Goal: Task Accomplishment & Management: Complete application form

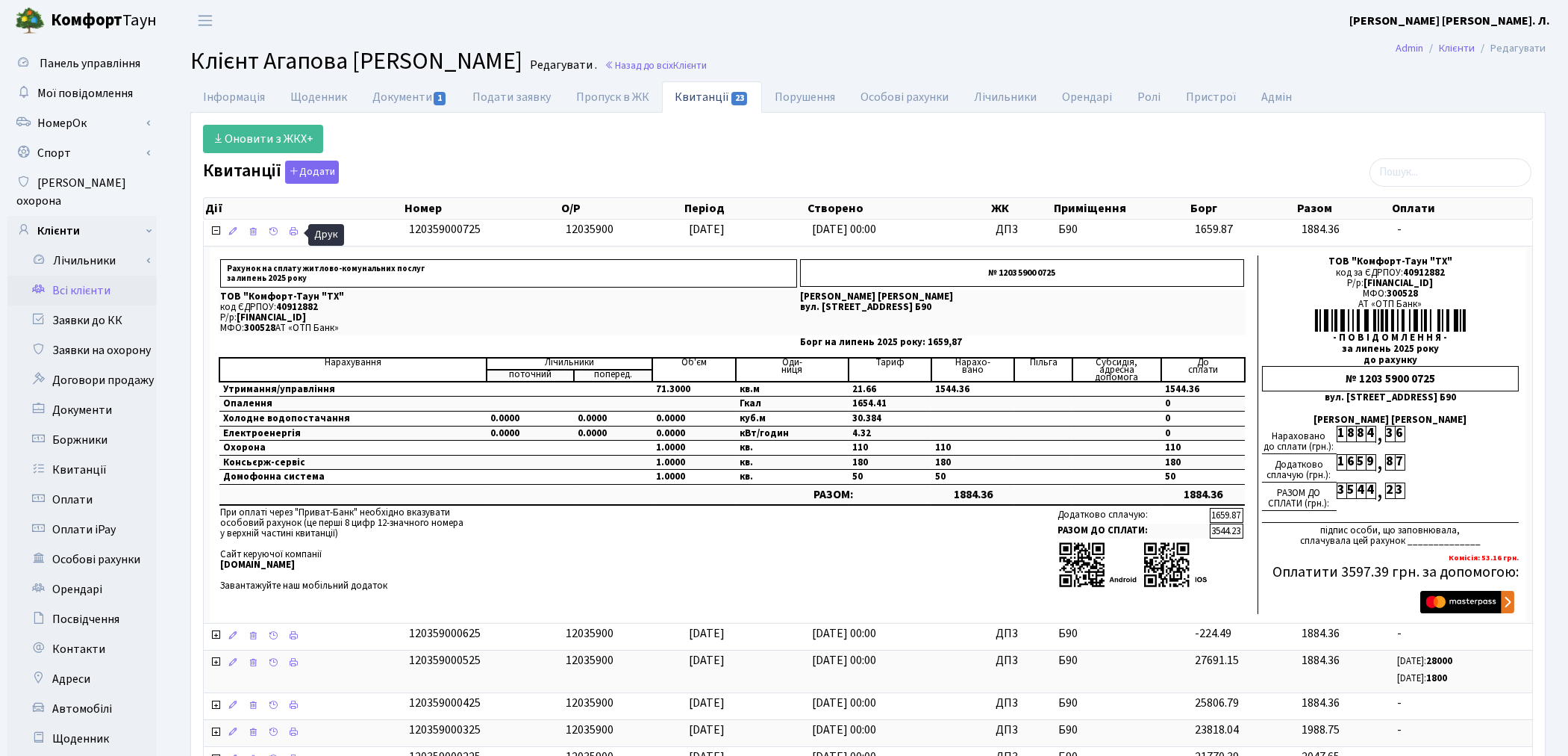
click at [105, 275] on link "Всі клієнти" at bounding box center [81, 291] width 150 height 30
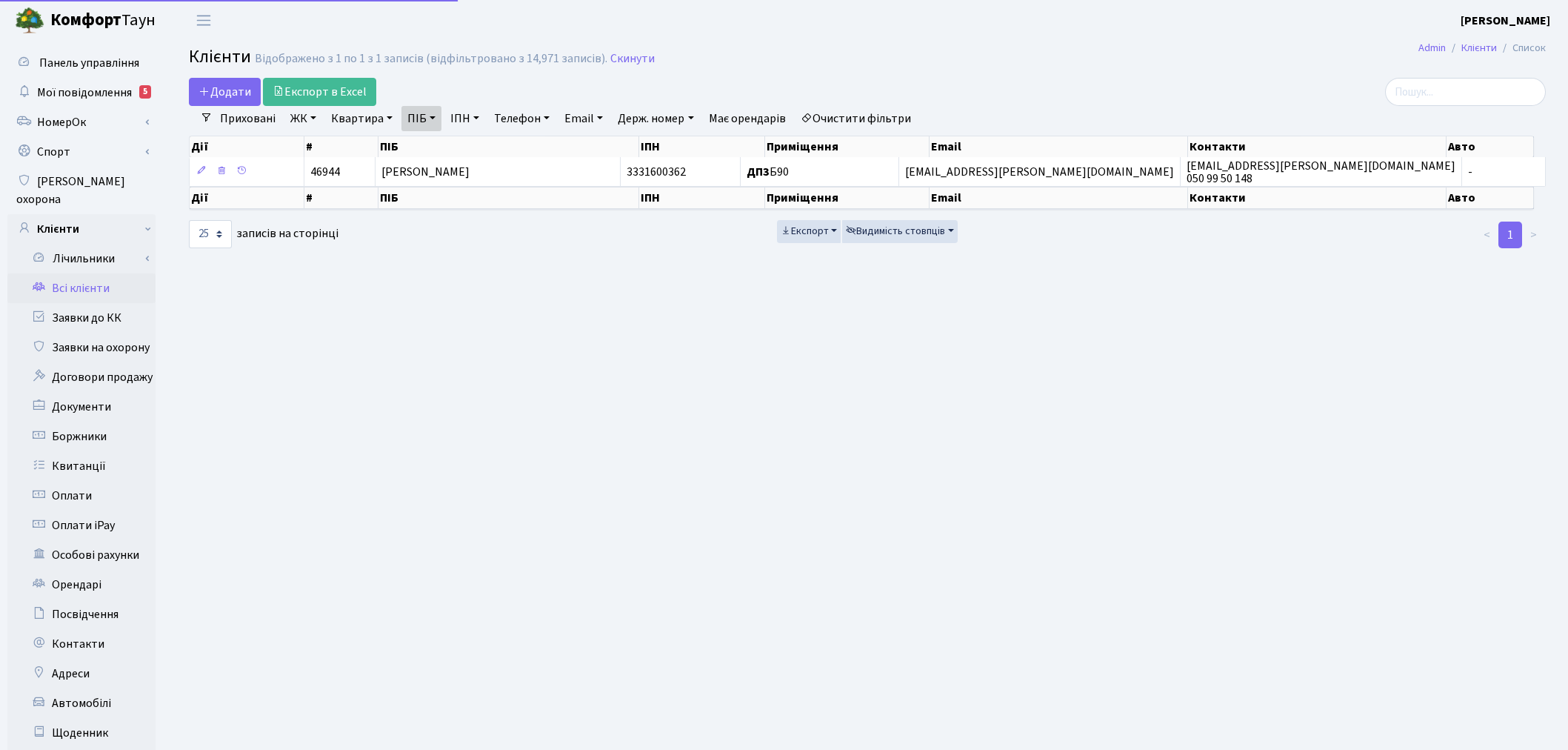
select select "25"
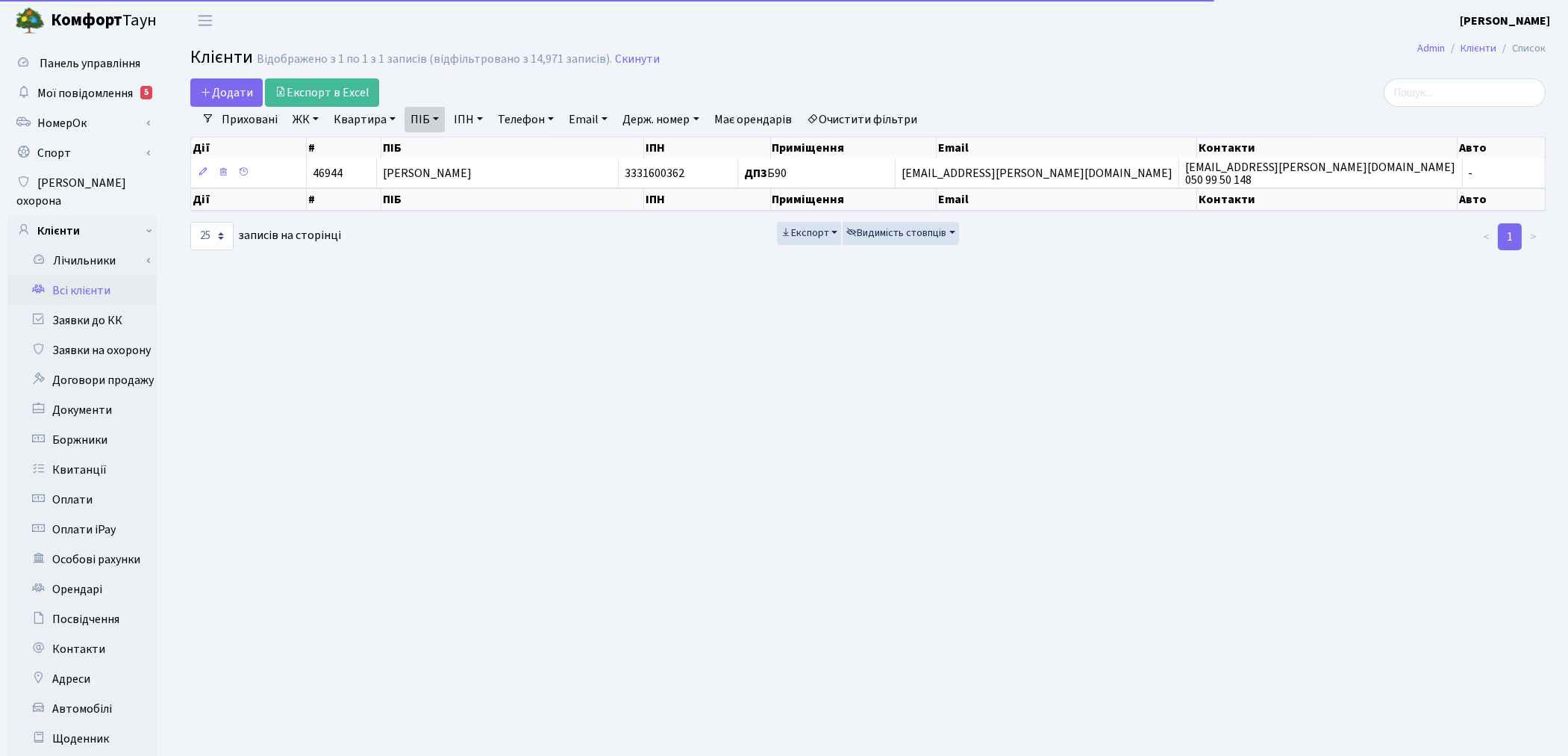
click at [879, 121] on link "Очистити фільтри" at bounding box center [862, 120] width 123 height 25
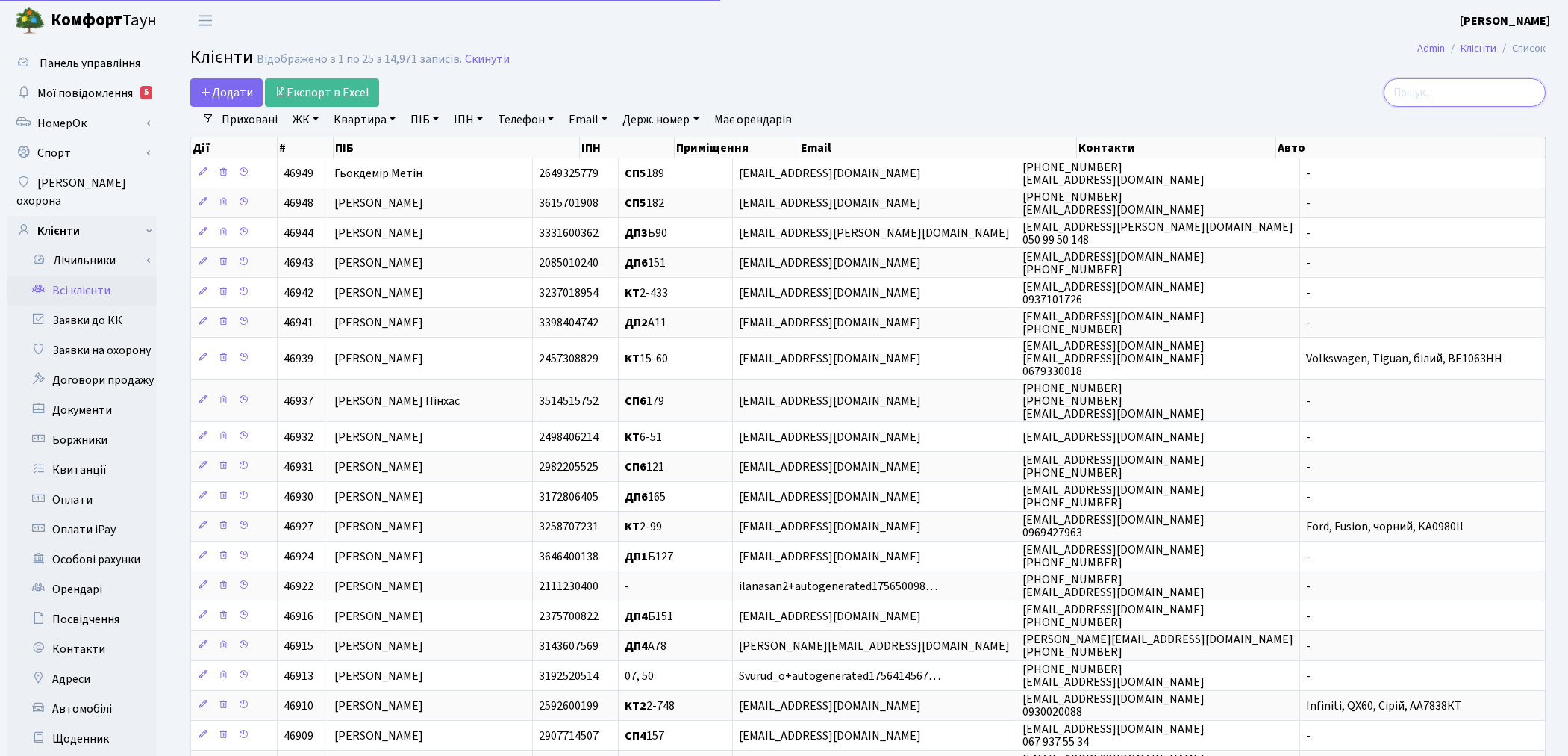
click at [1414, 95] on input "search" at bounding box center [1464, 93] width 162 height 28
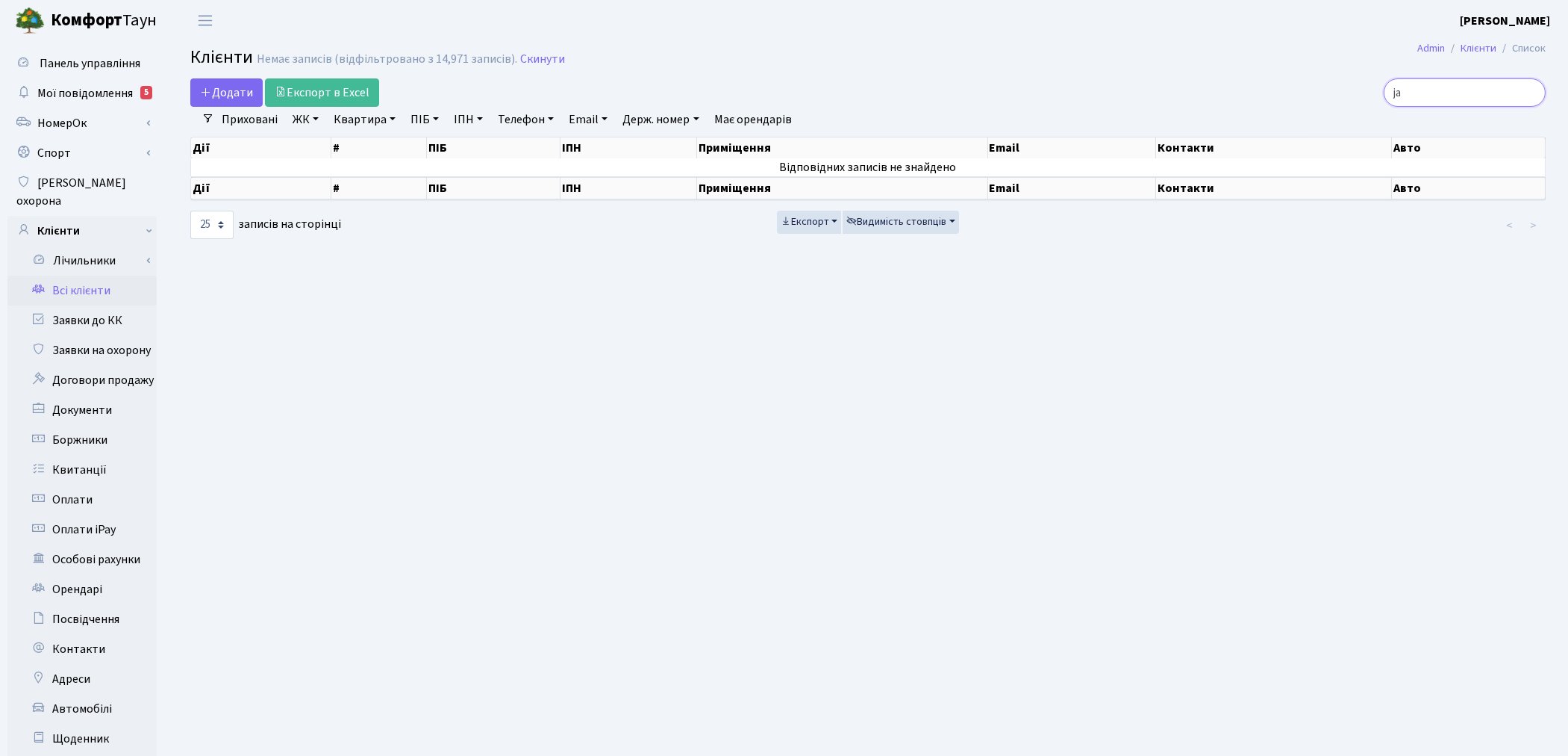
type input "j"
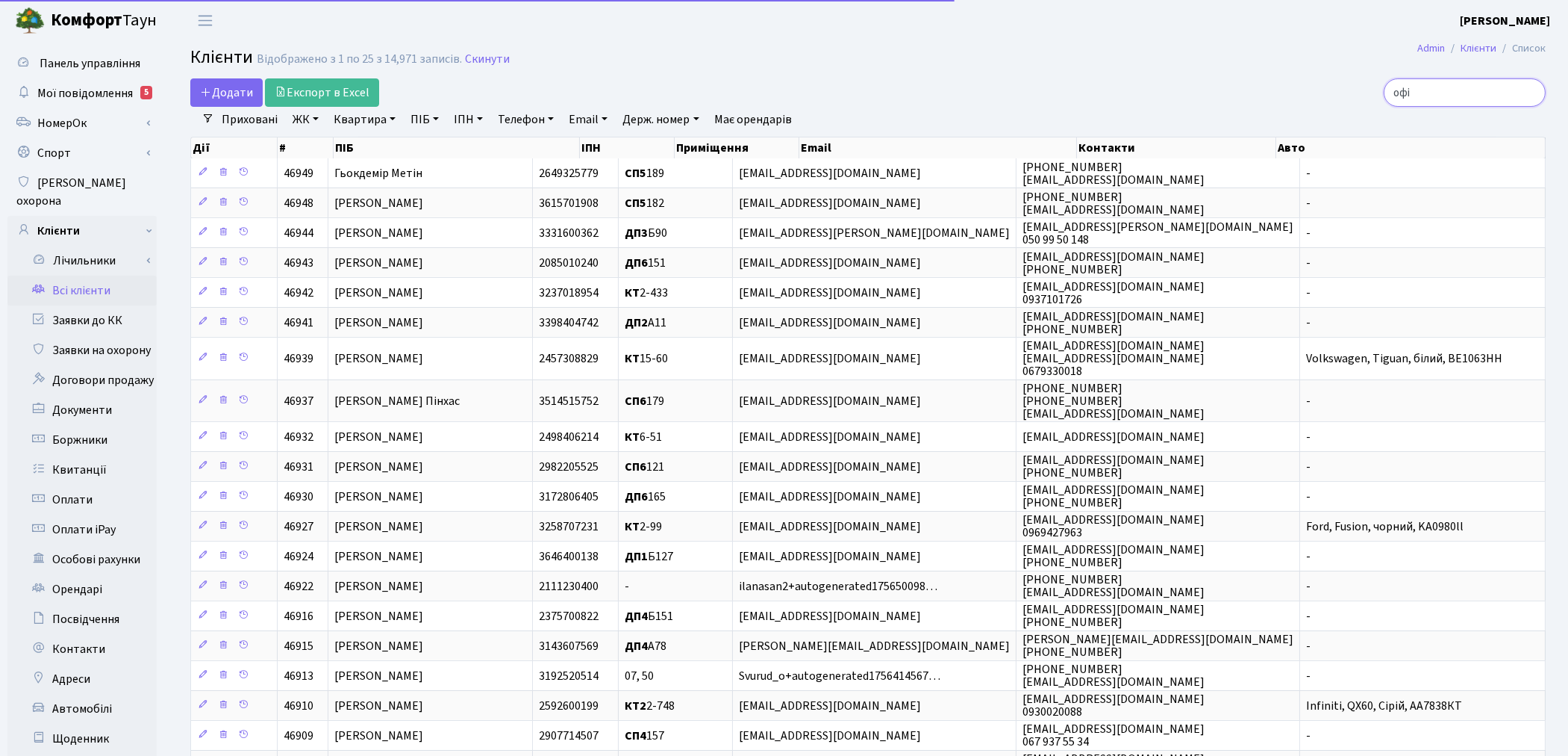
type input "офіс"
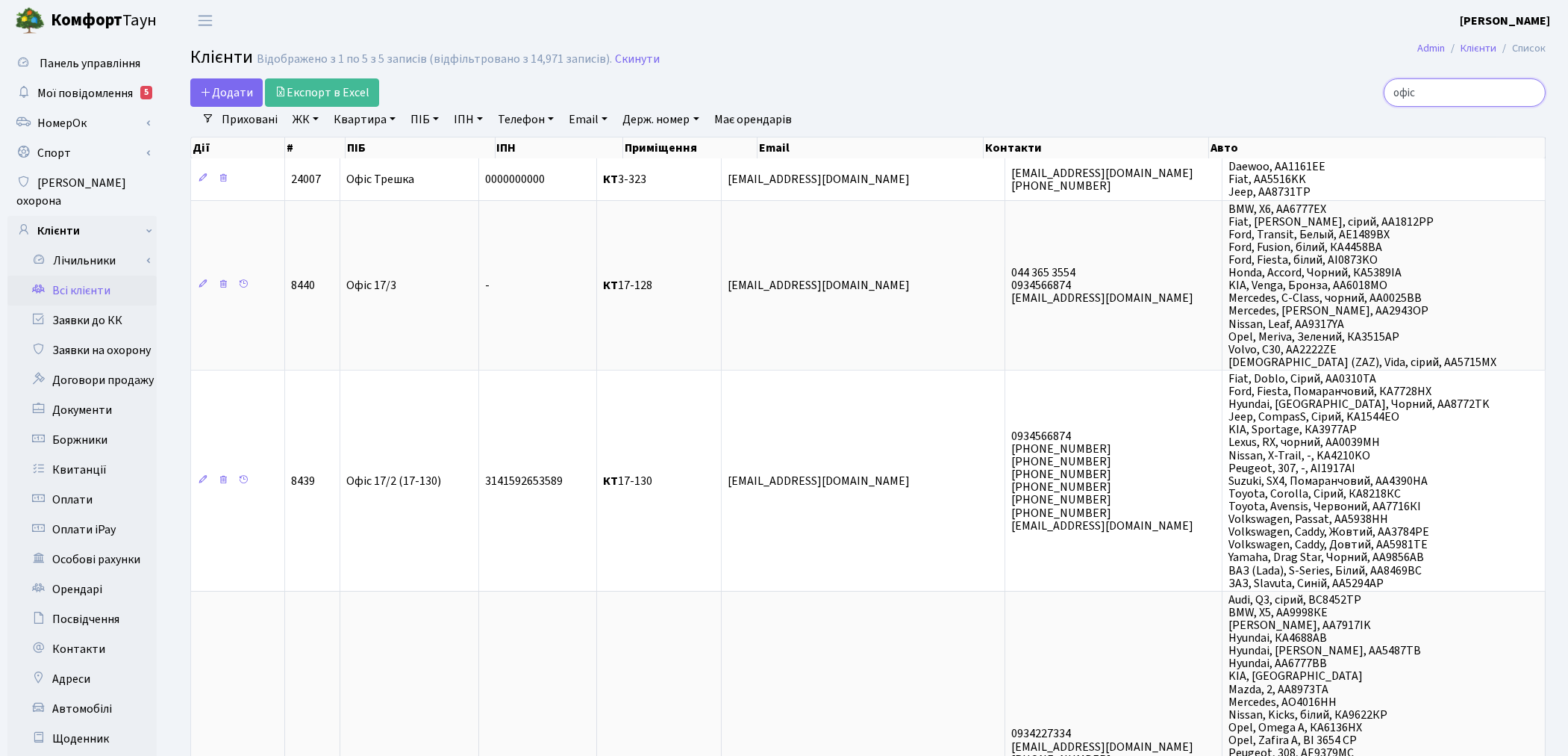
drag, startPoint x: 1444, startPoint y: 91, endPoint x: 1327, endPoint y: 90, distance: 117.0
click at [1327, 90] on div "офіс" at bounding box center [1327, 93] width 437 height 28
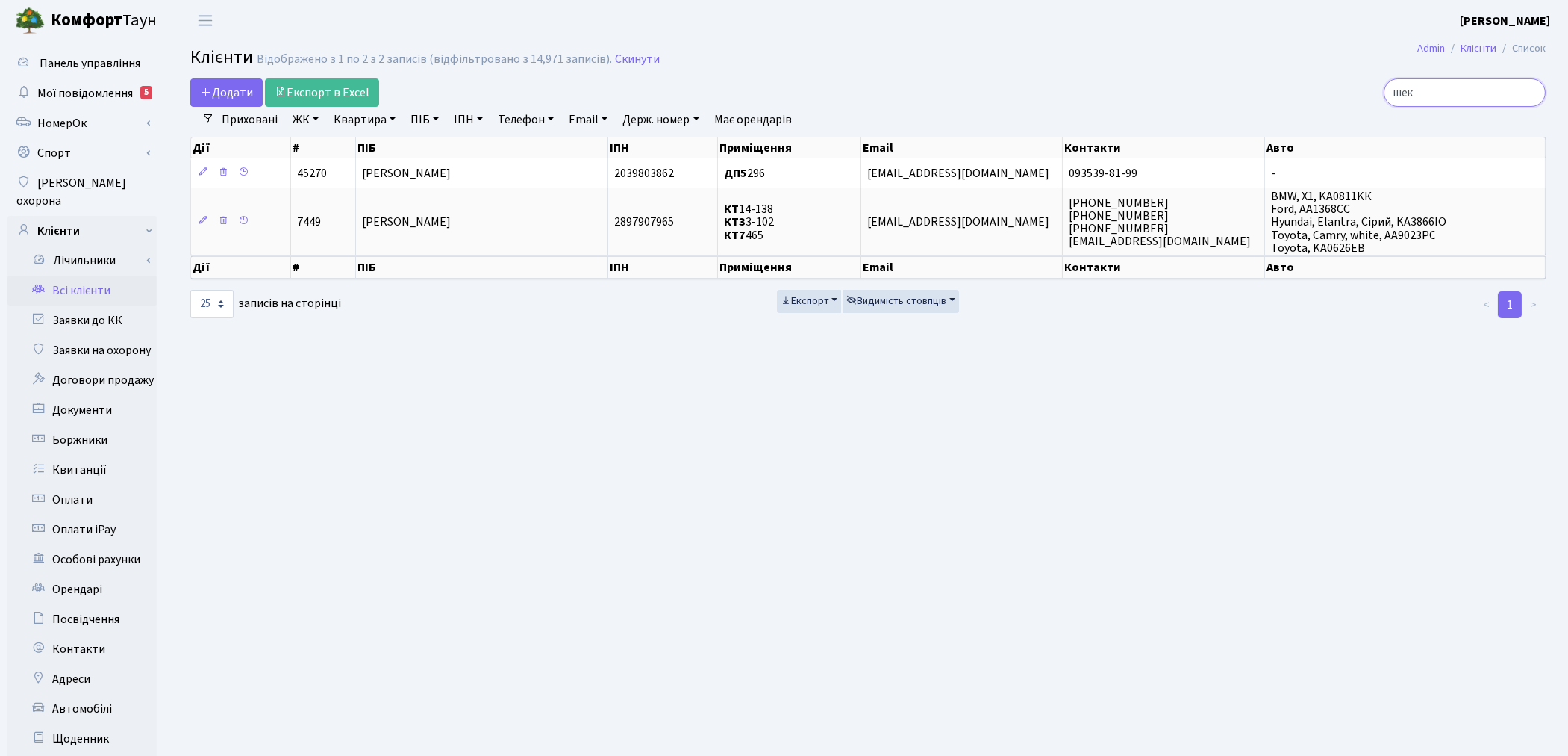
type input "шек"
click at [68, 275] on link "Всі клієнти" at bounding box center [81, 291] width 150 height 30
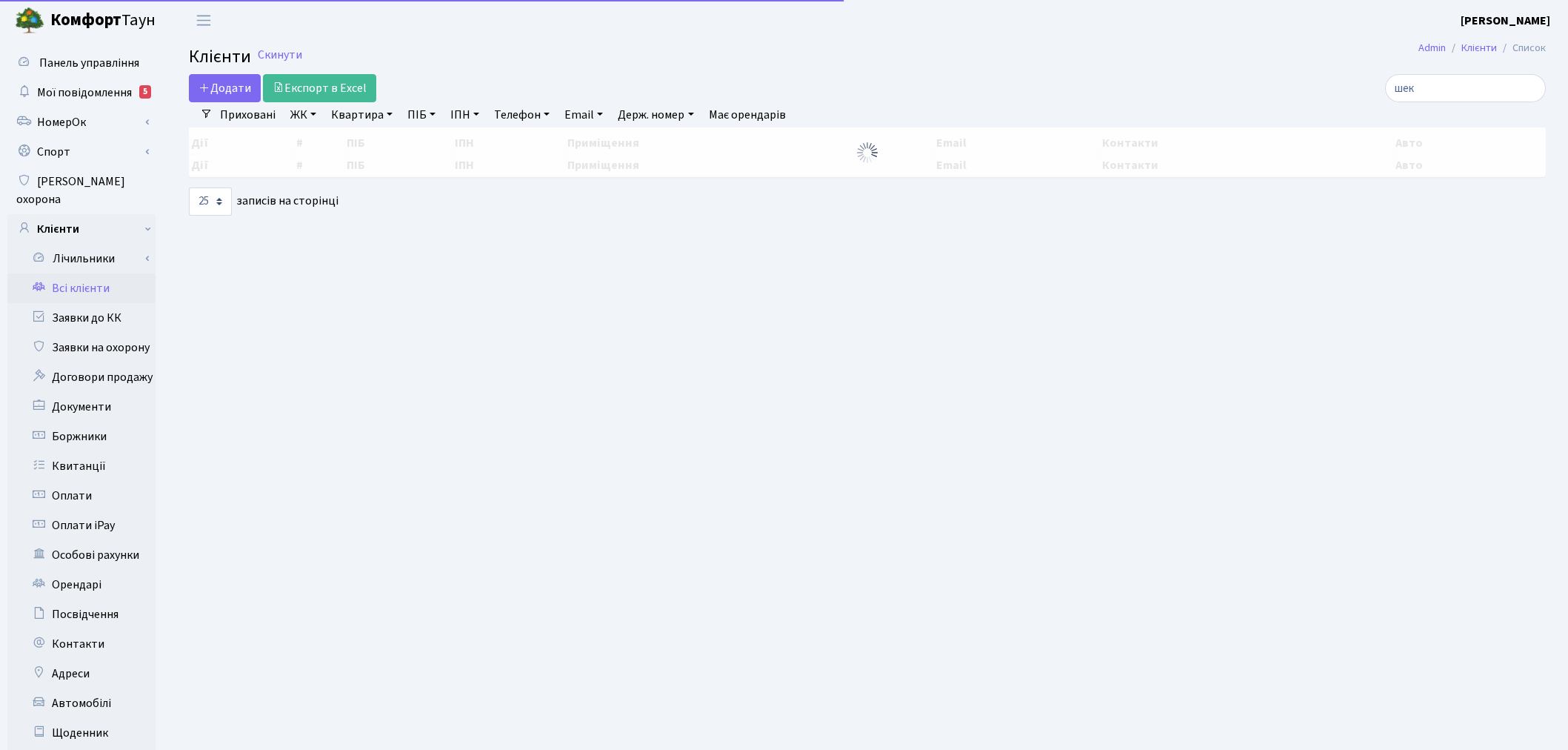
select select "25"
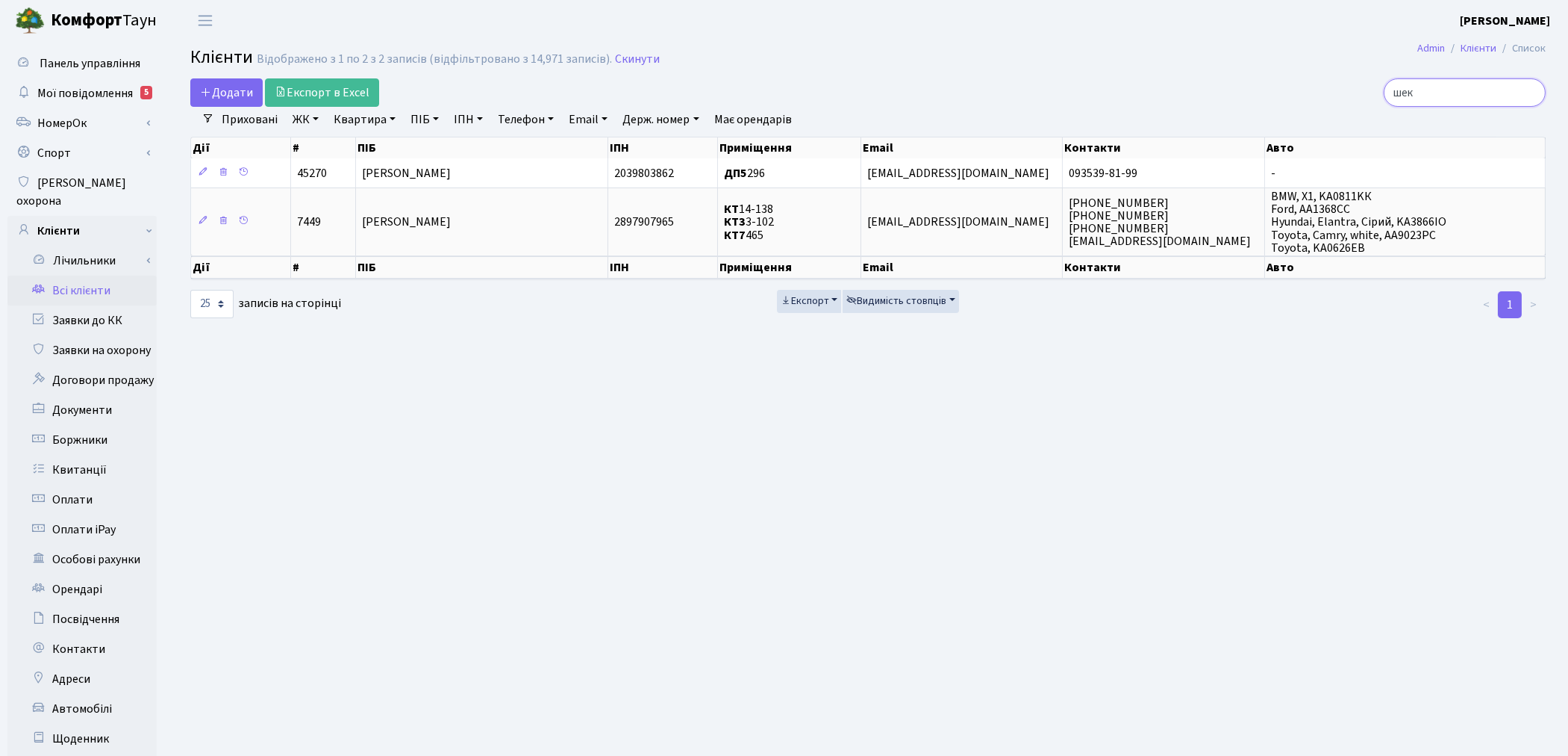
click at [1530, 90] on input "шек" at bounding box center [1464, 93] width 162 height 28
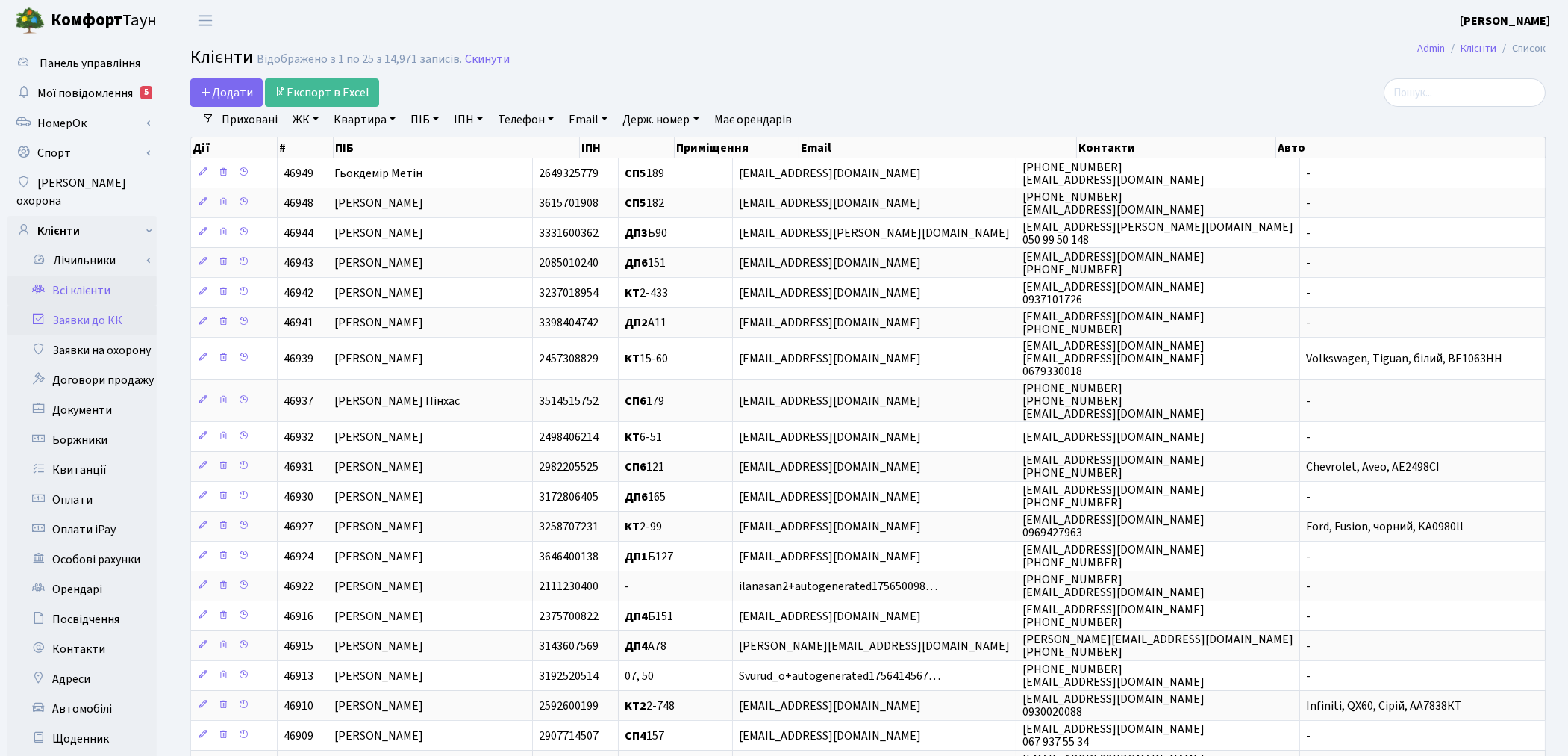
click at [85, 306] on link "Заявки до КК" at bounding box center [81, 321] width 150 height 30
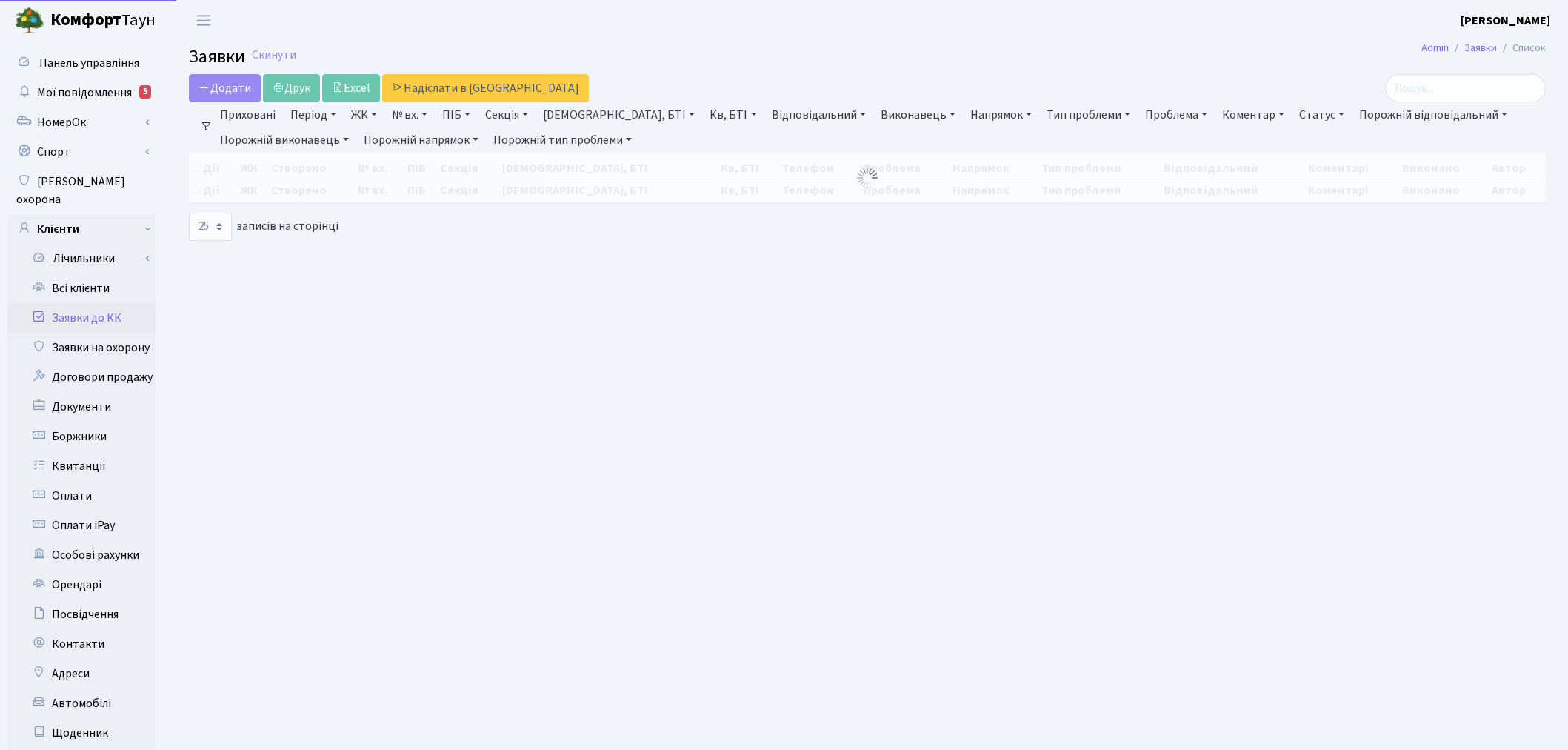
select select "25"
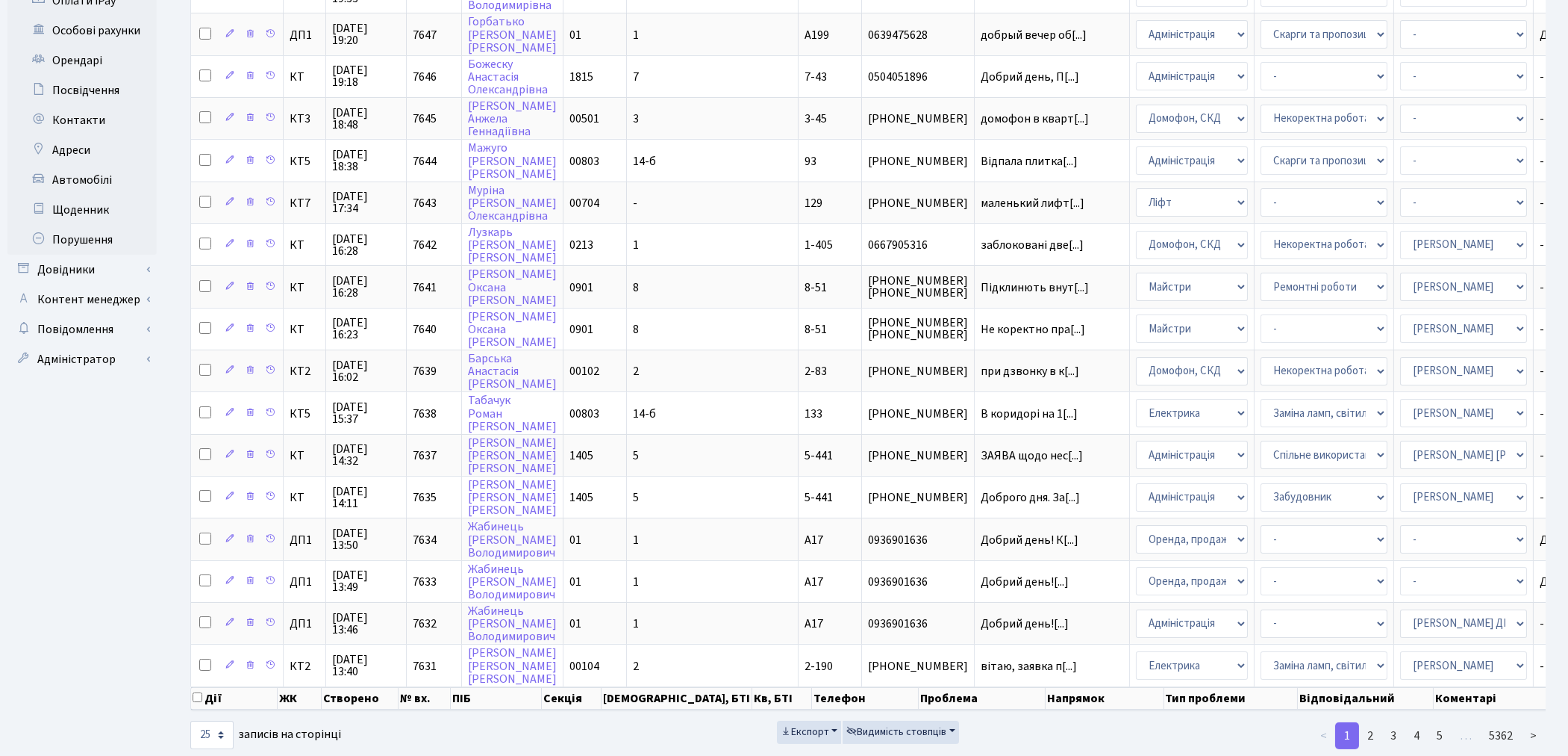
scroll to position [534, 0]
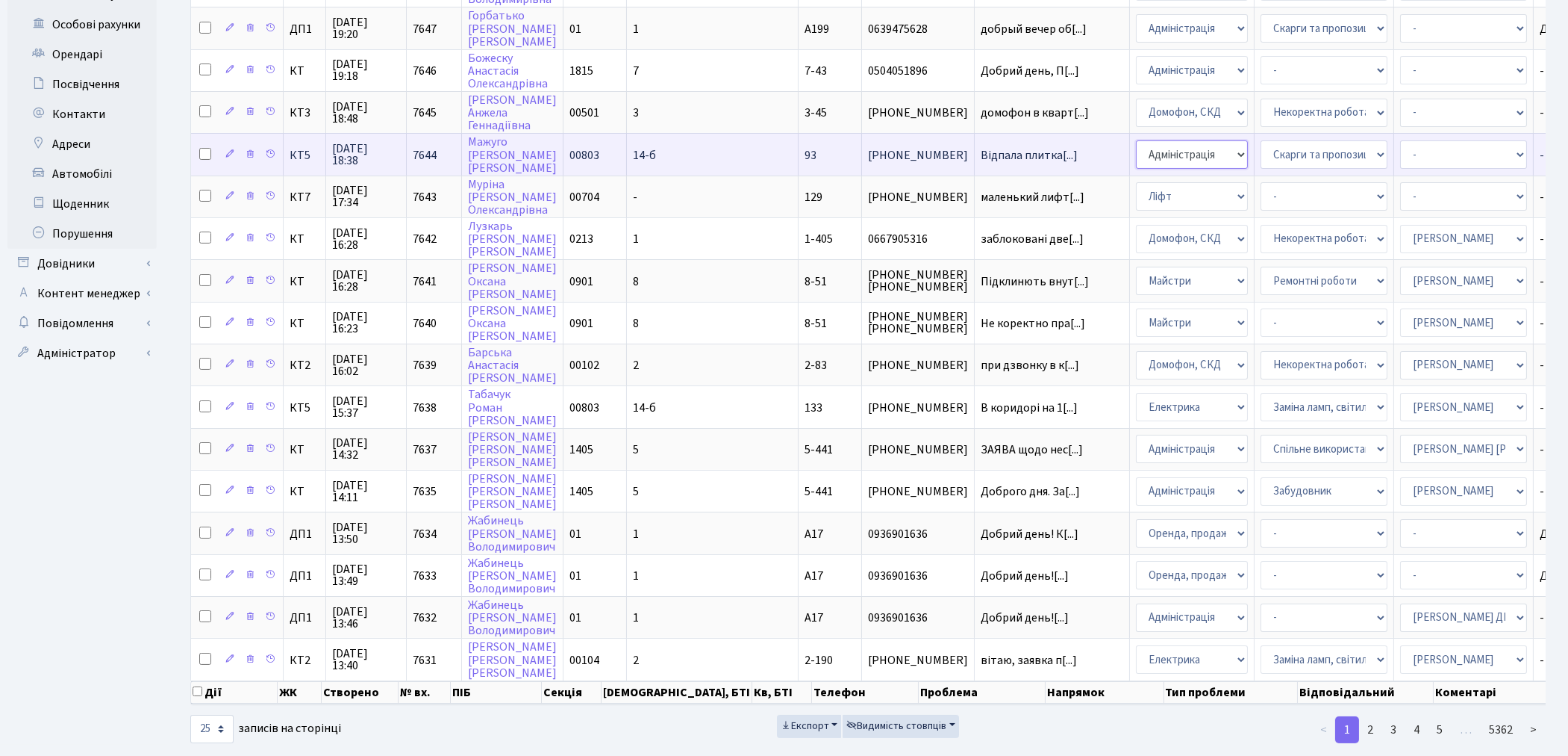
click at [1136, 146] on select "- Адміністрація Домофон, СКД Ліфт Майстри Сантехніка Економічний відділ Електри…" at bounding box center [1191, 154] width 112 height 28
select select "1"
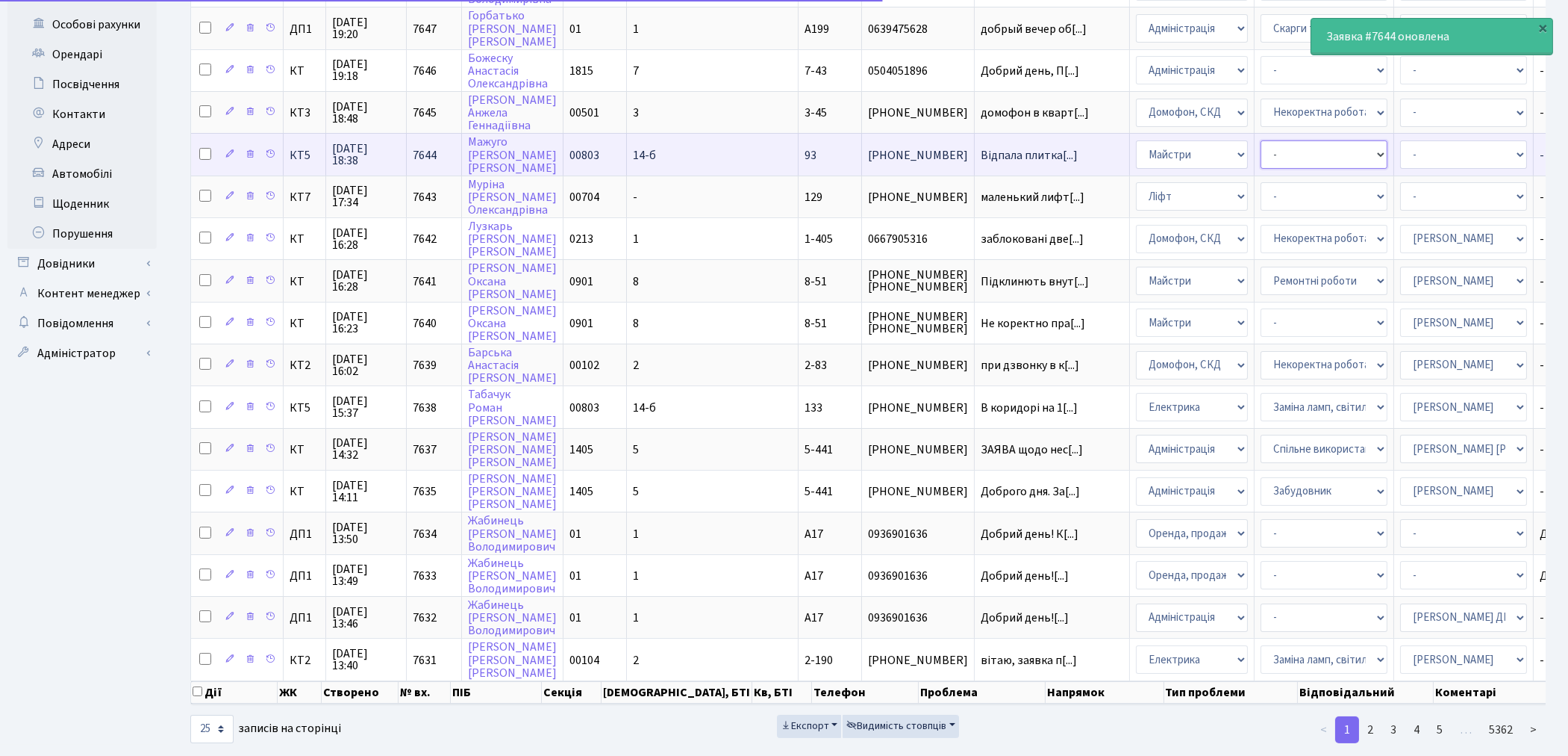
click at [1260, 140] on select "- Дитячі майданчики Замовлення плану комунікацій Озеленення Прибирання в будинк…" at bounding box center [1324, 154] width 127 height 28
select select "62"
click at [1399, 140] on select "- Адміністратор ЖК КТ [PERSON_NAME] [PERSON_NAME] [PERSON_NAME]Ю. [PERSON_NAME]…" at bounding box center [1463, 154] width 127 height 28
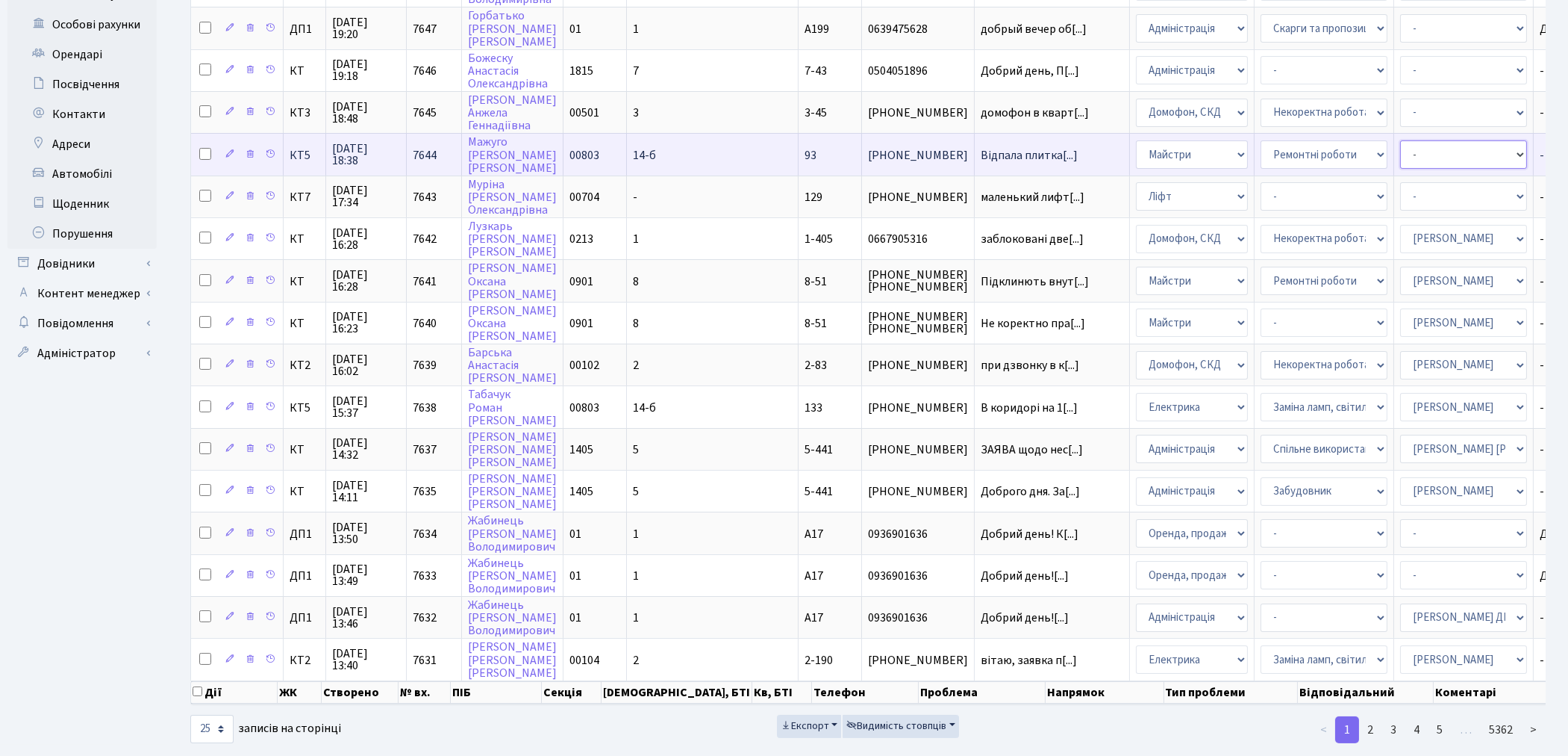
select select "18"
click at [1399, 146] on select "- Адміністратор ЖК КТ [PERSON_NAME] [PERSON_NAME] [PERSON_NAME]Ю. [PERSON_NAME]…" at bounding box center [1463, 154] width 127 height 28
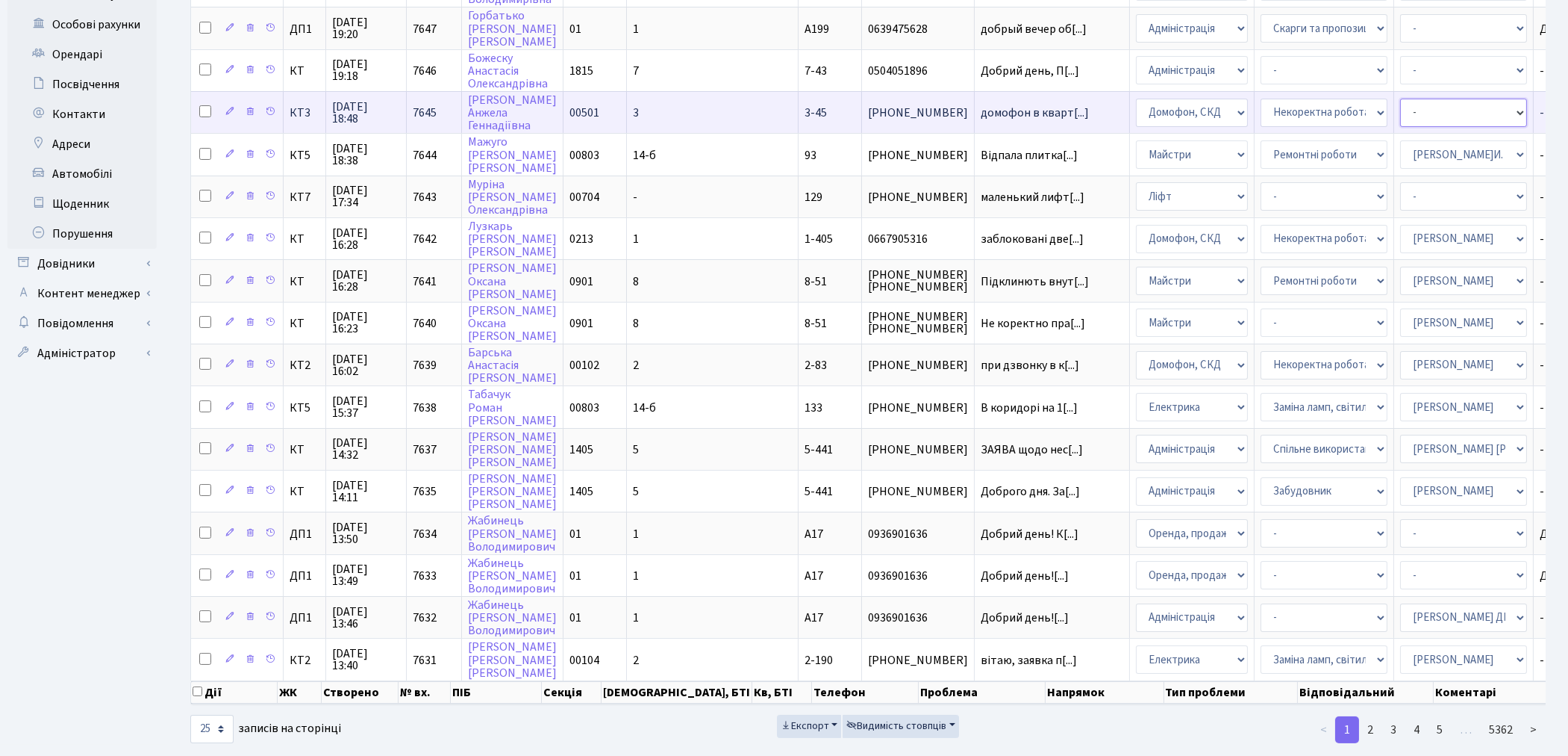
click at [1399, 100] on select "- Адміністратор ЖК КТ [PERSON_NAME] [PERSON_NAME] [PERSON_NAME]Ю. [PERSON_NAME]…" at bounding box center [1463, 113] width 127 height 28
select select "22"
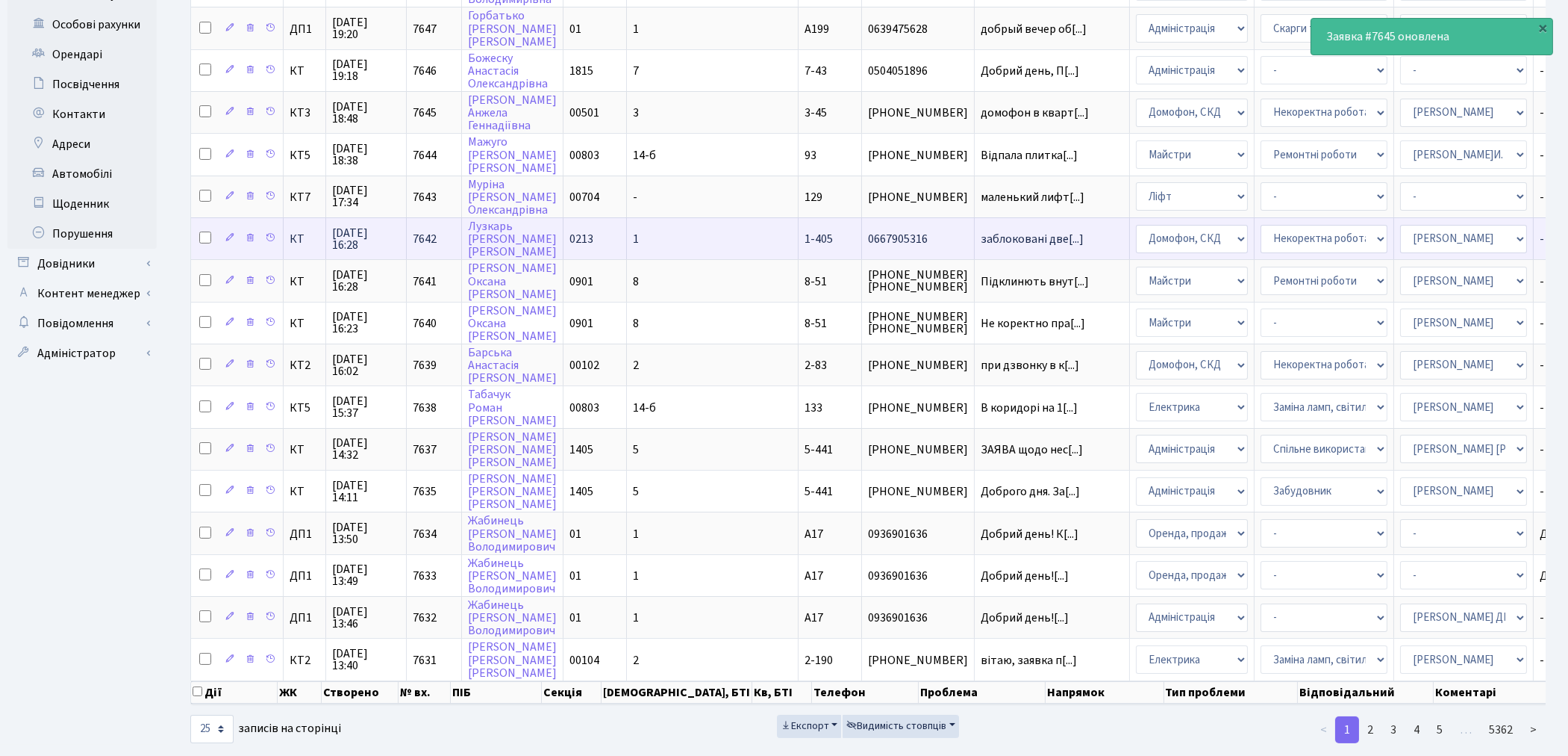
scroll to position [452, 0]
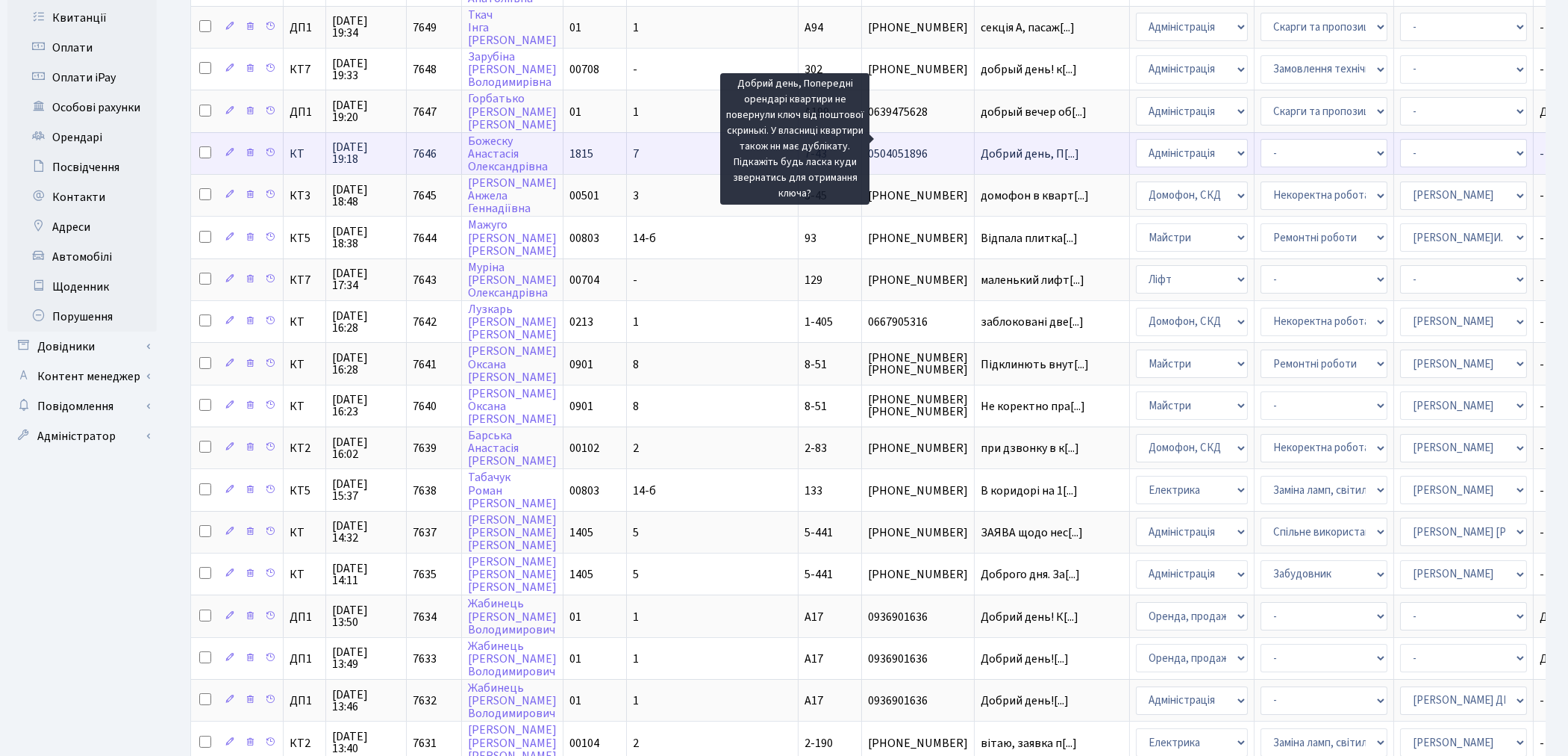
click at [980, 146] on span "Добрий день, П[...]" at bounding box center [1029, 154] width 99 height 17
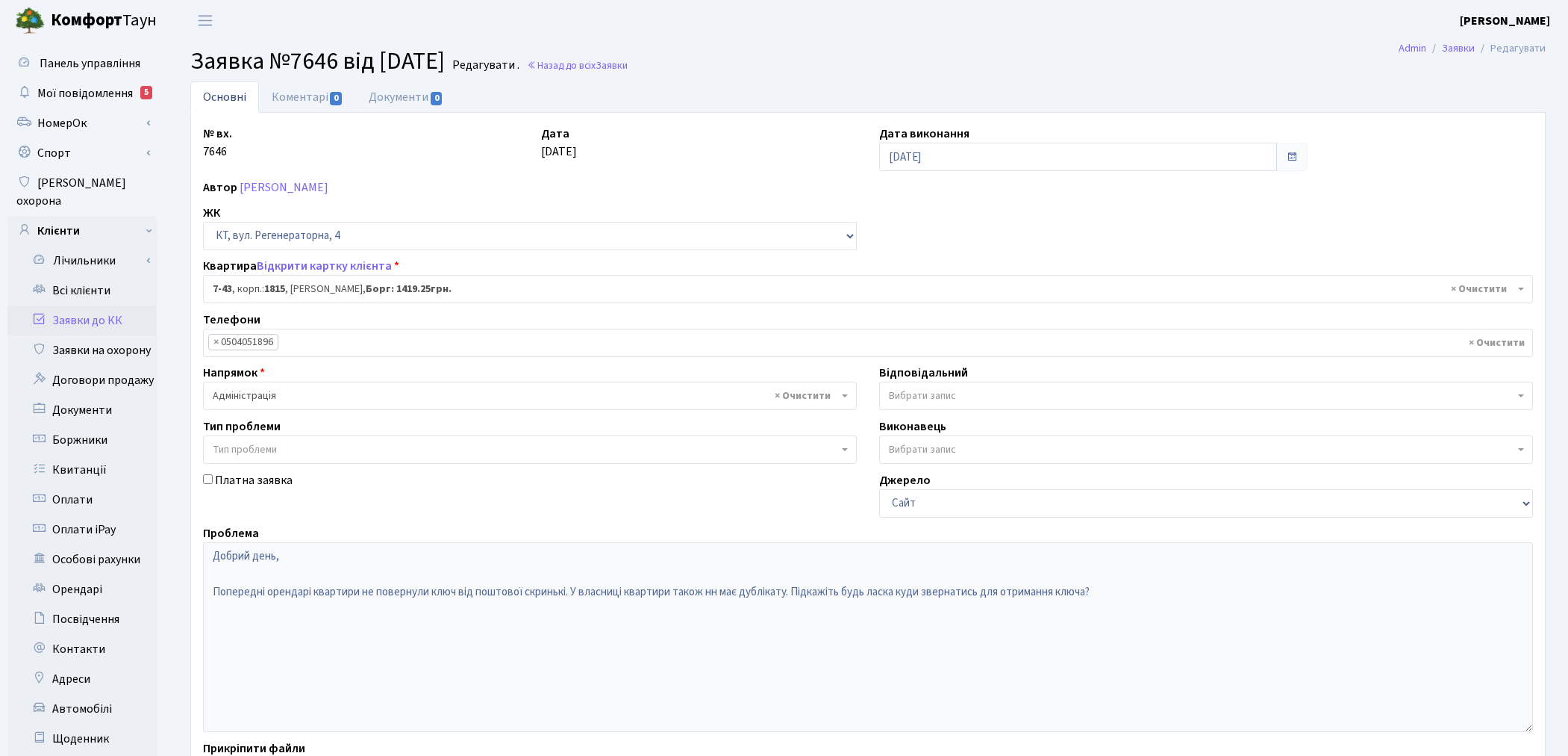
select select "5178"
click at [309, 105] on link "Коментарі 0" at bounding box center [307, 97] width 97 height 31
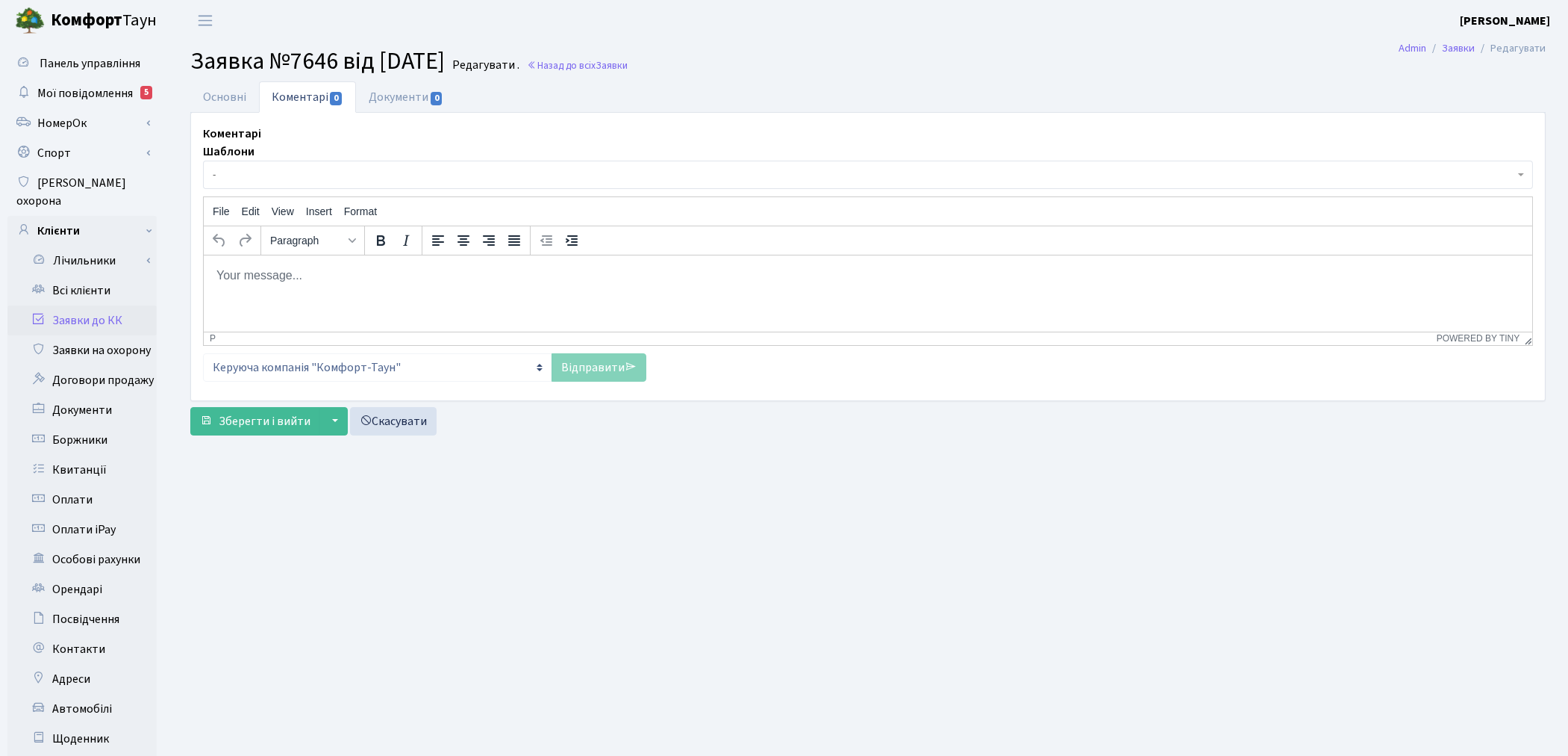
click at [297, 266] on html at bounding box center [867, 275] width 1328 height 40
click at [297, 267] on p "Rich Text Area. Press ALT-0 for help." at bounding box center [867, 275] width 1305 height 17
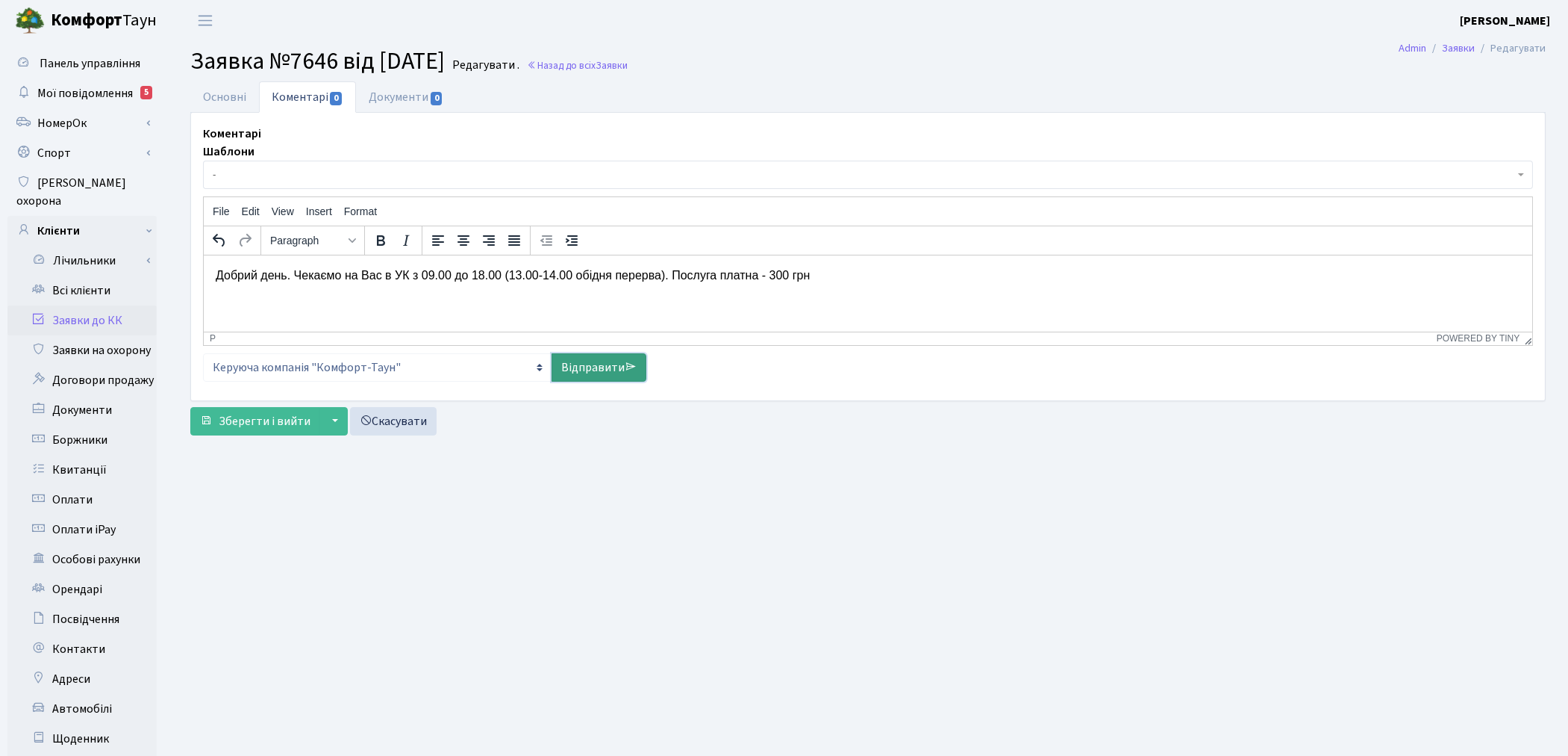
click at [592, 367] on link "Відправити" at bounding box center [599, 367] width 95 height 28
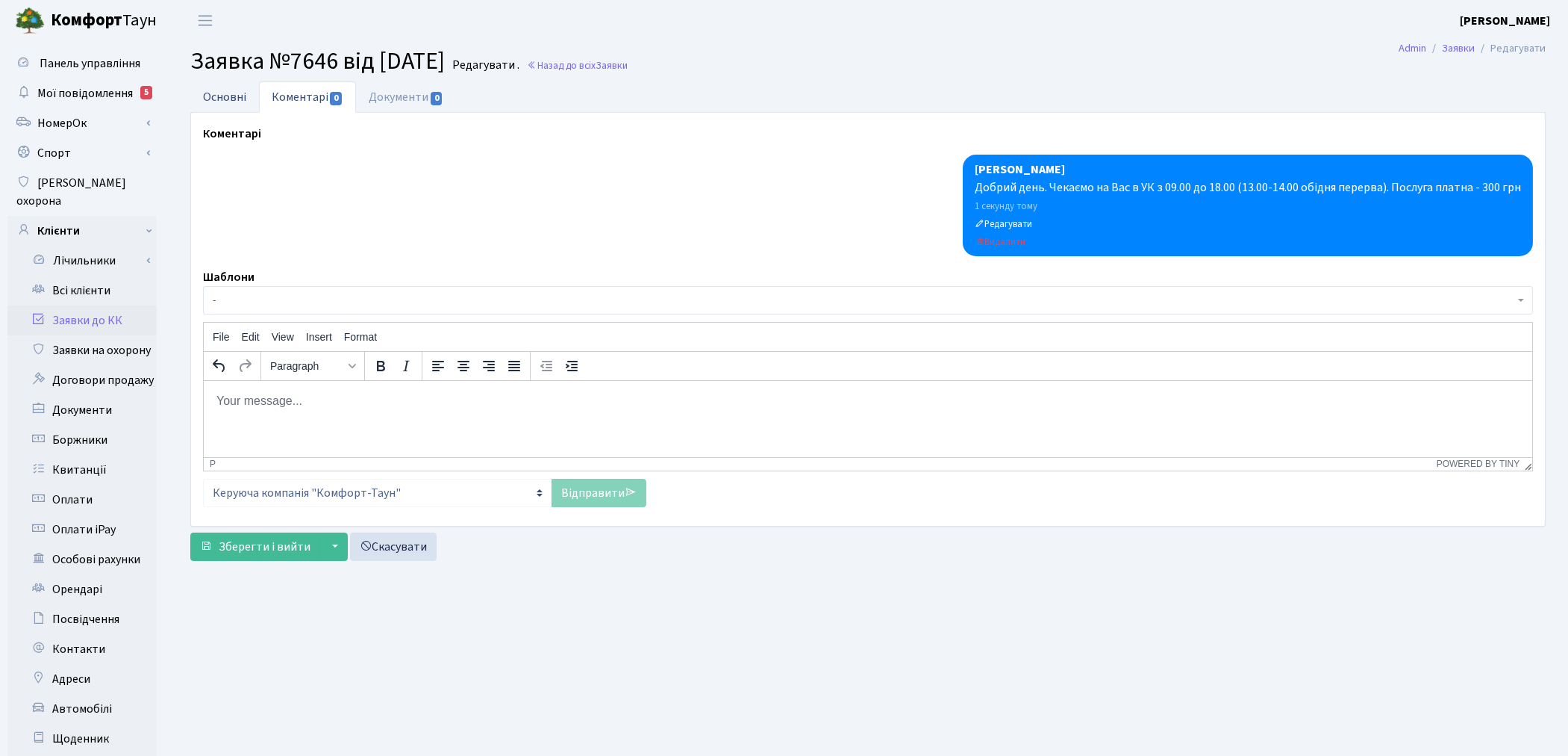
click at [224, 100] on link "Основні" at bounding box center [225, 97] width 69 height 31
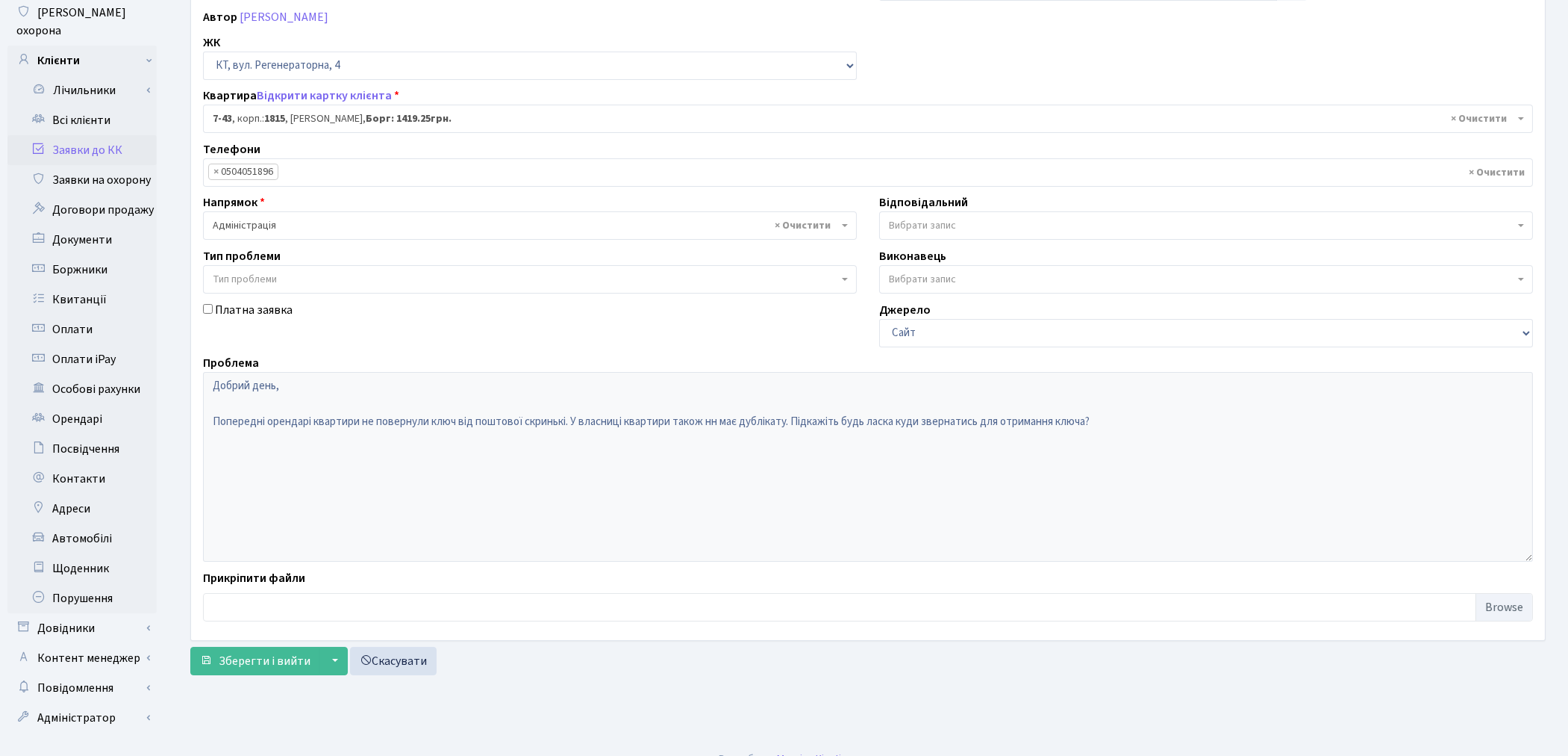
scroll to position [173, 0]
click at [275, 654] on span "Зберегти і вийти" at bounding box center [264, 658] width 92 height 17
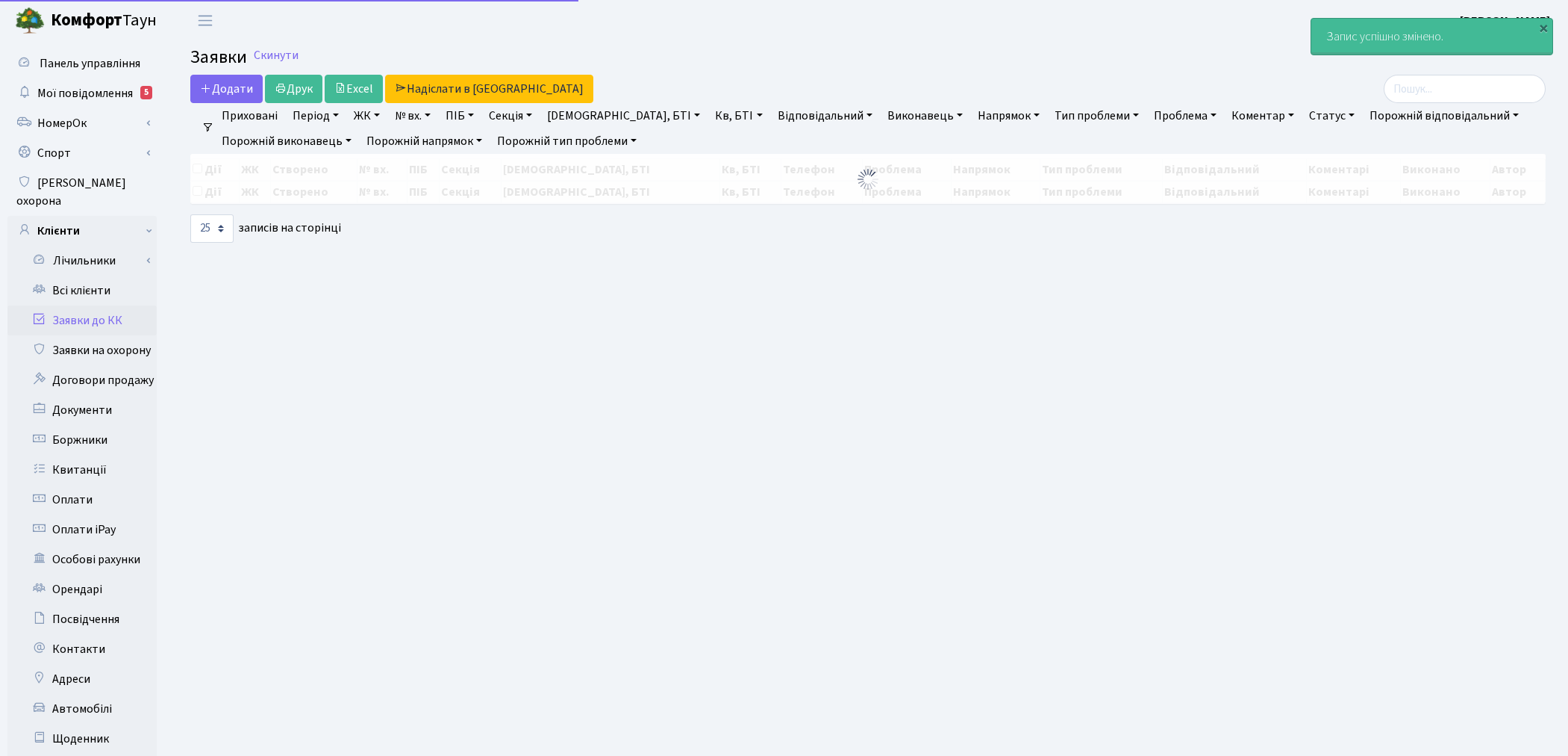
select select "25"
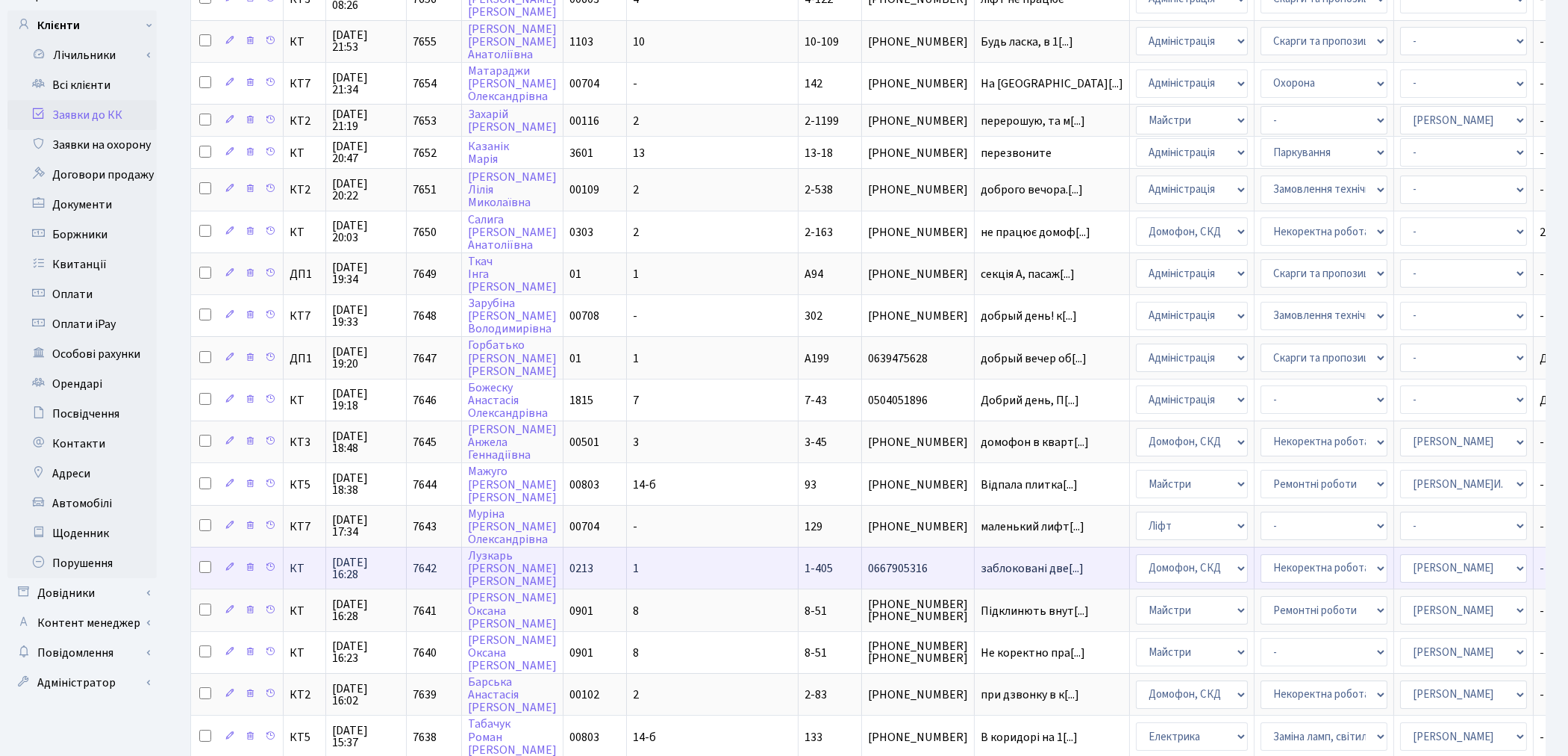
scroll to position [165, 0]
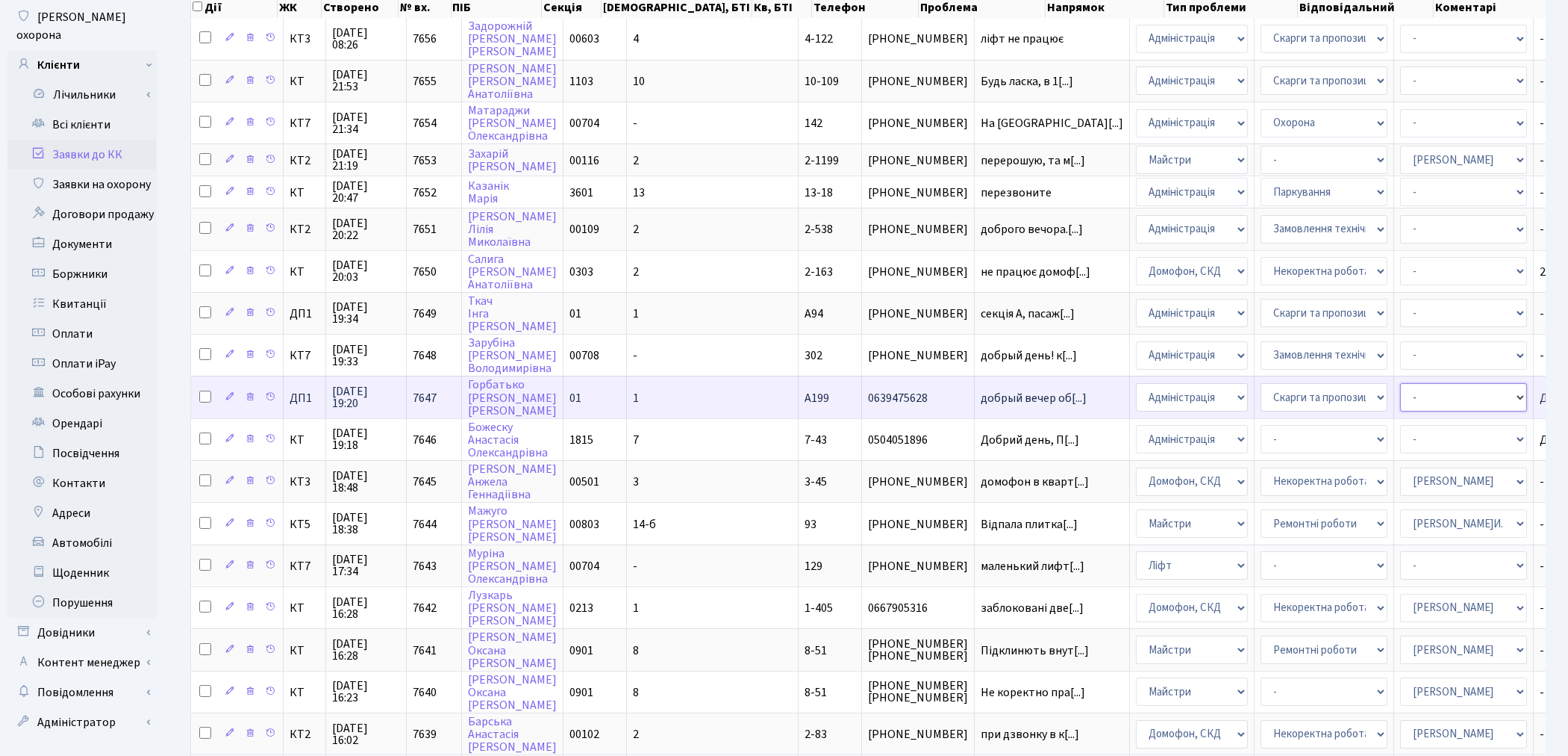
click at [1399, 387] on select "- Адміністратор ЖК КТ Вижул В. В. Гордієнко Н.В. Дядюшкін Д.Ю. Кипчук Т. А. Кла…" at bounding box center [1463, 397] width 127 height 28
select select "94"
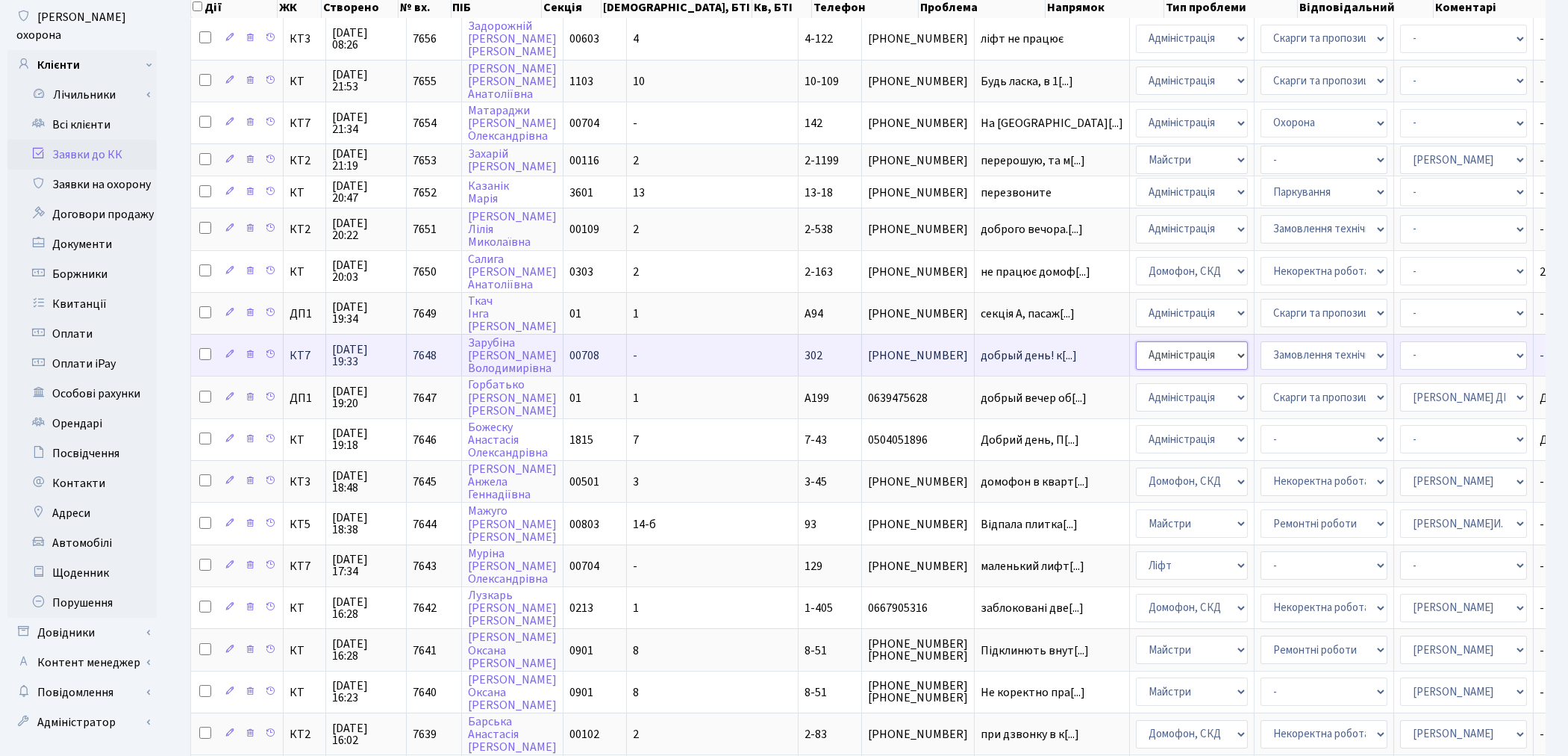
click at [1136, 346] on select "- Адміністрація Домофон, СКД Ліфт Майстри Сантехніка Економічний відділ Електри…" at bounding box center [1191, 355] width 112 height 28
select select "4"
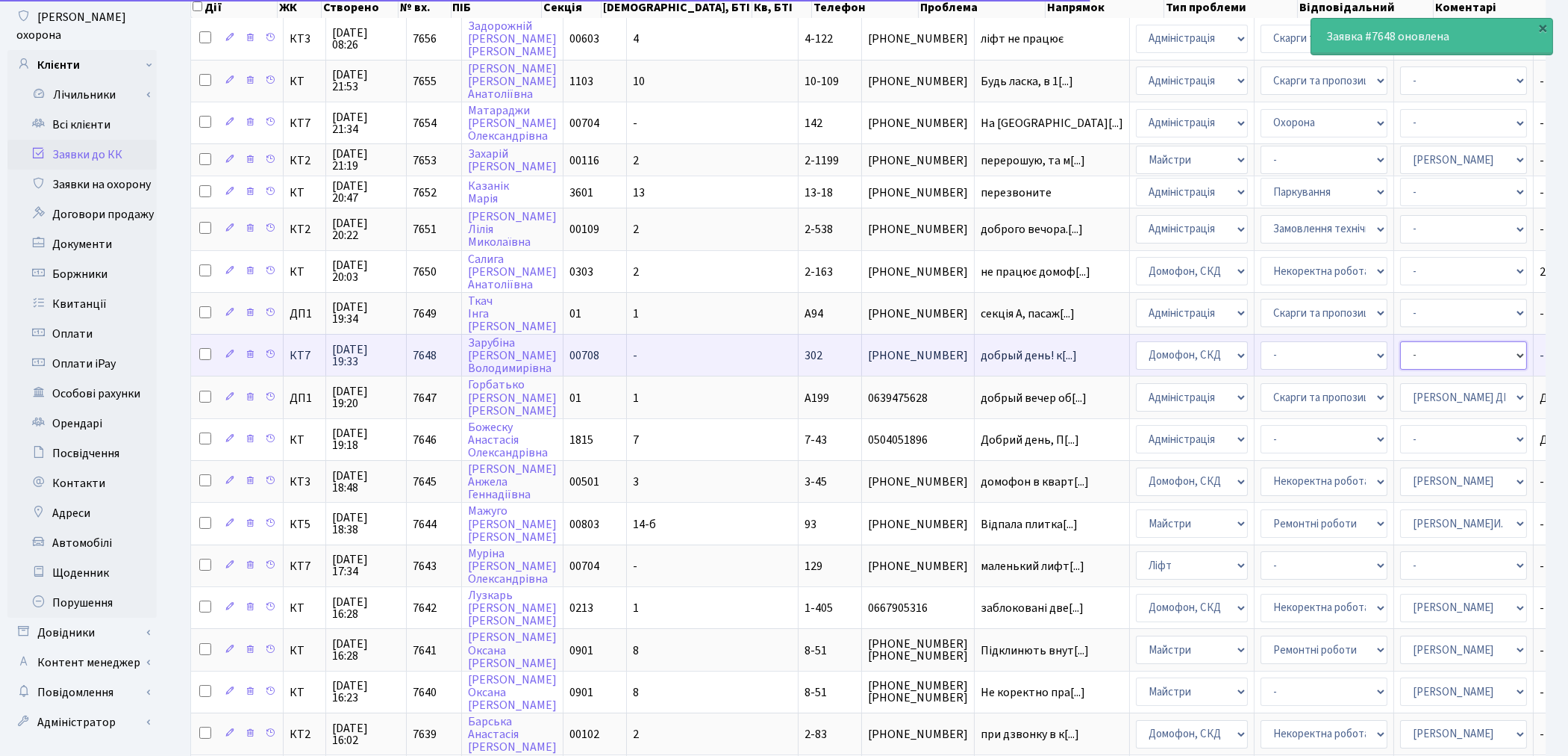
click at [1399, 341] on select "- Адміністратор ЖК КТ [PERSON_NAME] [PERSON_NAME] [PERSON_NAME]Ю. [PERSON_NAME]…" at bounding box center [1463, 355] width 127 height 28
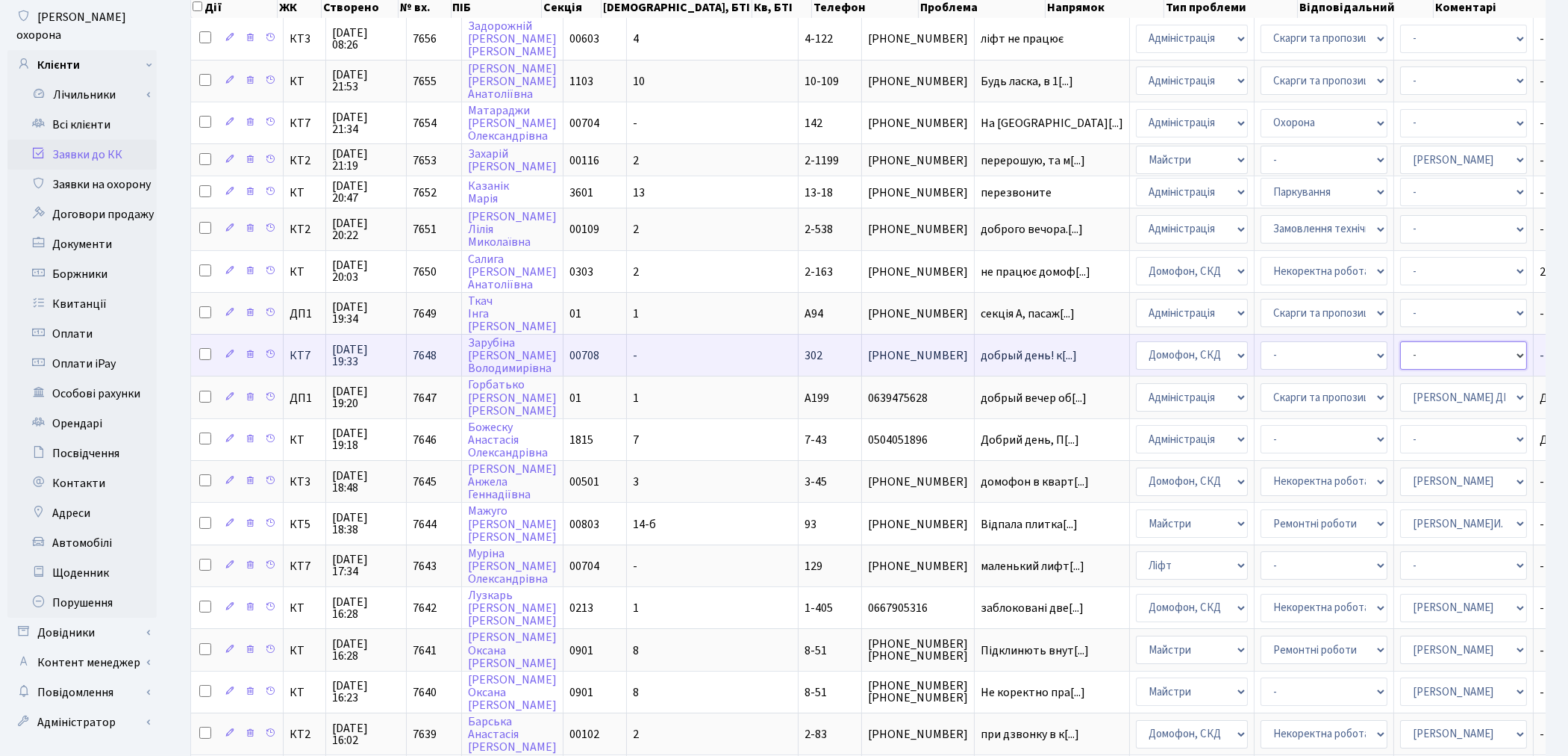
select select "22"
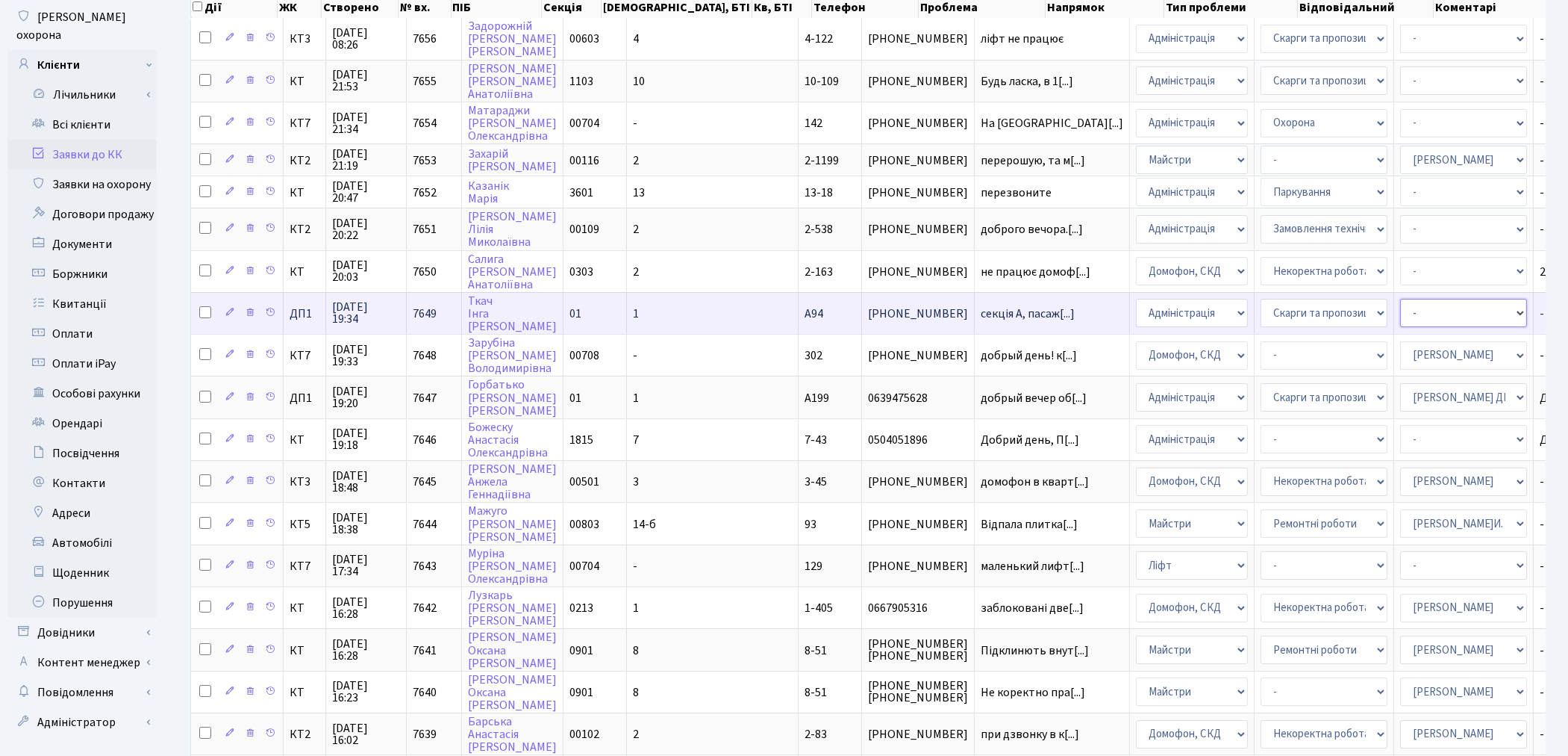
click at [1399, 309] on select "- Адміністратор ЖК КТ Вижул В. В. Гордієнко Н.В. Дядюшкін Д.Ю. Кипчук Т. А. Кла…" at bounding box center [1463, 313] width 127 height 28
select select "94"
click at [1399, 308] on select "- Адміністратор ЖК КТ Вижул В. В. Гордієнко Н.В. Дядюшкін Д.Ю. Кипчук Т. А. Кла…" at bounding box center [1463, 313] width 127 height 28
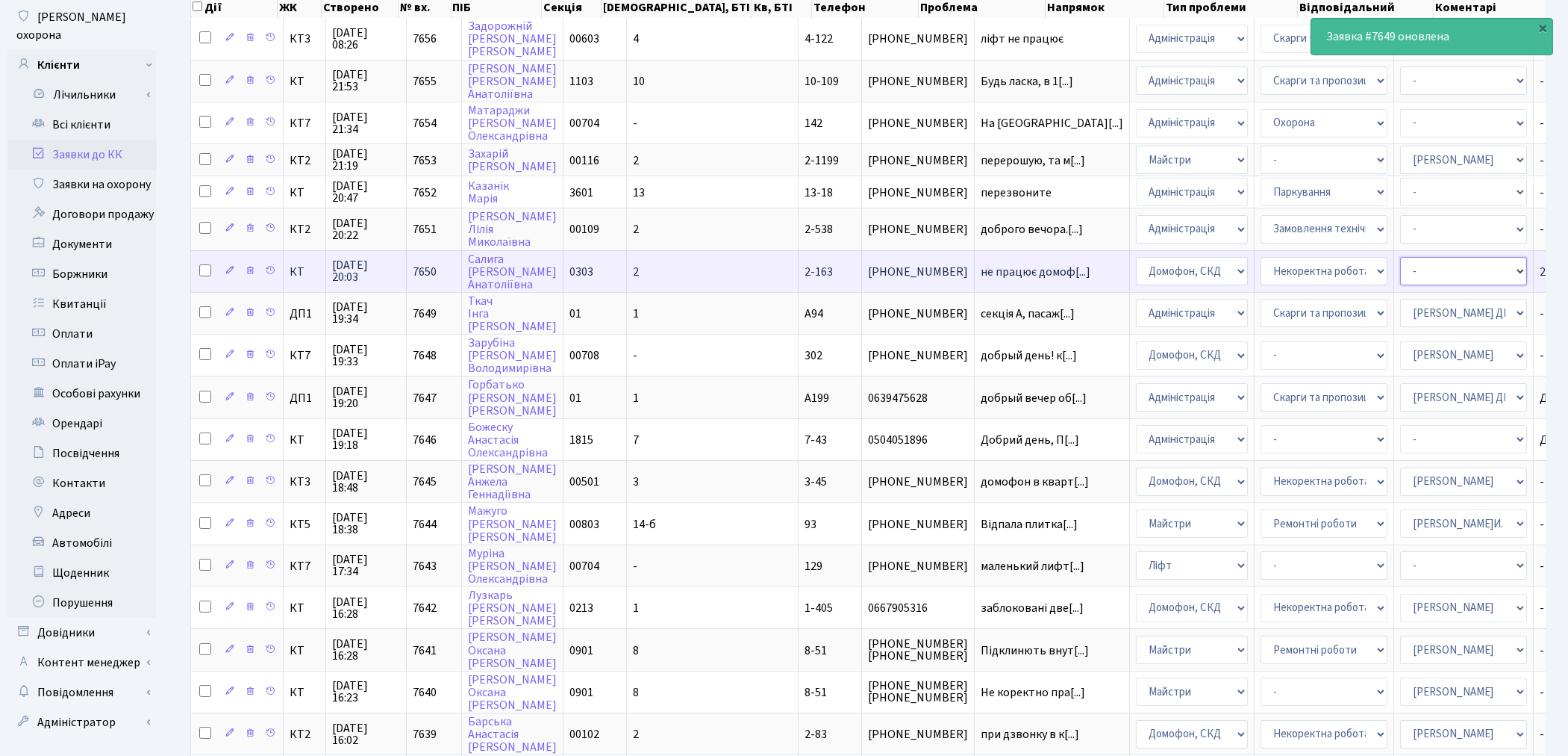
click at [1399, 268] on select "- Адміністратор ЖК КТ Вижул В. В. Гордієнко Н.В. Дядюшкін Д.Ю. Кипчук Т. А. Кла…" at bounding box center [1463, 271] width 127 height 28
select select "22"
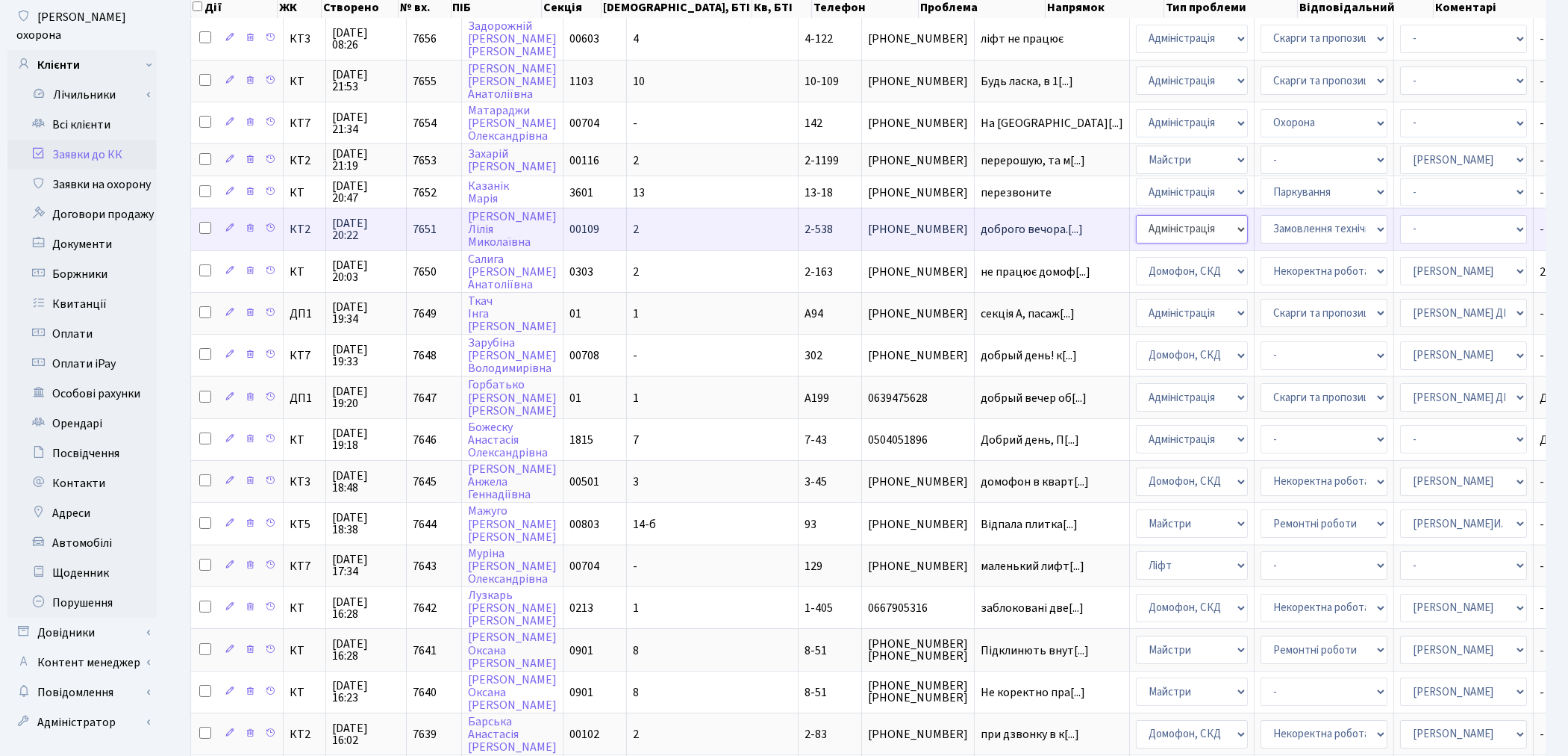
click at [1136, 218] on select "- Адміністрація Домофон, СКД Ліфт Майстри Сантехніка Економічний відділ Електри…" at bounding box center [1191, 230] width 112 height 28
select select "4"
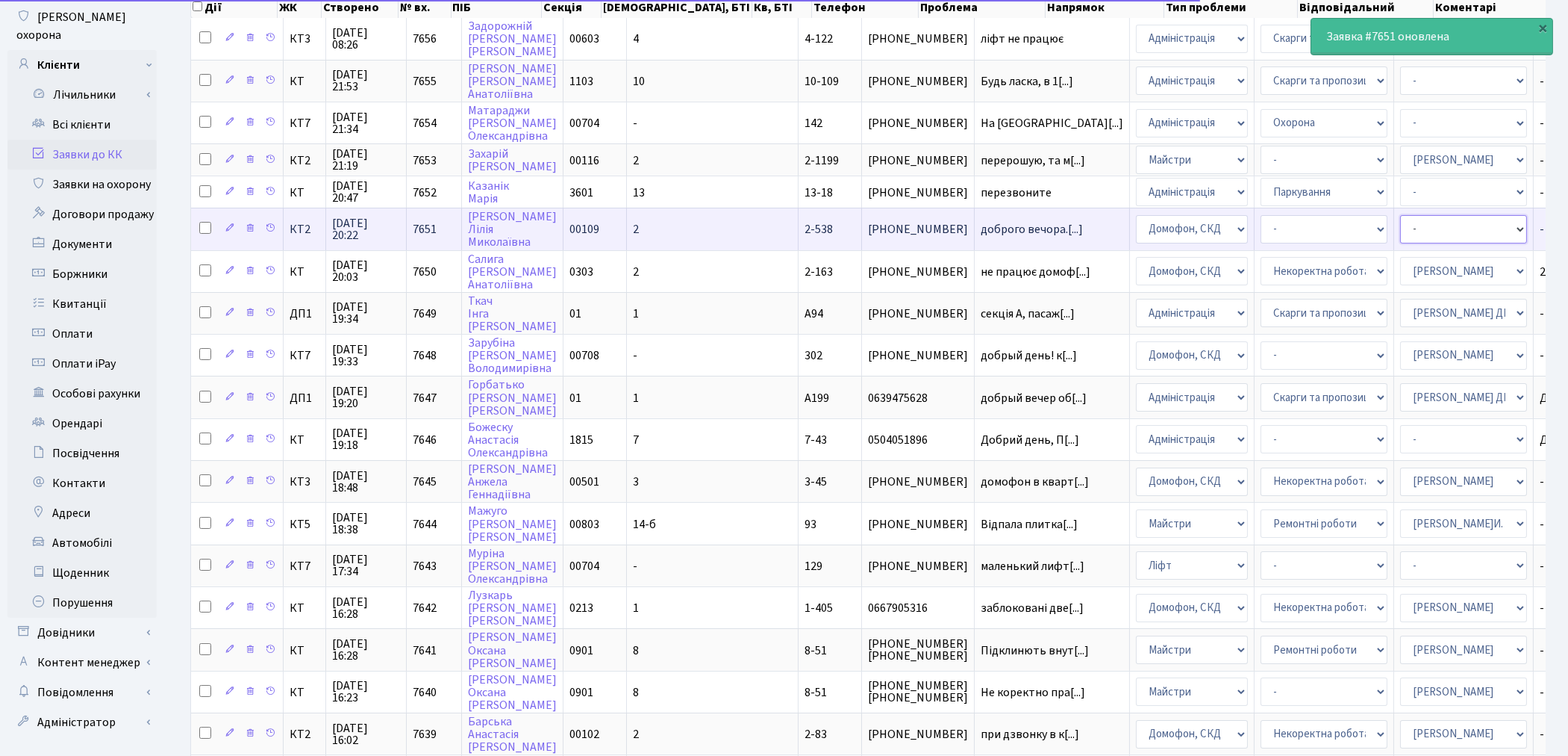
click at [1399, 225] on select "- Адміністратор ЖК КТ Вижул В. В. Гордієнко Н.В. Дядюшкін Д.Ю. Кипчук Т. А. Кла…" at bounding box center [1463, 230] width 127 height 28
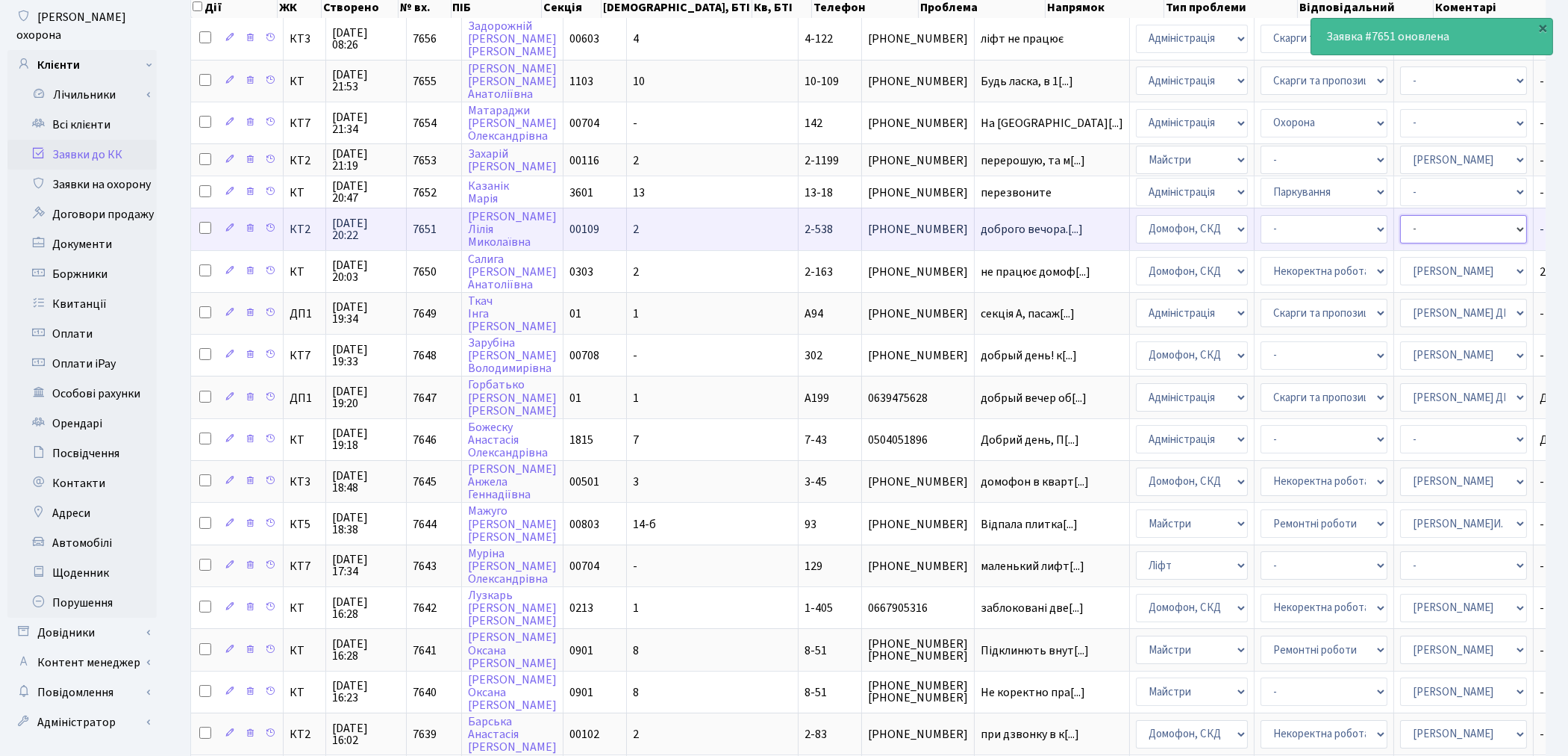
select select "22"
click at [1399, 225] on select "- Адміністратор ЖК КТ Вижул В. В. Гордієнко Н.В. Дядюшкін Д.Ю. Кипчук Т. А. Кла…" at bounding box center [1463, 230] width 127 height 28
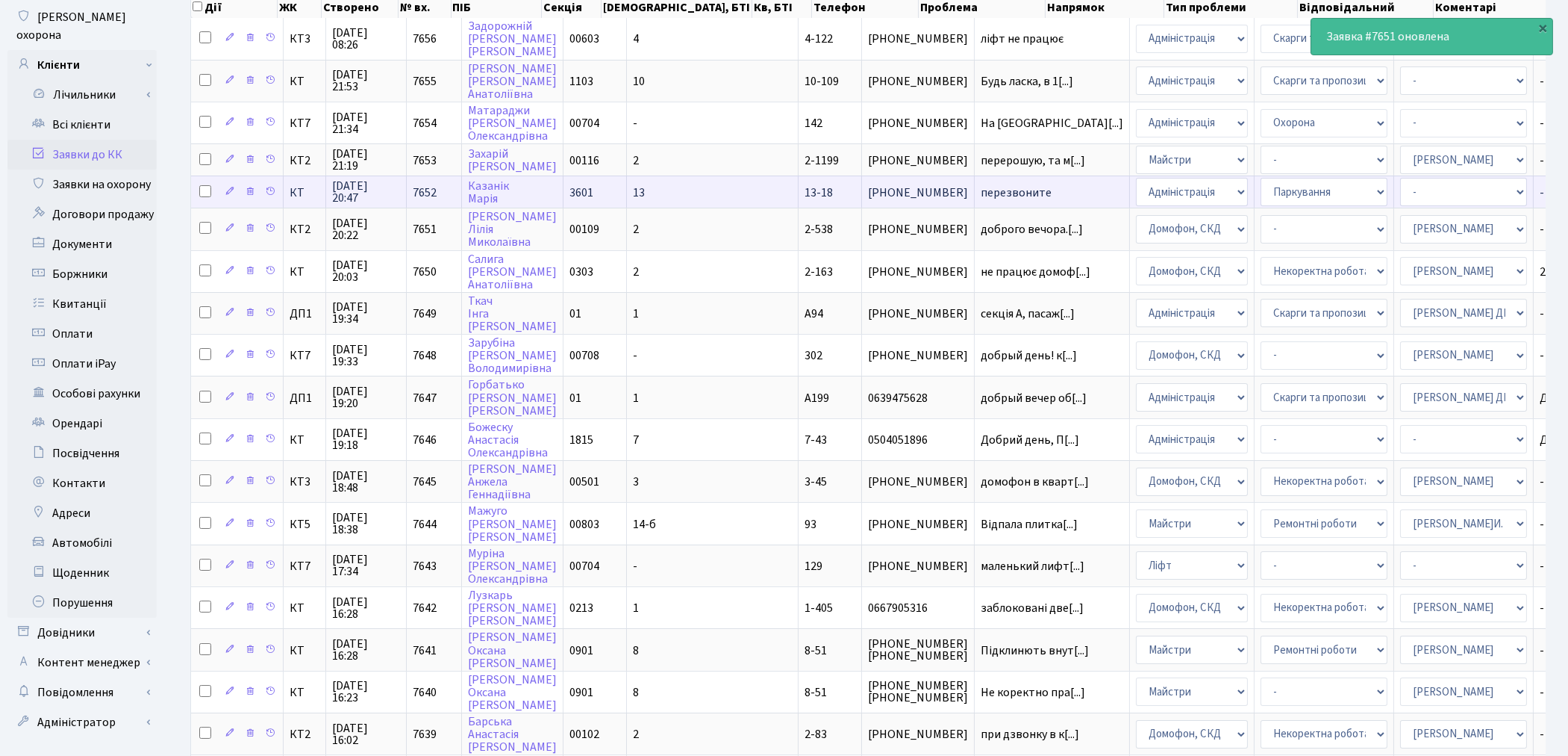
click at [975, 194] on td "перезвоните" at bounding box center [1052, 192] width 155 height 32
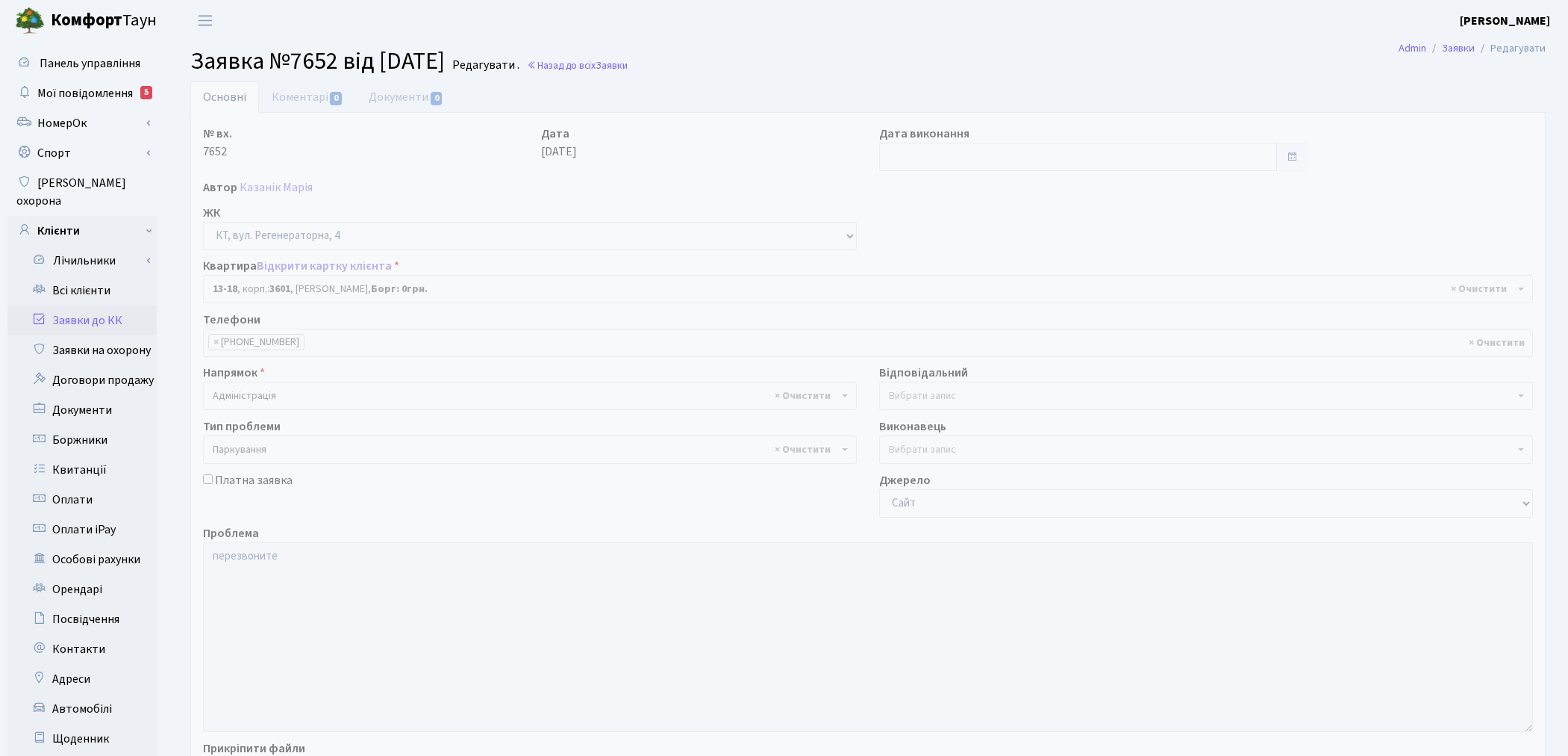
select select "7664"
select select "66"
click at [317, 267] on link "Відкрити картку клієнта" at bounding box center [324, 265] width 135 height 17
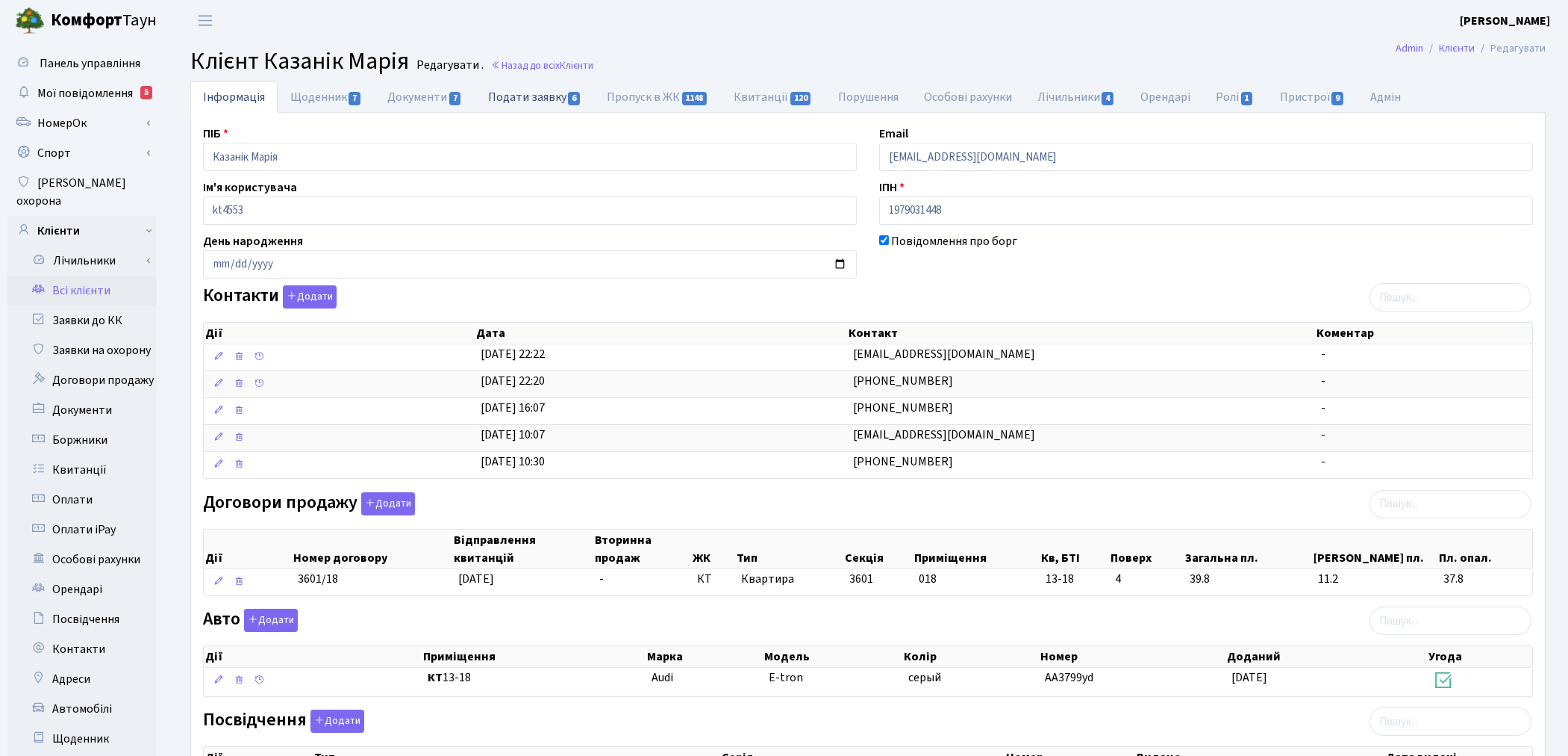
click at [545, 108] on link "Подати заявку 6" at bounding box center [535, 97] width 119 height 31
select select "25"
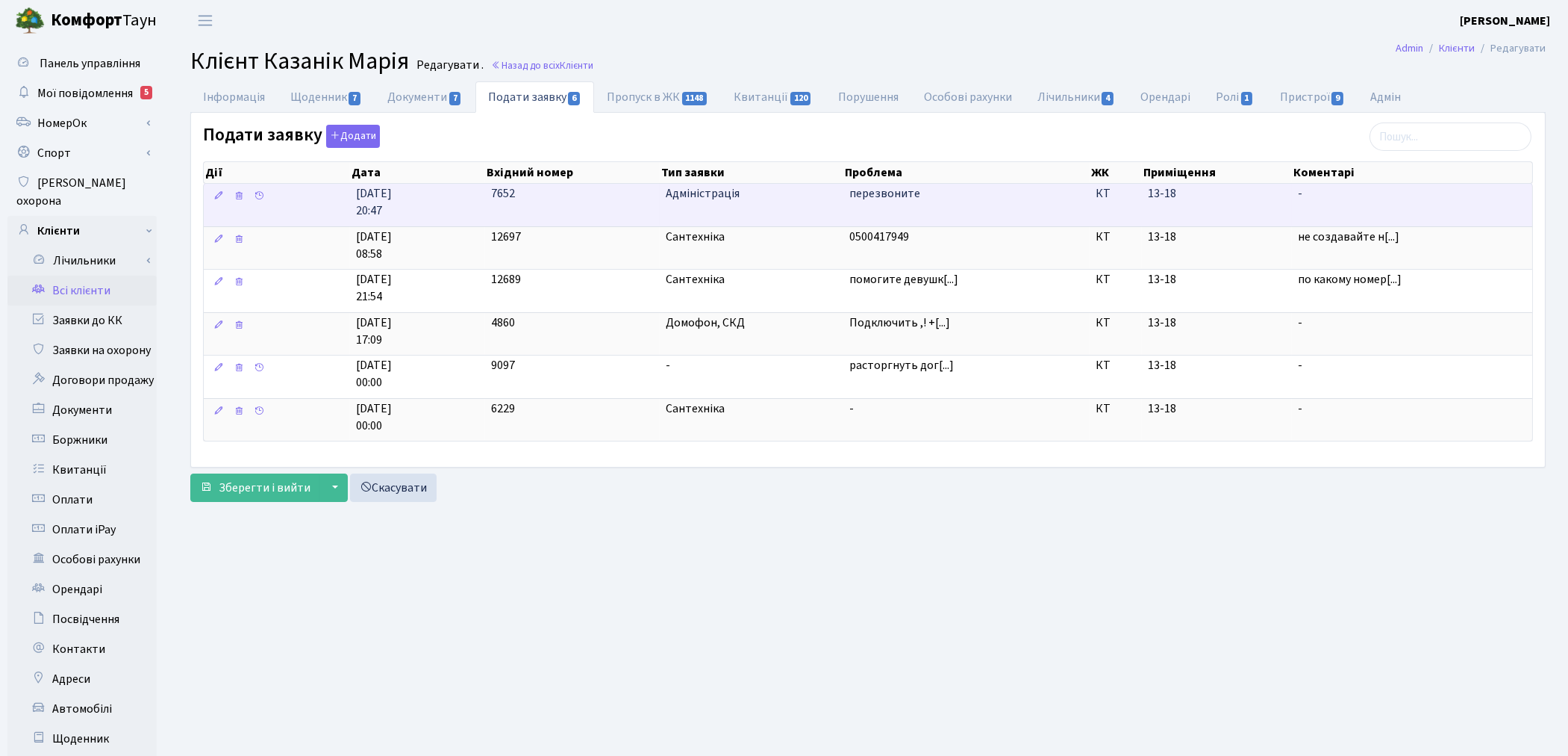
click at [602, 217] on td "7652" at bounding box center [572, 205] width 175 height 43
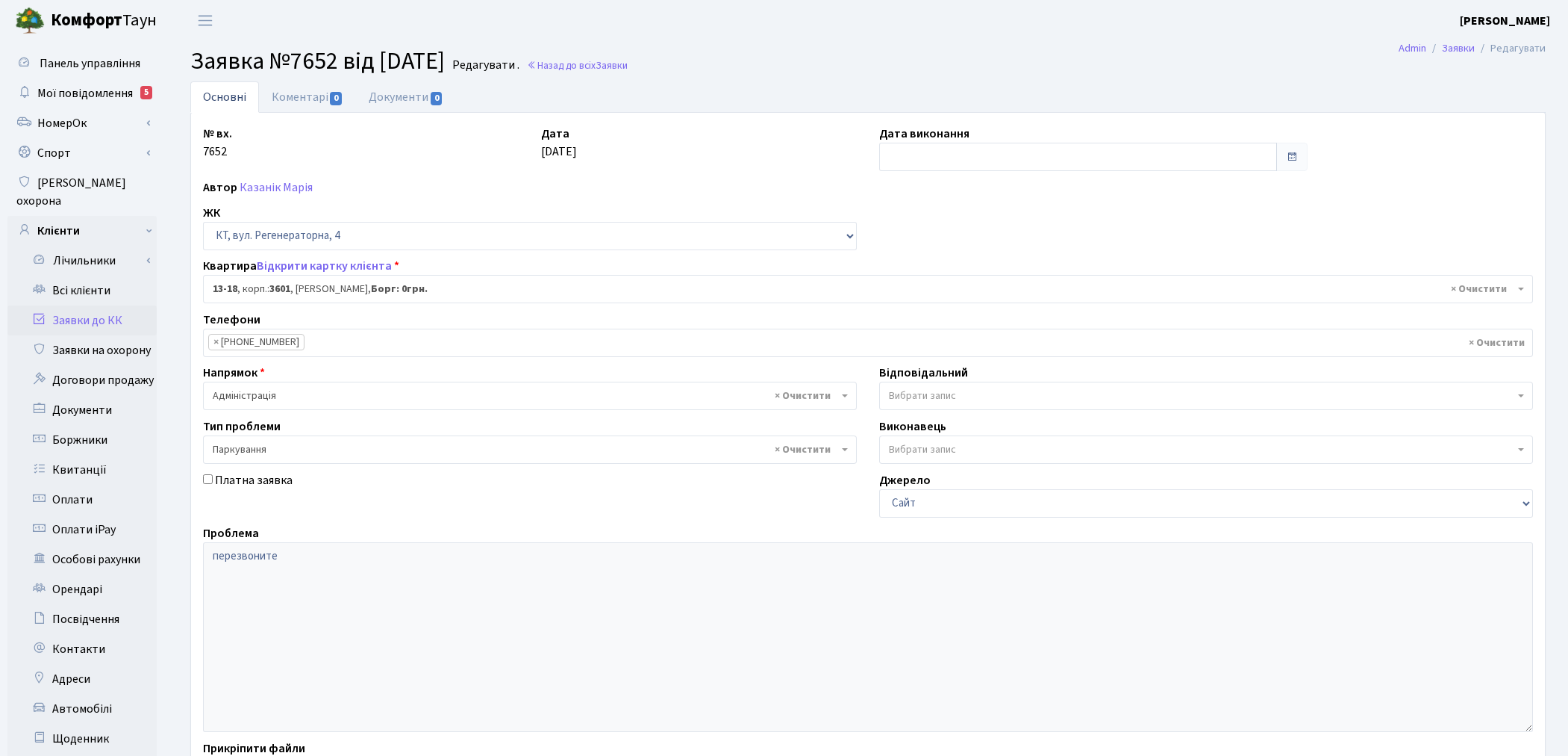
select select "7664"
select select "66"
click at [296, 101] on link "Коментарі 0" at bounding box center [307, 97] width 97 height 31
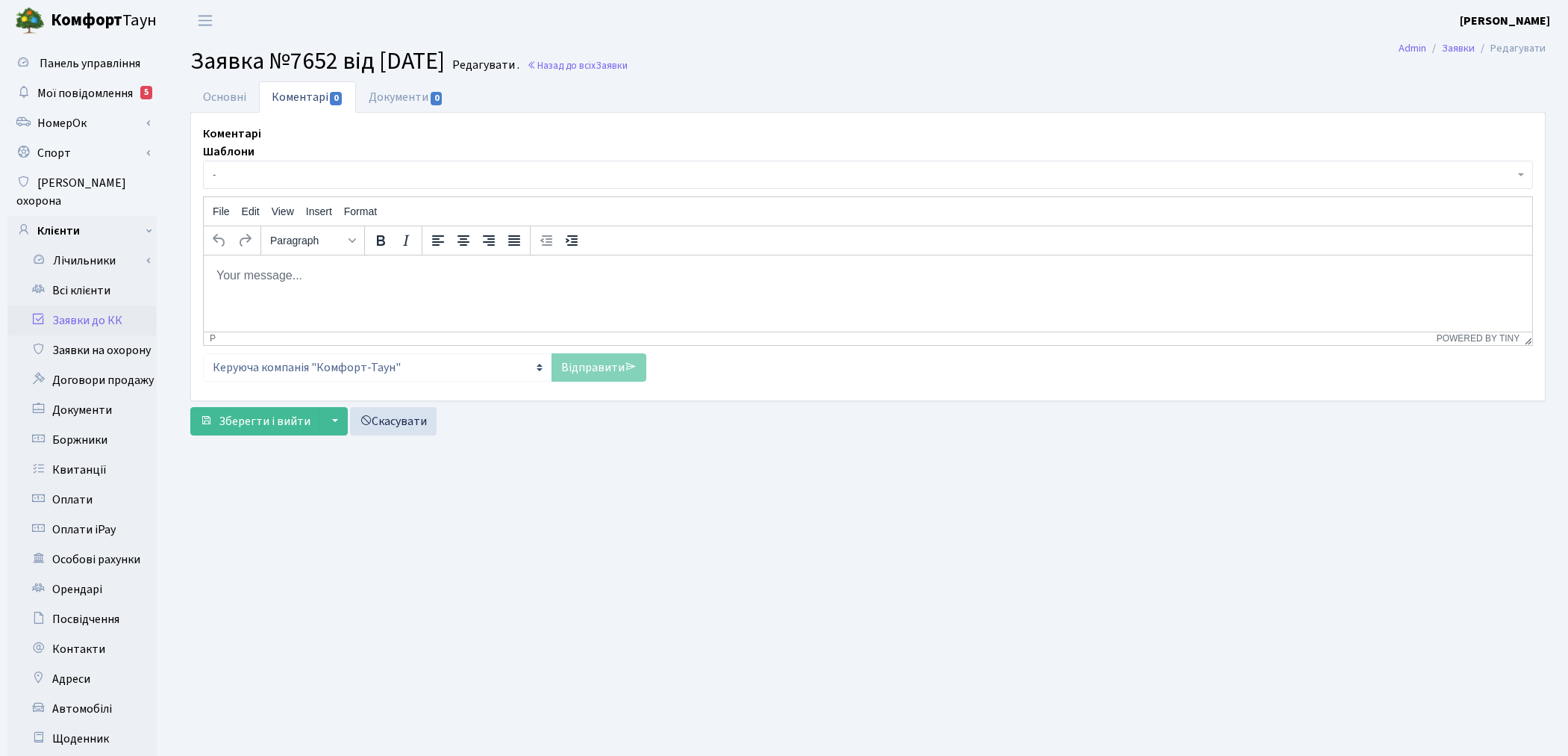
click at [364, 295] on html at bounding box center [867, 275] width 1328 height 40
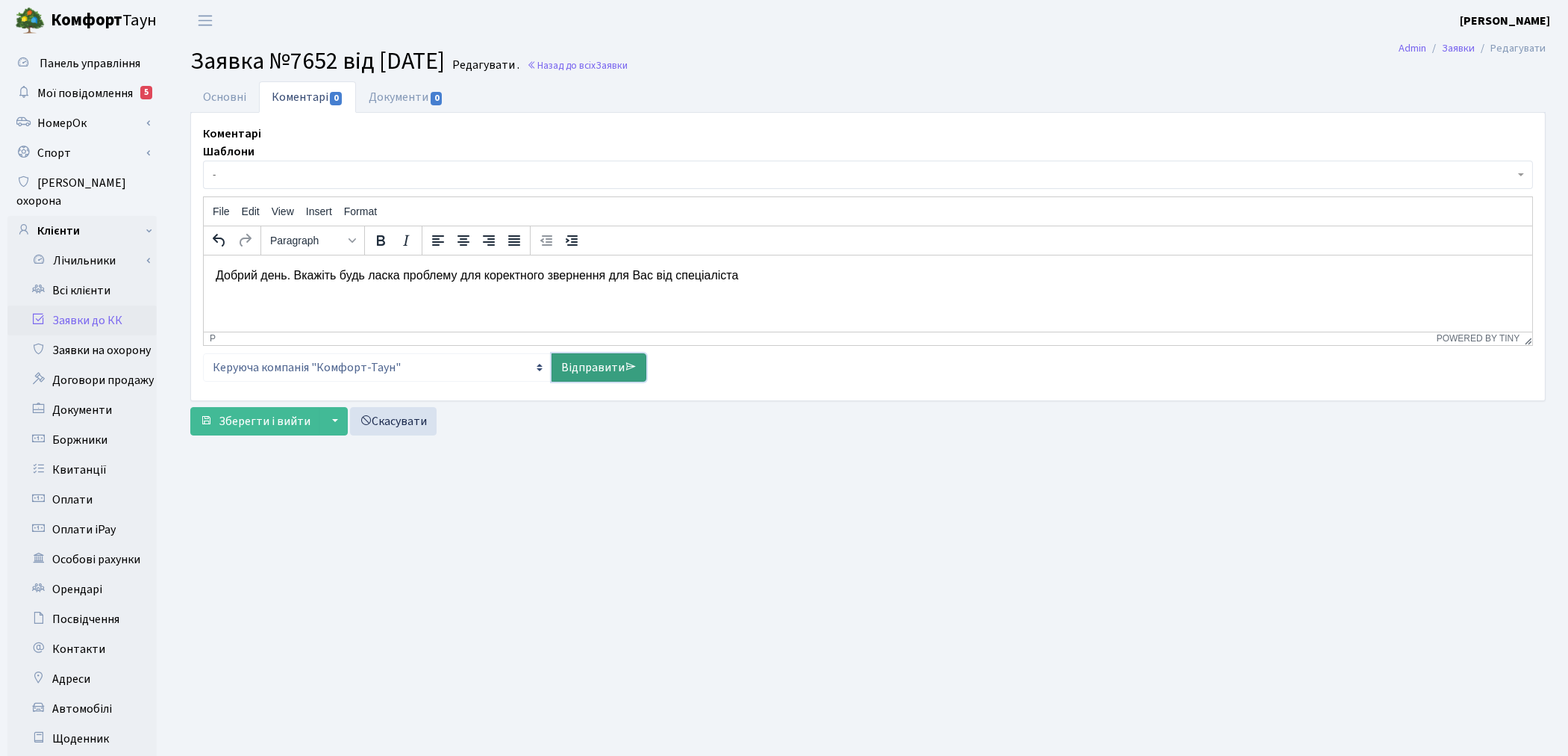
click at [585, 374] on link "Відправити" at bounding box center [599, 367] width 95 height 28
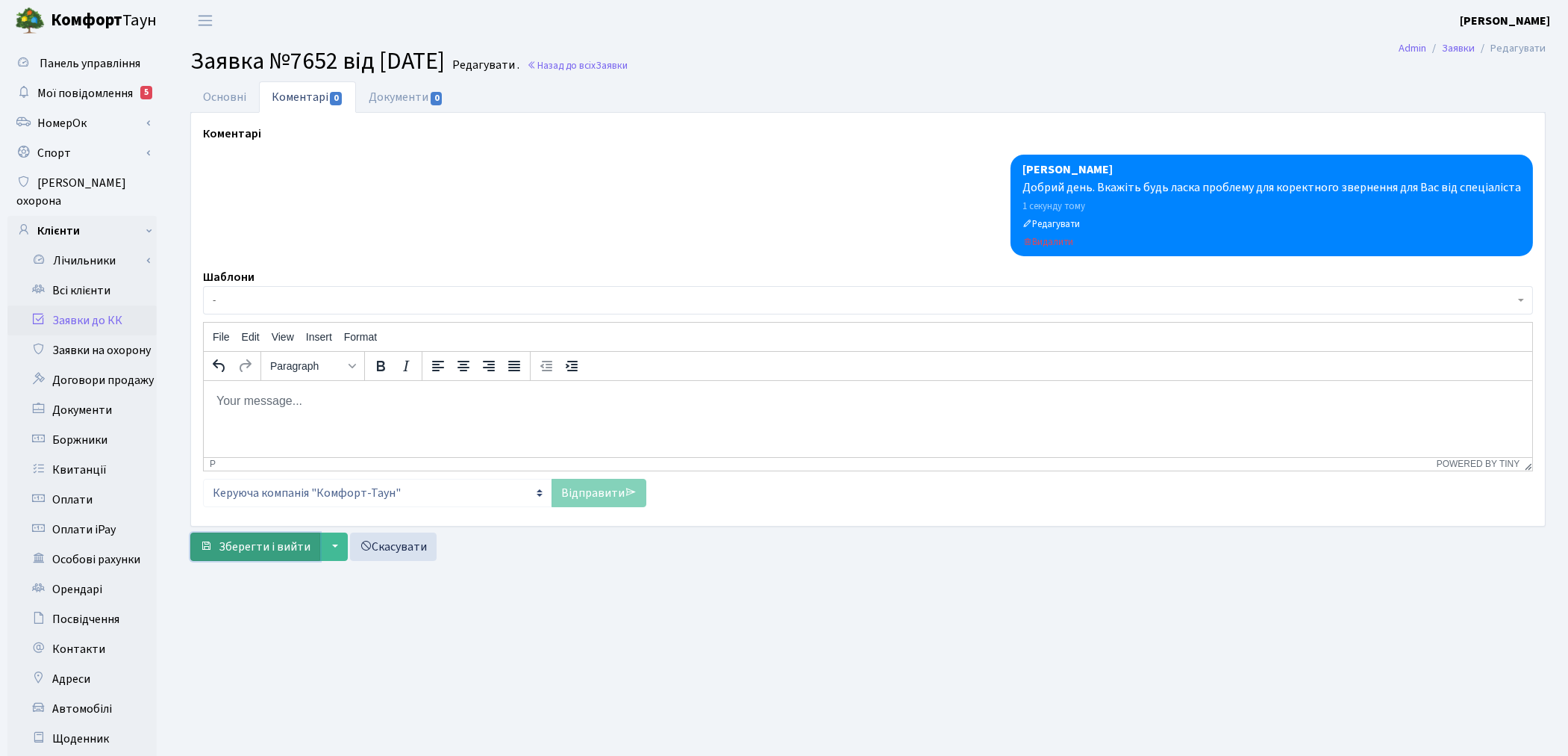
click at [270, 553] on span "Зберегти і вийти" at bounding box center [264, 546] width 92 height 17
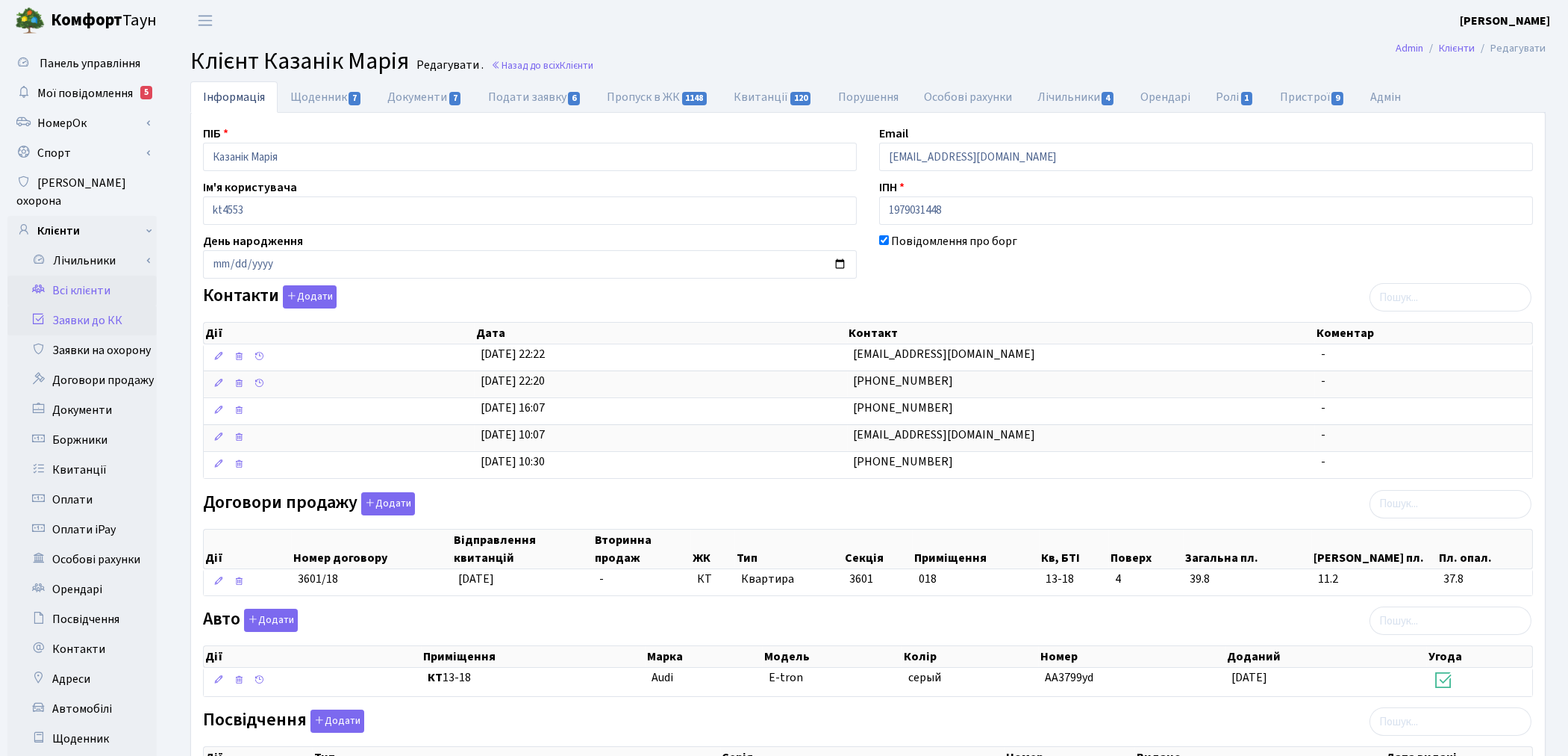
click at [86, 307] on link "Заявки до КК" at bounding box center [81, 321] width 150 height 30
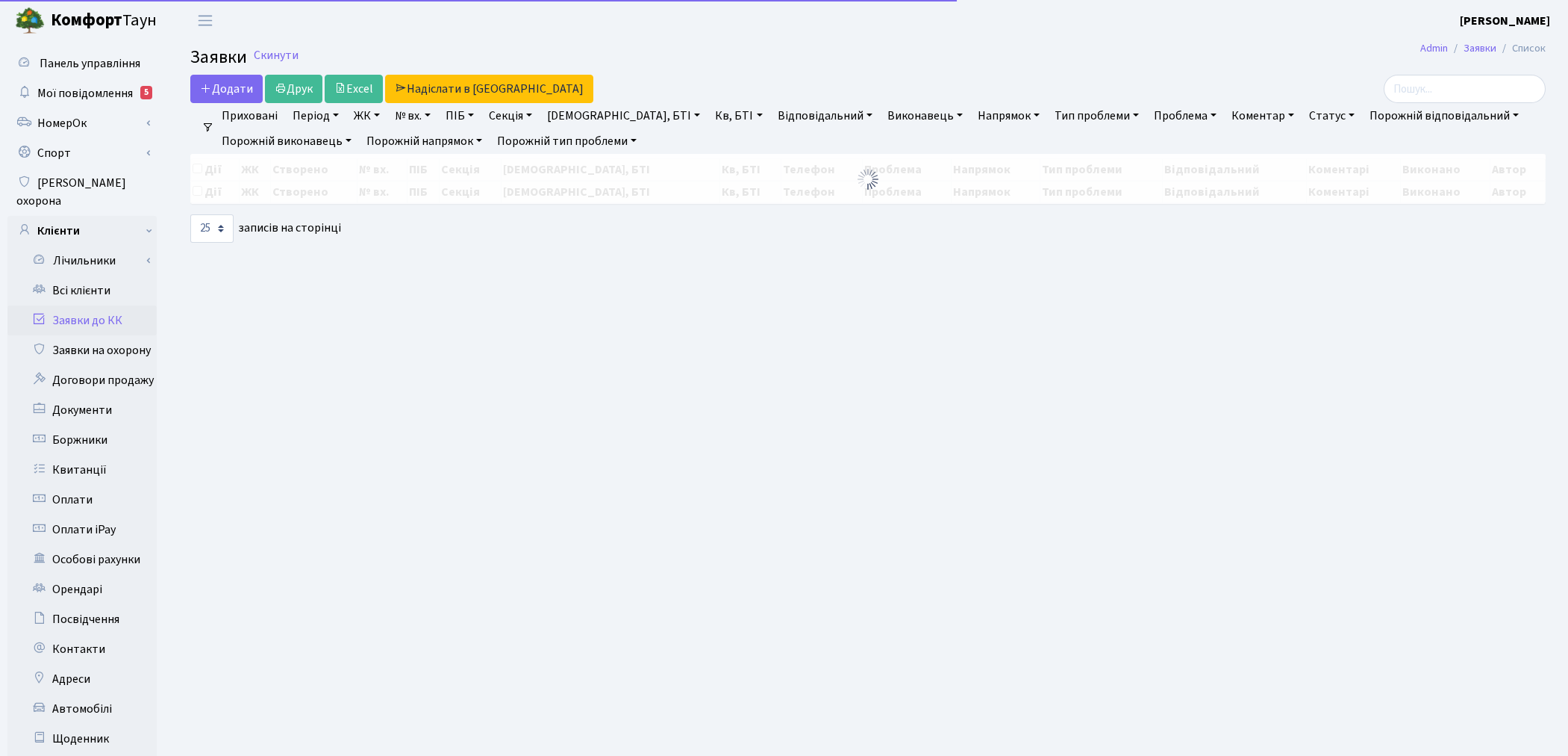
select select "25"
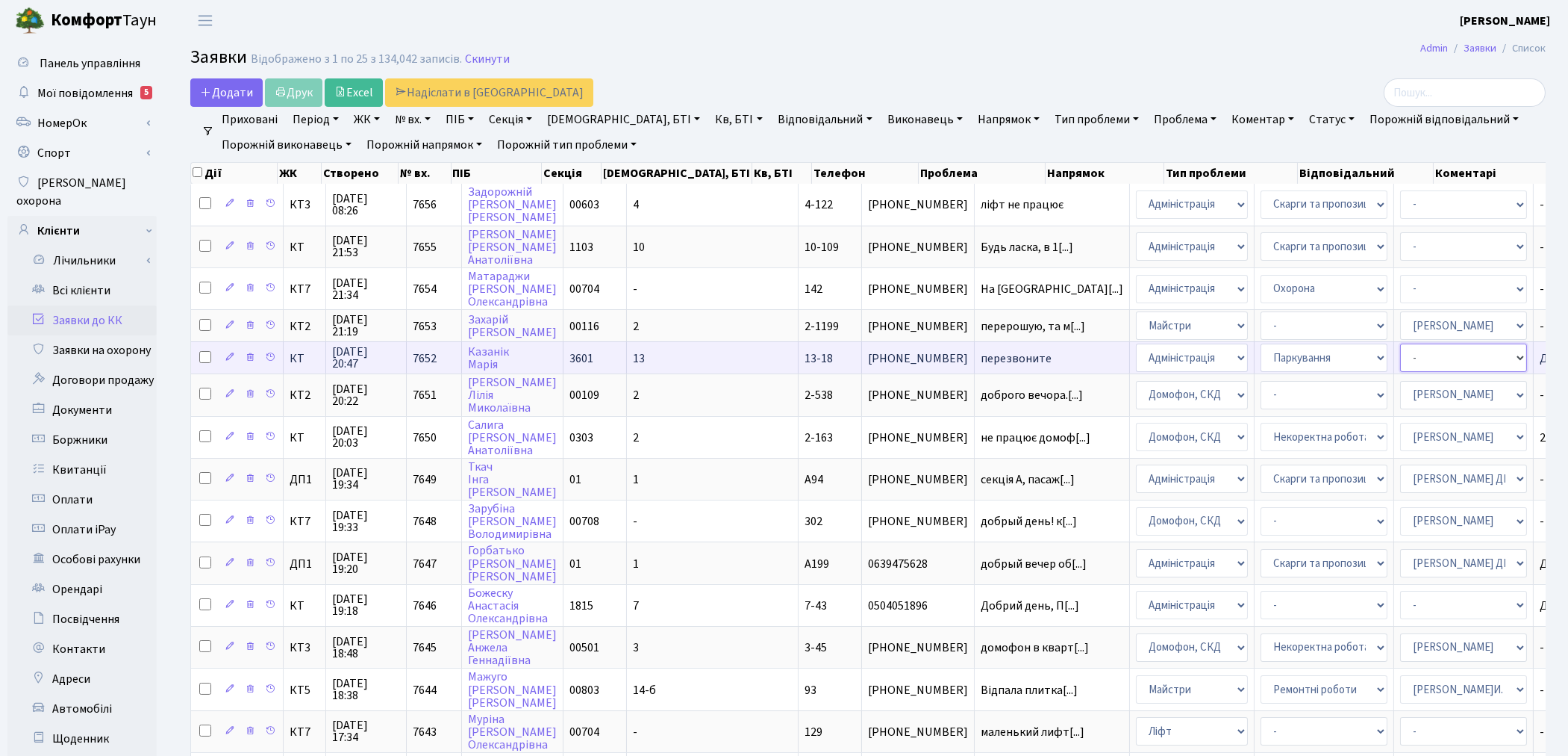
click at [1399, 355] on select "- Адміністратор ЖК КТ Вижул В. В. Гордієнко Н.В. Дядюшкін Д.Ю. Кипчук Т. А. Кла…" at bounding box center [1463, 358] width 127 height 28
select select "82"
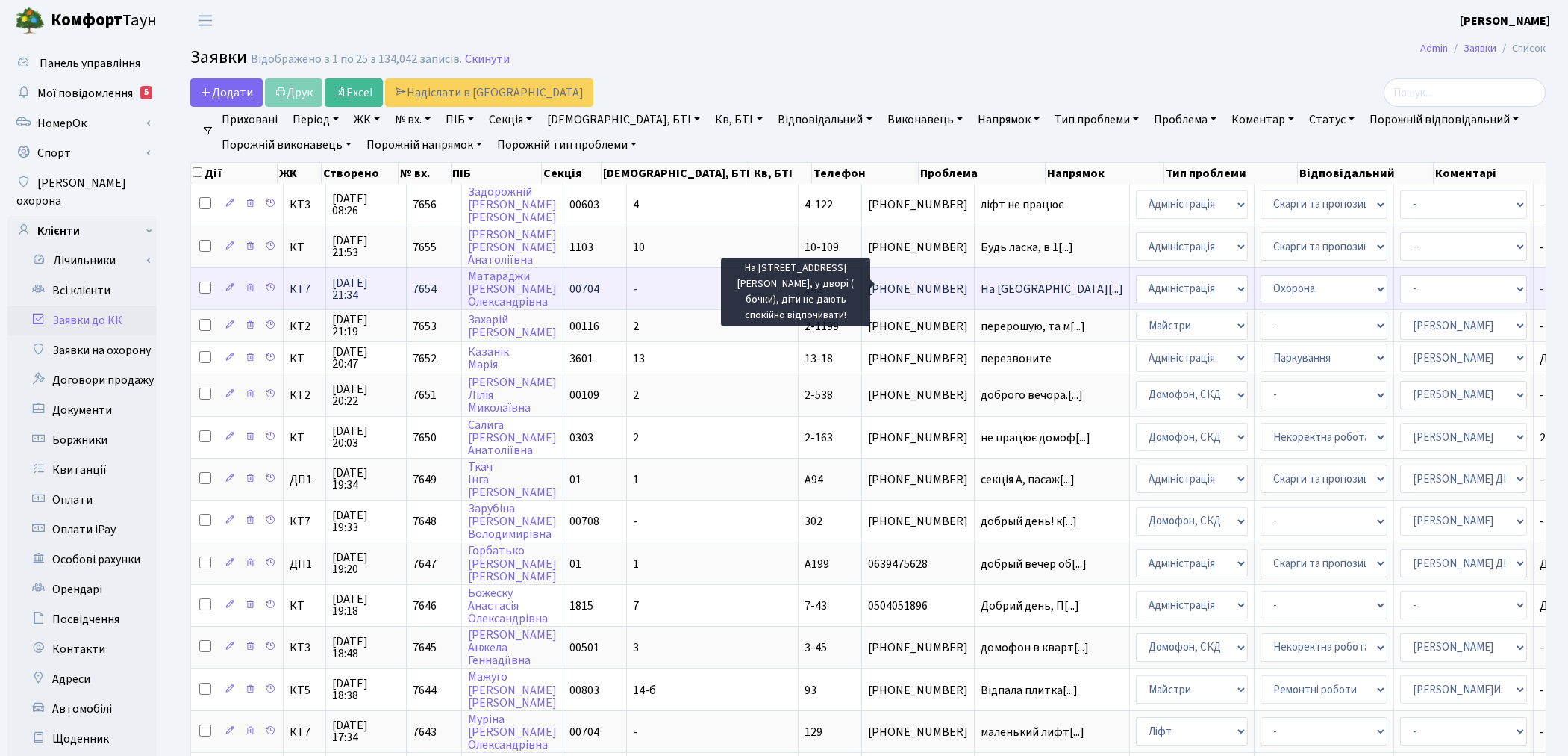
click at [980, 285] on span "На вулиця Берез[...]" at bounding box center [1051, 289] width 142 height 17
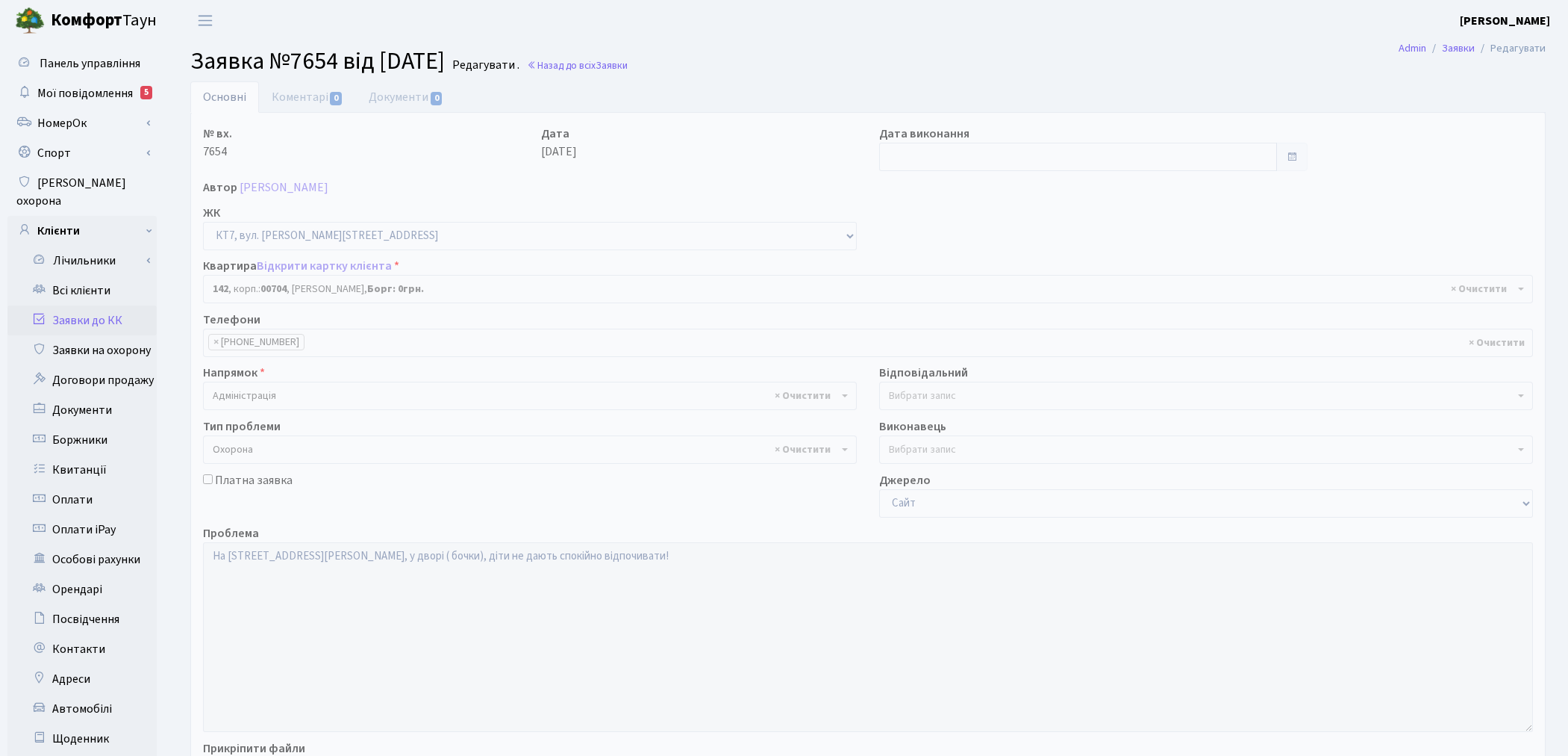
select select "18545"
select select "69"
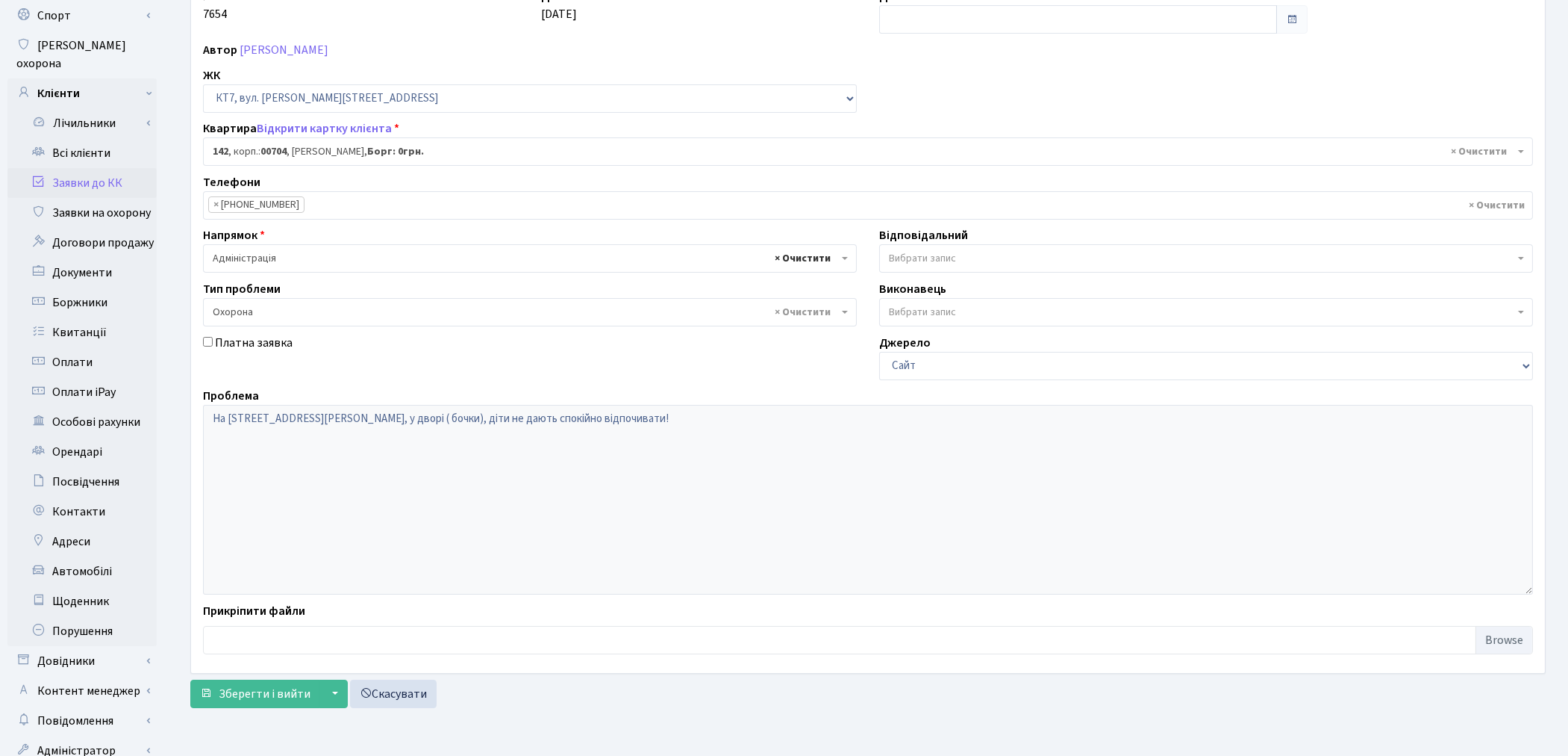
scroll to position [165, 0]
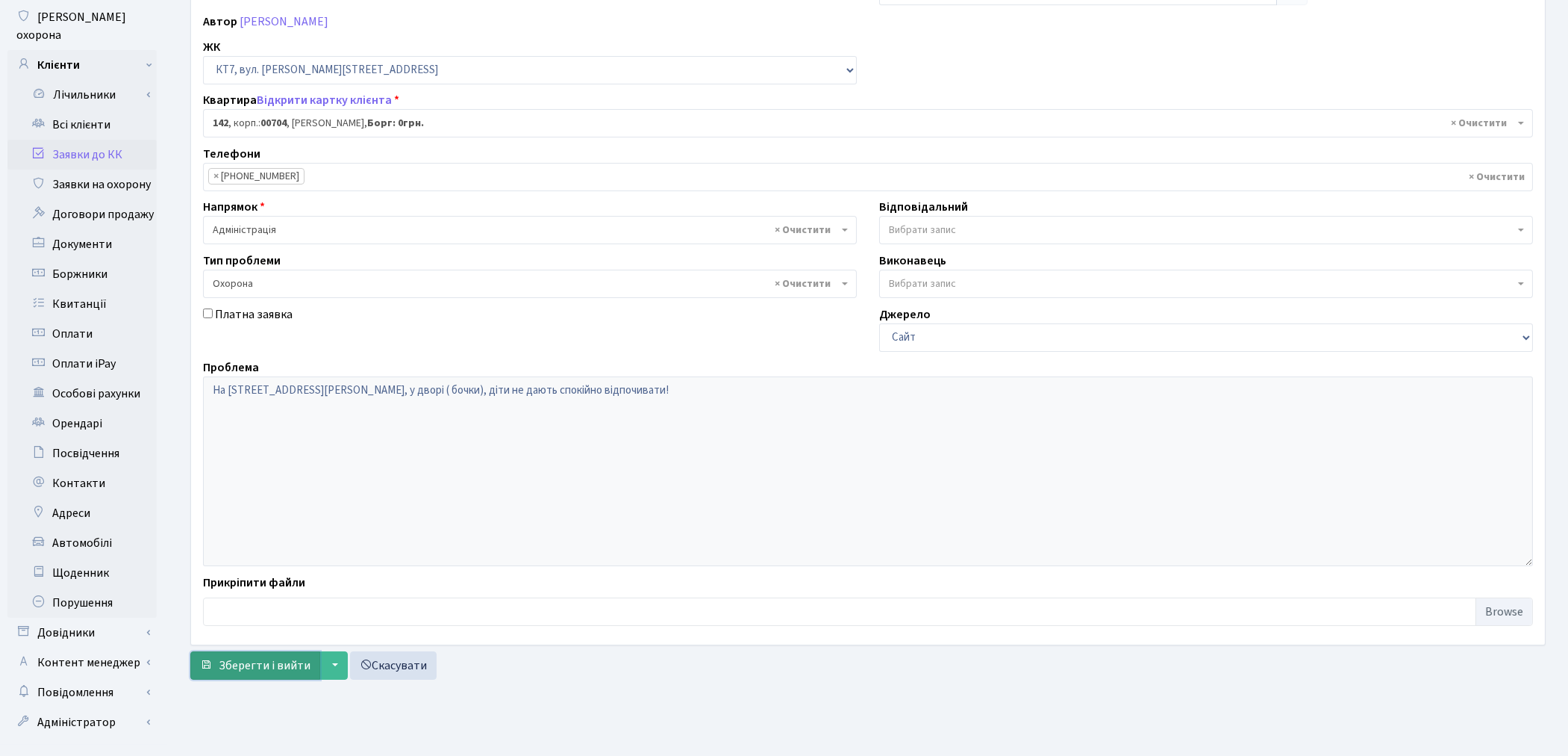
click at [250, 675] on button "Зберегти і вийти" at bounding box center [256, 665] width 130 height 28
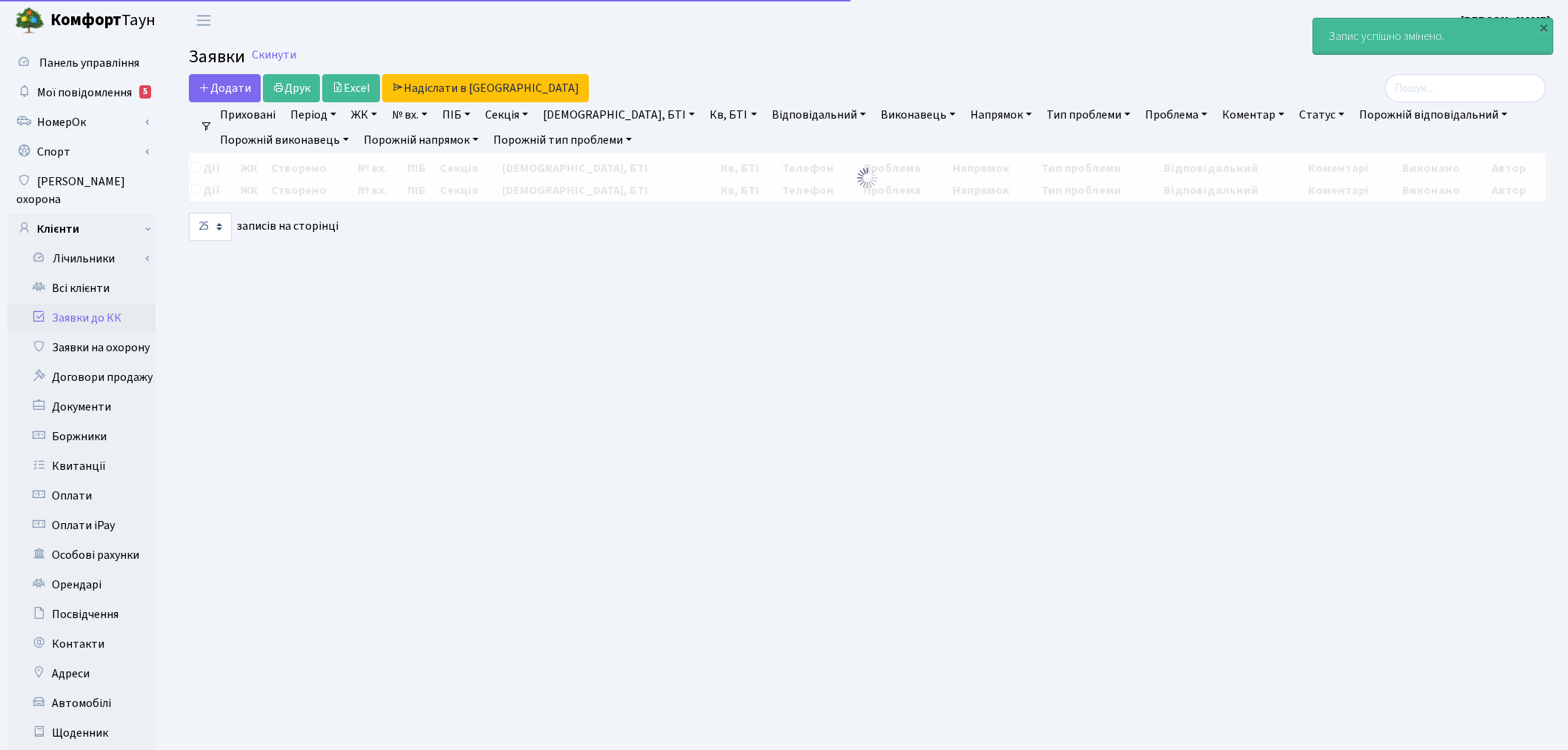
select select "25"
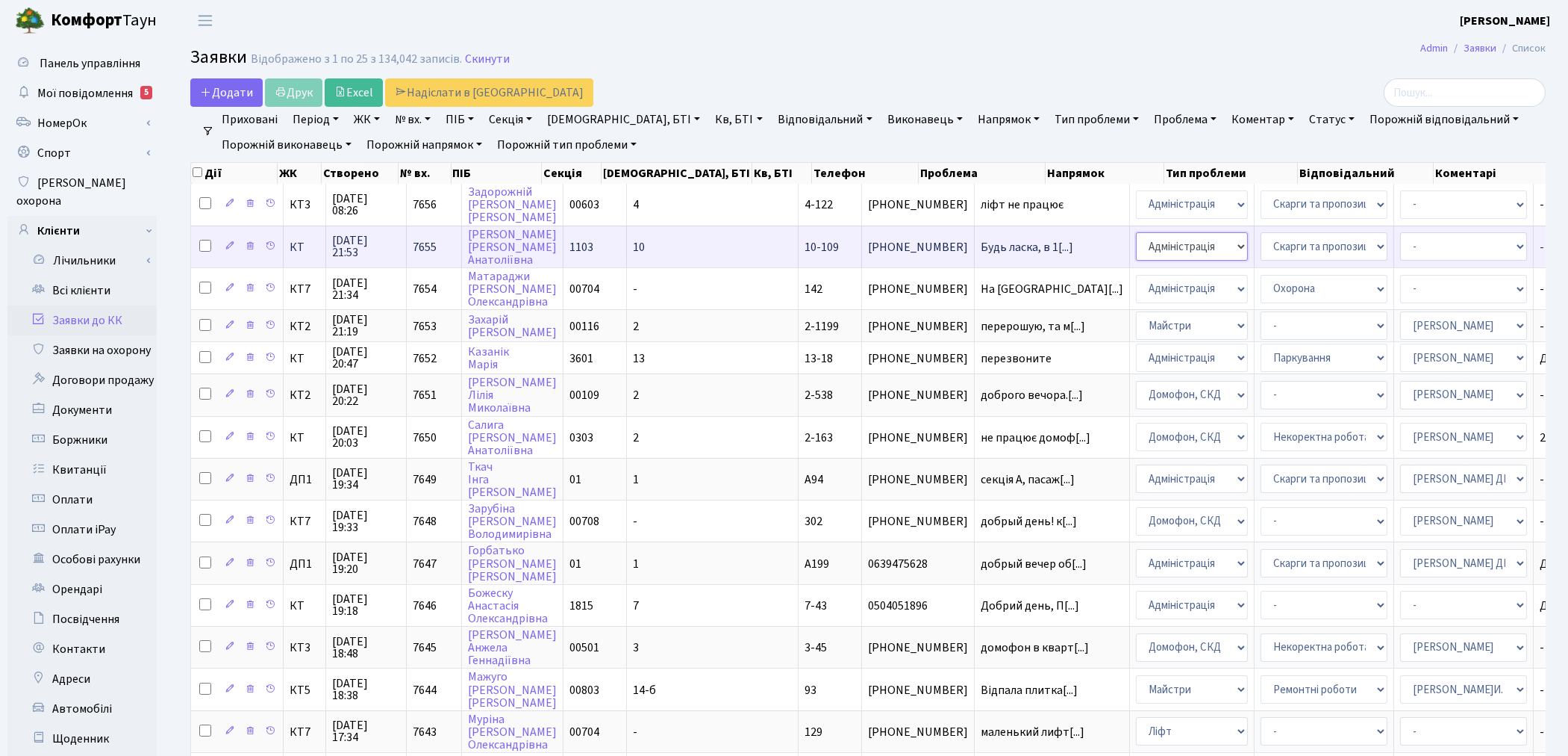
click at [1136, 252] on select "- Адміністрація Домофон, СКД Ліфт Майстри Сантехніка Економічний відділ Електри…" at bounding box center [1191, 246] width 112 height 28
select select "4"
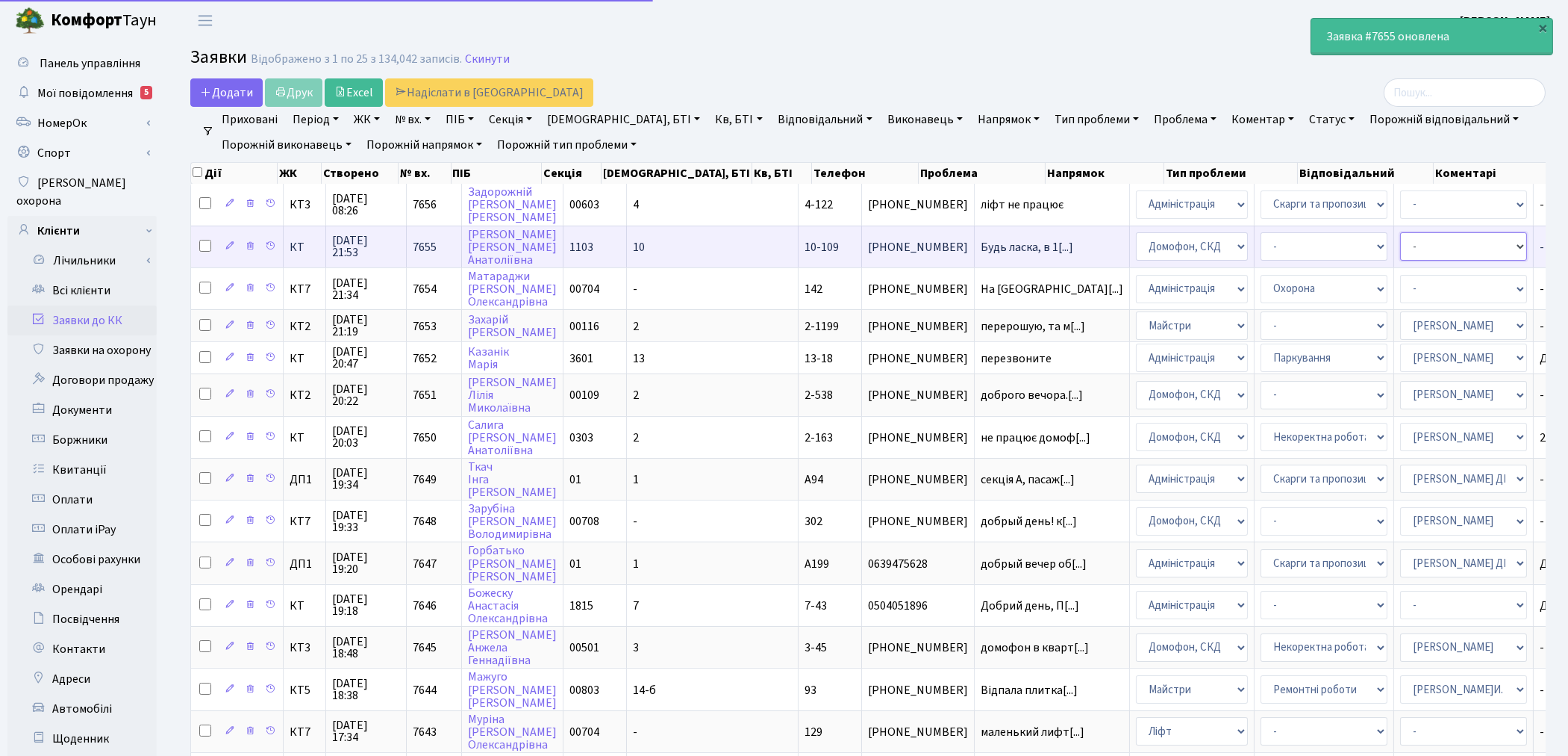
click at [1399, 242] on select "- Адміністратор ЖК КТ Вижул В. В. Гордієнко Н.В. Дядюшкін Д.Ю. Кипчук Т. А. Кла…" at bounding box center [1463, 246] width 127 height 28
select select "22"
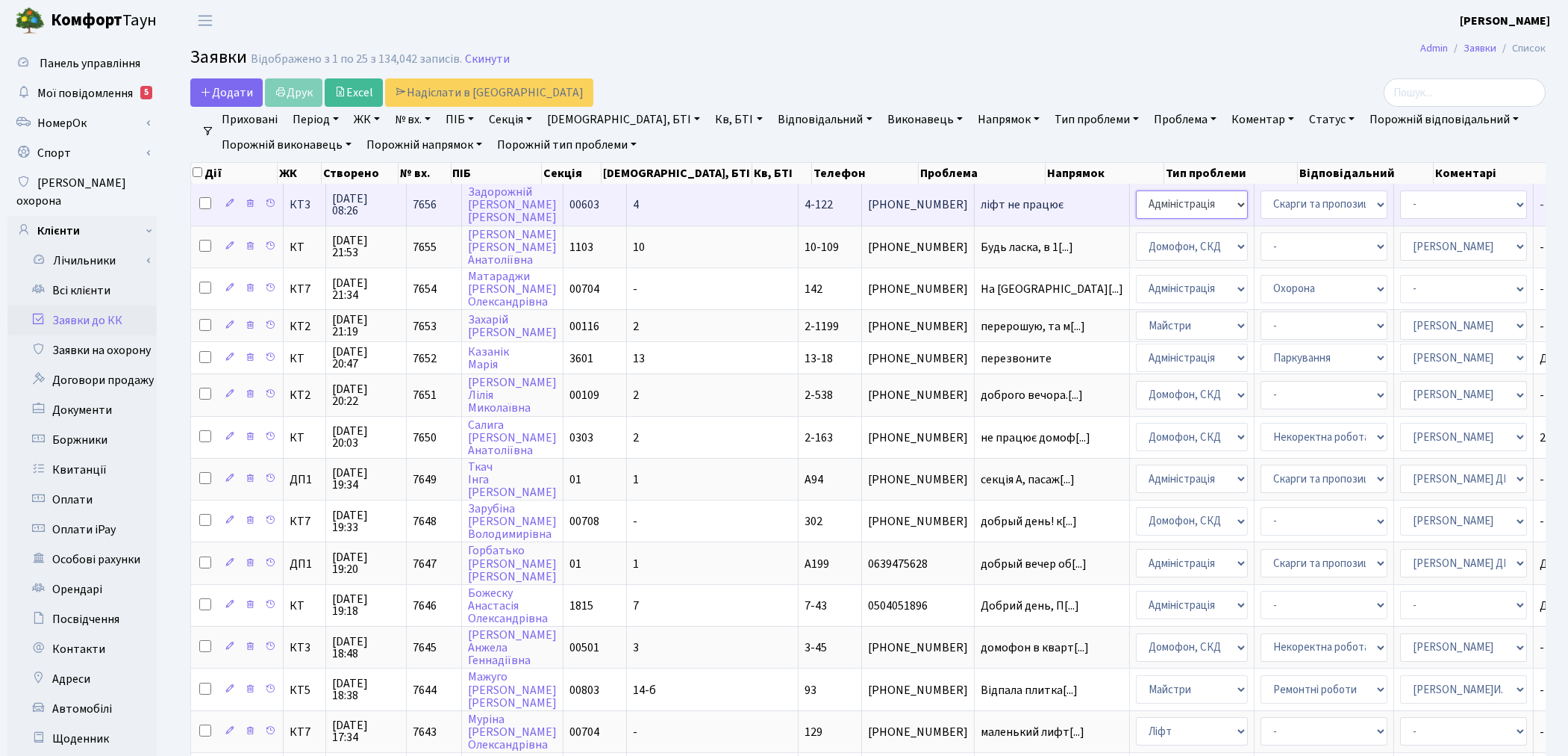
click at [1136, 205] on select "- Адміністрація Домофон, СКД Ліфт Майстри Сантехніка Економічний відділ Електри…" at bounding box center [1191, 205] width 112 height 28
select select "16"
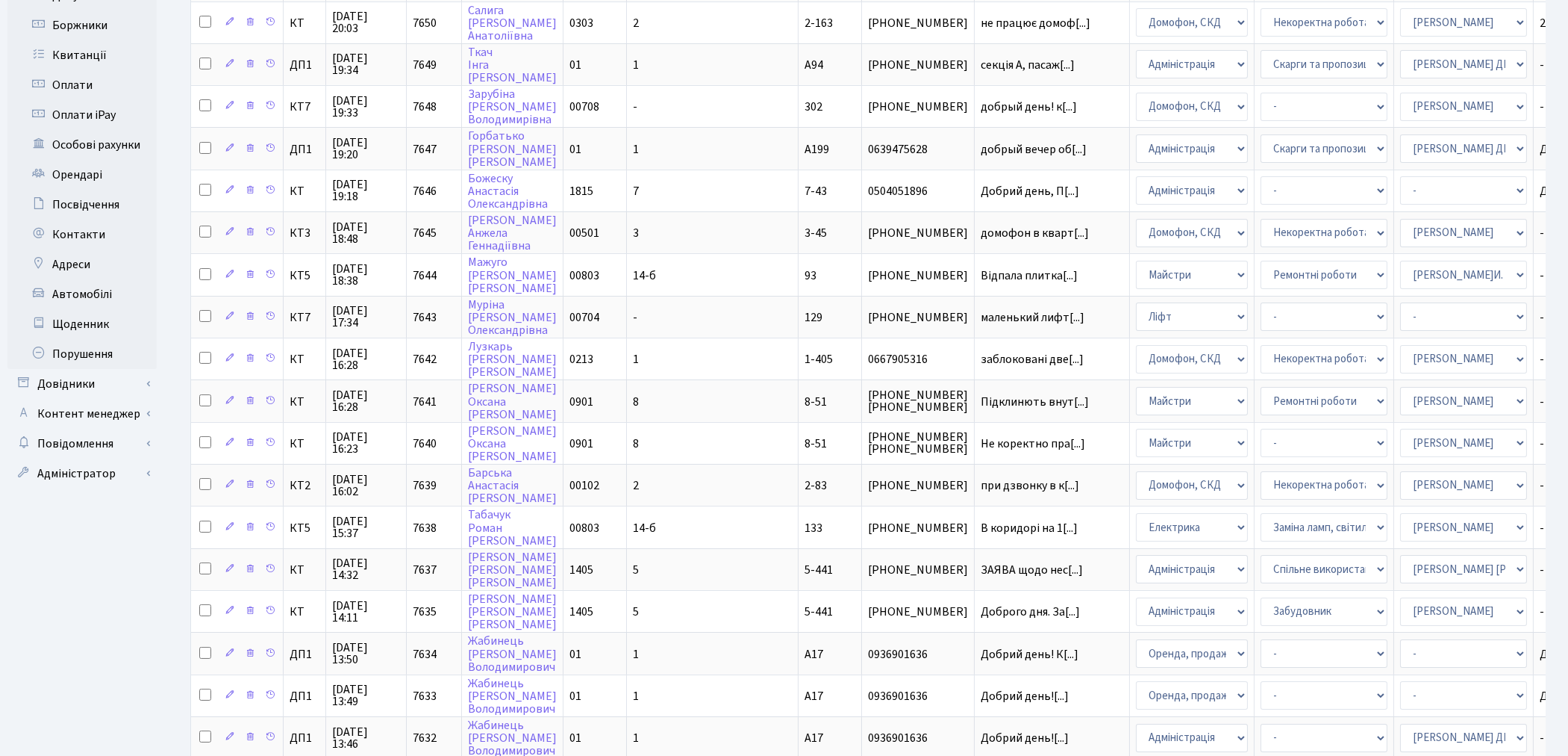
scroll to position [534, 0]
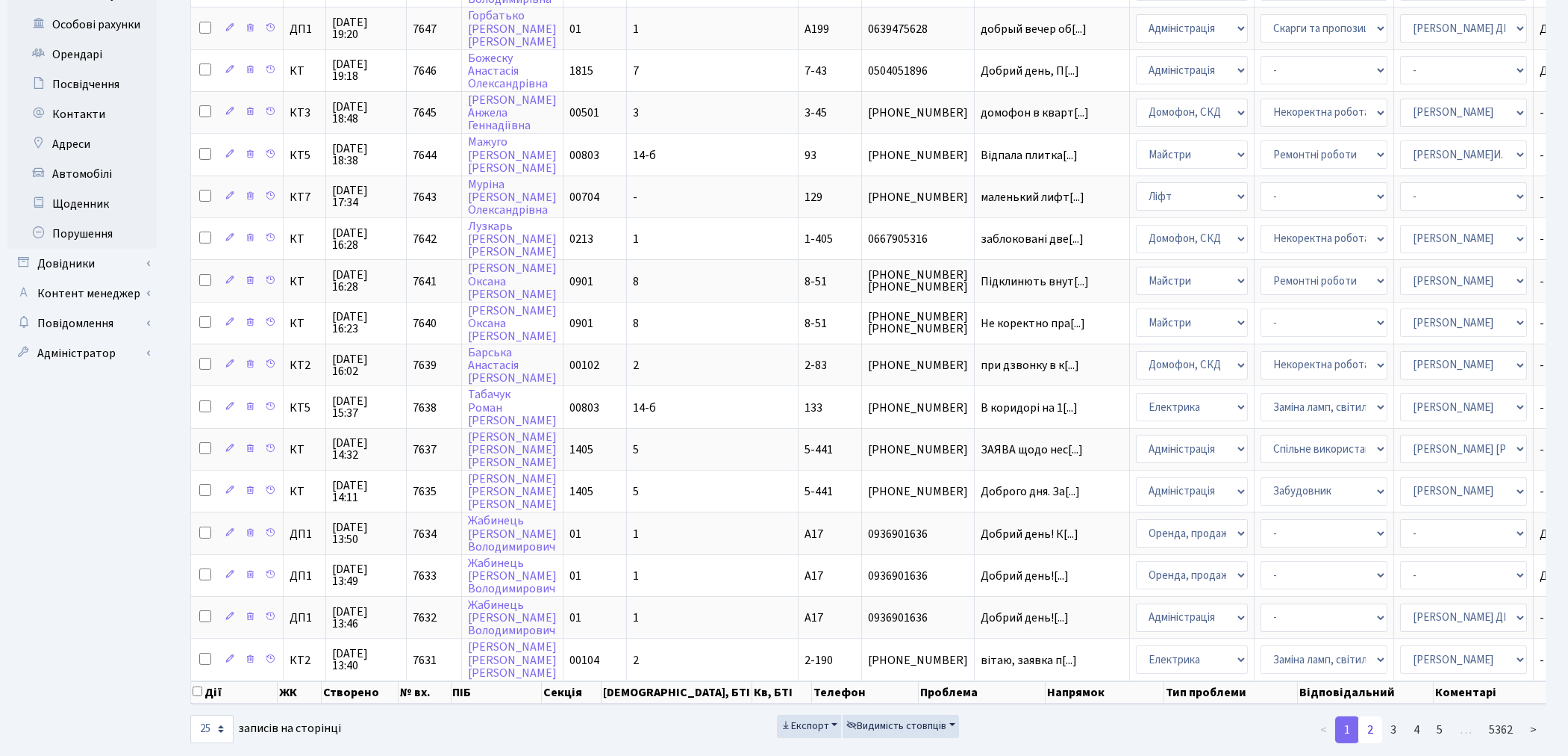
click at [1370, 716] on link "2" at bounding box center [1370, 730] width 24 height 27
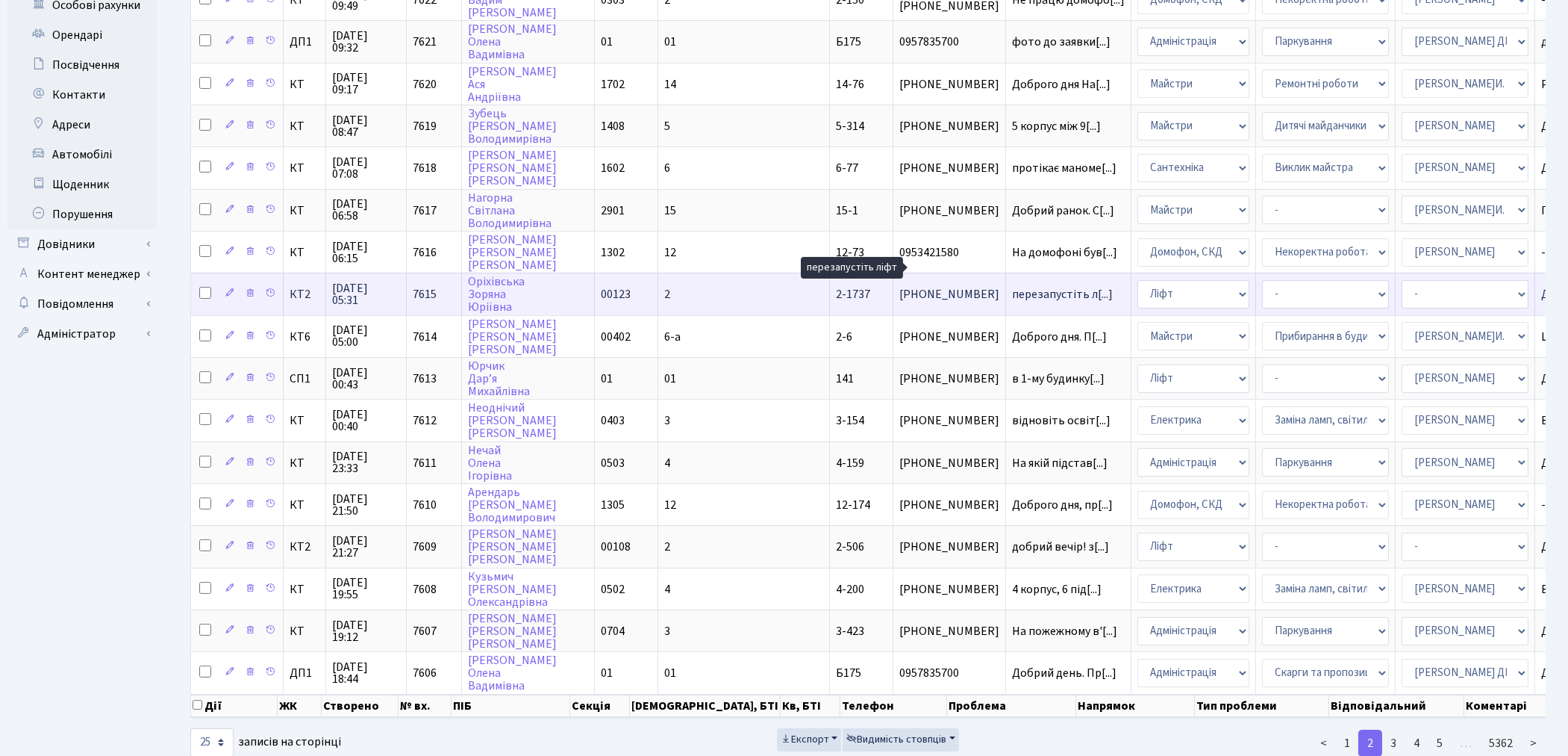
scroll to position [564, 0]
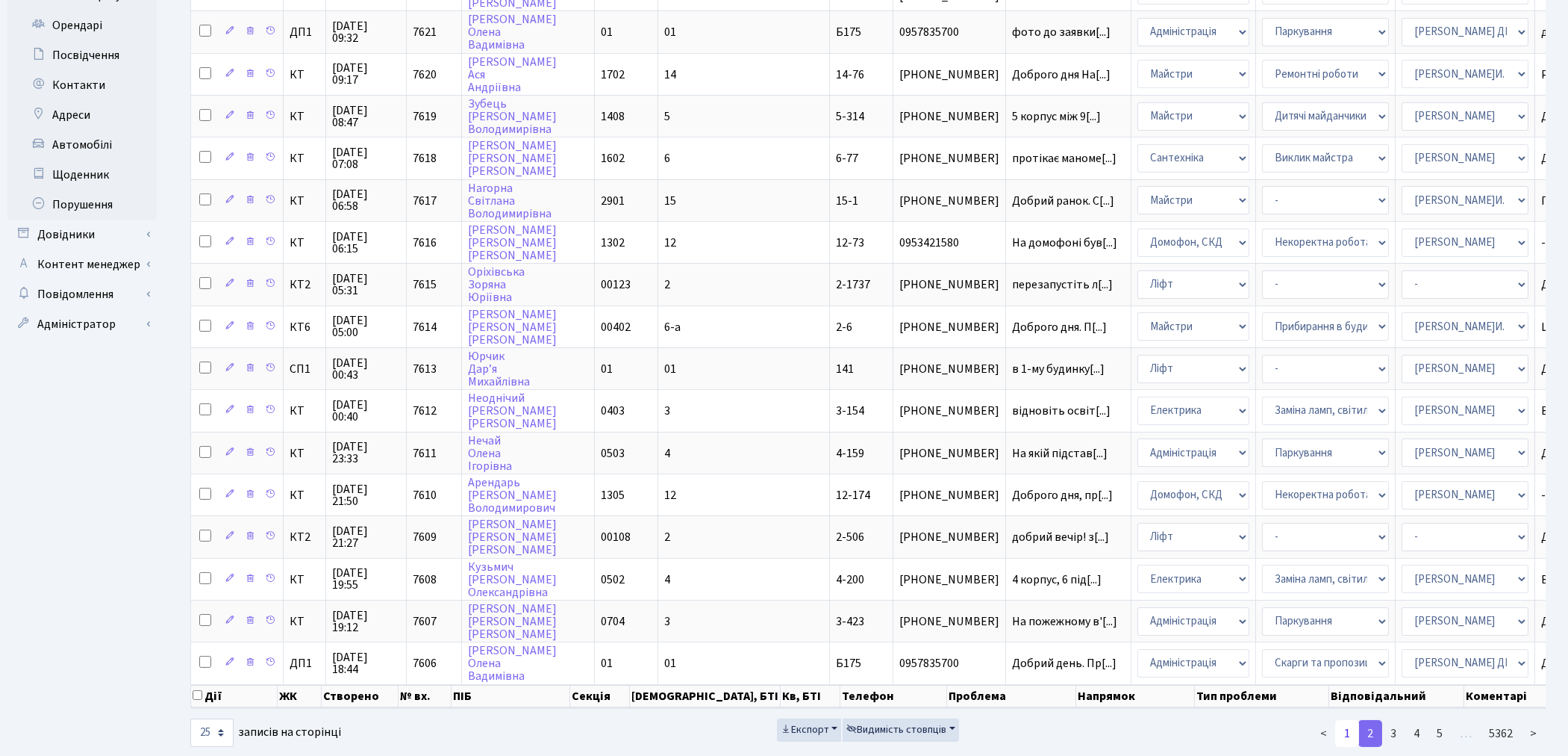
click at [1346, 720] on link "1" at bounding box center [1346, 733] width 24 height 27
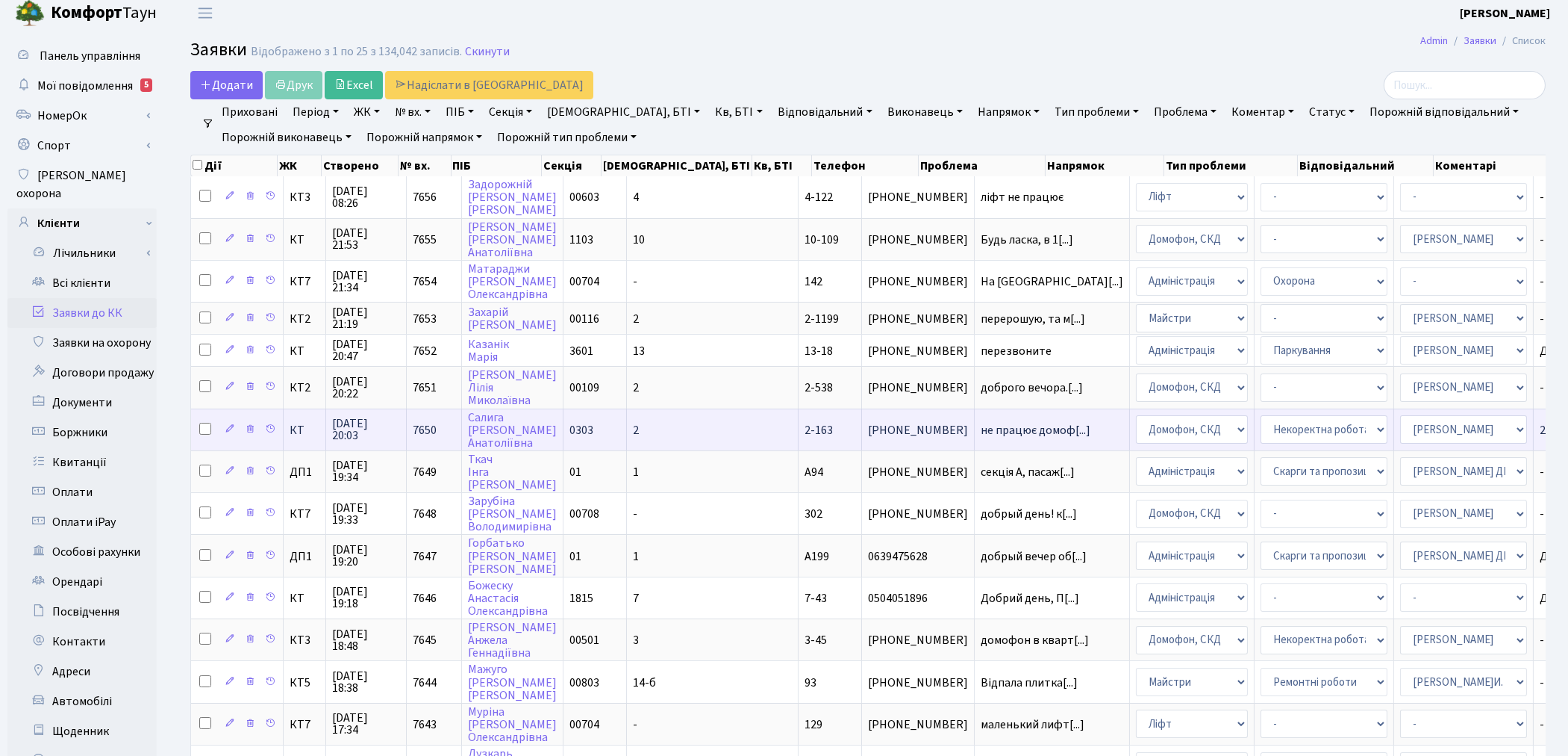
scroll to position [0, 0]
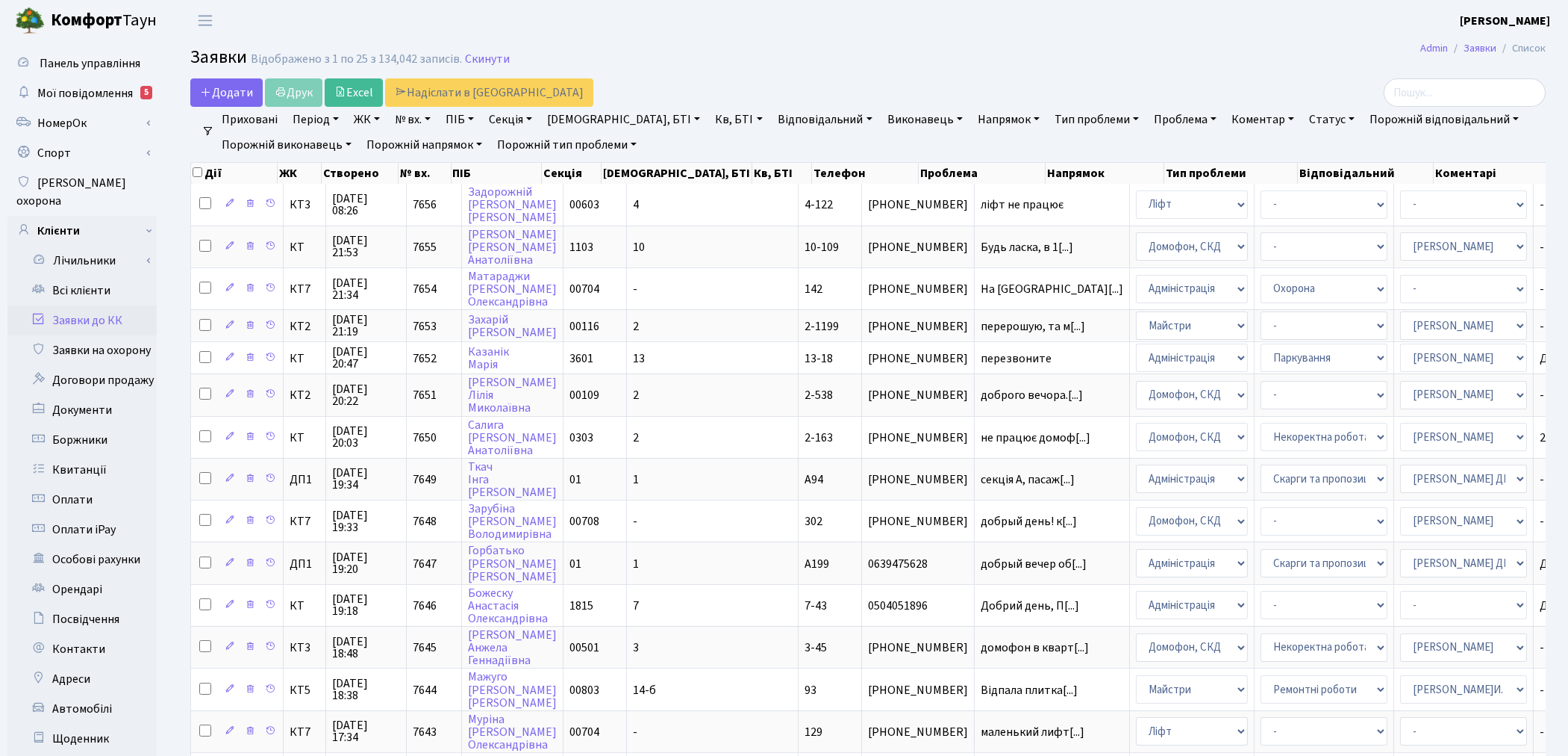
click at [464, 123] on link "ПІБ" at bounding box center [460, 120] width 40 height 25
type input "лисий"
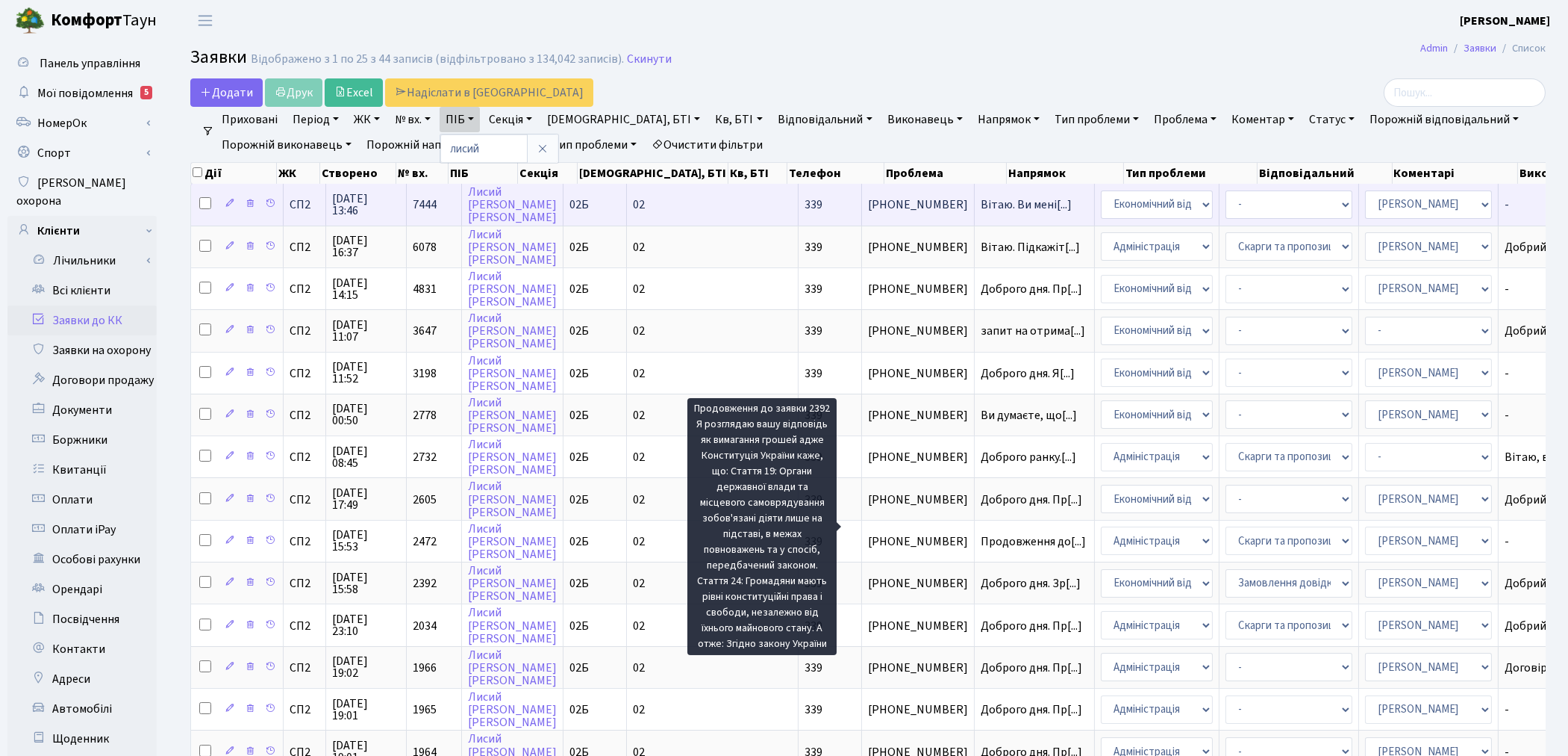
drag, startPoint x: 909, startPoint y: 531, endPoint x: 867, endPoint y: 205, distance: 328.7
click at [980, 205] on span "Вітаю. Ви мені[...]" at bounding box center [1025, 204] width 91 height 17
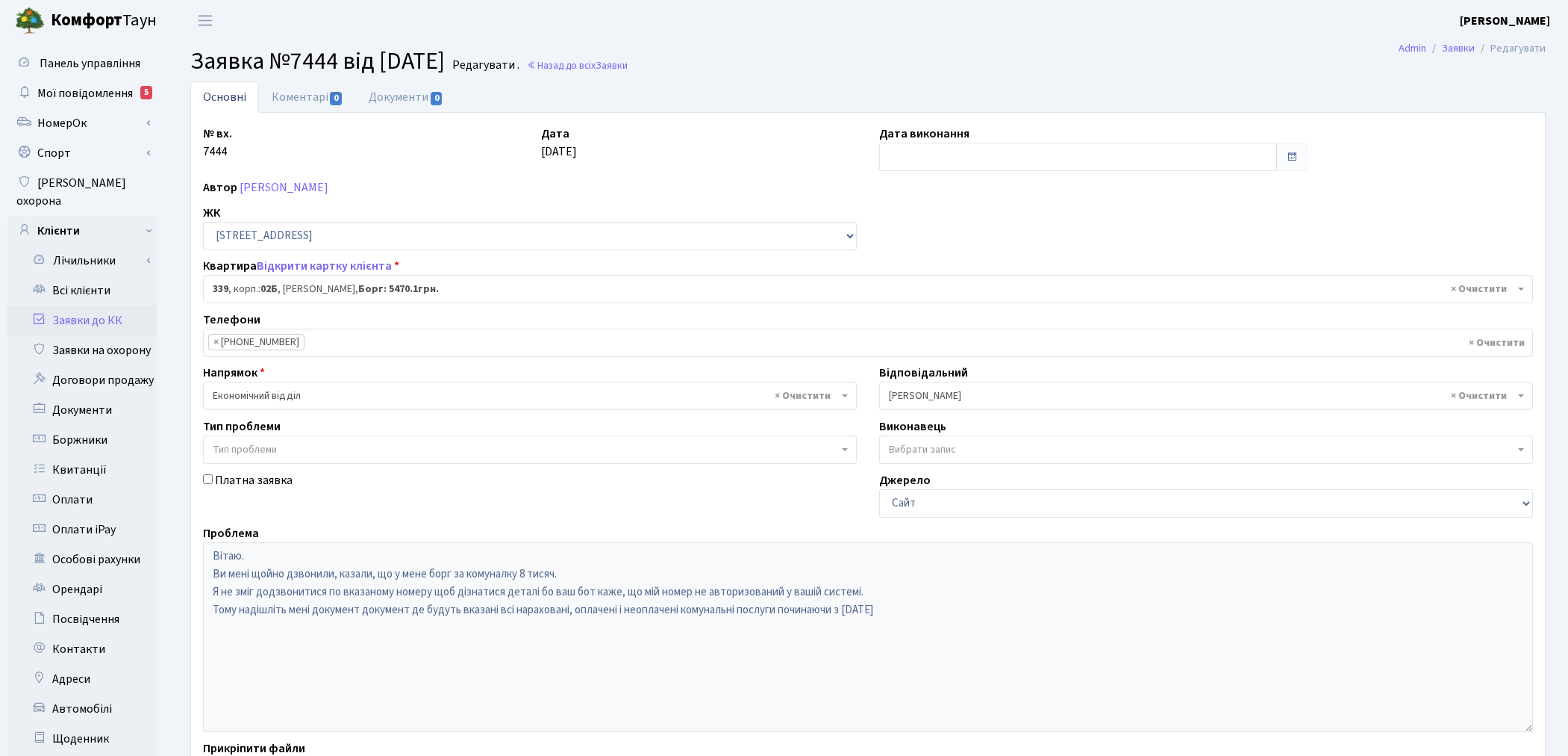
select select "20589"
click at [78, 306] on link "Заявки до КК" at bounding box center [81, 321] width 150 height 30
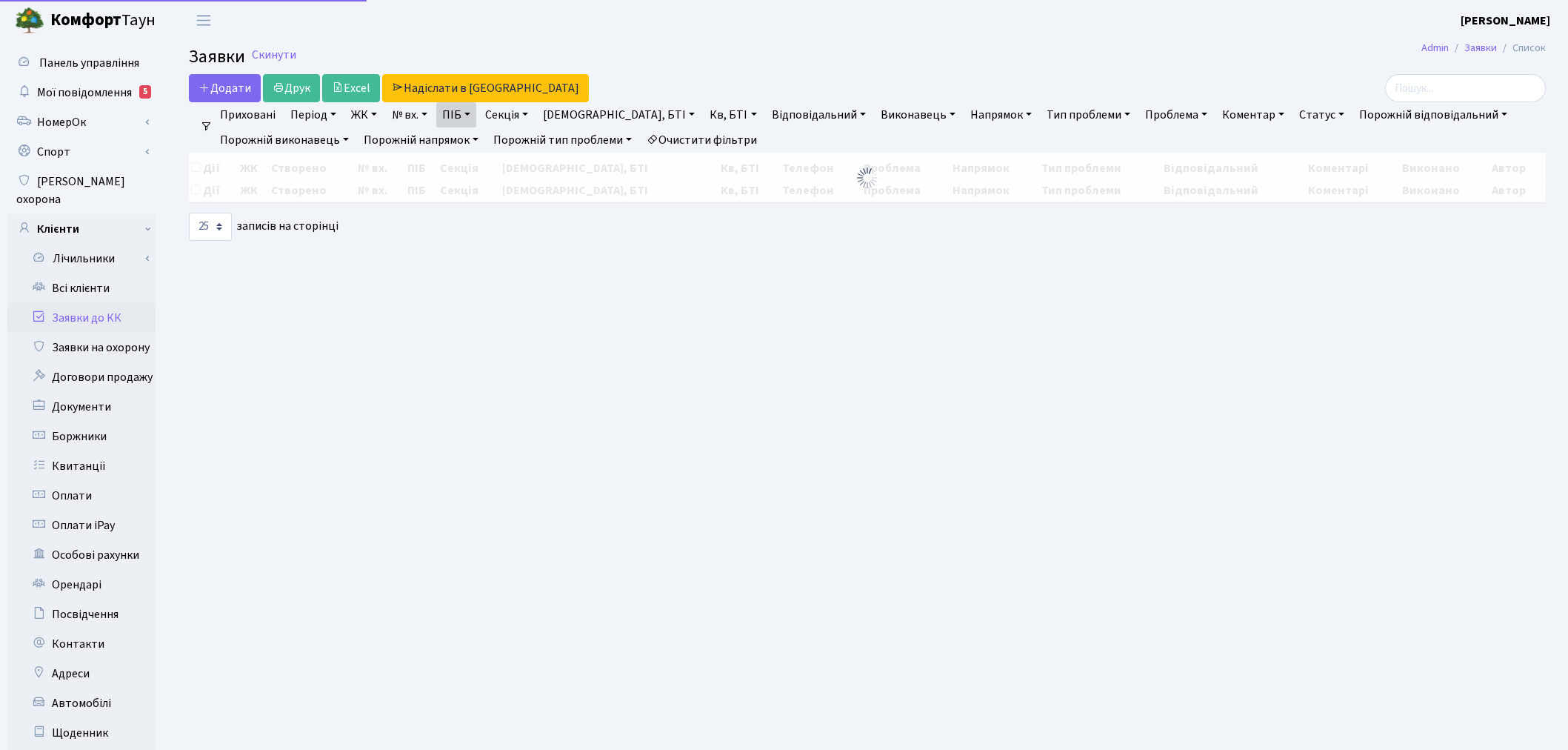
select select "25"
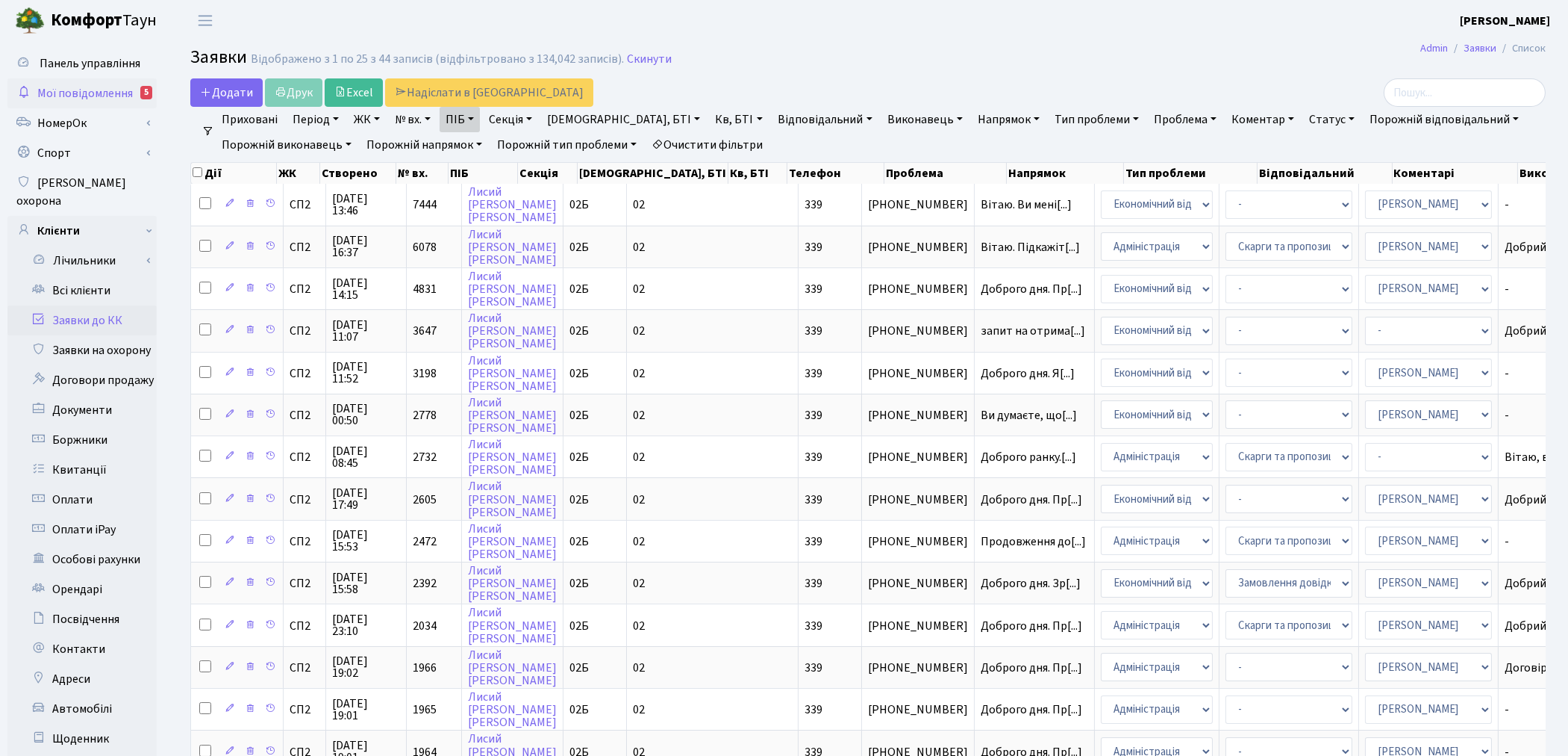
click at [104, 93] on span "Мої повідомлення" at bounding box center [85, 93] width 96 height 17
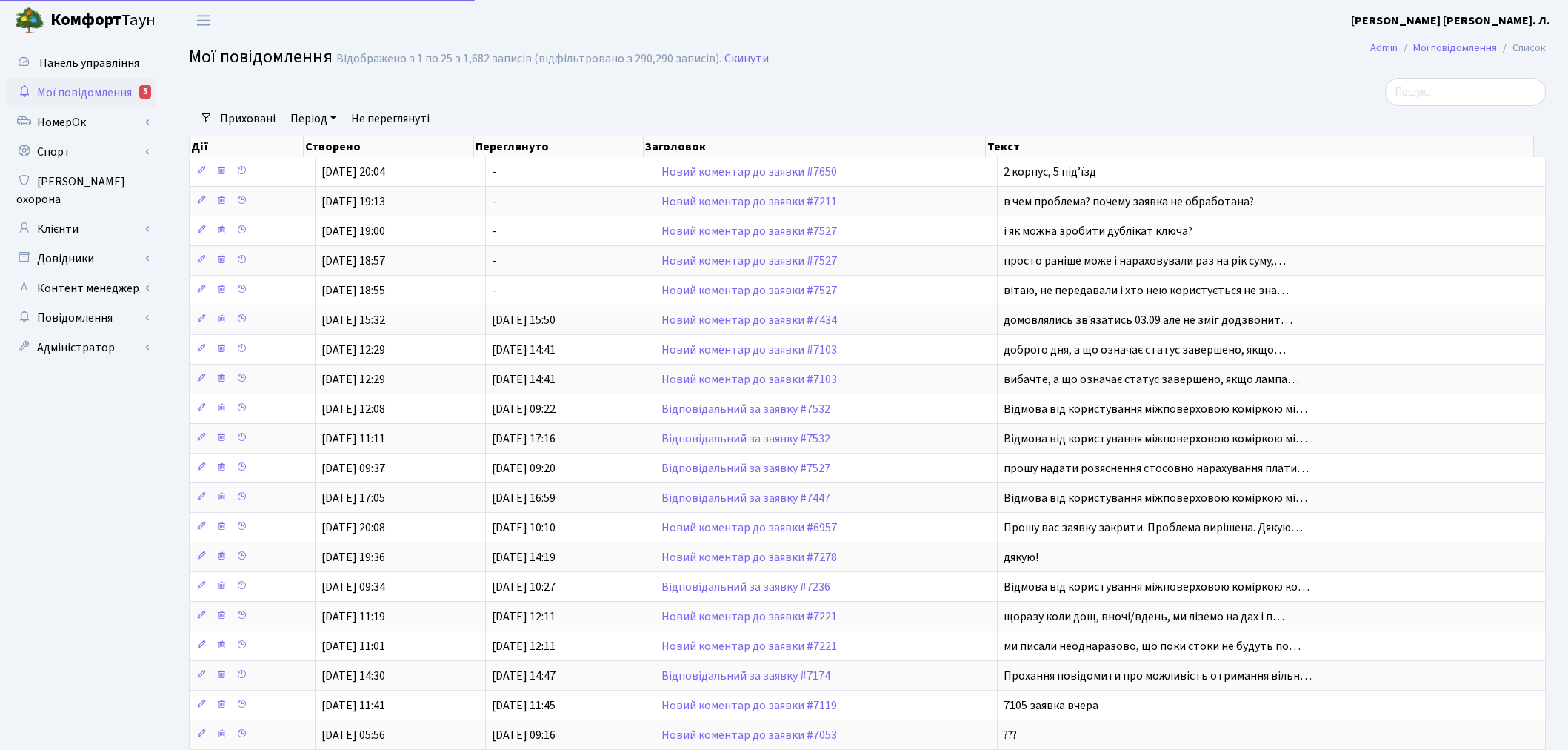
select select "25"
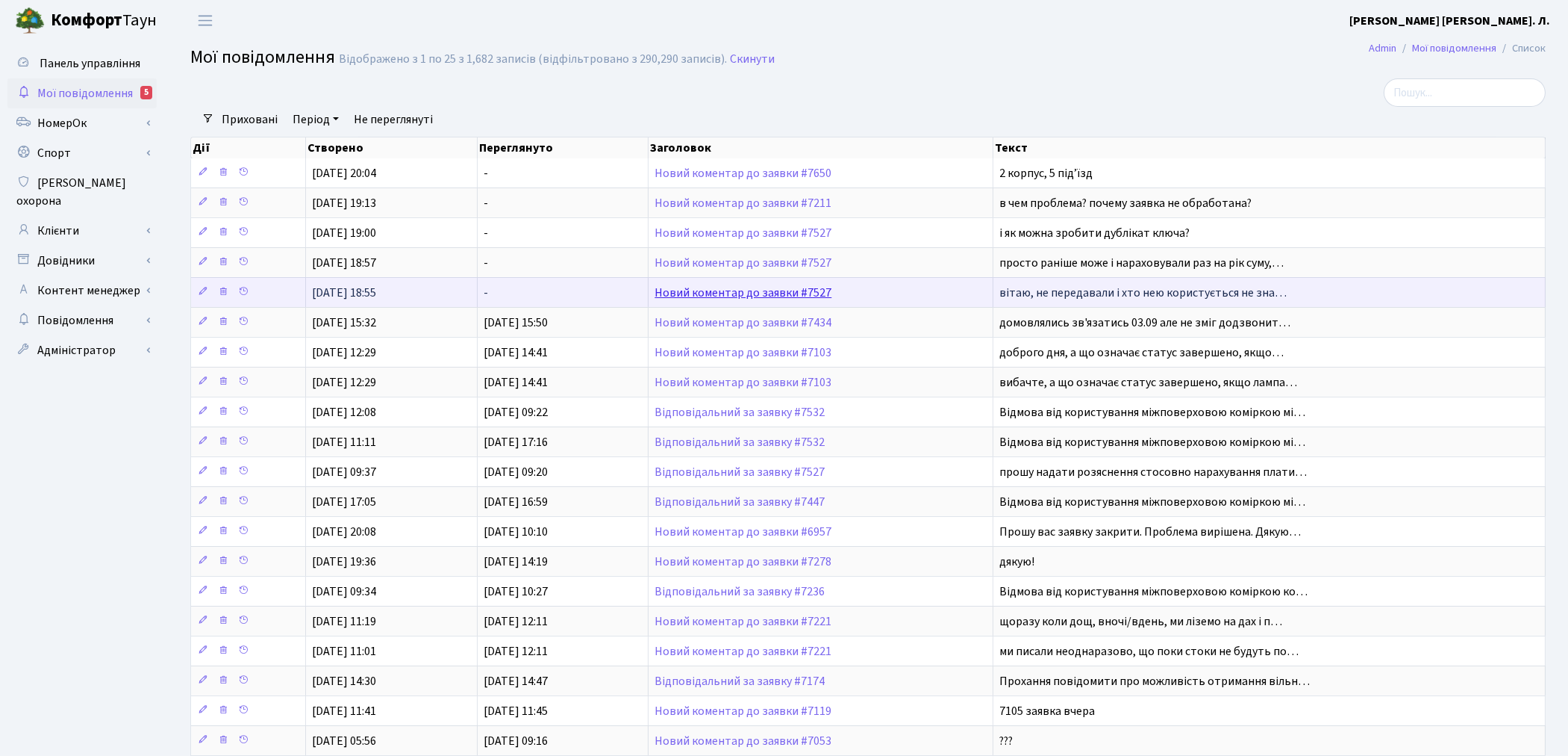
click at [740, 289] on link "Новий коментар до заявки #7527" at bounding box center [743, 292] width 177 height 17
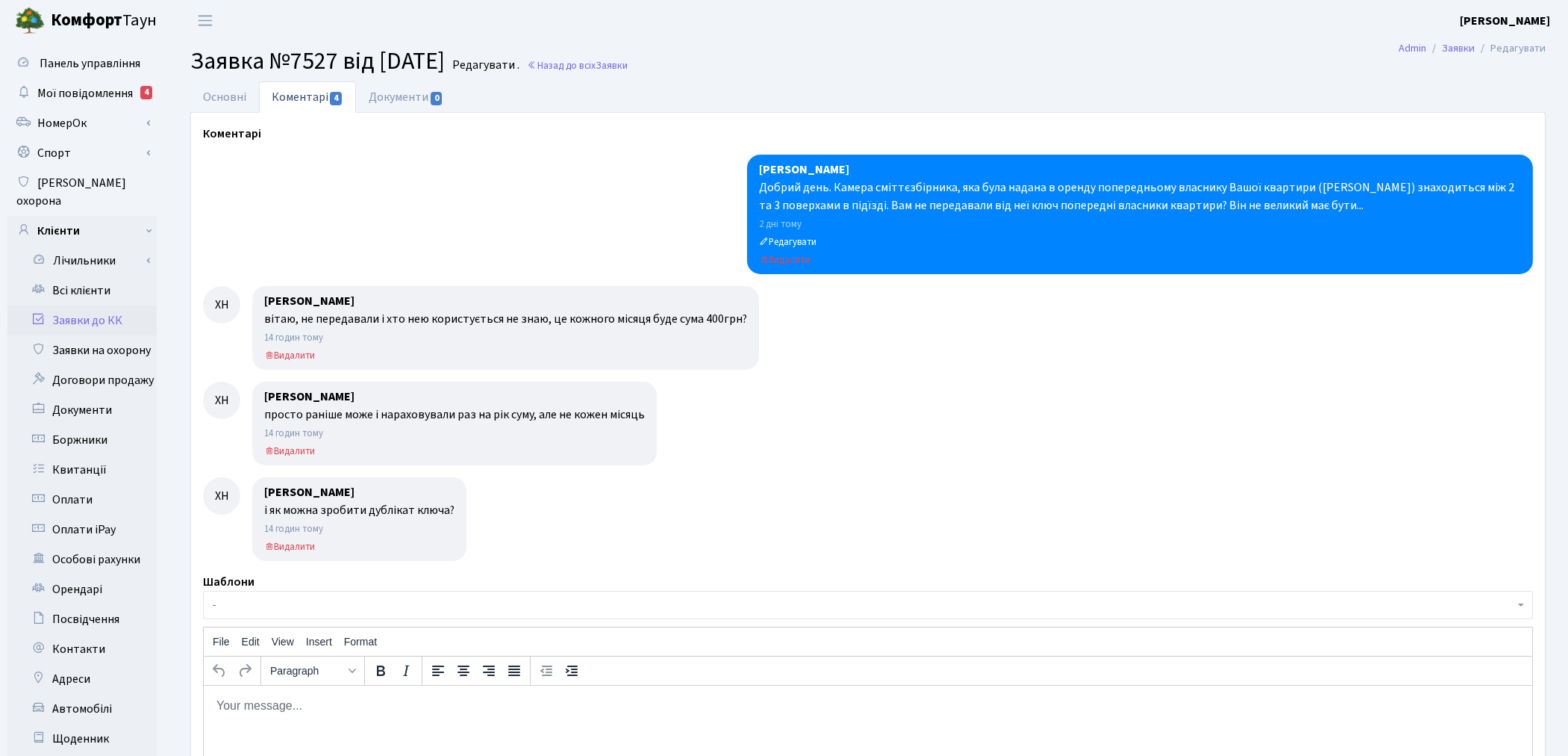
click at [296, 714] on html at bounding box center [867, 705] width 1328 height 40
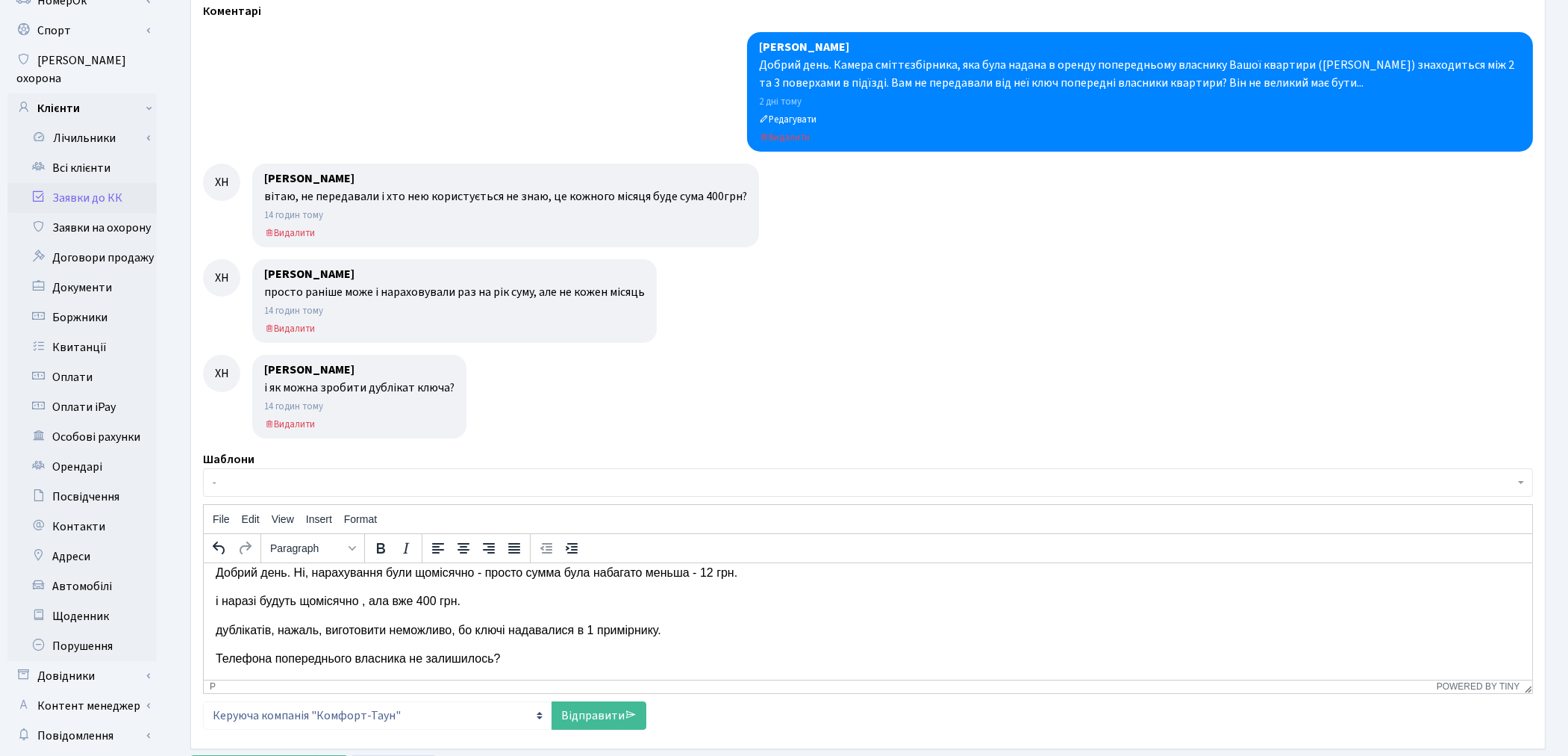
scroll to position [195, 0]
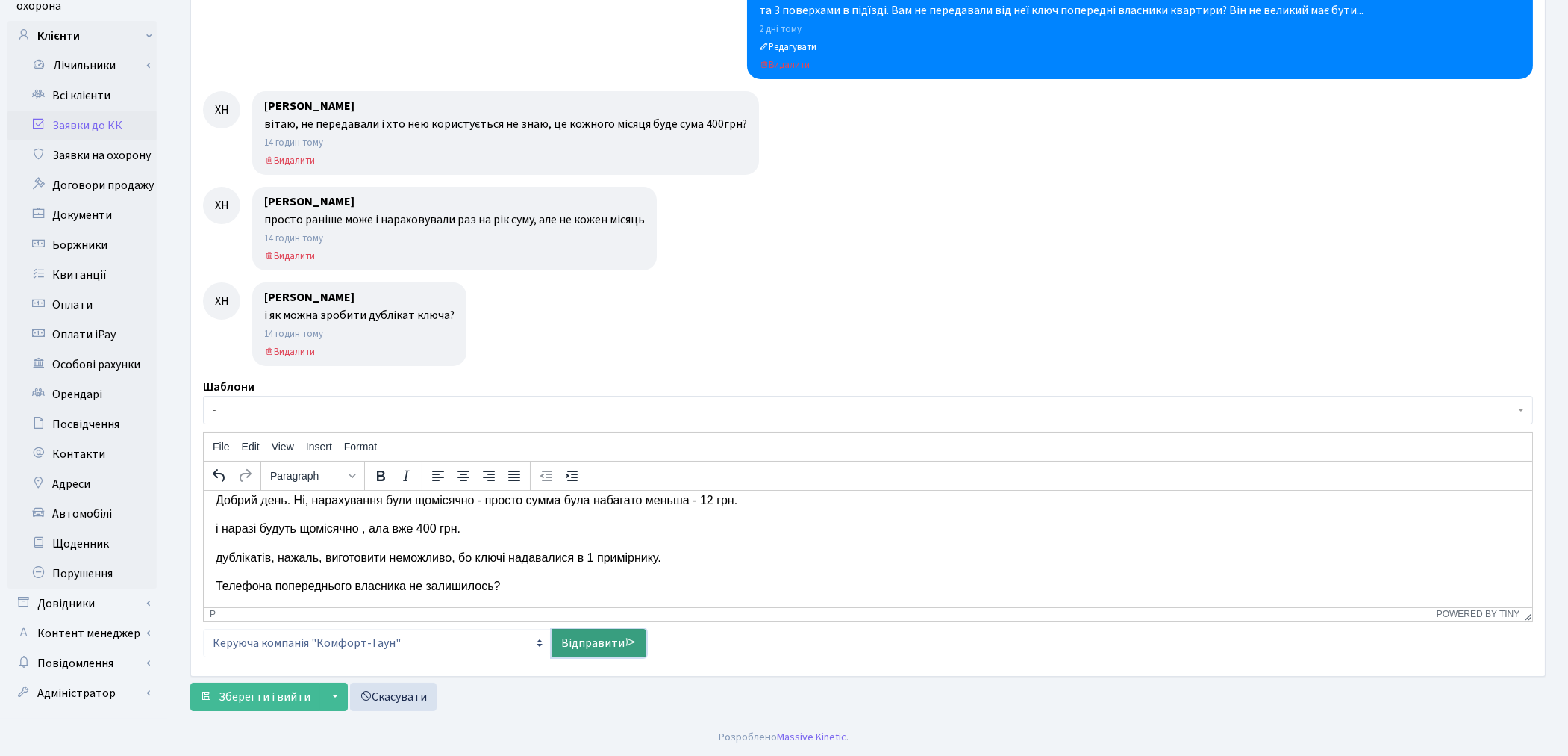
click at [585, 633] on link "Відправити" at bounding box center [599, 643] width 95 height 28
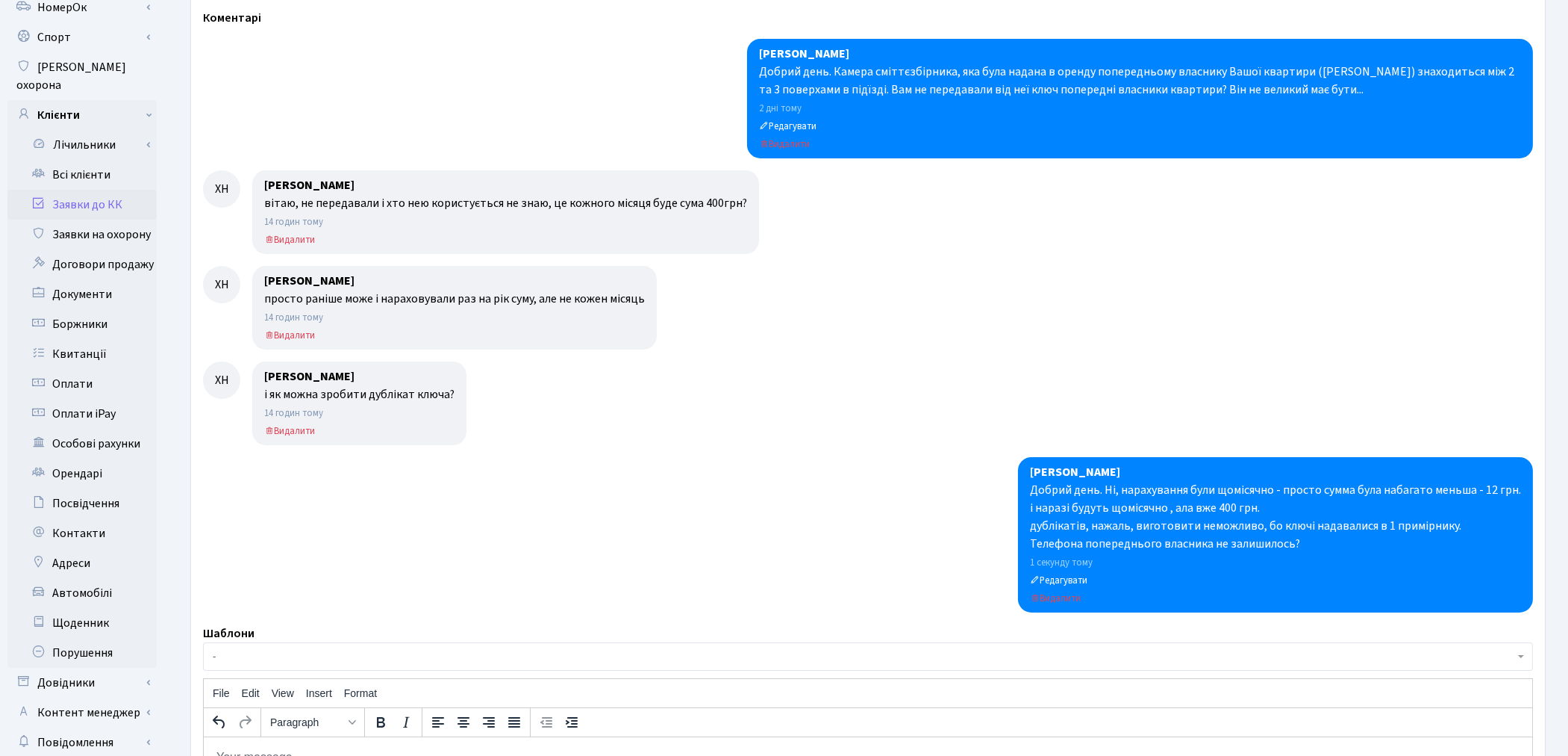
scroll to position [0, 0]
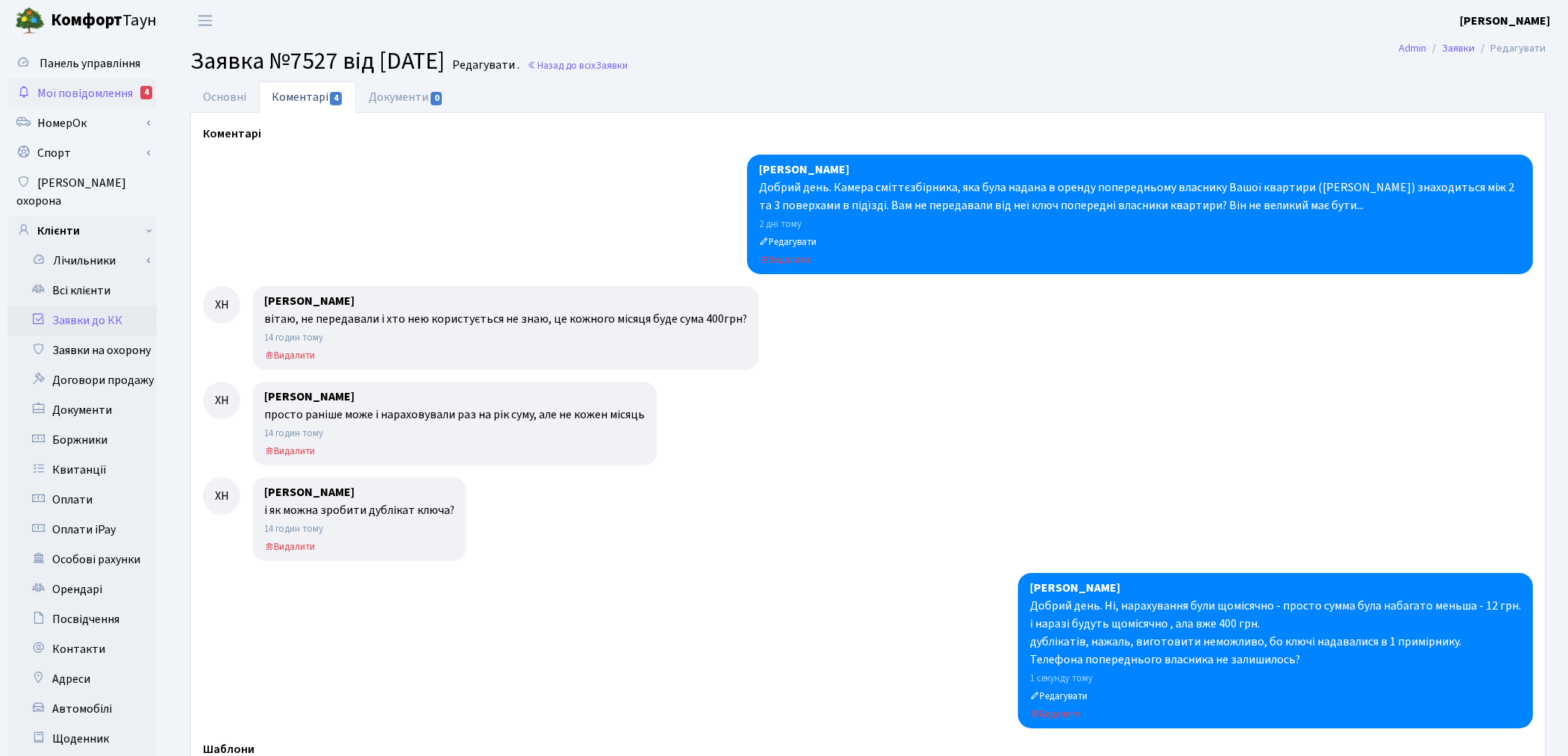
click at [128, 96] on span "Мої повідомлення" at bounding box center [85, 93] width 96 height 17
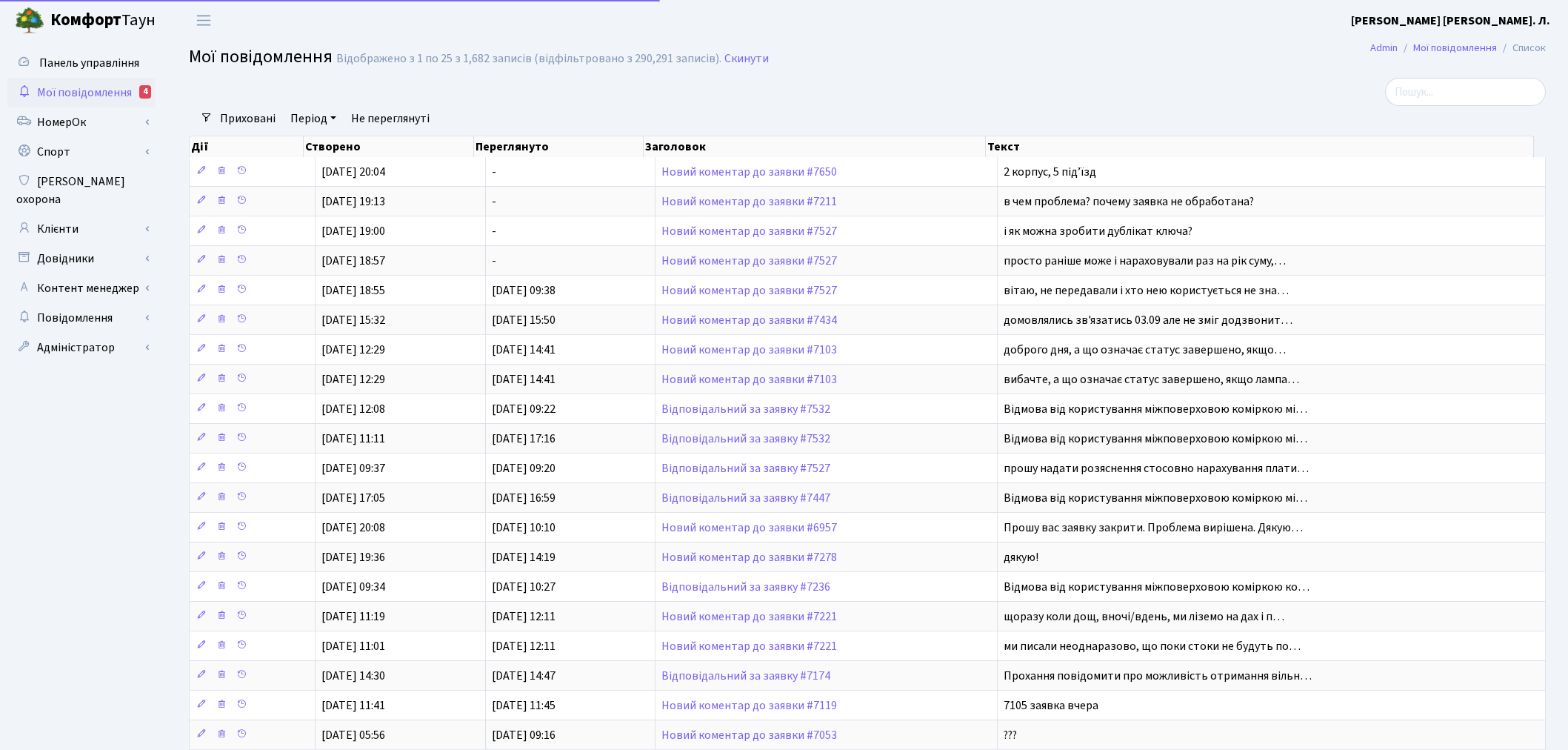
select select "25"
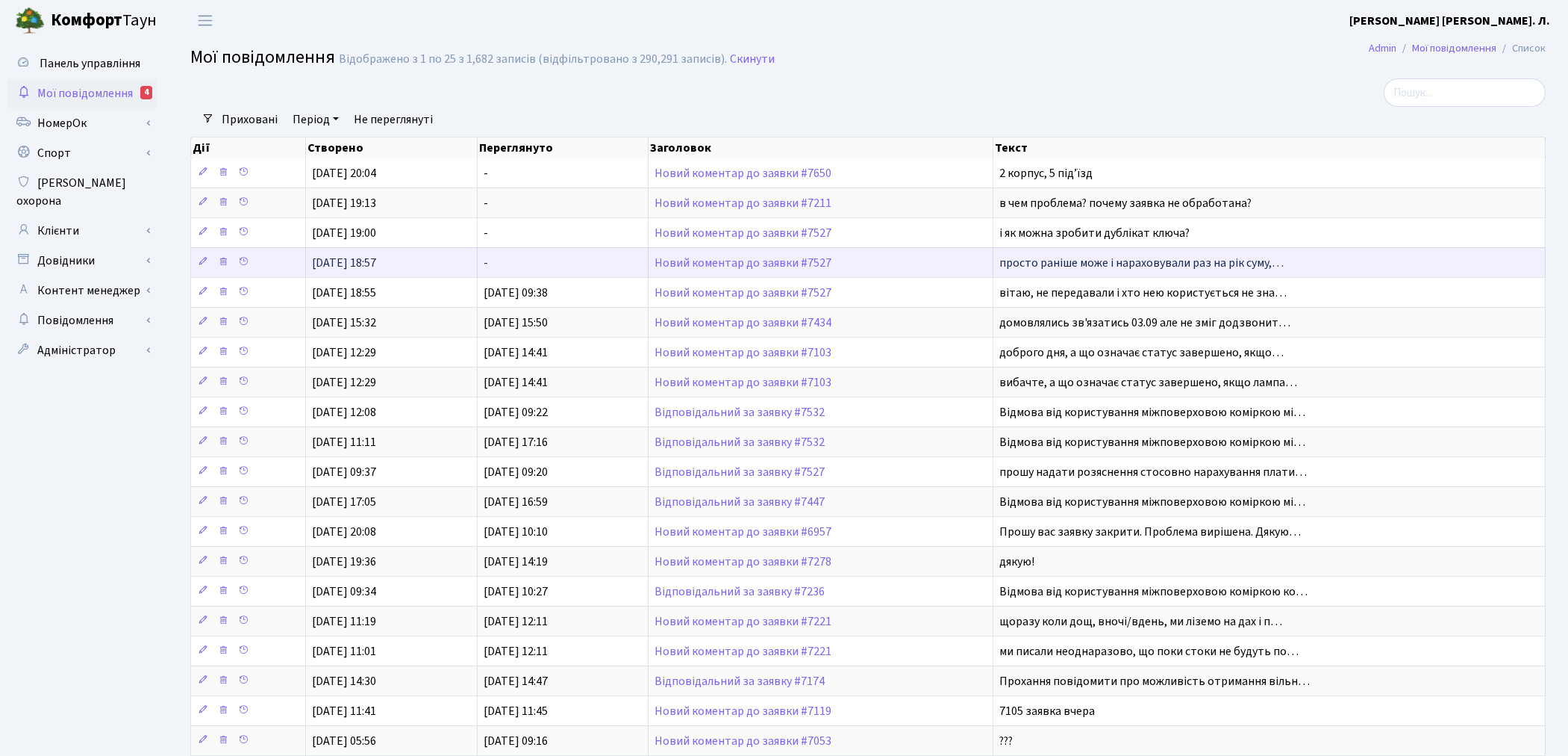
click at [734, 256] on td "Новий коментар до заявки #7527" at bounding box center [821, 262] width 345 height 30
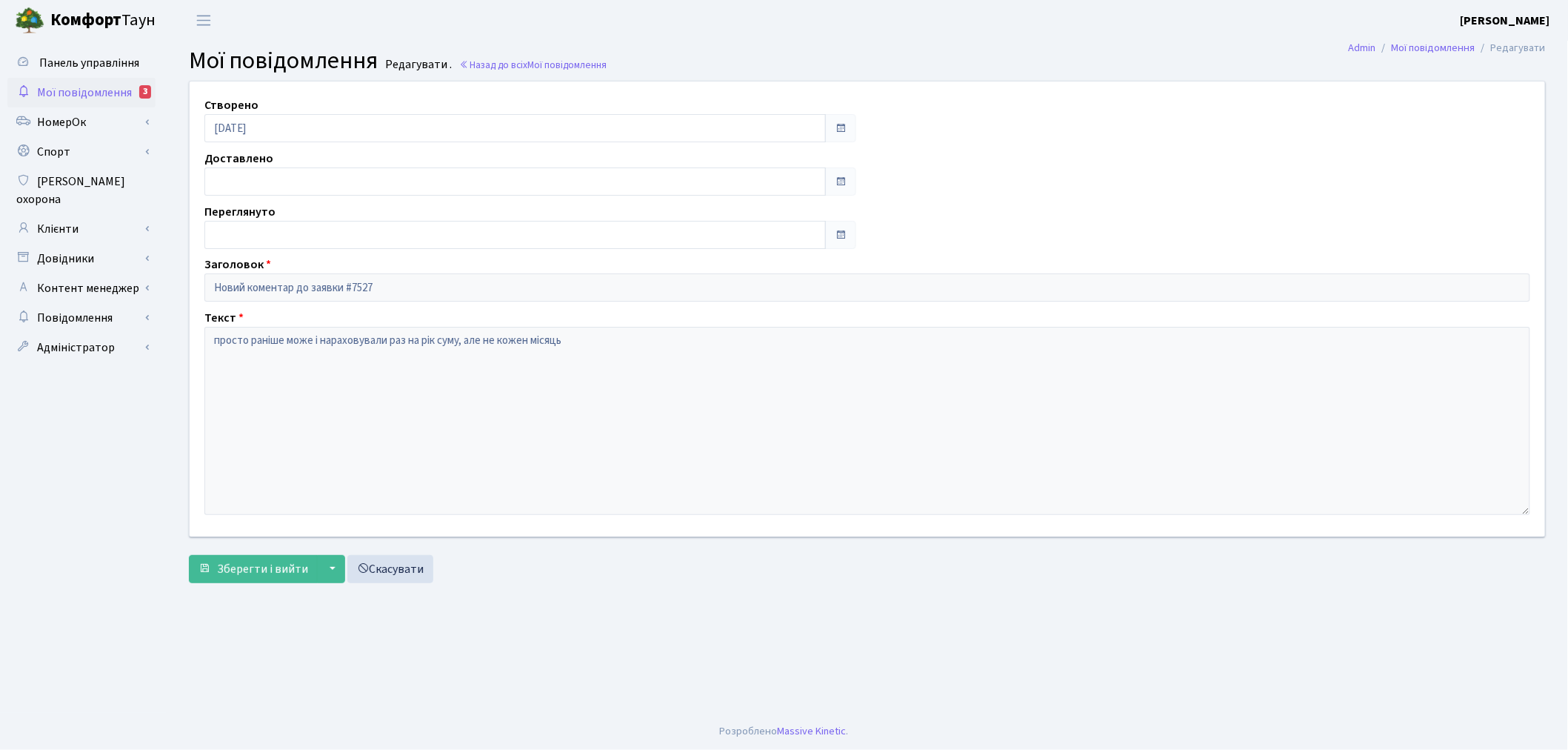
click at [98, 95] on span "Мої повідомлення" at bounding box center [84, 93] width 95 height 16
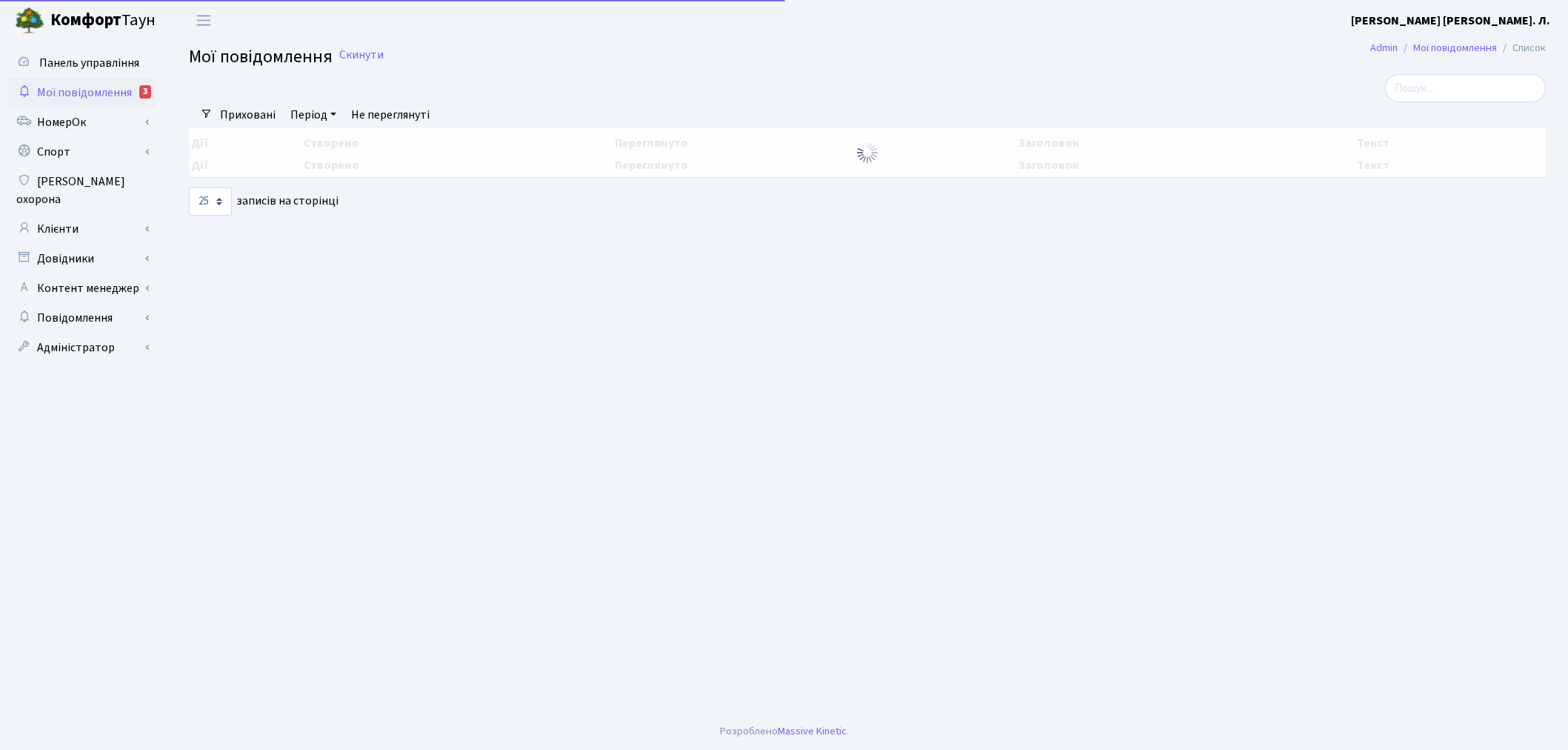
select select "25"
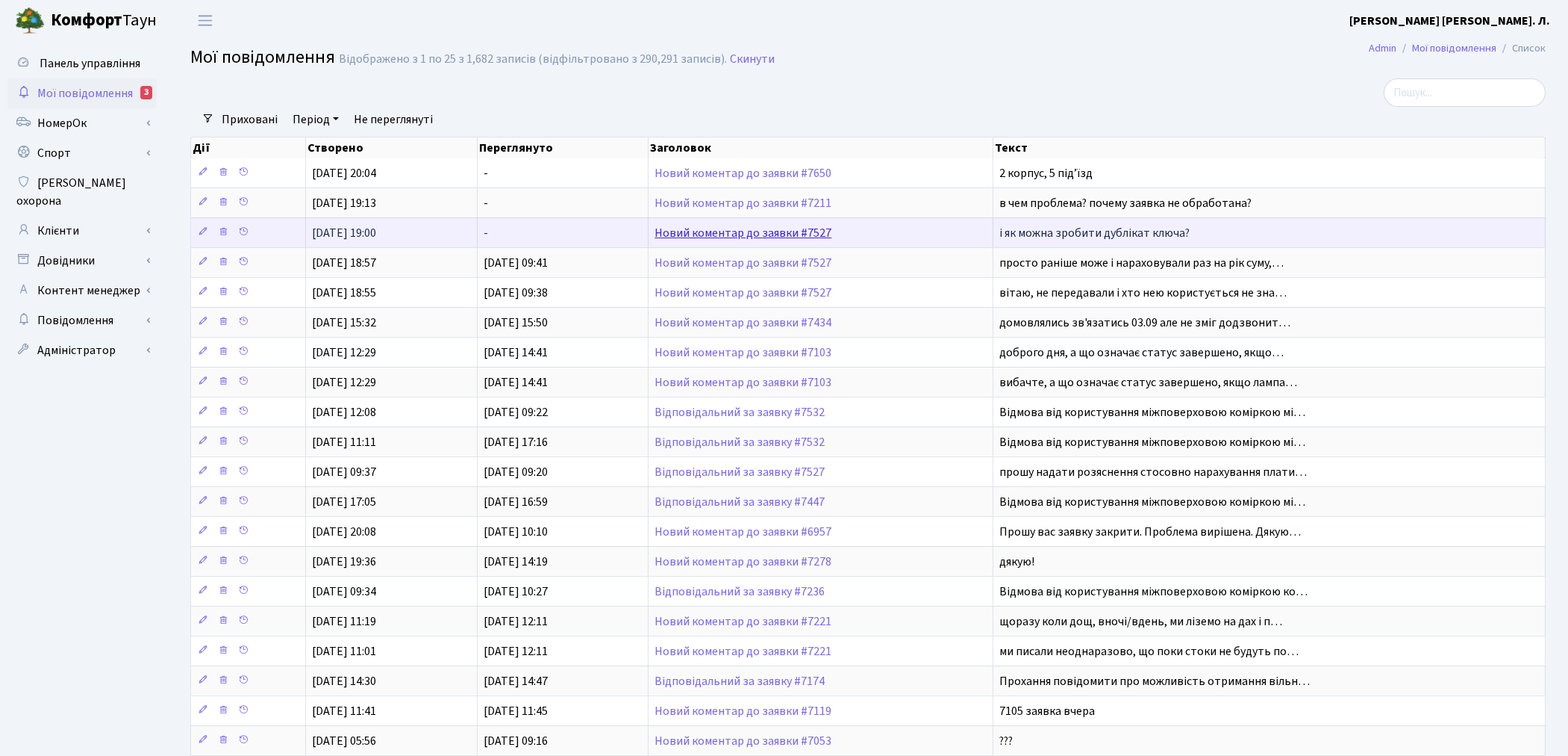
click at [756, 232] on link "Новий коментар до заявки #7527" at bounding box center [743, 233] width 177 height 17
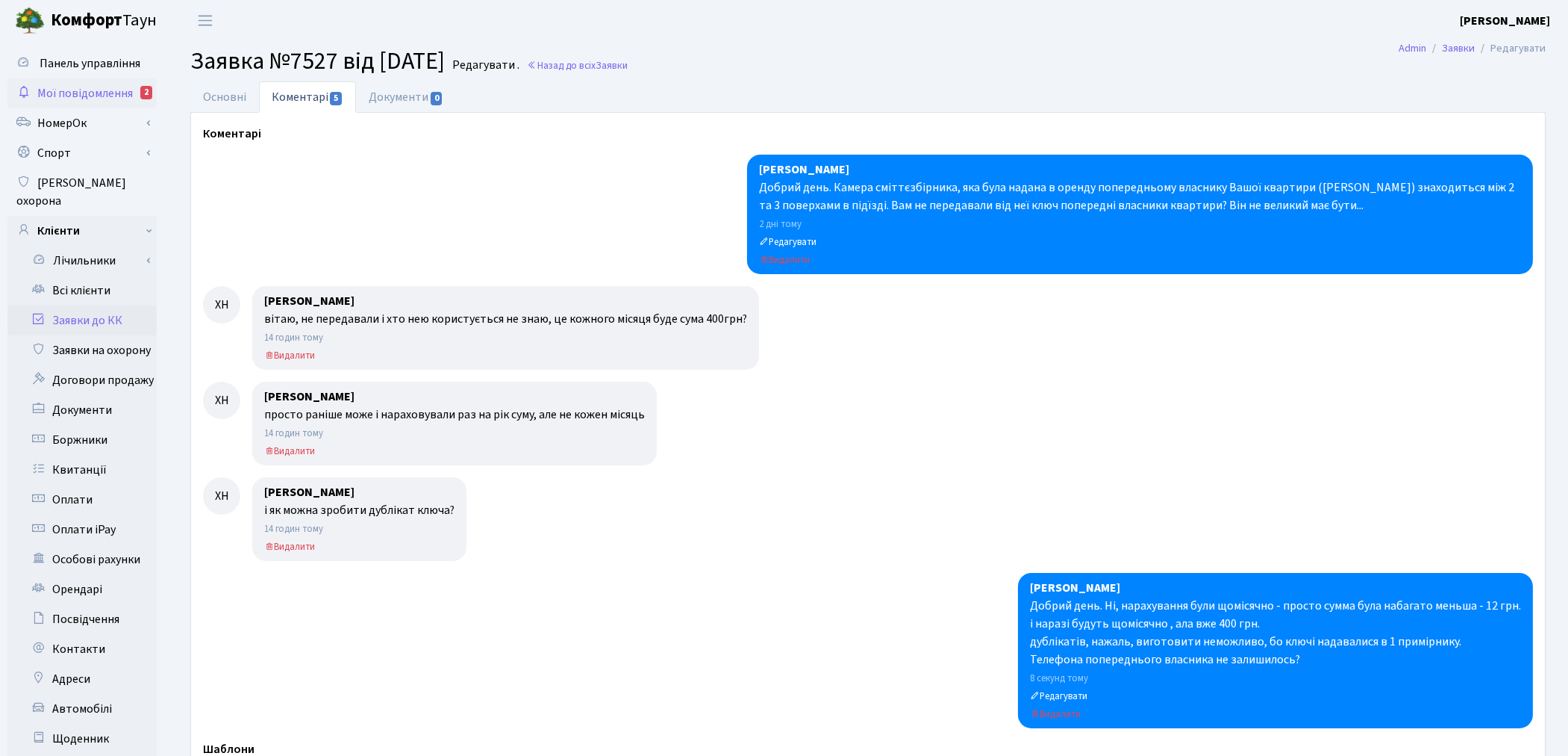
click at [106, 95] on span "Мої повідомлення" at bounding box center [85, 93] width 96 height 17
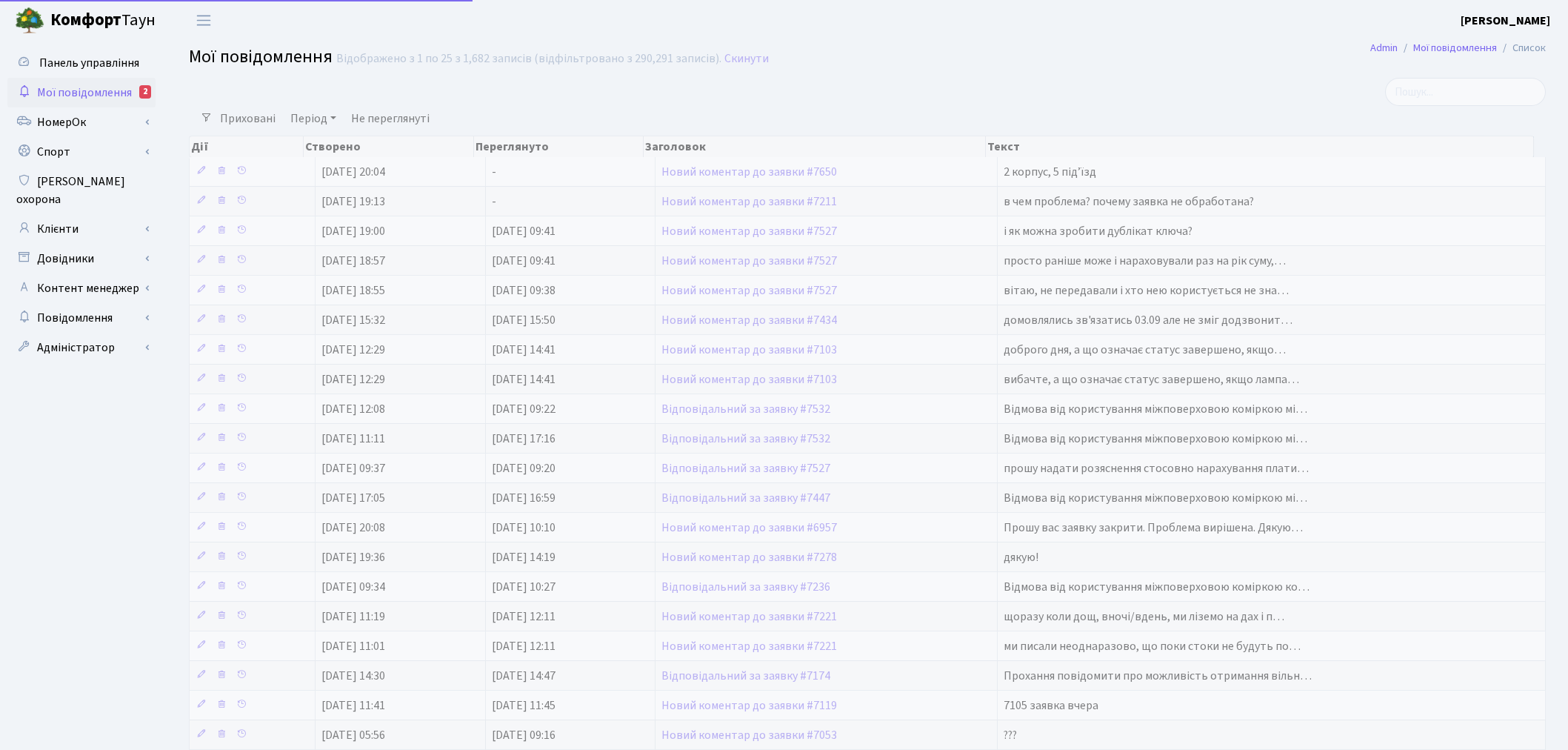
select select "25"
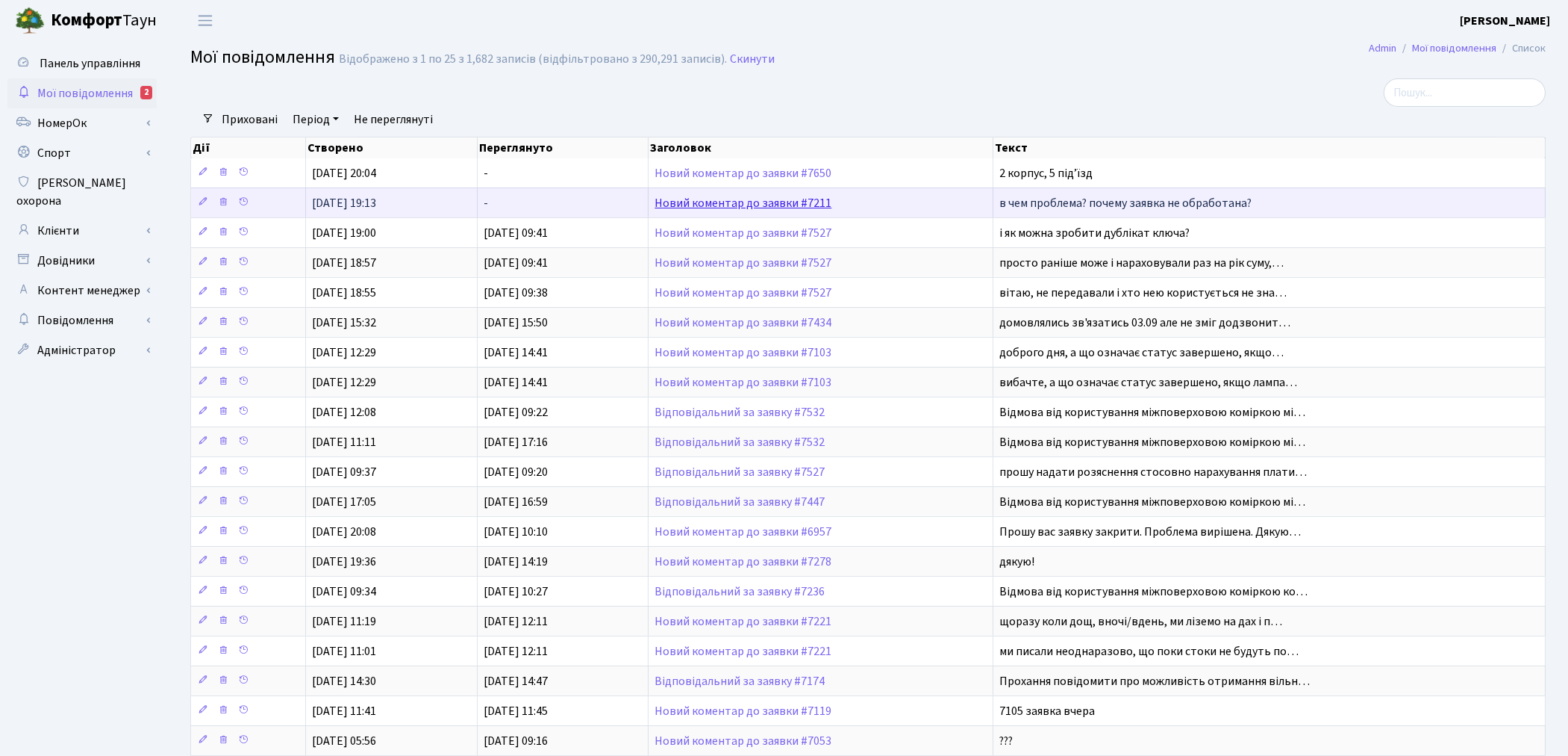
click at [706, 200] on link "Новий коментар до заявки #7211" at bounding box center [743, 203] width 177 height 17
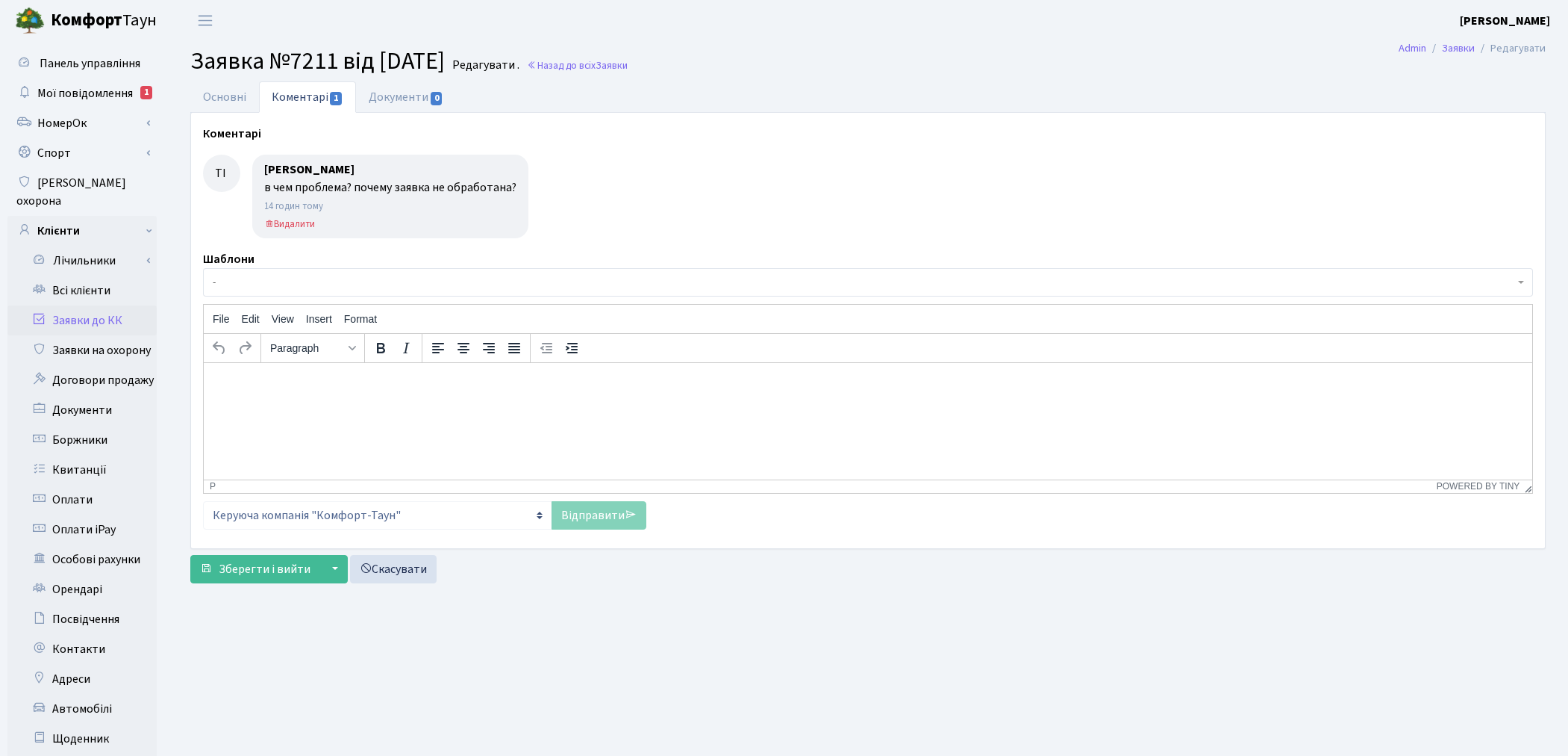
select select "17666"
select select "10"
click at [221, 106] on link "Основні" at bounding box center [225, 97] width 69 height 31
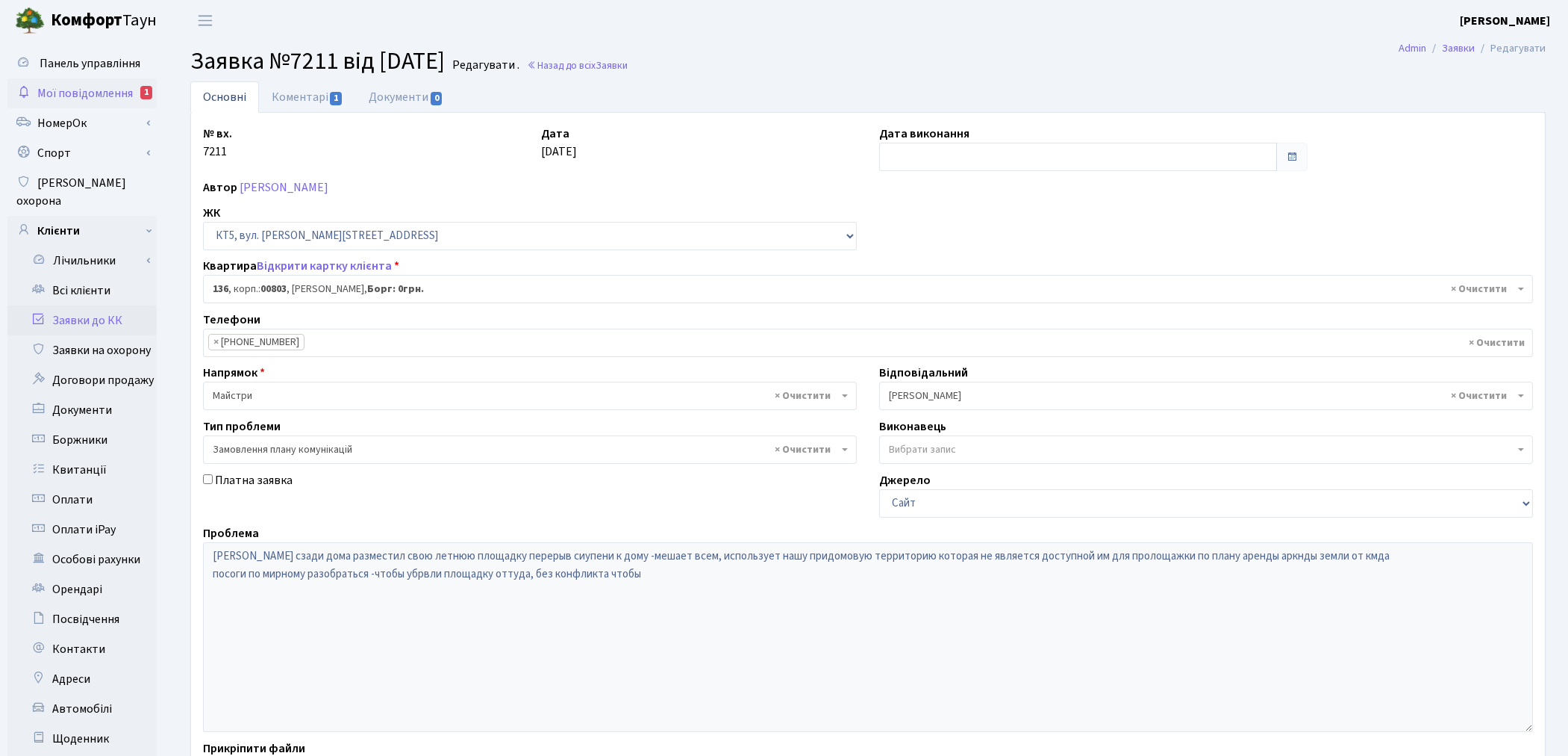
click at [118, 89] on span "Мої повідомлення" at bounding box center [85, 93] width 96 height 17
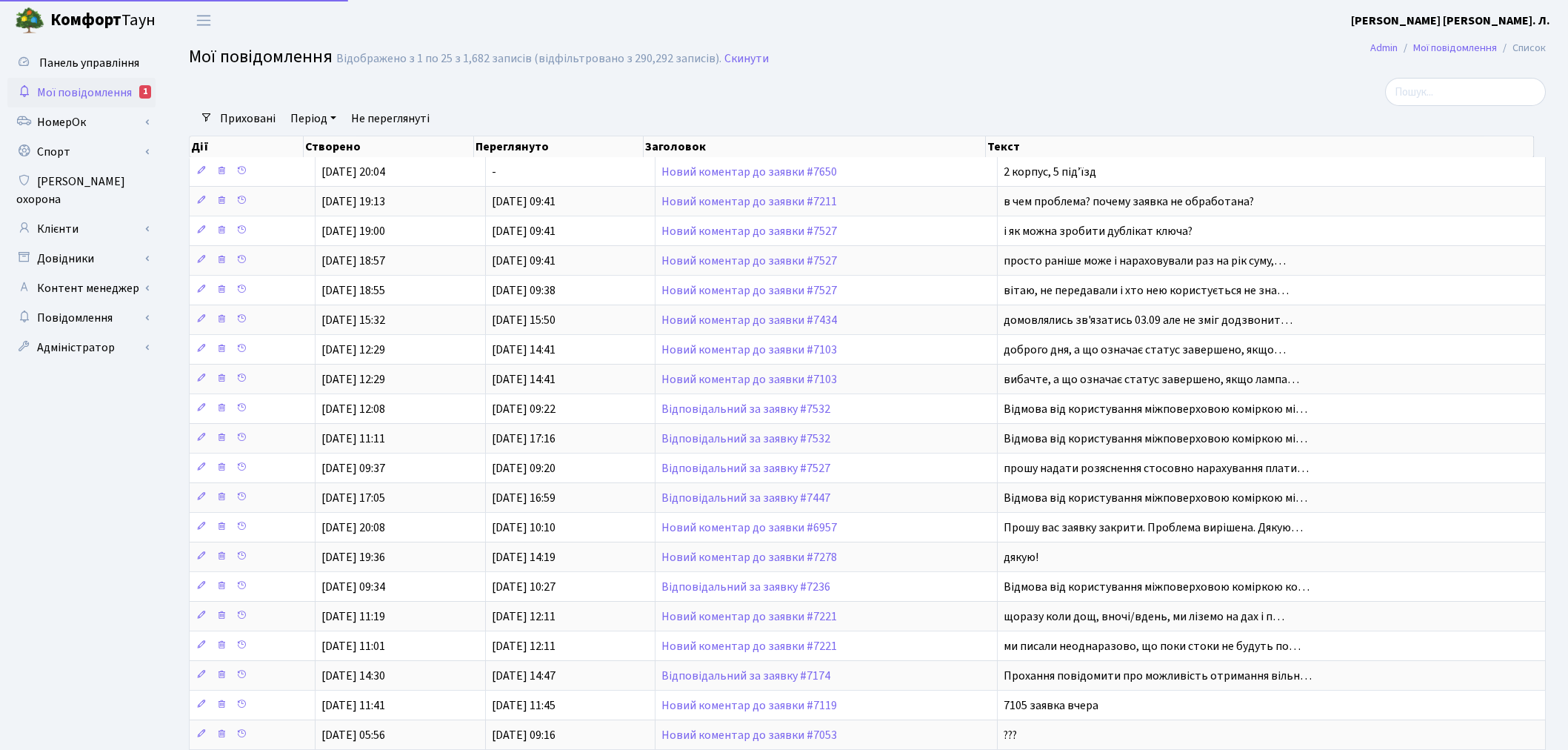
select select "25"
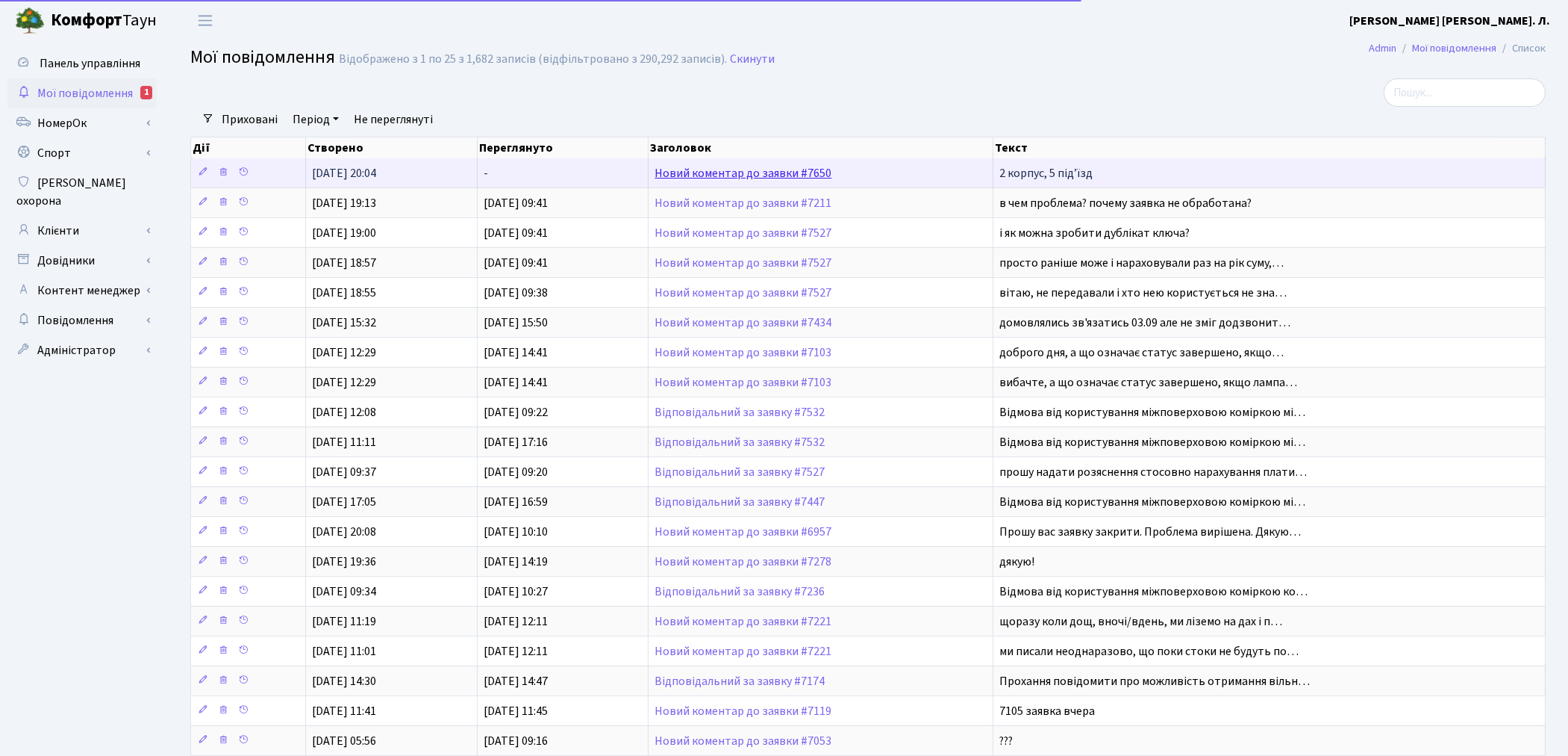
click at [756, 176] on link "Новий коментар до заявки #7650" at bounding box center [743, 173] width 177 height 17
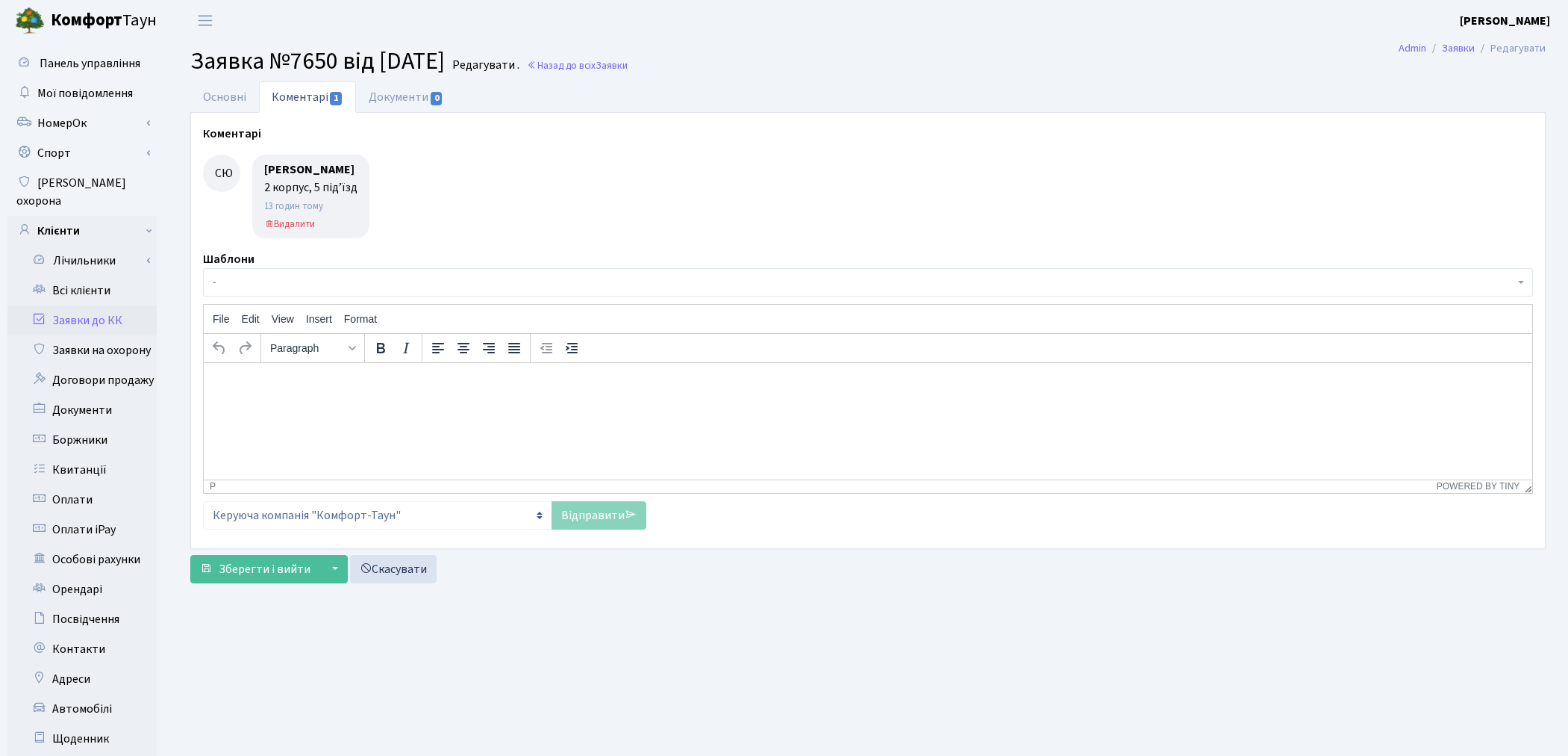
select select "576"
select select "38"
click at [218, 96] on link "Основні" at bounding box center [225, 97] width 69 height 31
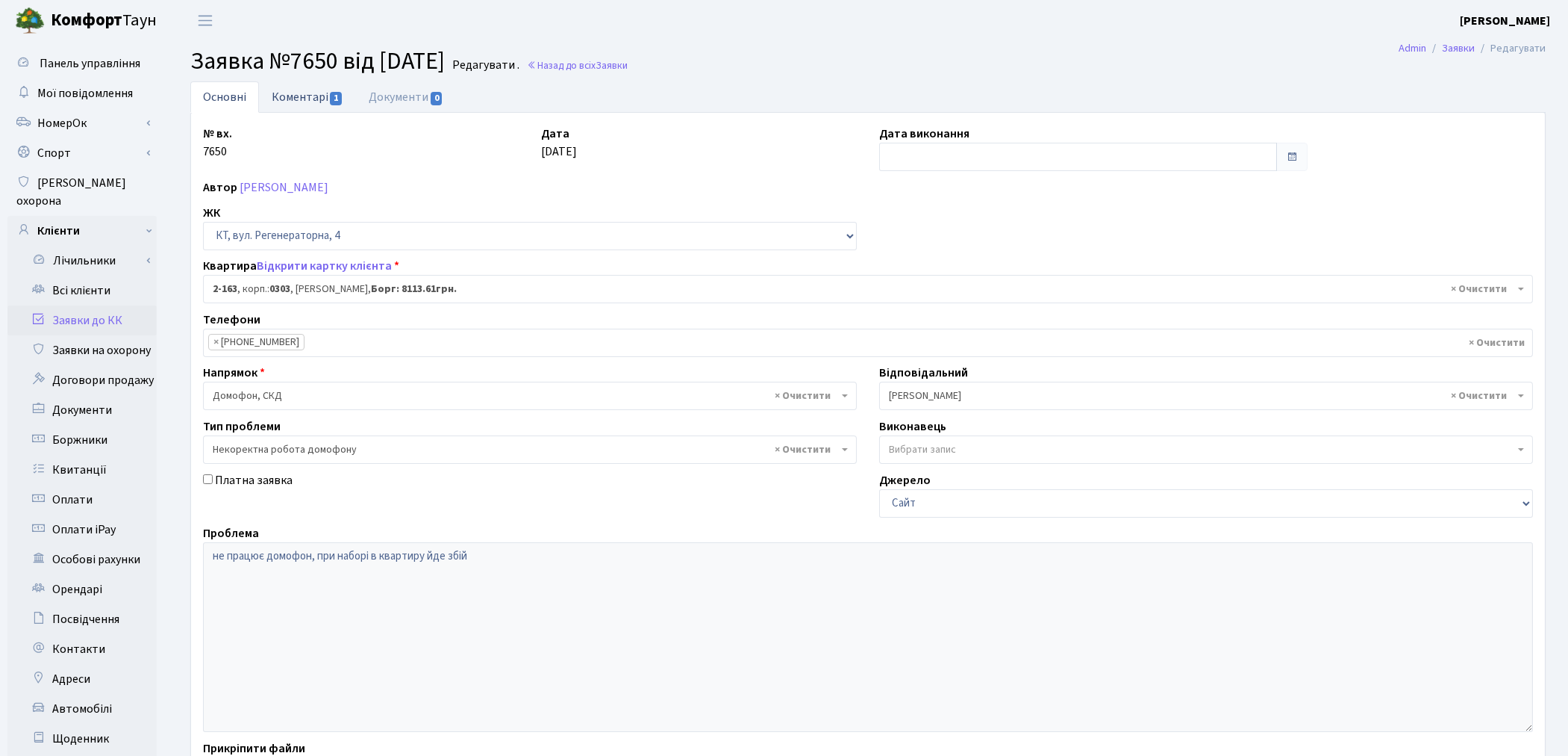
click at [313, 82] on link "Коментарі 1" at bounding box center [307, 97] width 97 height 31
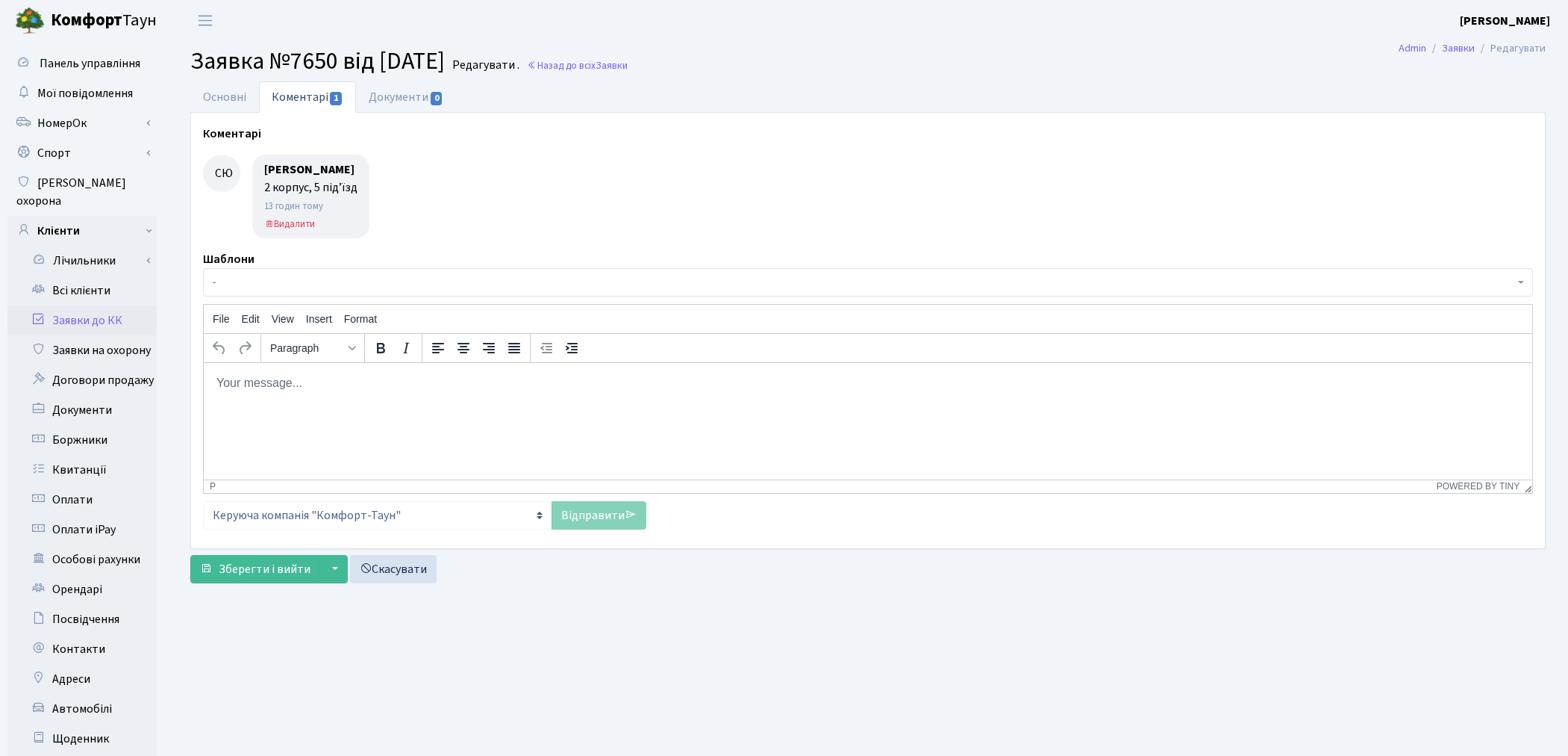
click at [314, 387] on p "Rich Text Area. Press ALT-0 for help." at bounding box center [867, 382] width 1305 height 17
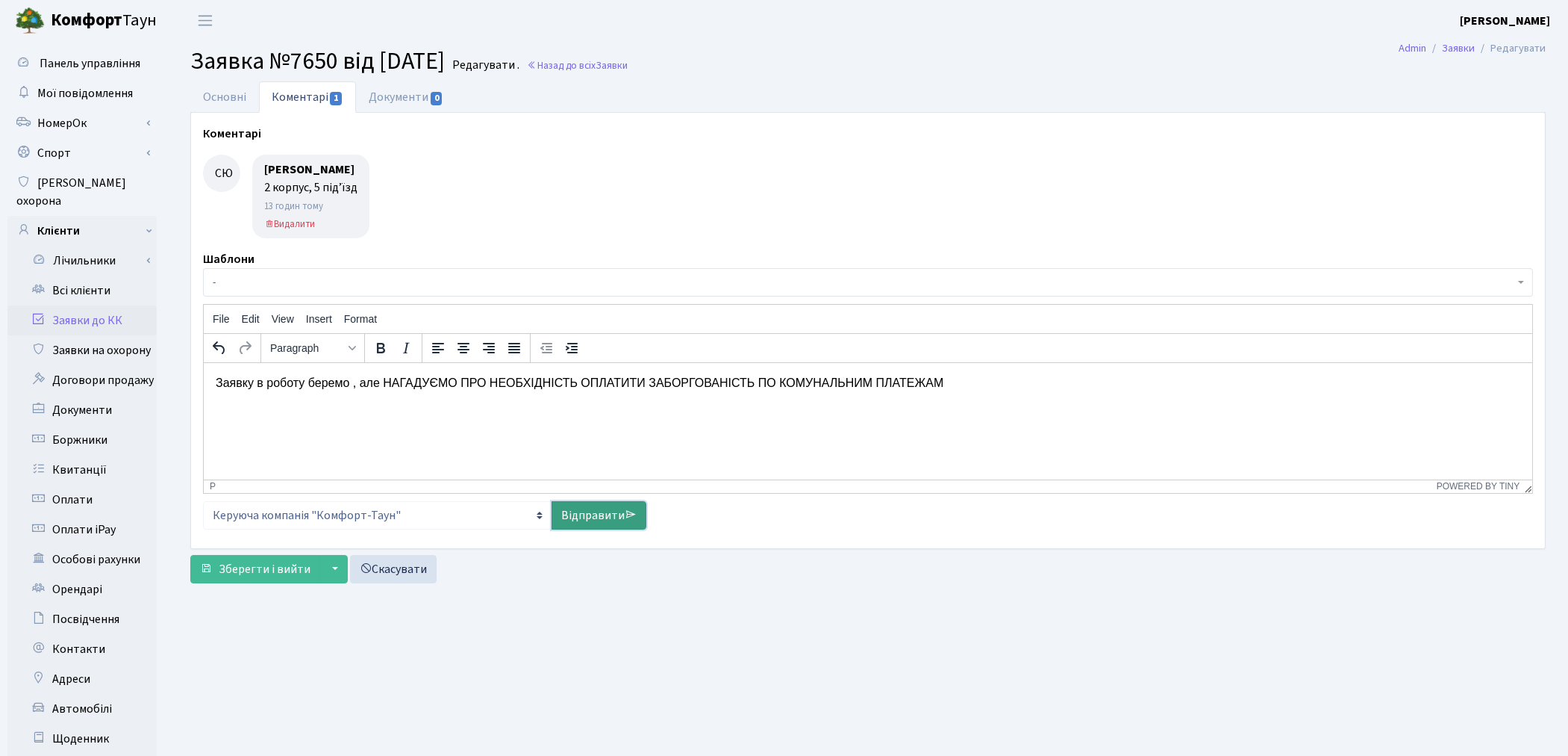
click at [582, 519] on link "Відправити" at bounding box center [599, 515] width 95 height 28
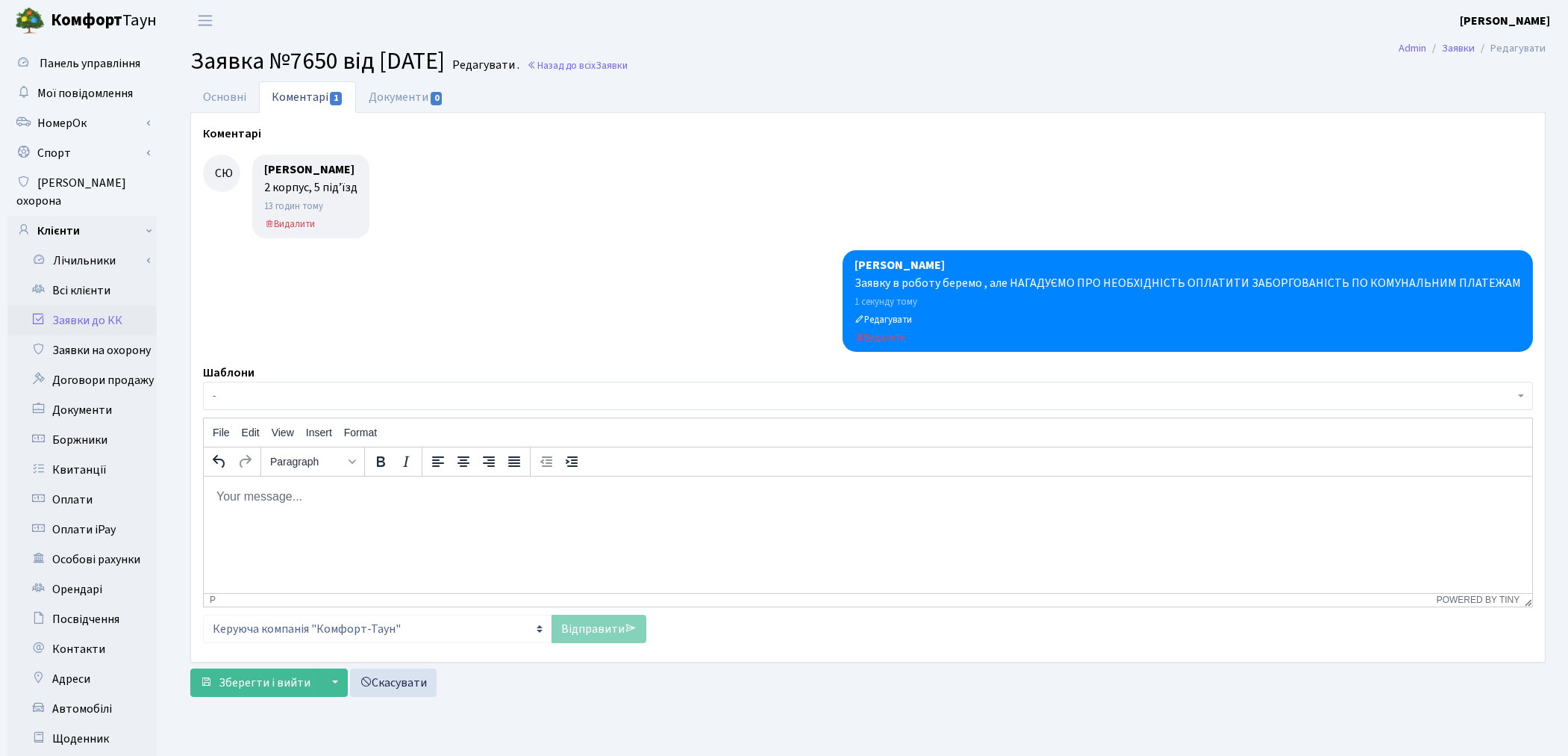
click at [230, 668] on form "Основні Коментарі 1 Документи 0 № вх. 7650 Дата 03.09.2025 Дата виконання Автор…" at bounding box center [868, 389] width 1355 height 615
click at [241, 693] on button "Зберегти і вийти" at bounding box center [256, 682] width 130 height 28
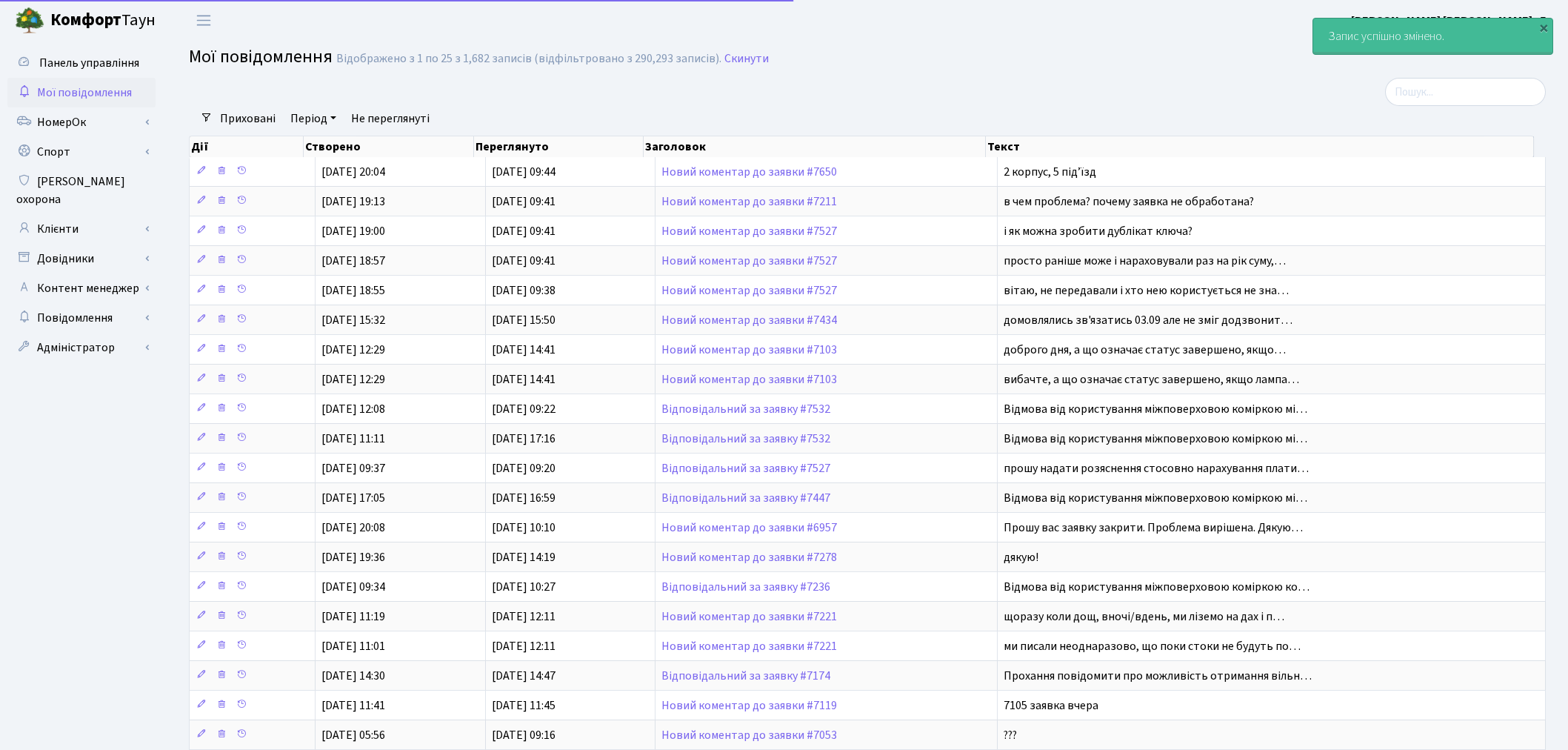
select select "25"
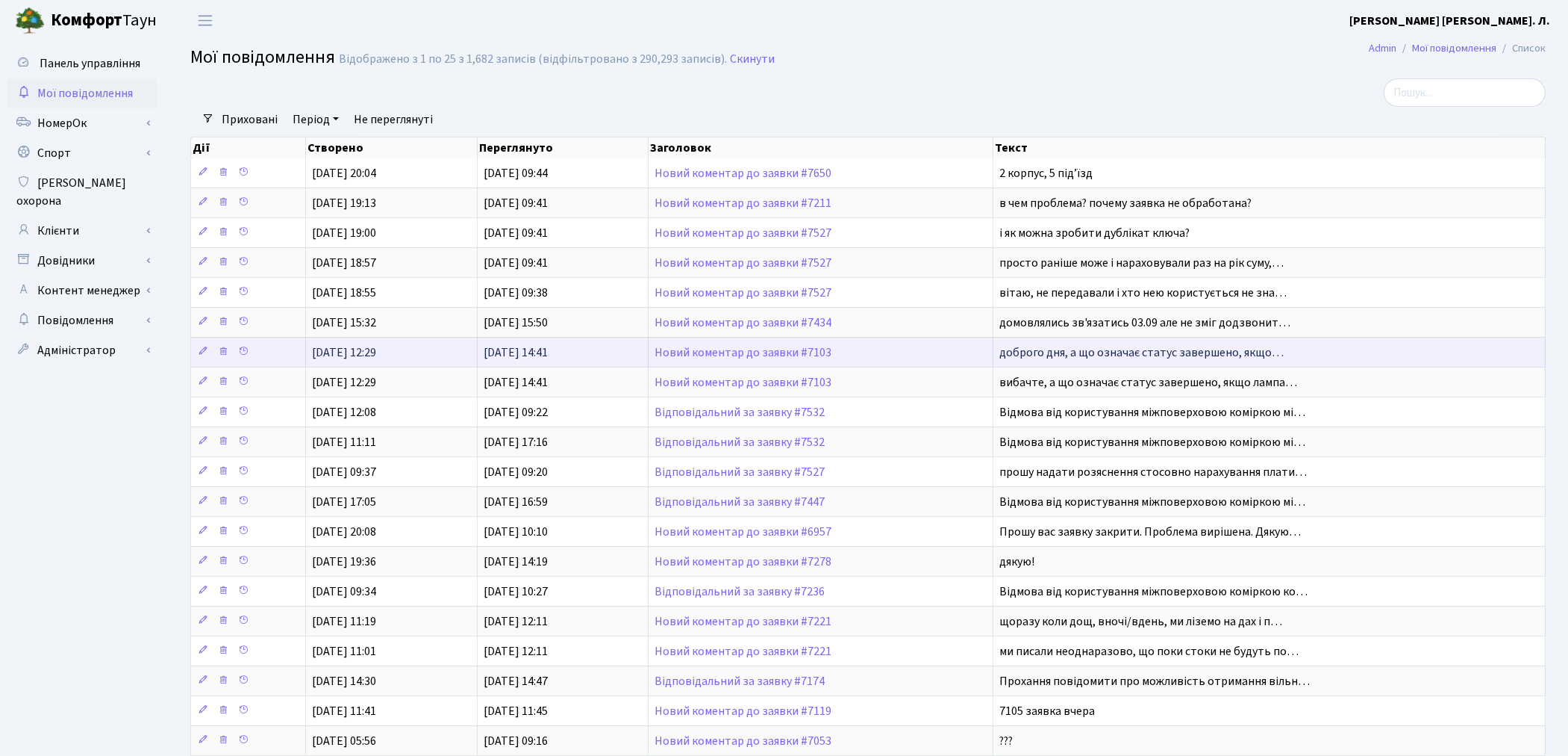
click at [1218, 359] on span "доброго дня, а що означає статус завершено, якщо…" at bounding box center [1141, 352] width 284 height 17
click at [774, 355] on link "Новий коментар до заявки #7103" at bounding box center [743, 352] width 177 height 17
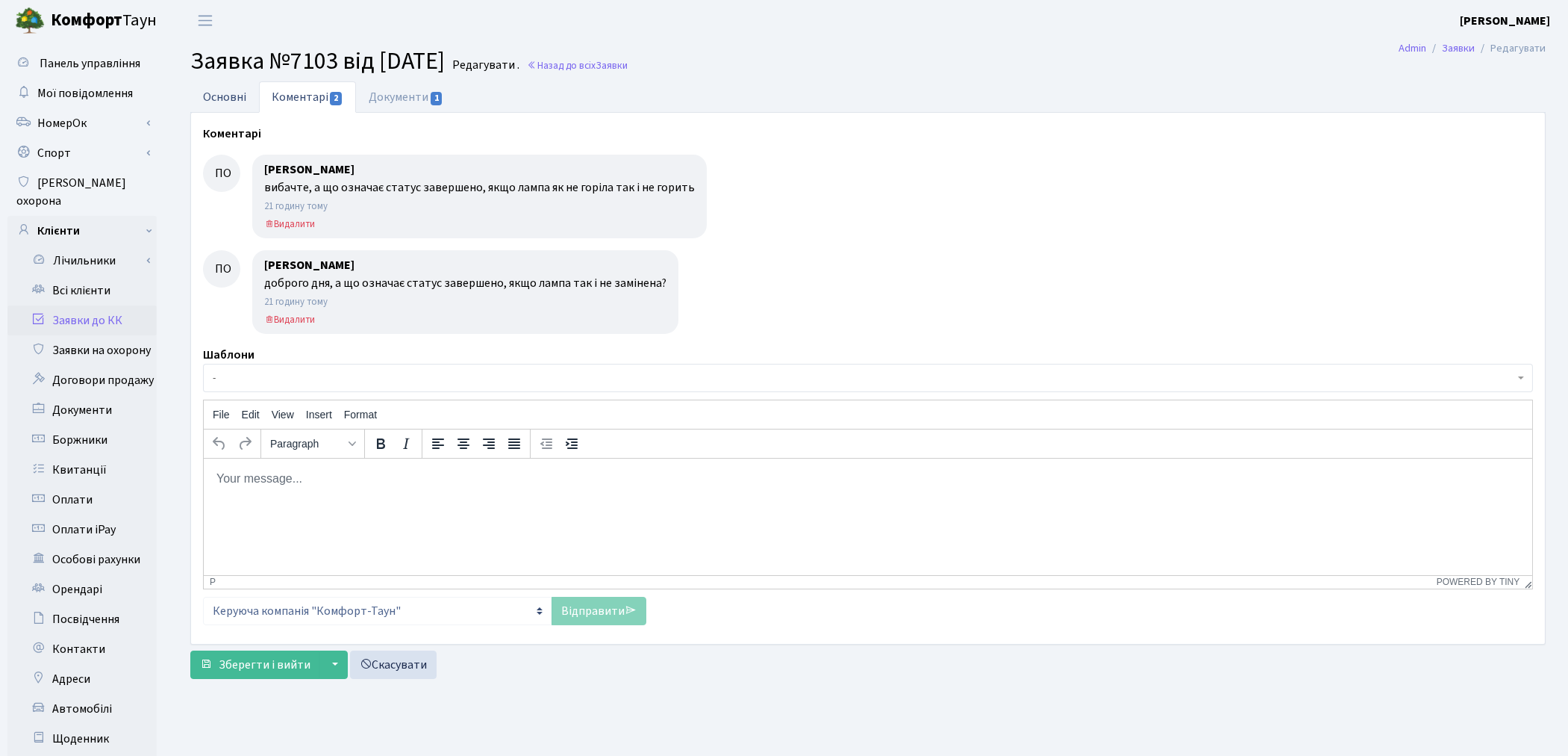
click at [228, 98] on link "Основні" at bounding box center [225, 97] width 69 height 31
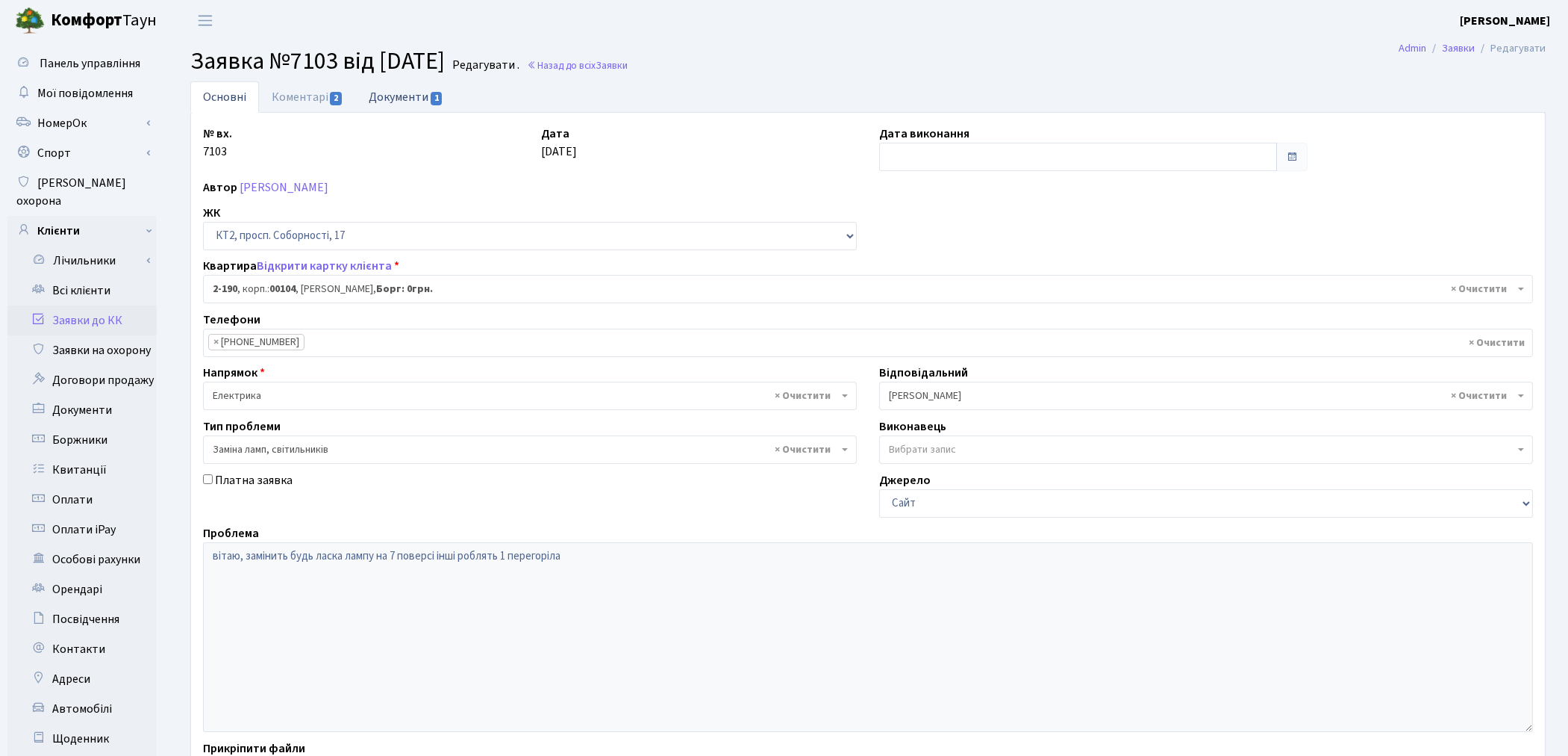
click at [400, 97] on link "Документи 1" at bounding box center [406, 97] width 100 height 31
select select "25"
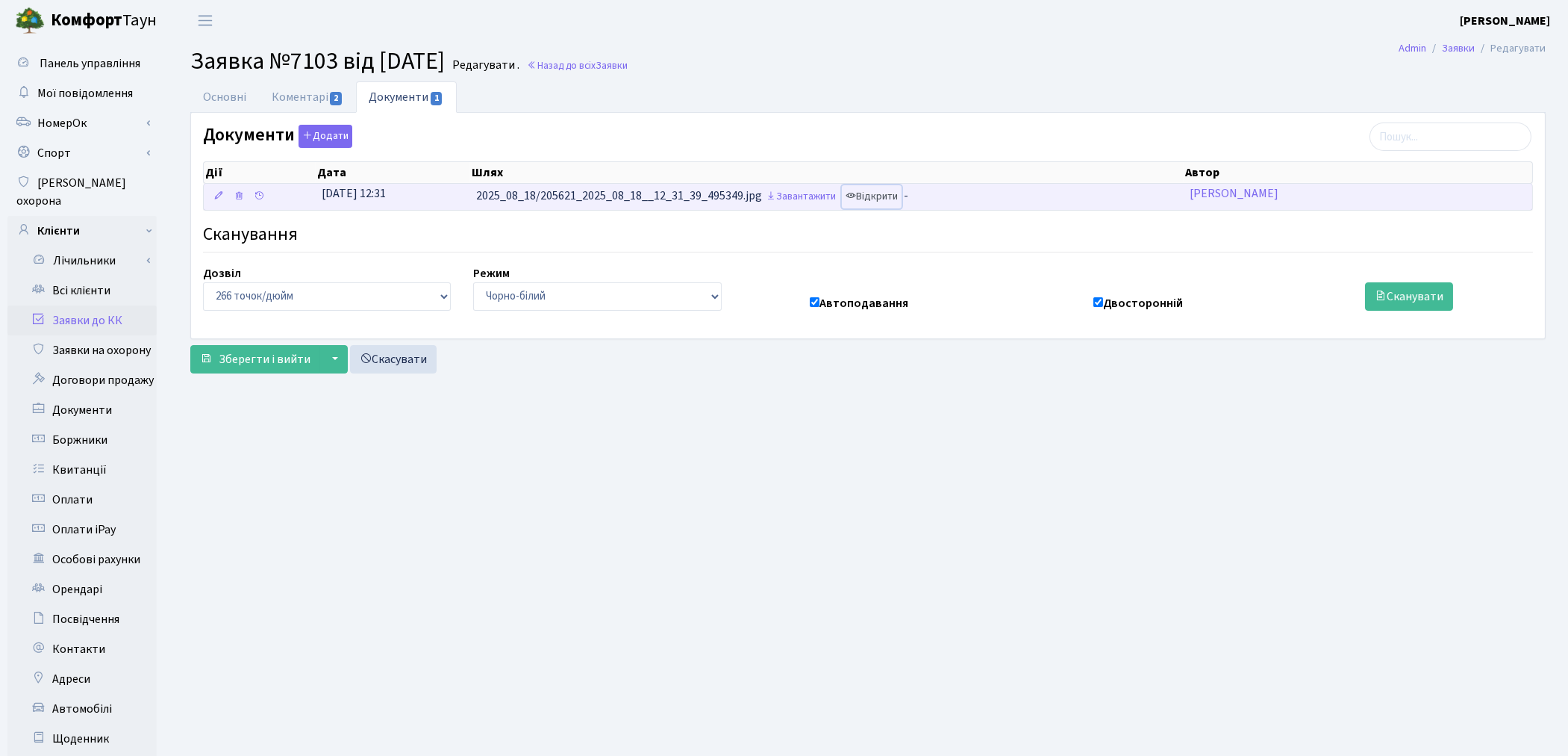
click at [877, 202] on link "Відкрити" at bounding box center [871, 196] width 59 height 23
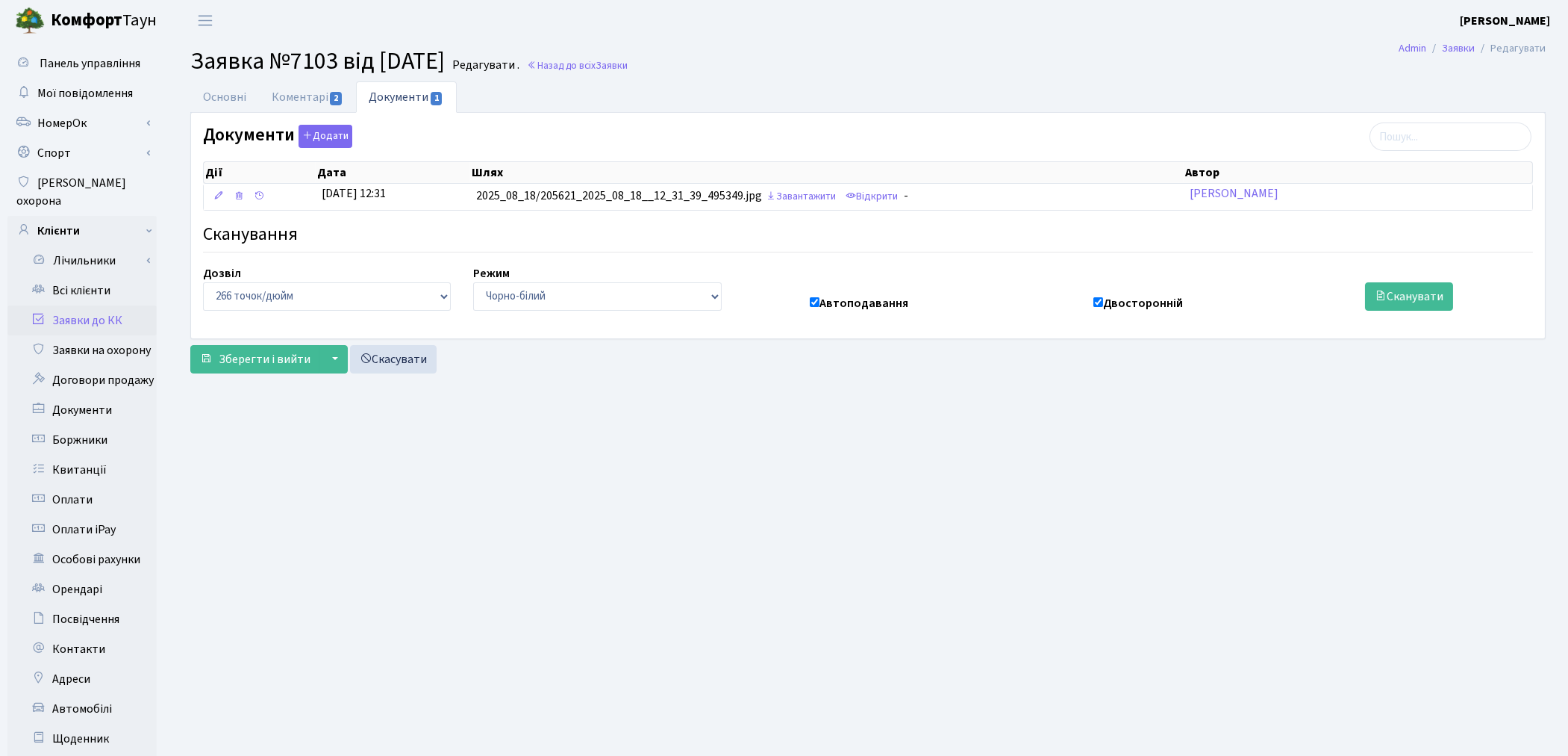
click at [85, 306] on link "Заявки до КК" at bounding box center [81, 321] width 150 height 30
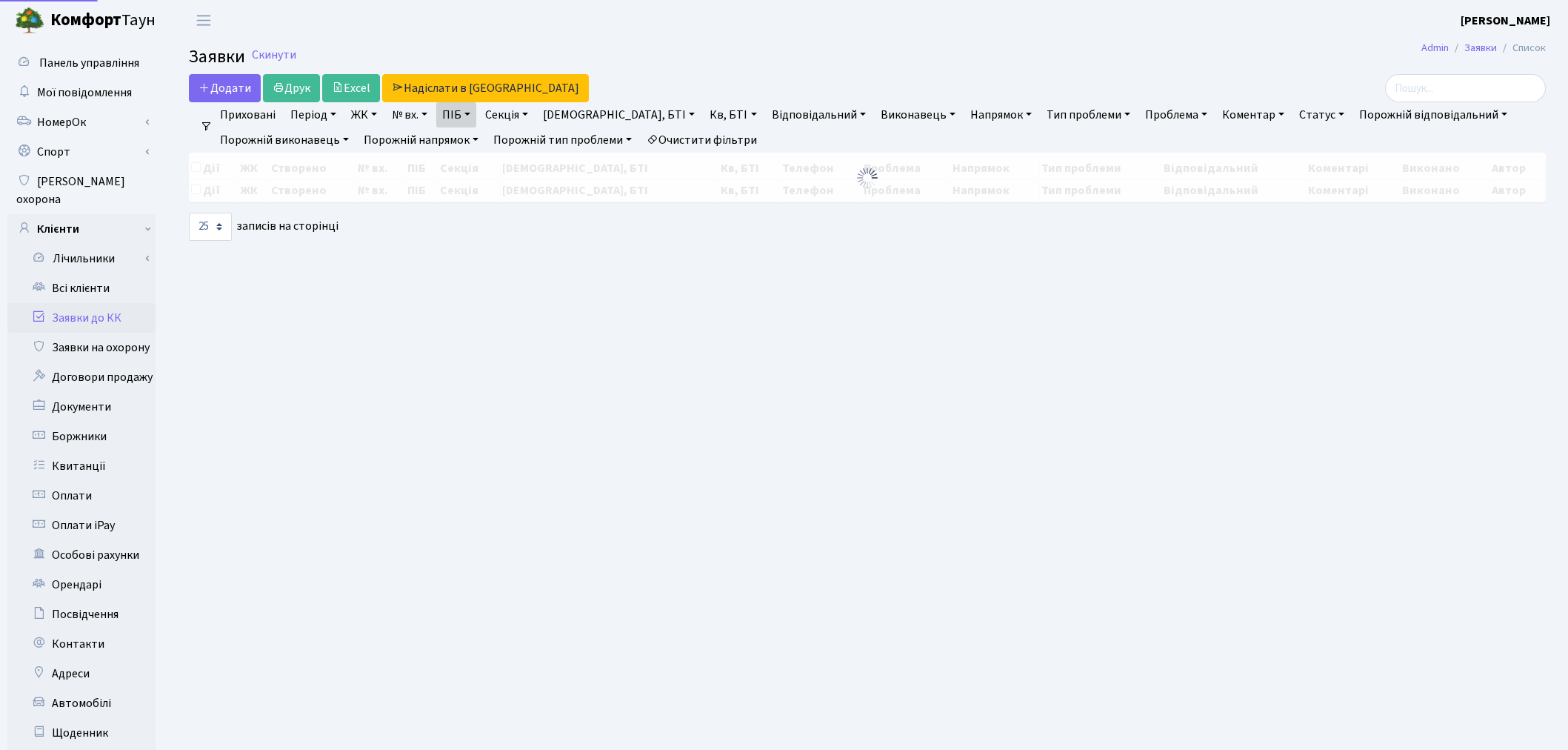
select select "25"
click at [86, 273] on link "Всі клієнти" at bounding box center [81, 288] width 148 height 30
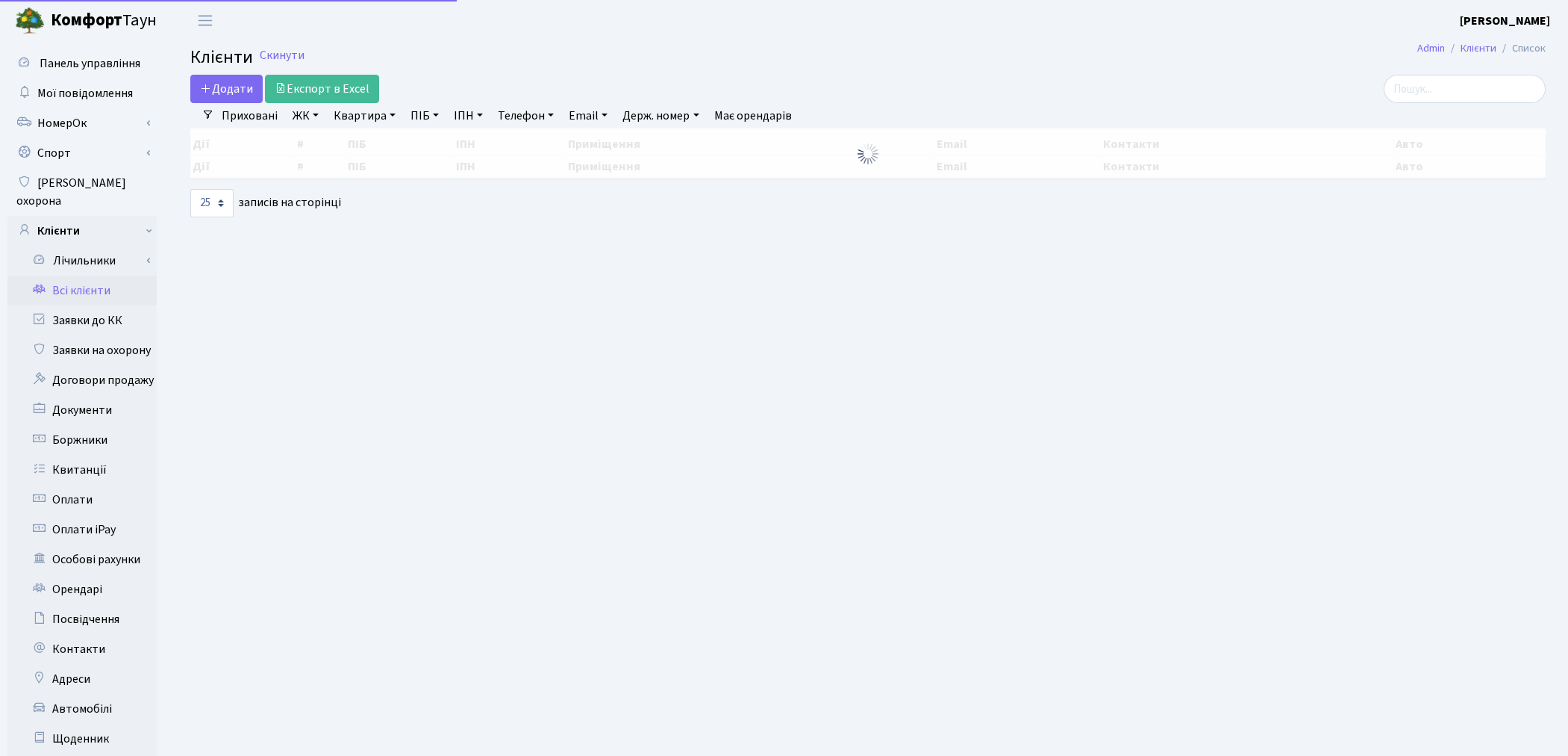
select select "25"
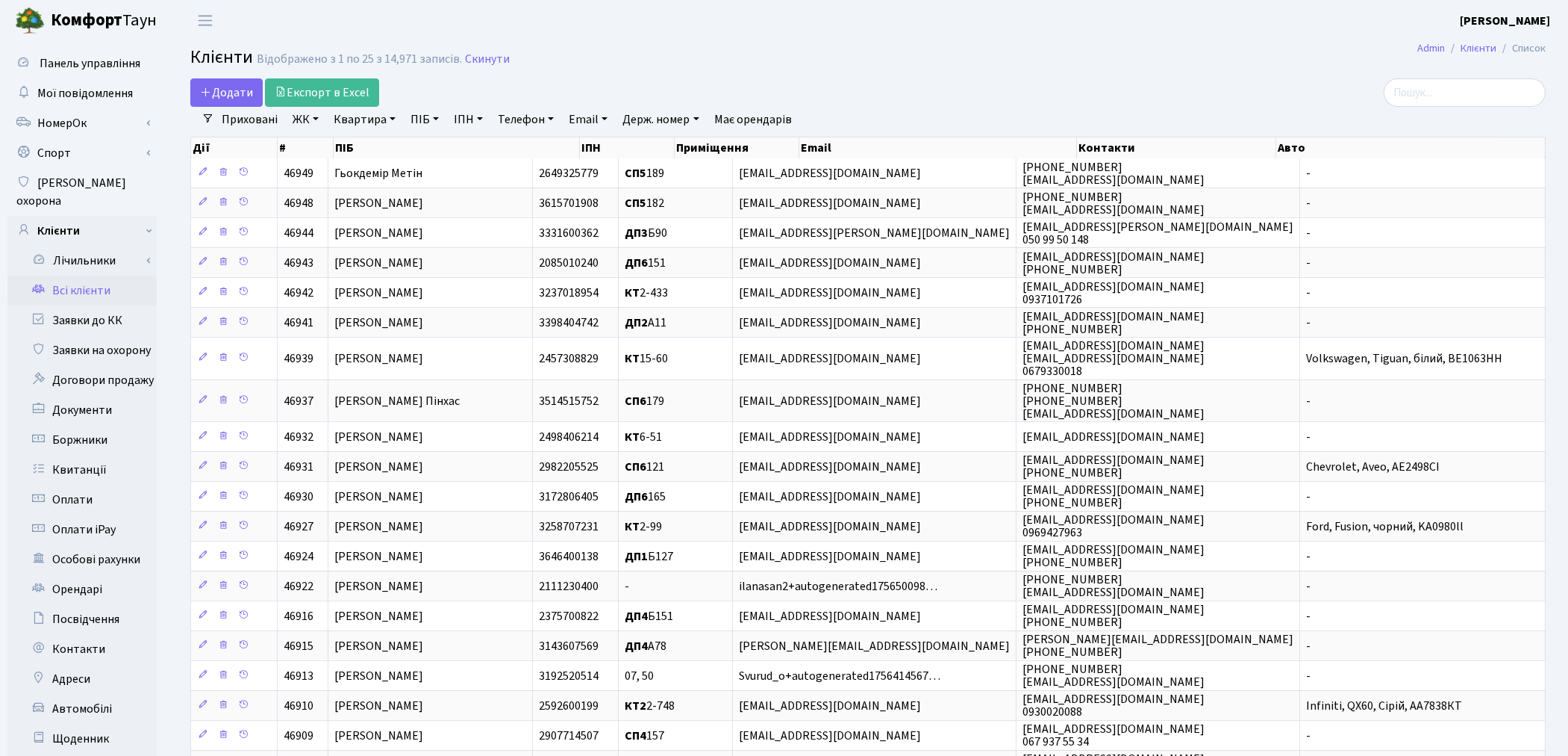
click at [360, 123] on link "Квартира" at bounding box center [364, 120] width 74 height 25
type input "244"
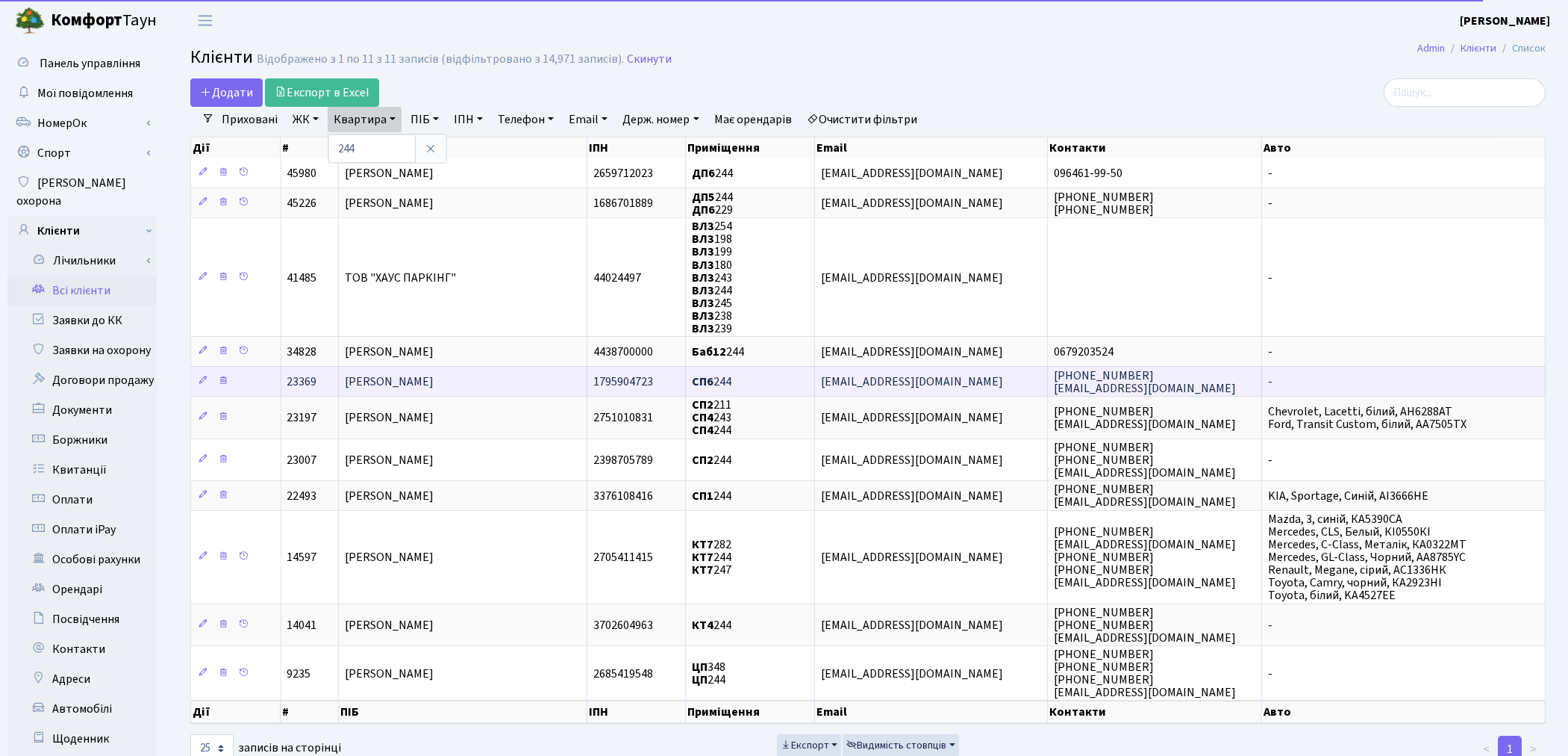
click at [434, 375] on span "[PERSON_NAME]" at bounding box center [389, 382] width 89 height 17
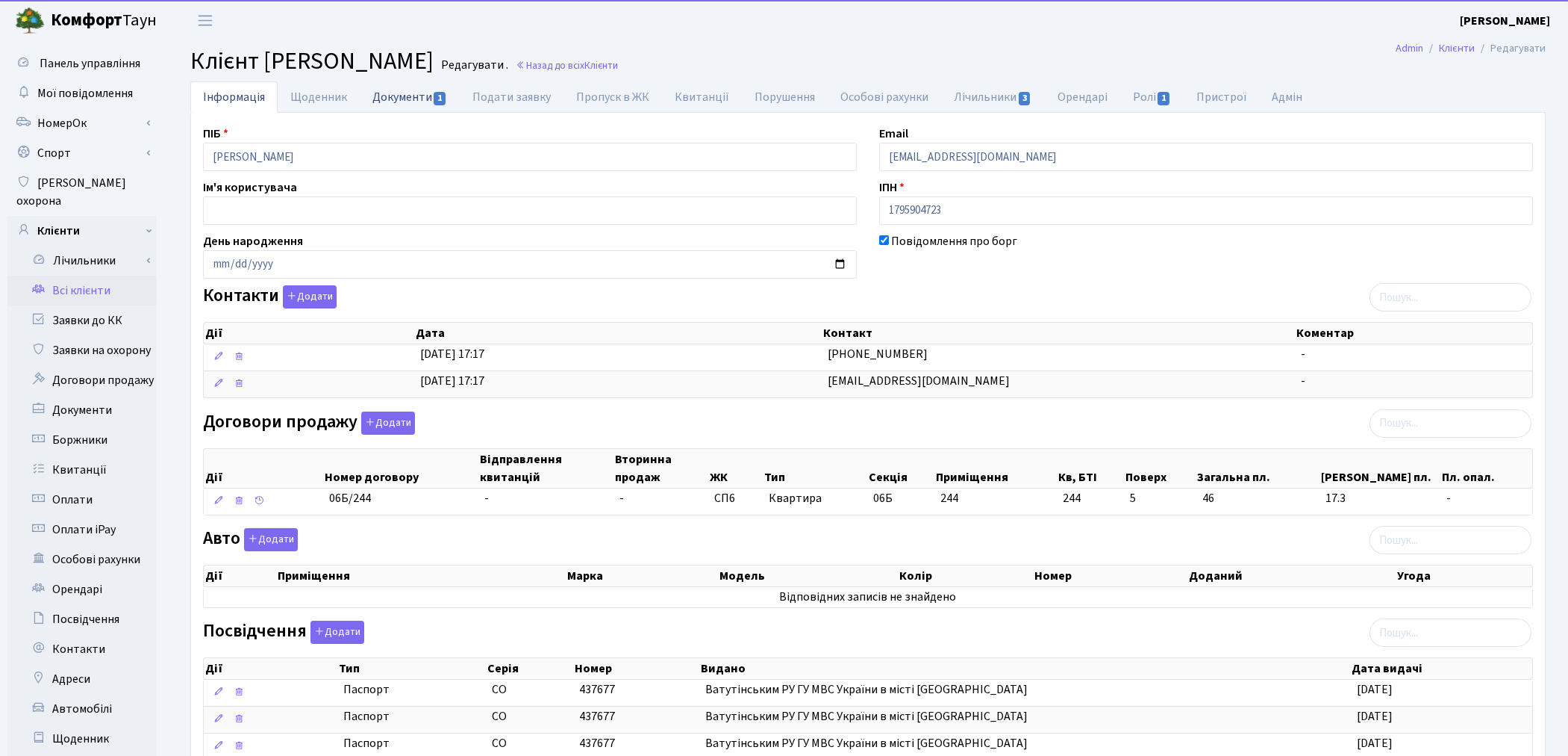
click at [415, 103] on link "Документи 1" at bounding box center [410, 97] width 100 height 31
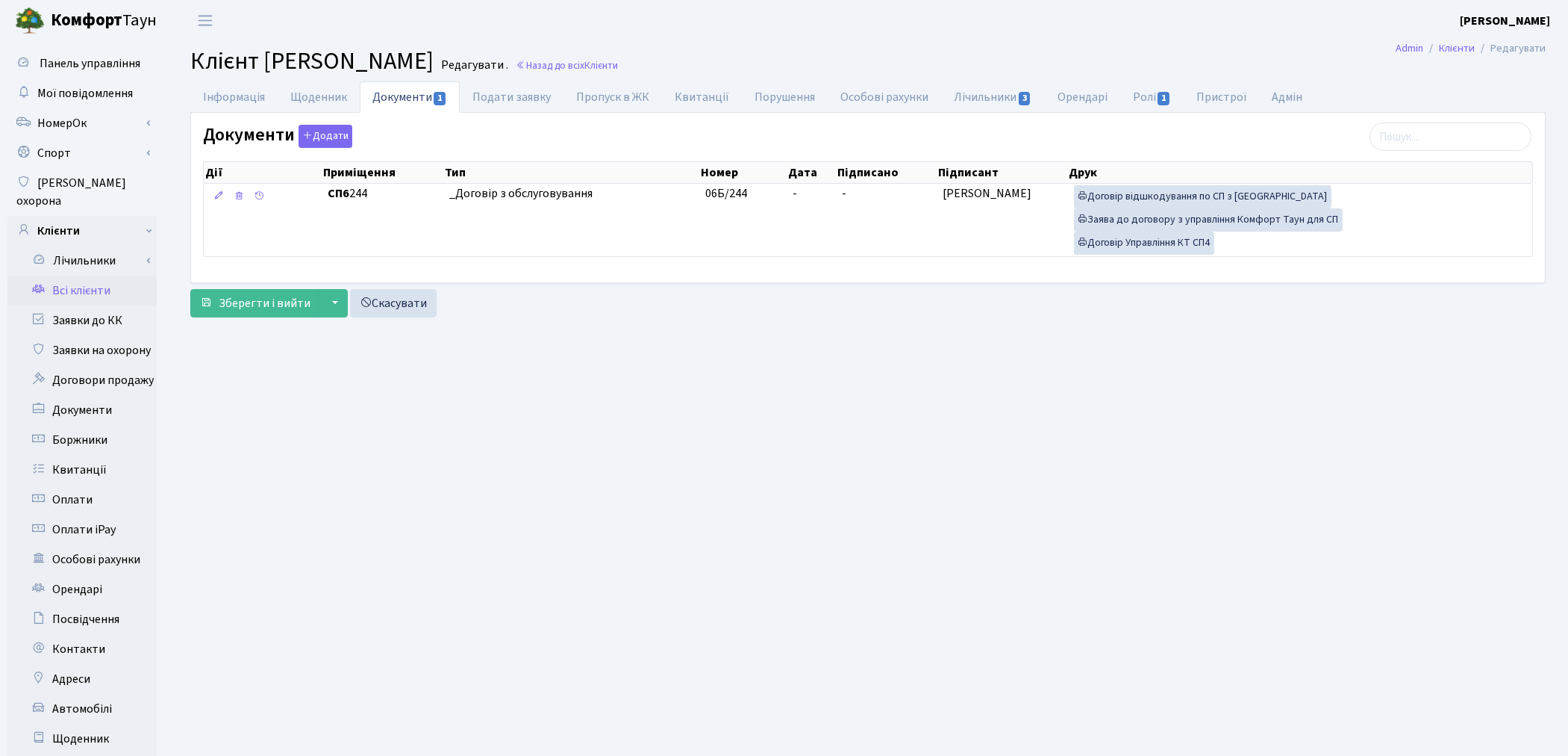
click at [99, 275] on link "Всі клієнти" at bounding box center [81, 291] width 150 height 30
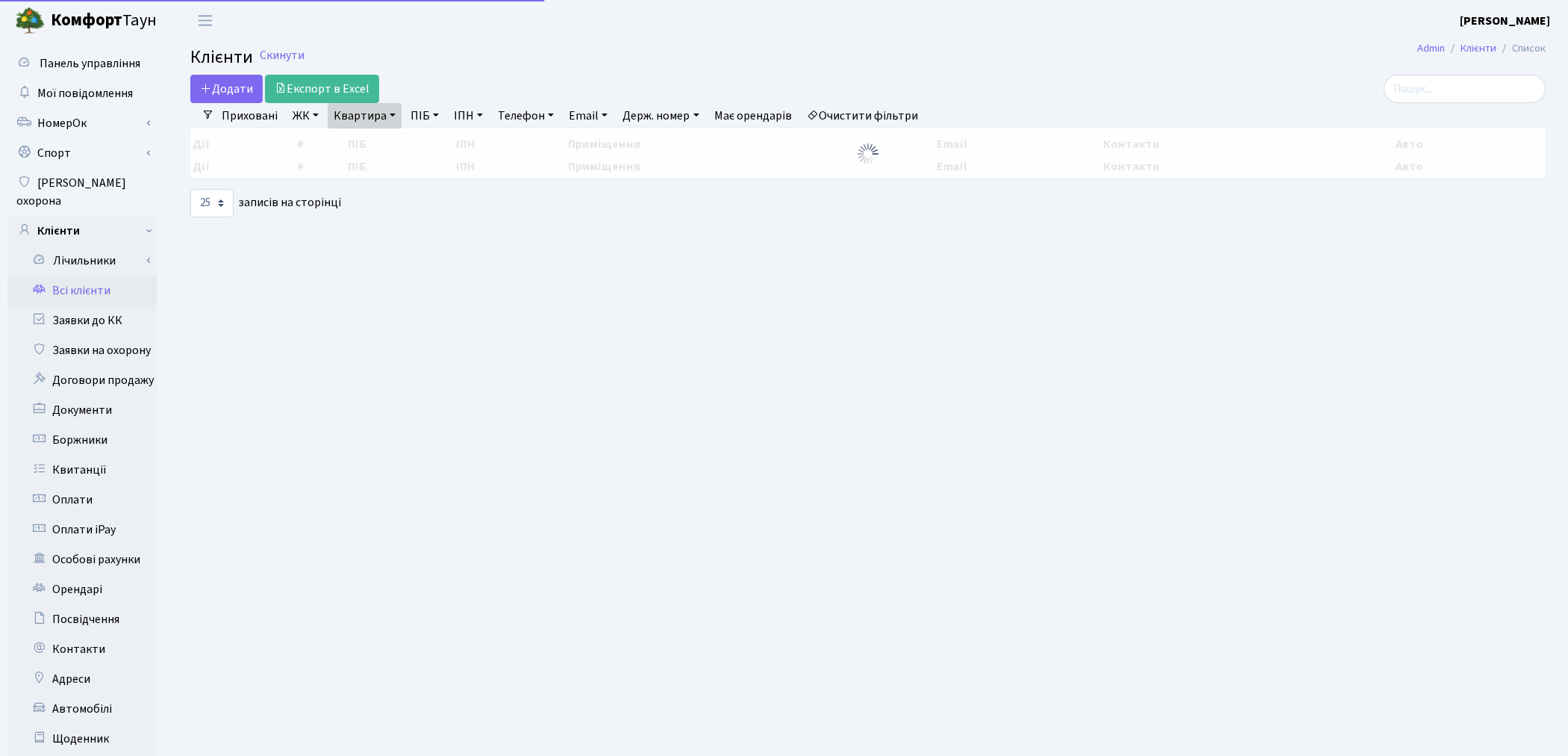
select select "25"
click at [340, 115] on link "Квартира" at bounding box center [364, 116] width 74 height 25
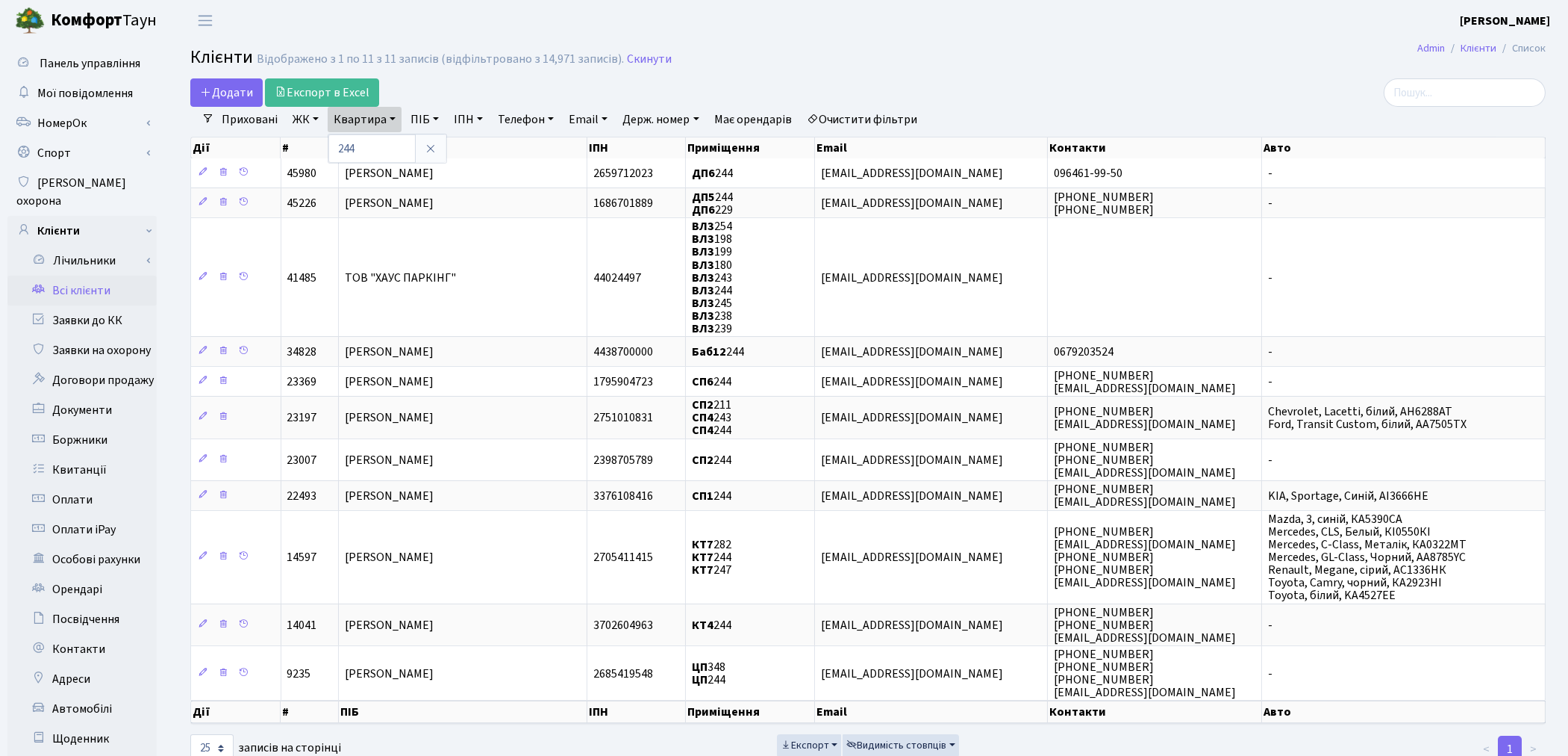
click at [363, 132] on div "Дії # ПІБ ІПН Приміщення Email Контакти Авто" at bounding box center [868, 145] width 1355 height 26
click at [355, 127] on link "Квартира" at bounding box center [364, 120] width 74 height 25
click at [359, 150] on input "244" at bounding box center [372, 149] width 87 height 28
type input "2"
type input "181"
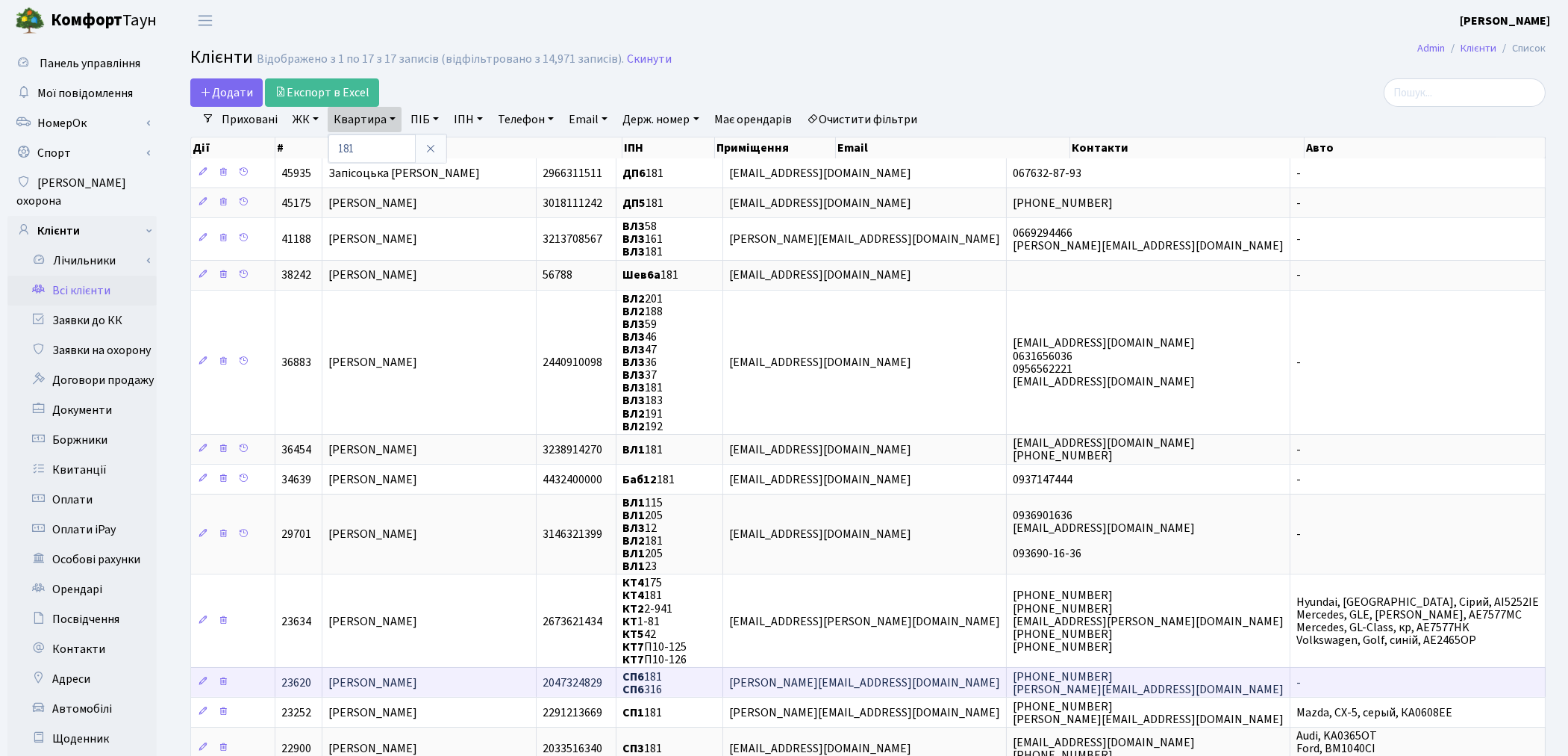
click at [417, 674] on span "[PERSON_NAME]" at bounding box center [373, 682] width 89 height 17
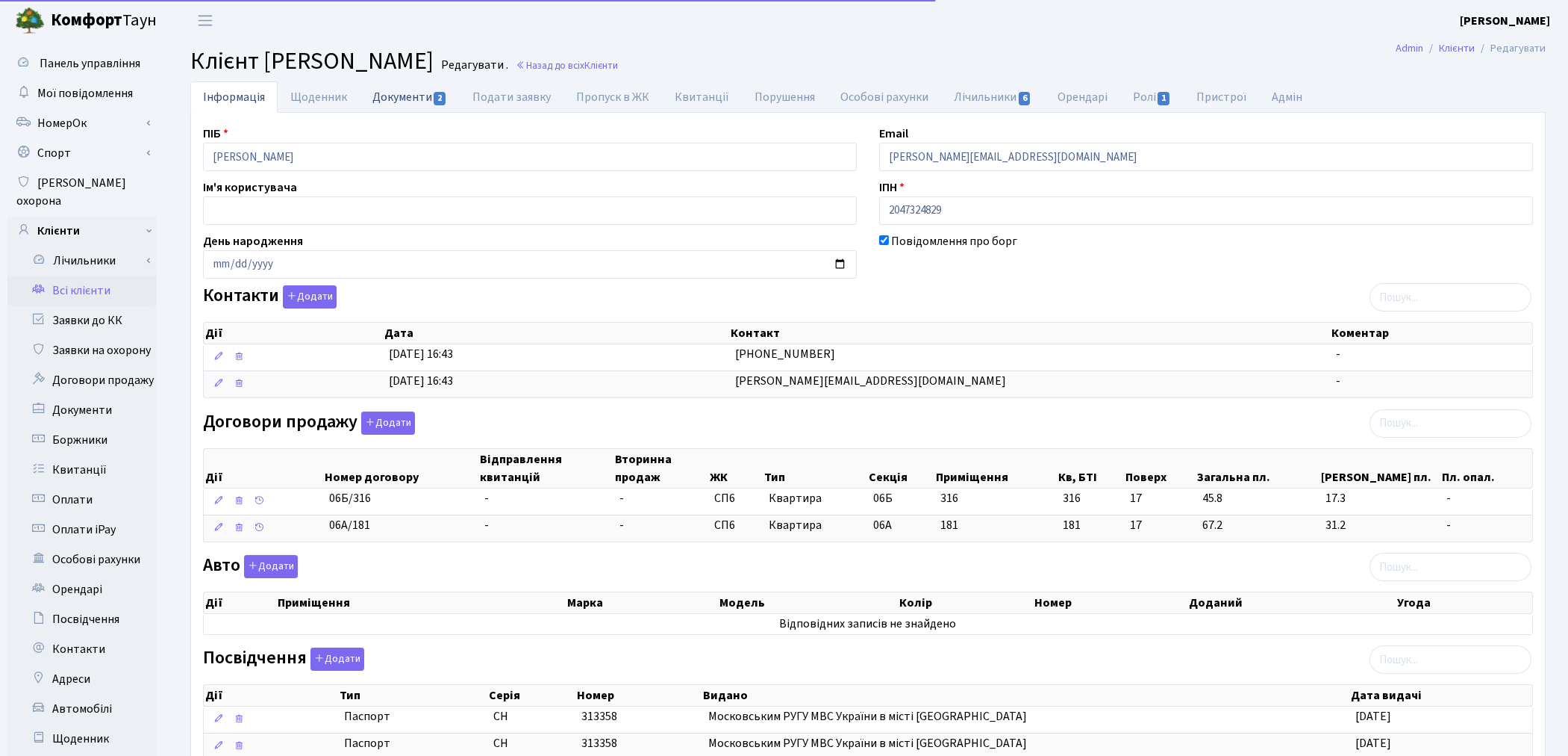
click at [400, 100] on link "Документи 2" at bounding box center [410, 97] width 100 height 31
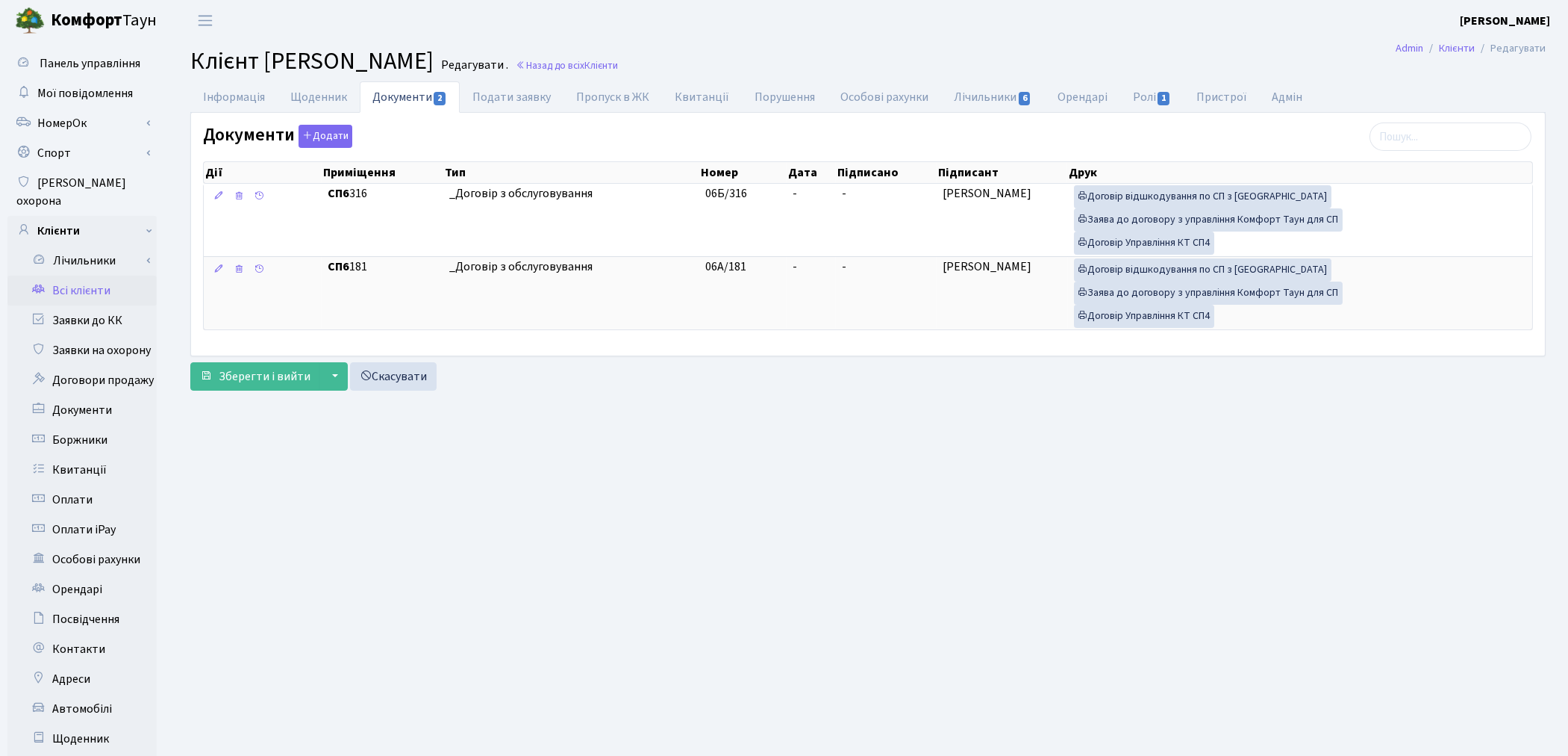
click at [93, 279] on link "Всі клієнти" at bounding box center [81, 291] width 150 height 30
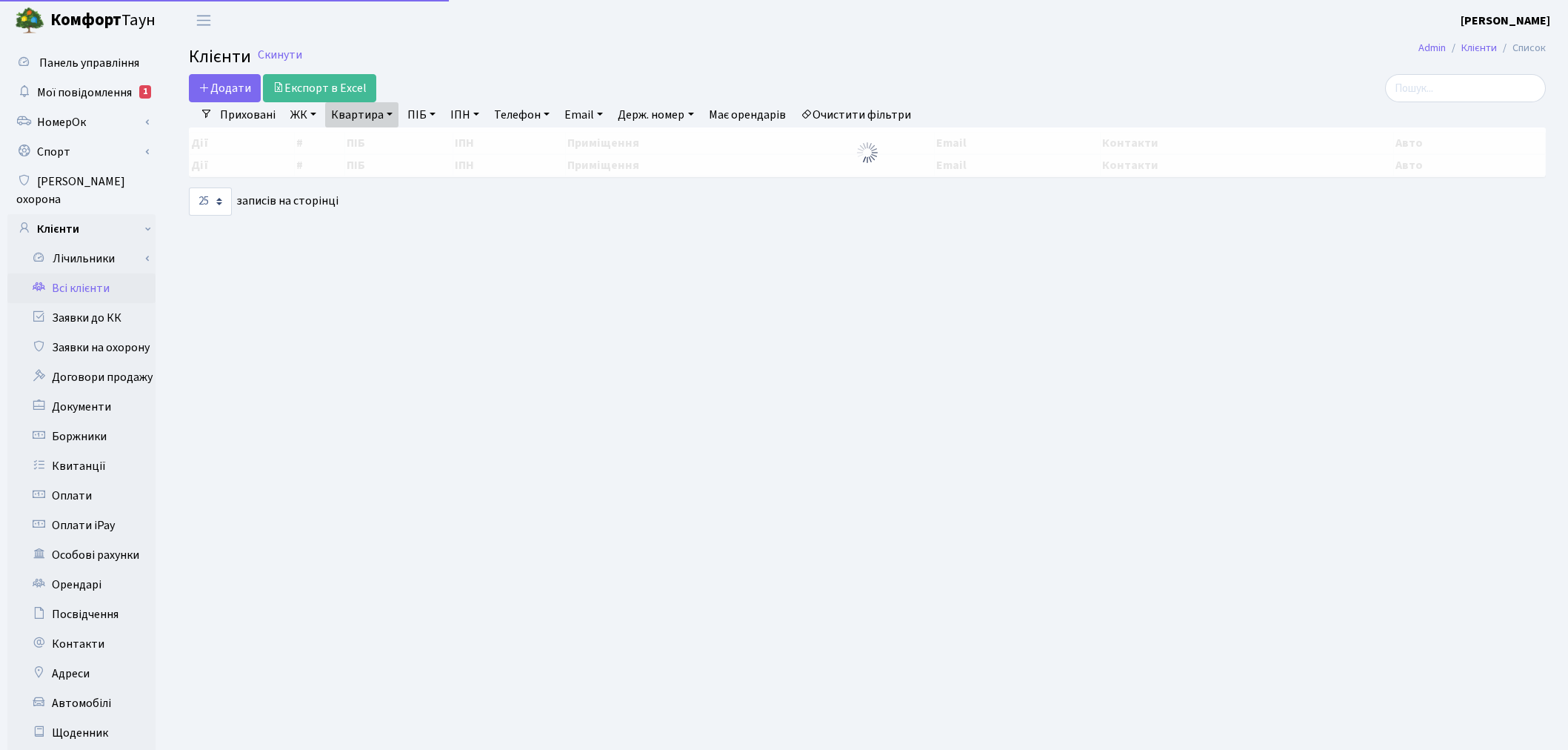
select select "25"
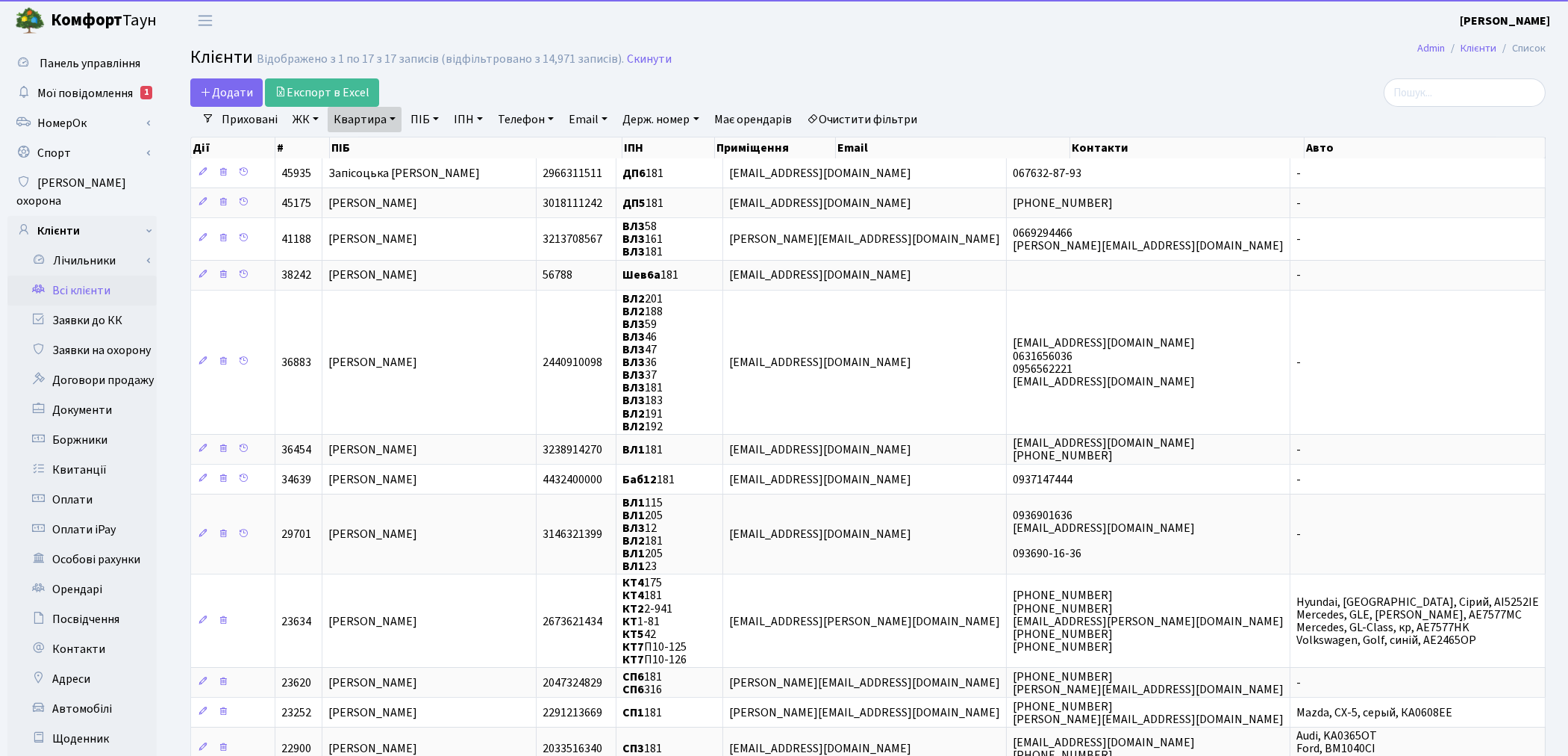
click at [913, 112] on link "Очистити фільтри" at bounding box center [862, 120] width 123 height 25
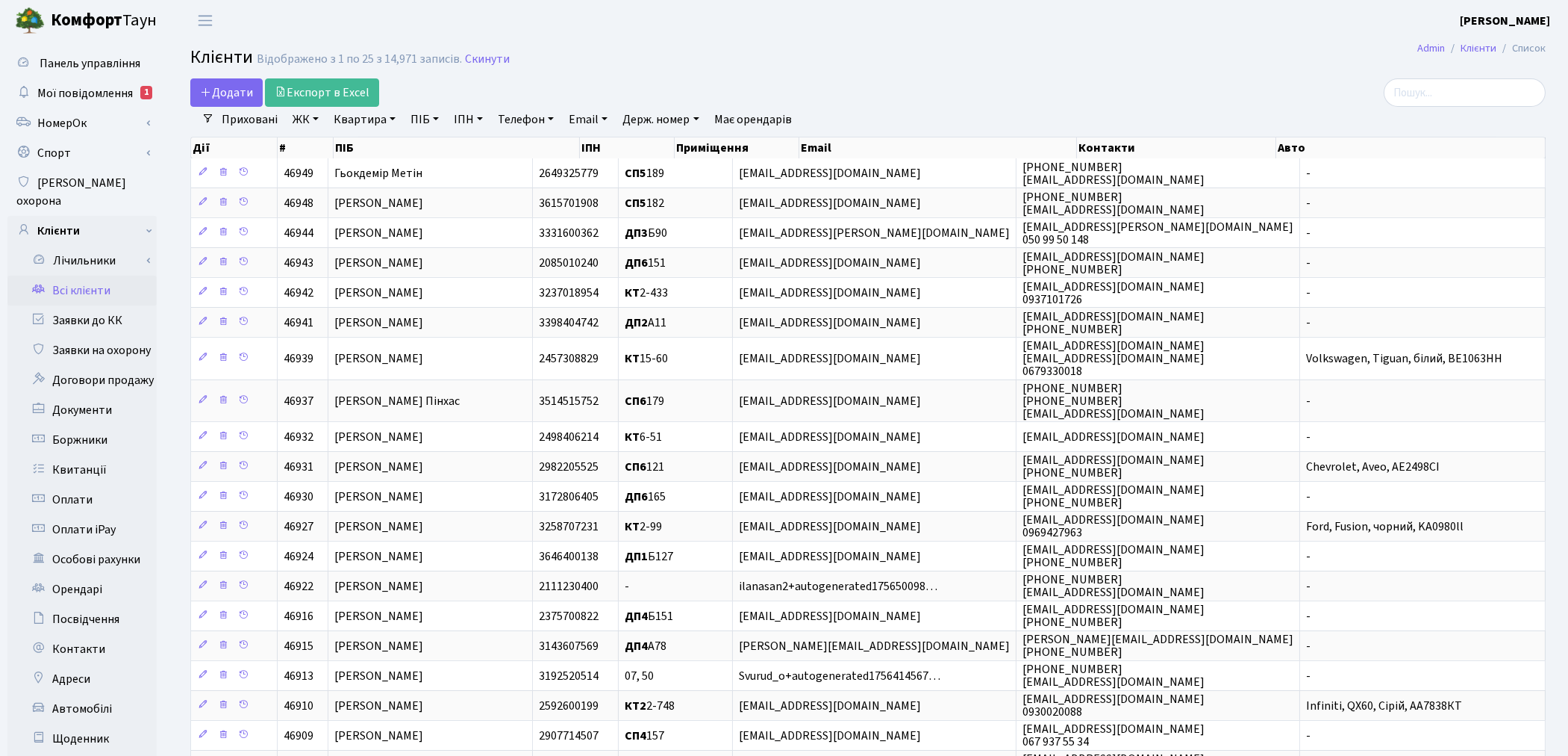
click at [419, 120] on link "ПІБ" at bounding box center [424, 120] width 40 height 25
paste input "[PERSON_NAME]"
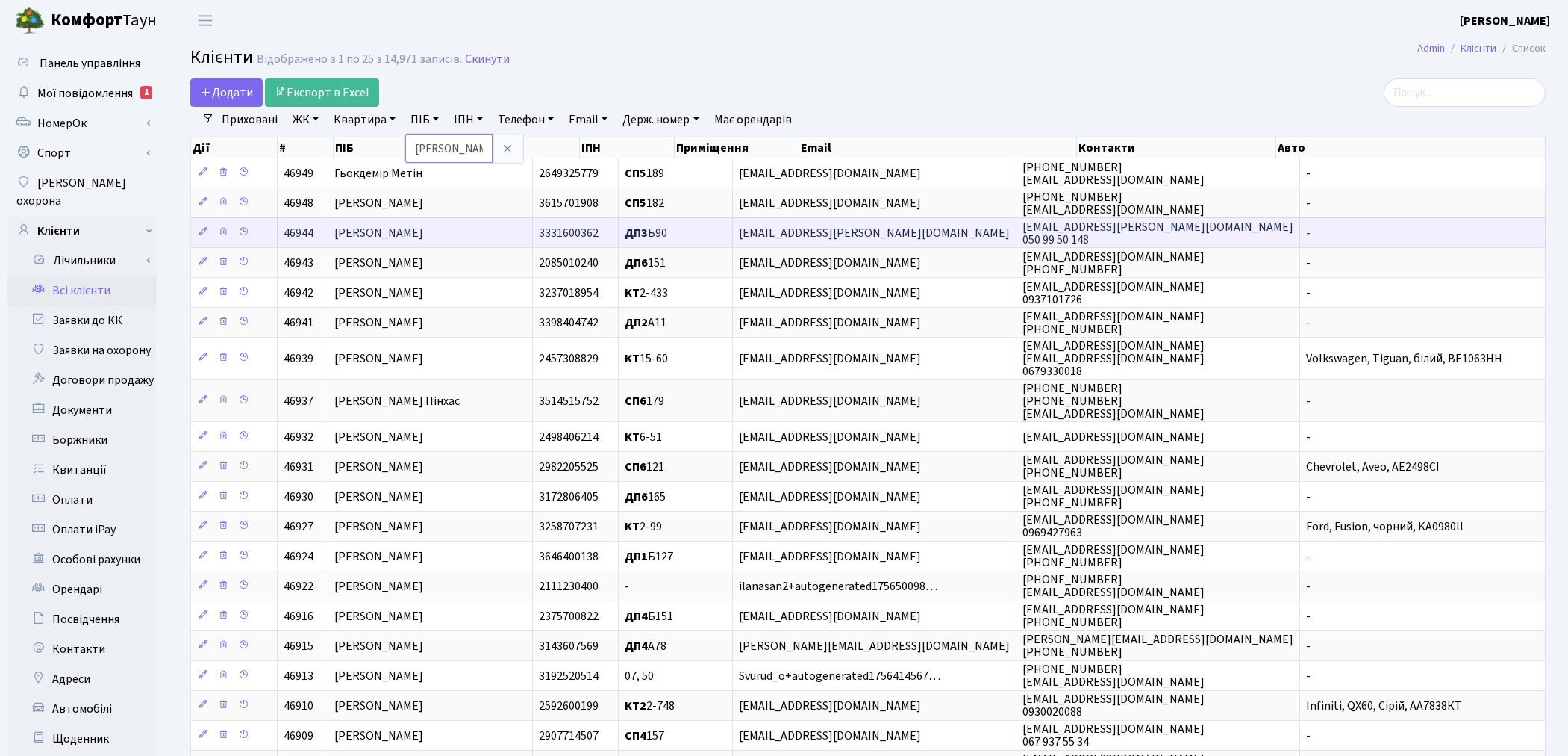
scroll to position [0, 75]
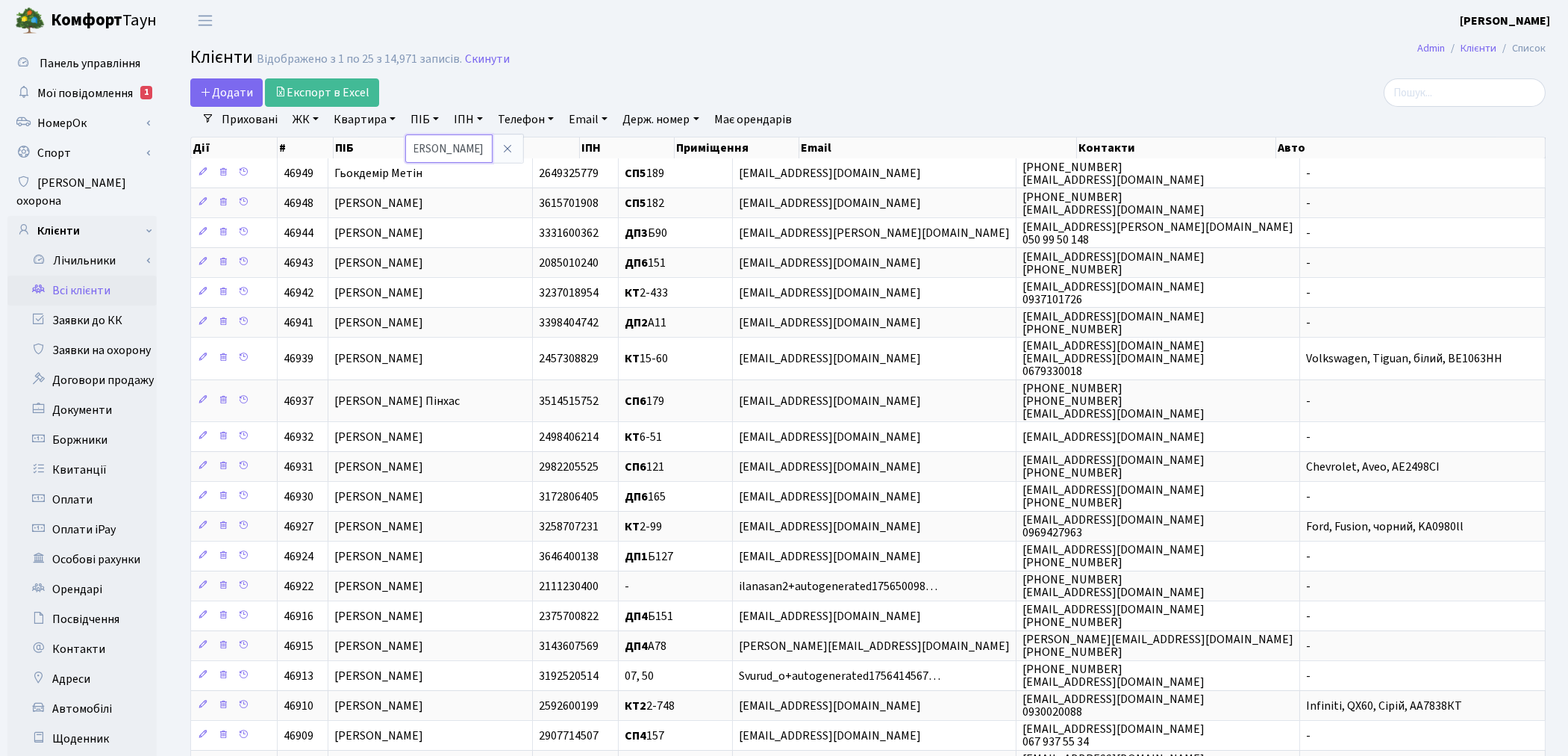
type input "[PERSON_NAME]"
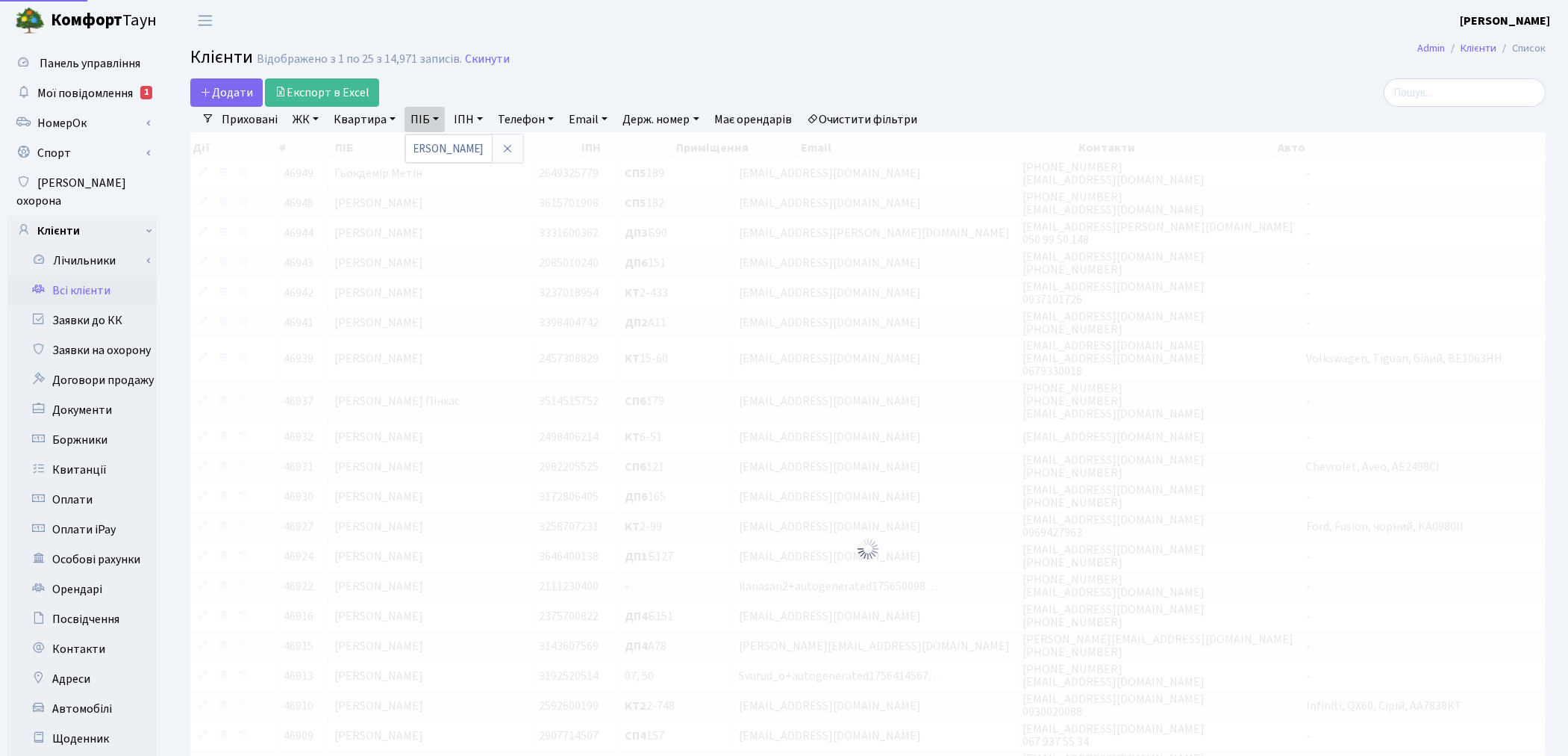
click at [809, 85] on div "Додати Експорт в Excel" at bounding box center [638, 93] width 896 height 28
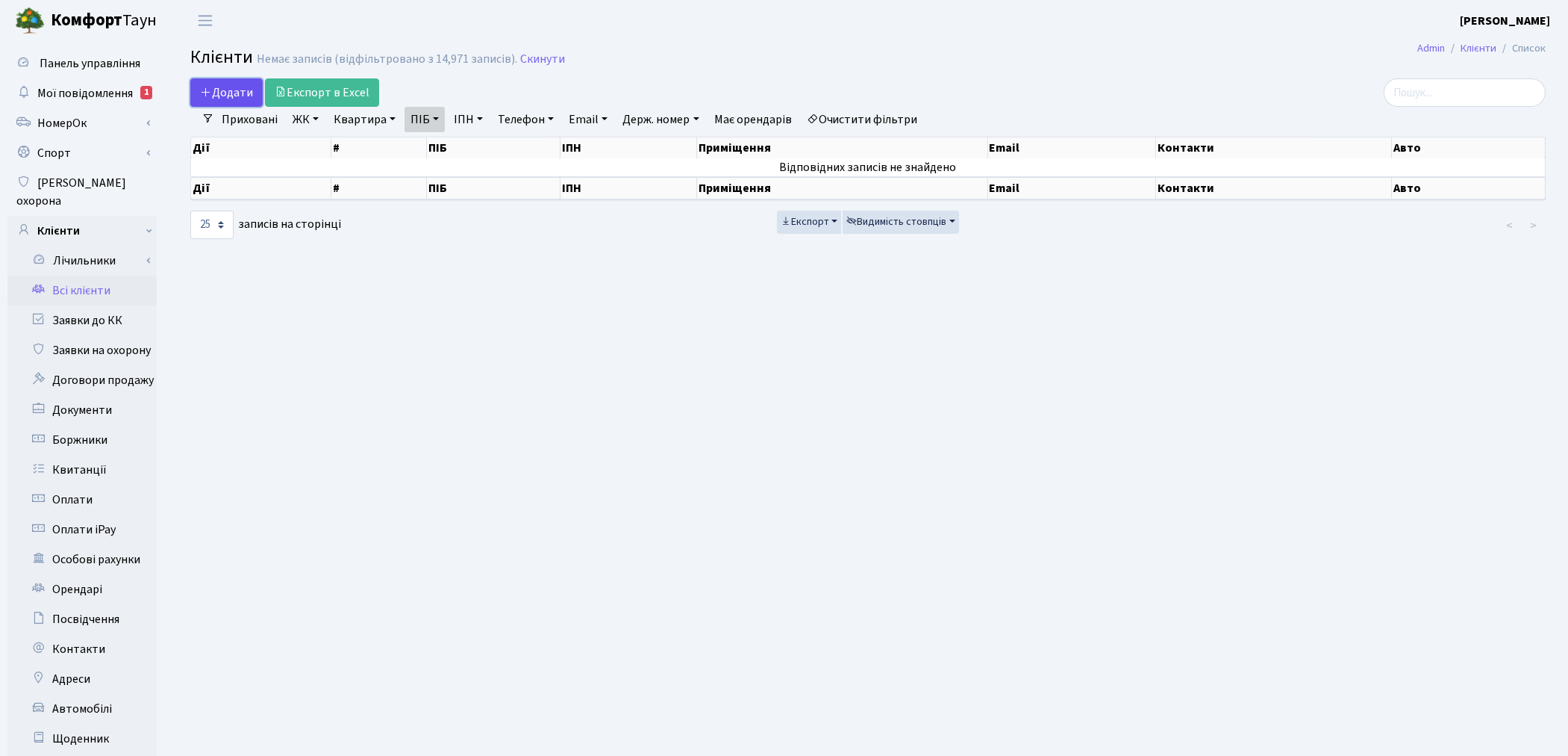
click at [217, 85] on span "Додати" at bounding box center [226, 93] width 53 height 17
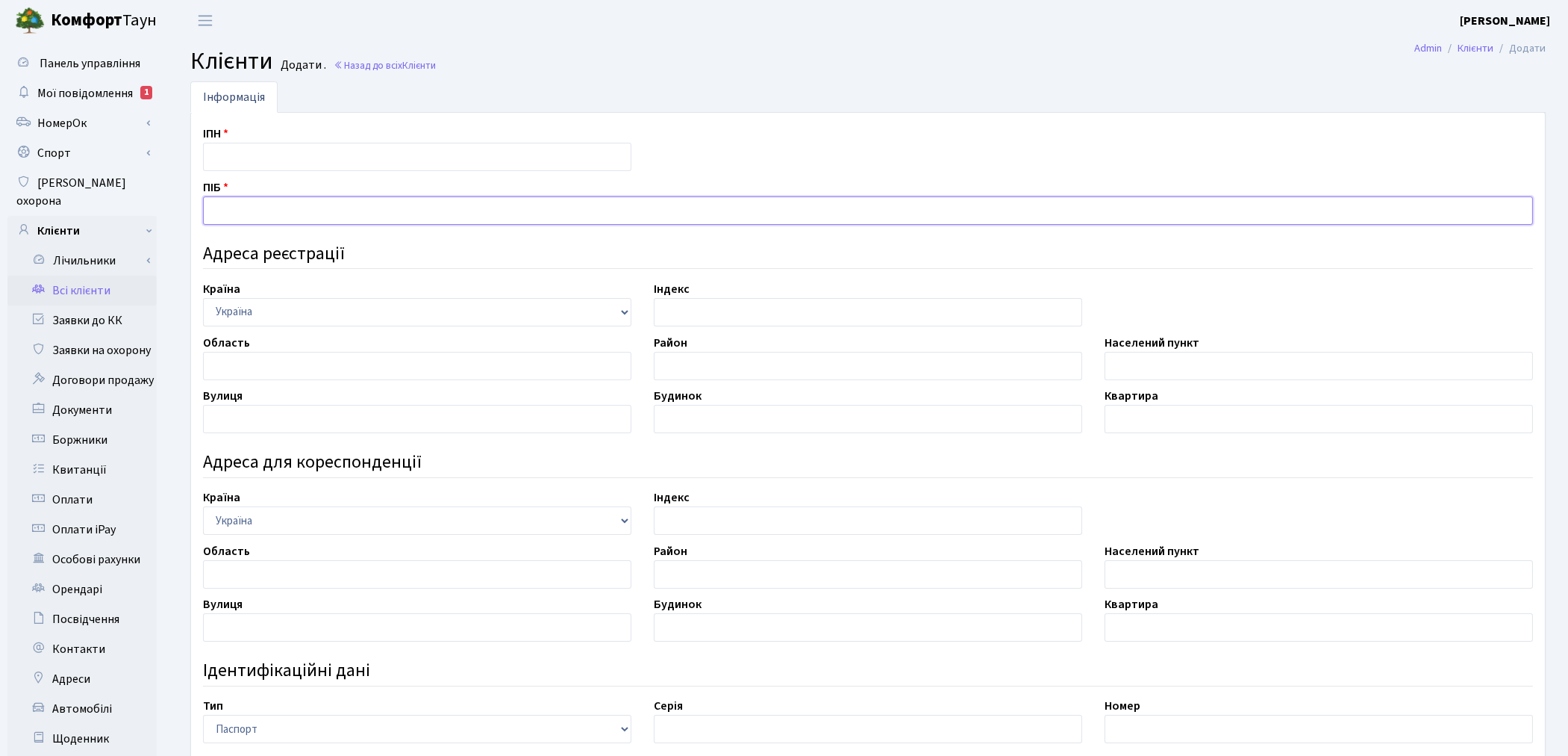
click at [276, 200] on input "text" at bounding box center [868, 211] width 1330 height 28
paste input "[PERSON_NAME]"
type input "[PERSON_NAME]"
click at [1116, 371] on input "text" at bounding box center [1318, 366] width 428 height 28
paste input "м. Київ"
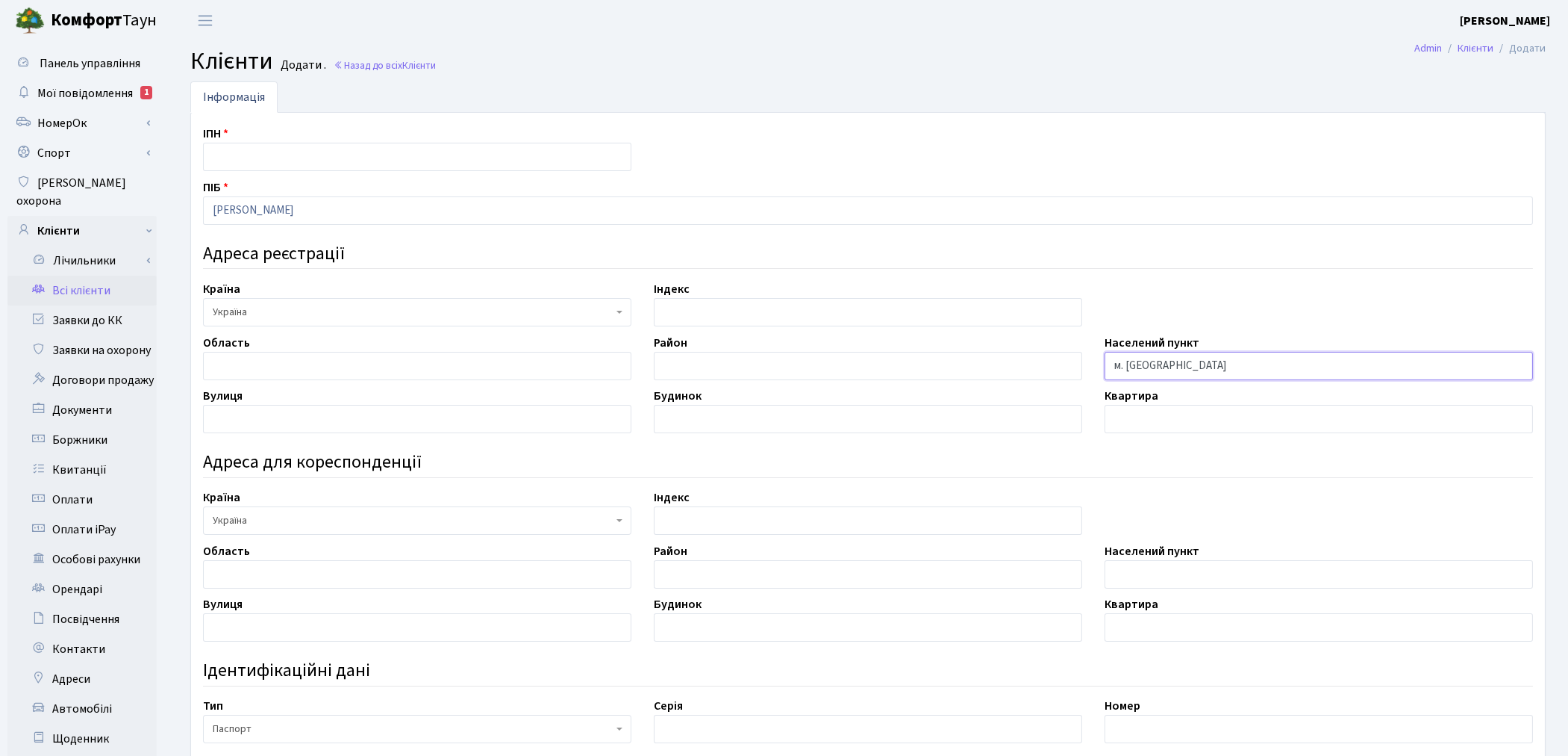
type input "м. Київ"
click at [1424, 660] on h4 "Ідентифікаційні дані" at bounding box center [868, 671] width 1330 height 21
click at [329, 424] on input "text" at bounding box center [417, 419] width 428 height 28
paste input "вул. Щекавицька"
type input "вул. Щекавицька"
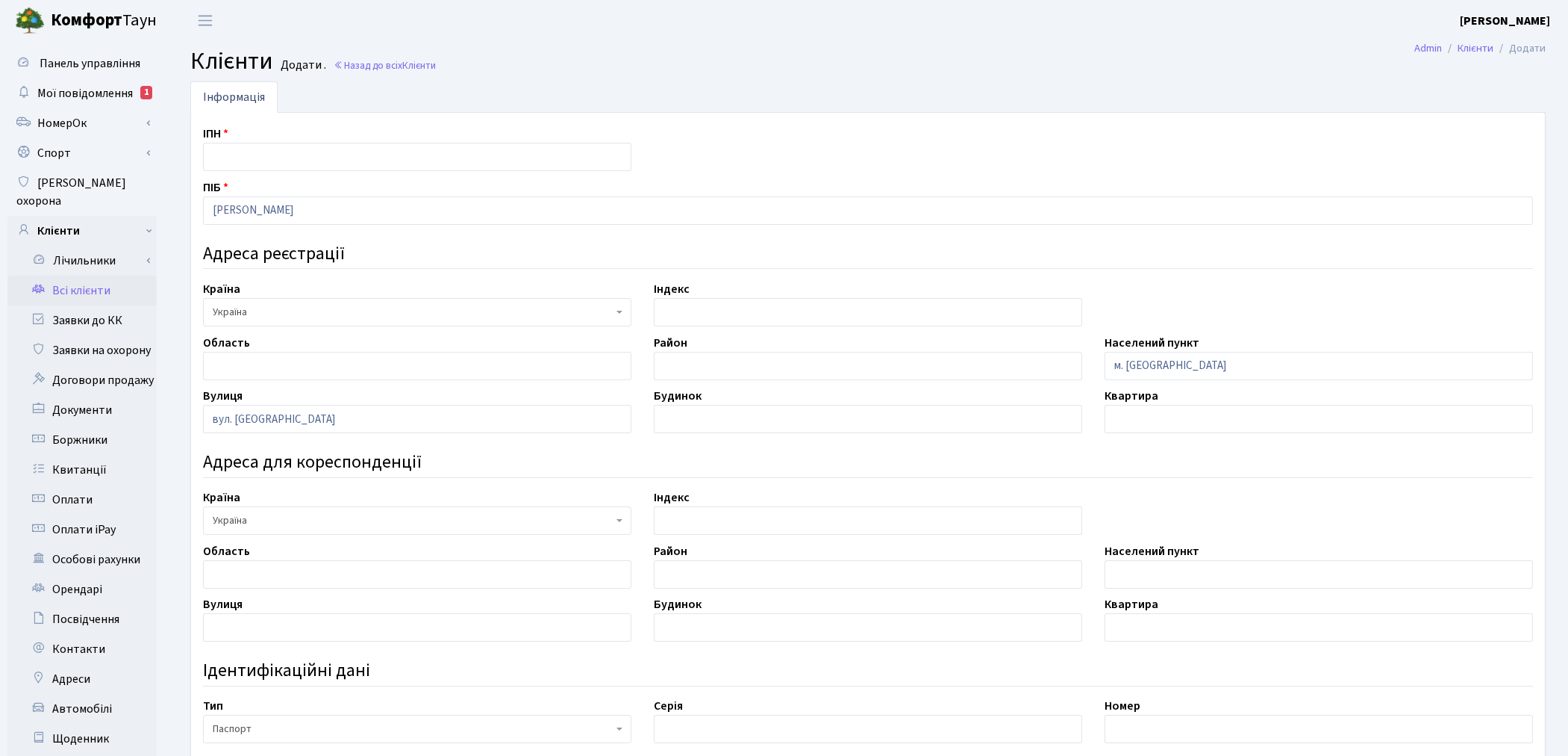
click at [1407, 520] on div "ІПН ПІБ Данилюк Сергій Михайлович Адреса реєстрації Країна АБХАЗИЯ АВСТРАЛИЯ АВ…" at bounding box center [867, 577] width 1352 height 905
click at [860, 420] on input "text" at bounding box center [867, 419] width 428 height 28
type input "21"
click at [1123, 426] on input "text" at bounding box center [1318, 419] width 428 height 28
type input "гуртожиток"
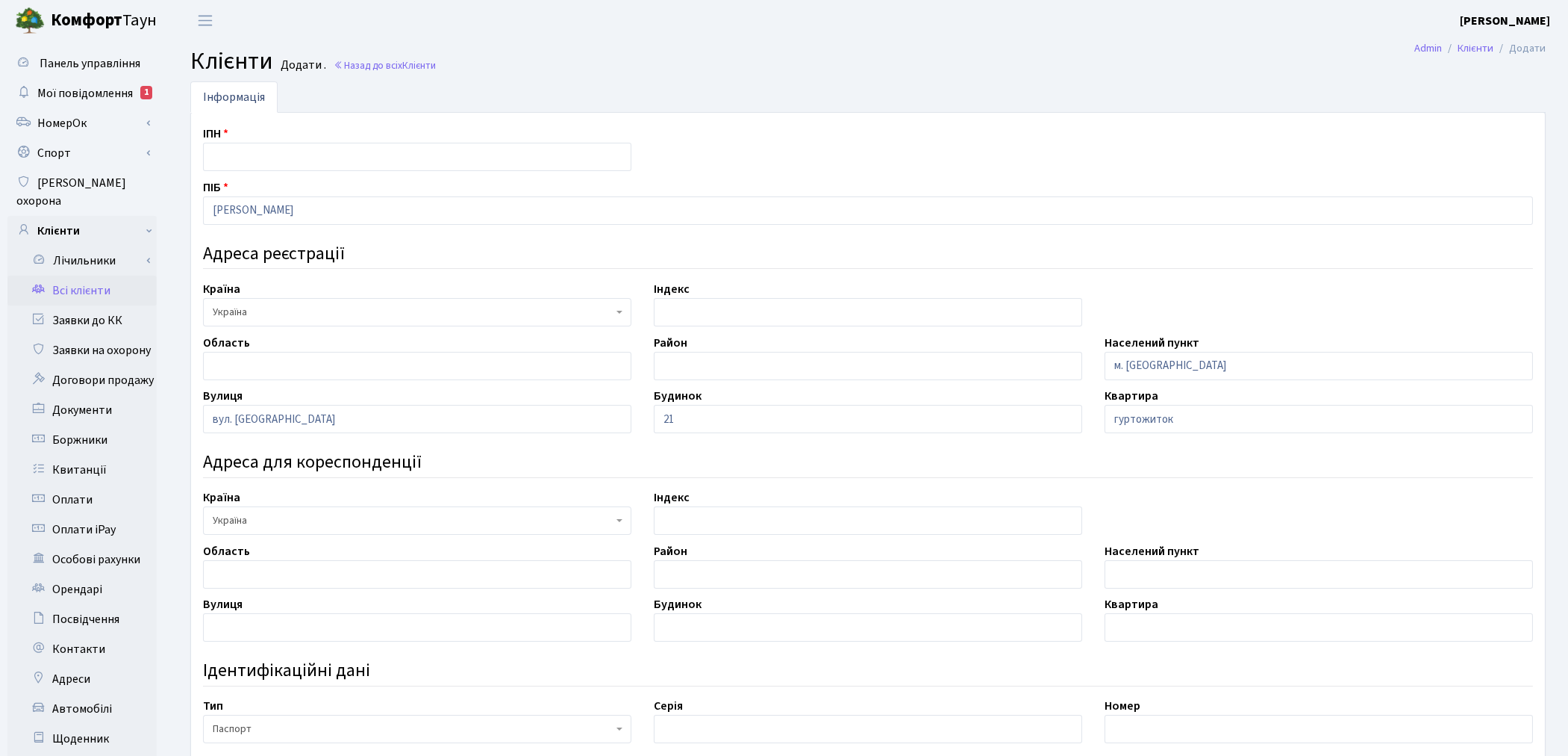
click at [875, 692] on div "ІПН ПІБ Данилюк Сергій Михайлович Адреса реєстрації Країна АБХАЗИЯ АВСТРАЛИЯ АВ…" at bounding box center [867, 577] width 1352 height 905
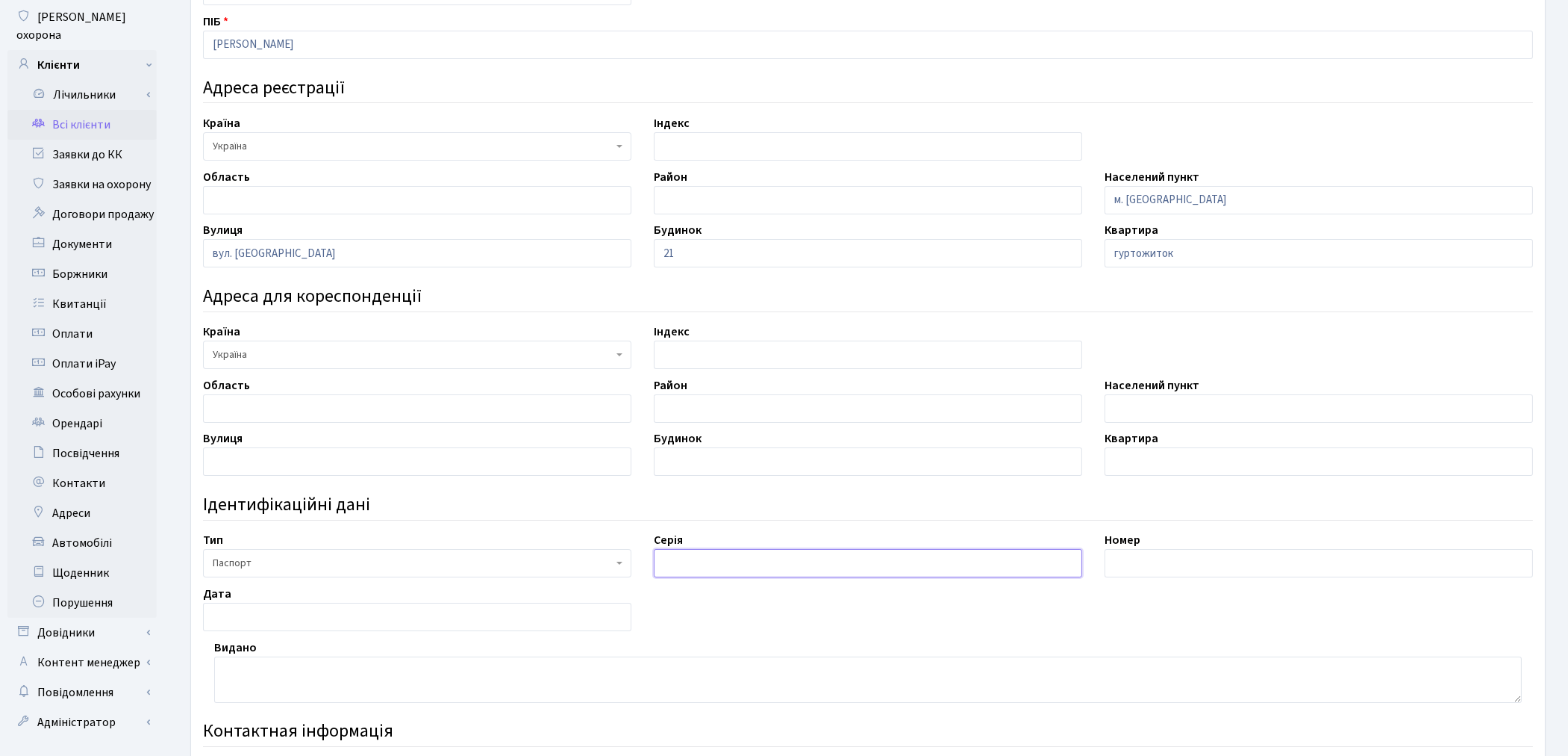
click at [728, 571] on input "text" at bounding box center [867, 563] width 428 height 28
paste input "МС"
type input "МС"
click at [956, 727] on h4 "Контактная інформація" at bounding box center [868, 731] width 1330 height 21
click at [1159, 568] on input "text" at bounding box center [1318, 563] width 428 height 28
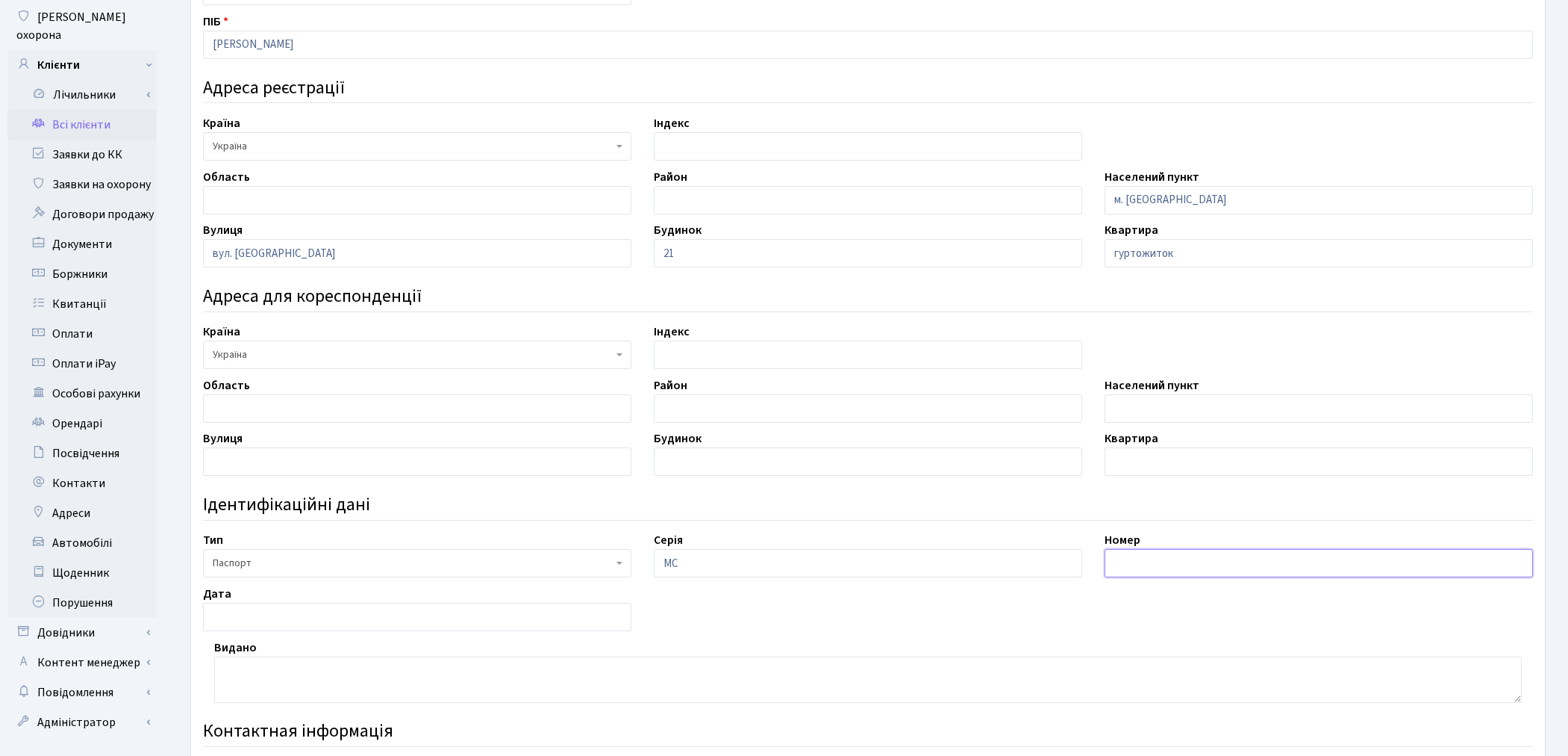
paste input "140505"
type input "140505"
drag, startPoint x: 799, startPoint y: 660, endPoint x: 796, endPoint y: 671, distance: 11.4
click at [799, 660] on textarea at bounding box center [868, 679] width 1307 height 46
click at [310, 615] on input "text" at bounding box center [417, 617] width 428 height 28
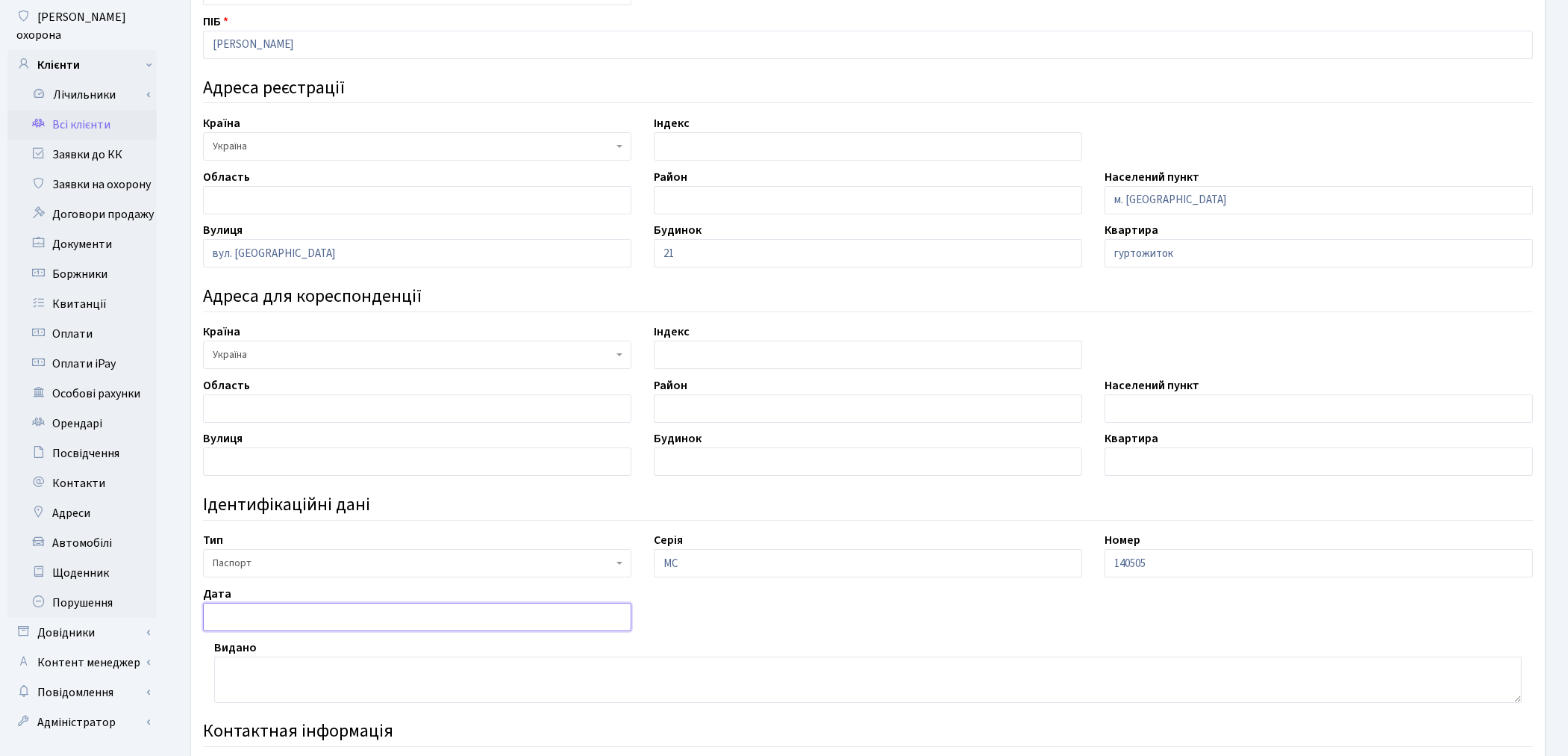
paste input "26.12.1996"
type input "26.12.1996"
click at [386, 689] on textarea at bounding box center [868, 679] width 1307 height 46
paste textarea "Бучацьким РВ УМВС України в Тернопільській області"
type textarea "Бучацьким РВ УМВС України в Тернопільській області"
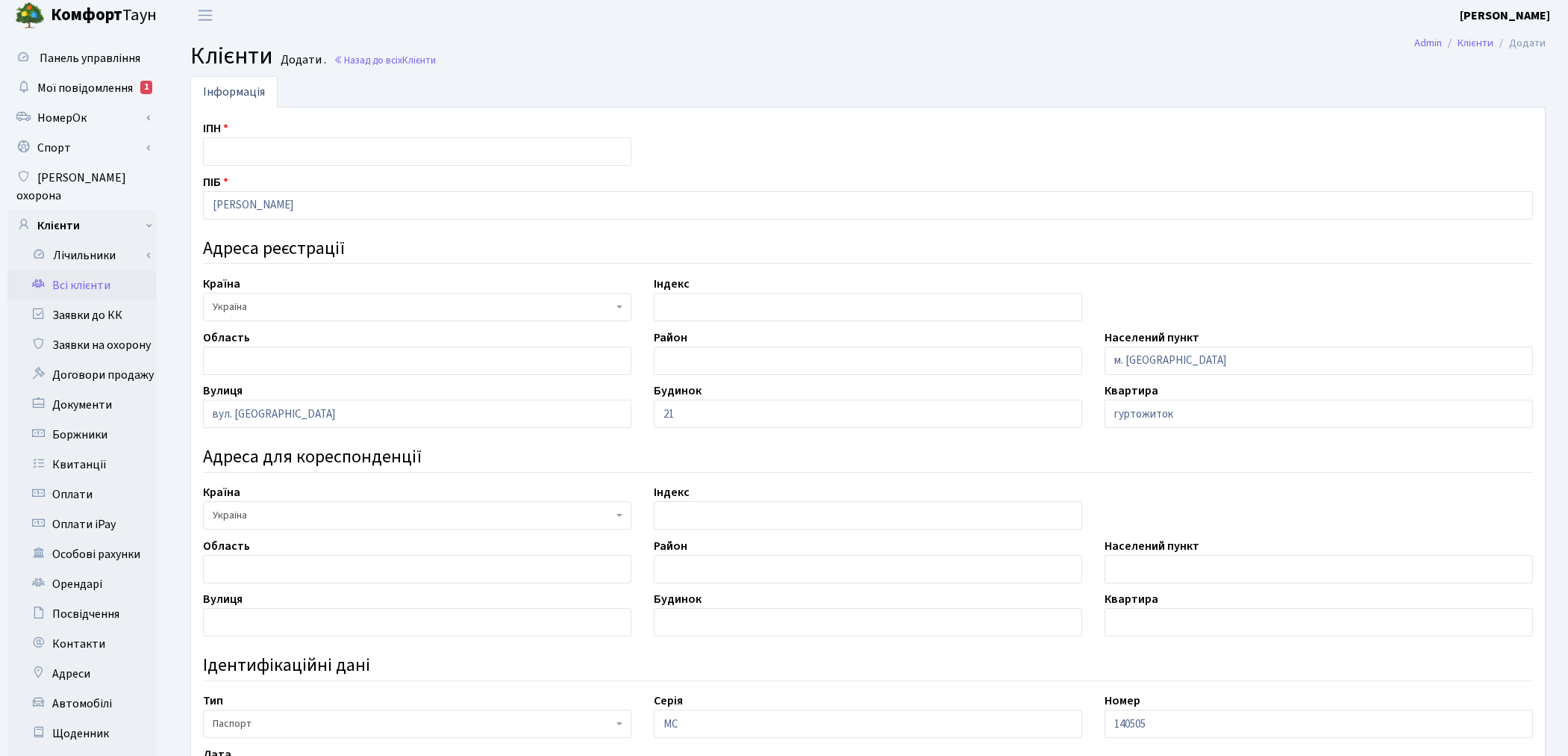
scroll to position [0, 0]
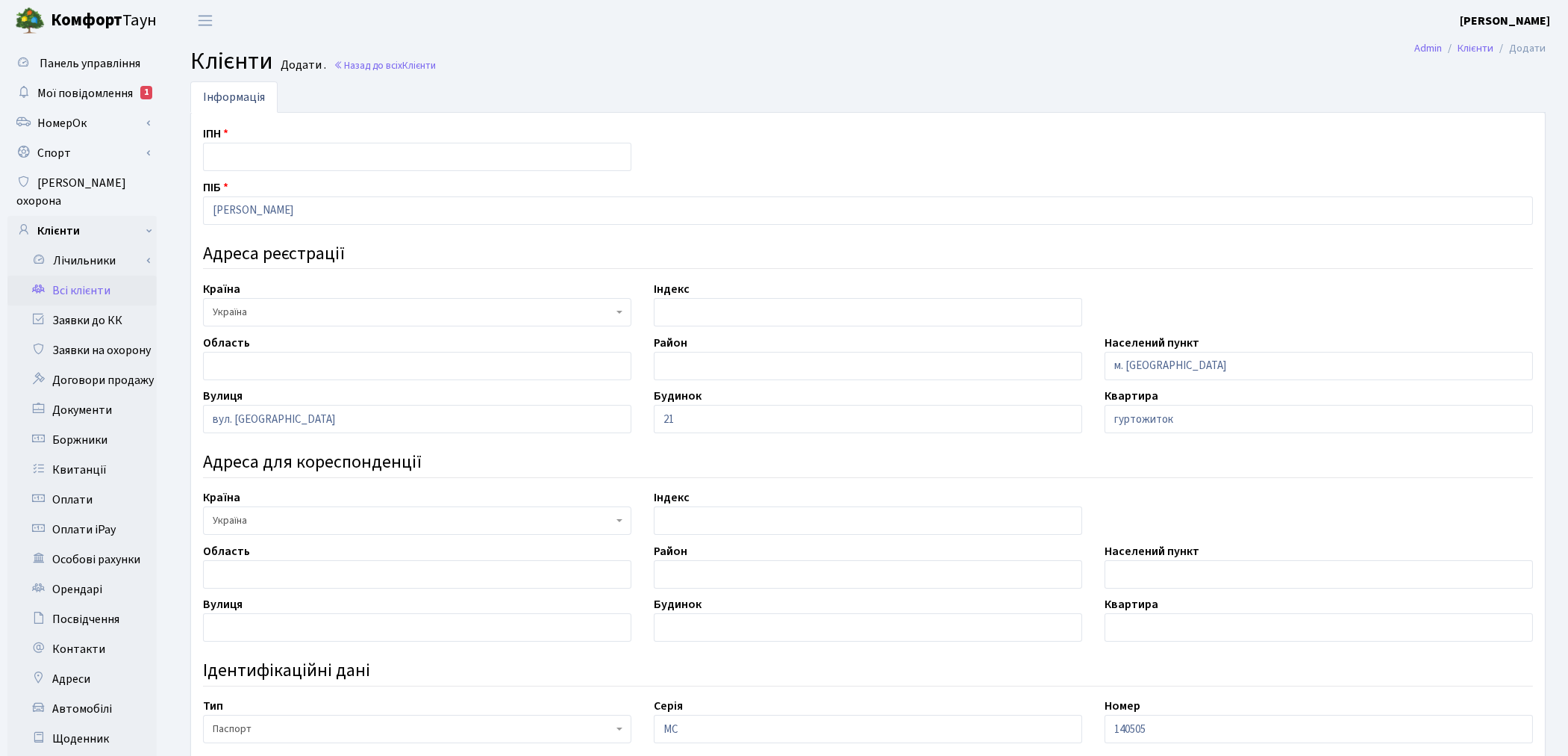
click at [1370, 667] on h4 "Ідентифікаційні дані" at bounding box center [868, 671] width 1330 height 21
click at [241, 148] on input "text" at bounding box center [417, 157] width 428 height 28
paste input "2942713858"
type input "2942713858"
click at [749, 705] on div "Серія МС" at bounding box center [868, 720] width 451 height 46
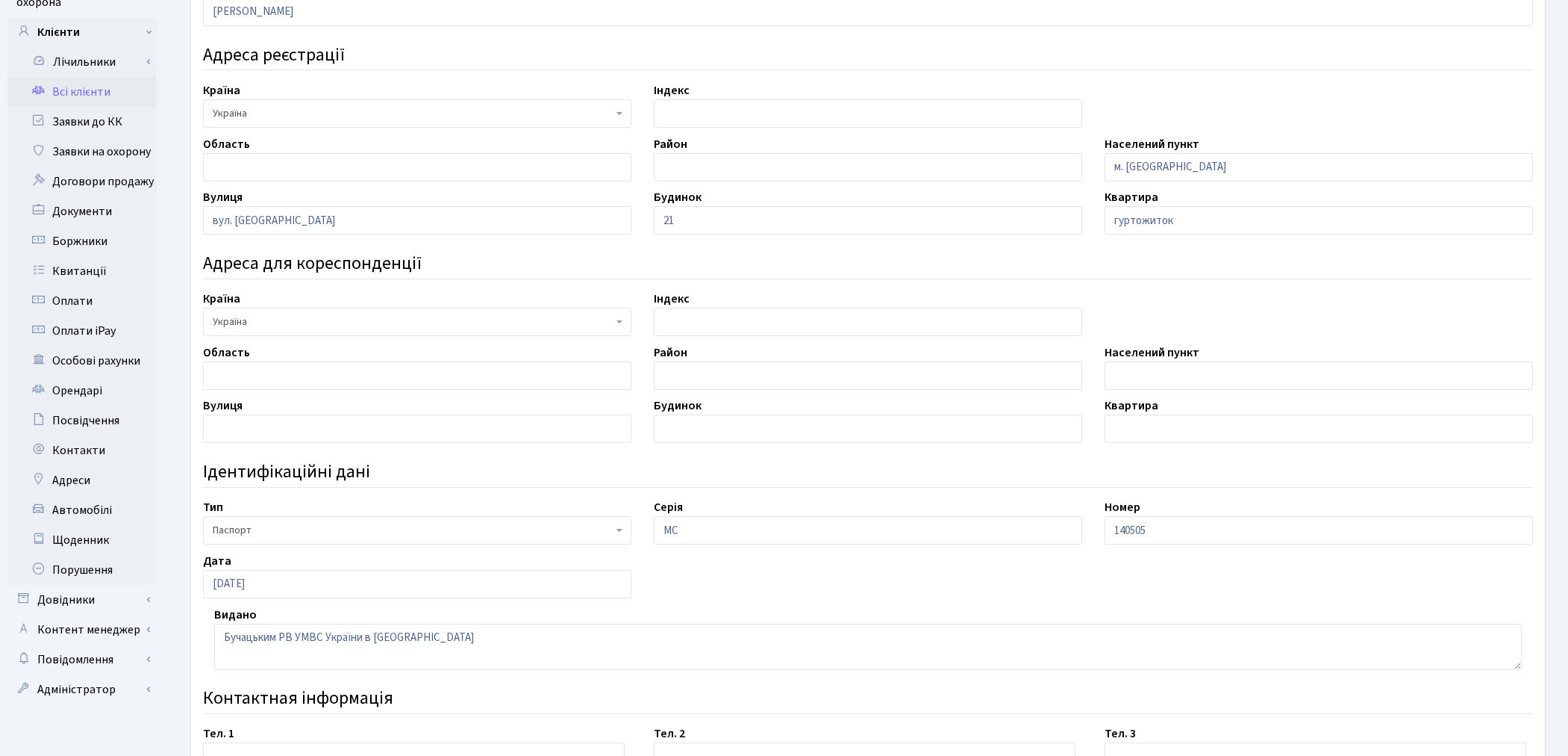
scroll to position [367, 0]
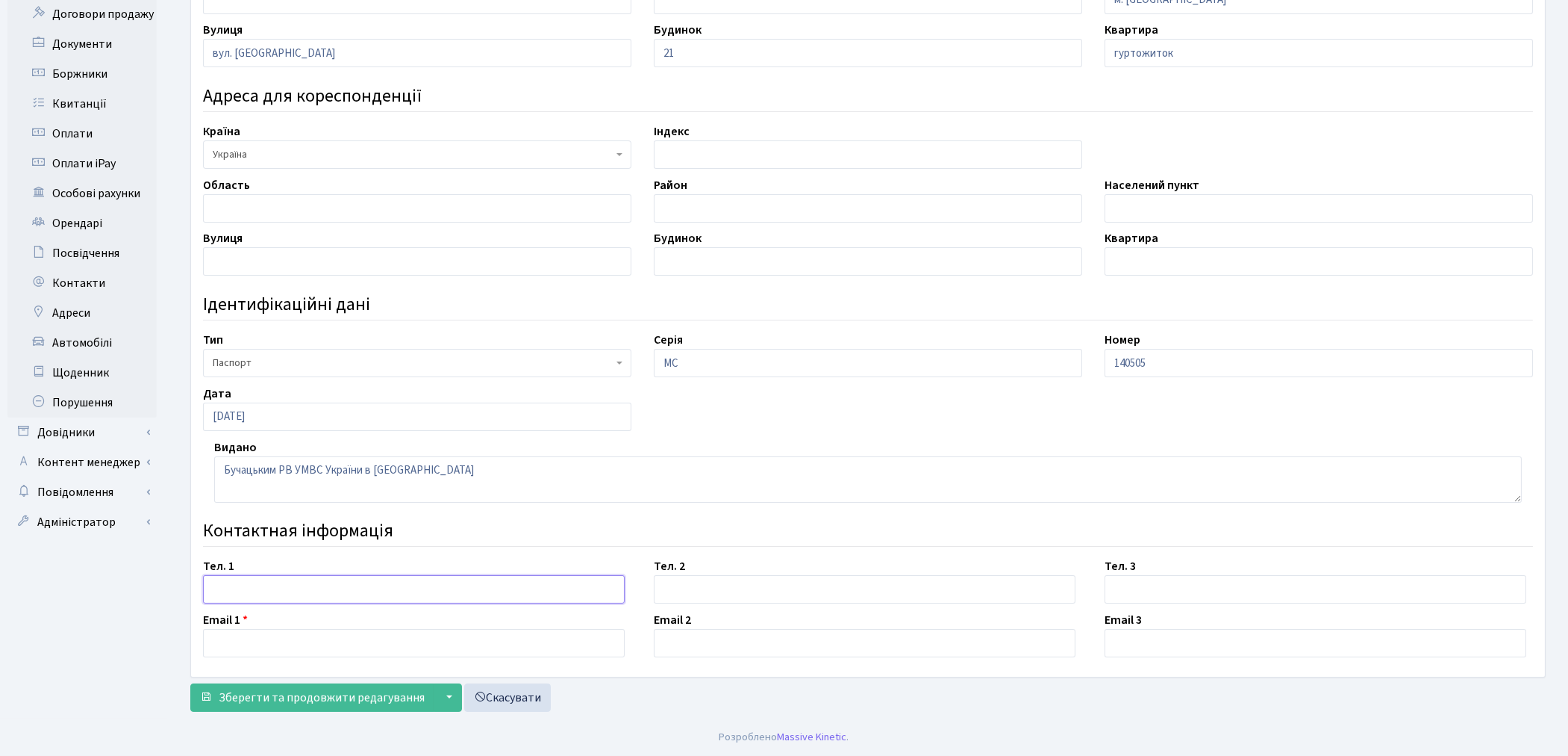
click at [244, 587] on input "text" at bounding box center [414, 589] width 422 height 28
paste input "+380975451320"
type input "+380975451320"
click at [732, 706] on div "Зберегти та продовжити редагування ▼ Зберегти і вийти Зберегти та створити Скас…" at bounding box center [868, 697] width 1355 height 28
click at [266, 653] on input "text" at bounding box center [414, 643] width 422 height 28
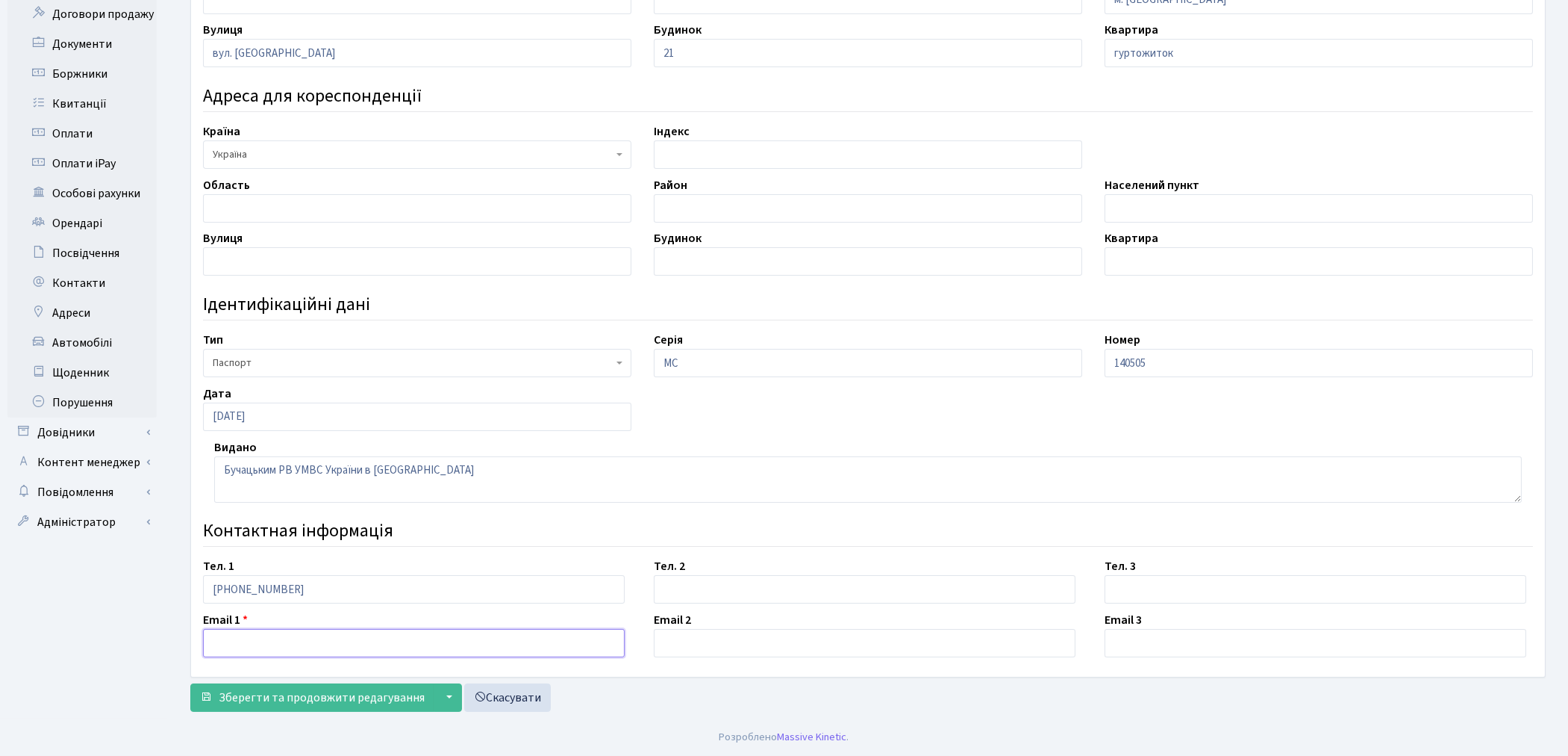
paste input "[EMAIL_ADDRESS][DOMAIN_NAME]"
type input "[EMAIL_ADDRESS][DOMAIN_NAME]"
click at [314, 698] on span "Зберегти та продовжити редагування" at bounding box center [321, 697] width 206 height 17
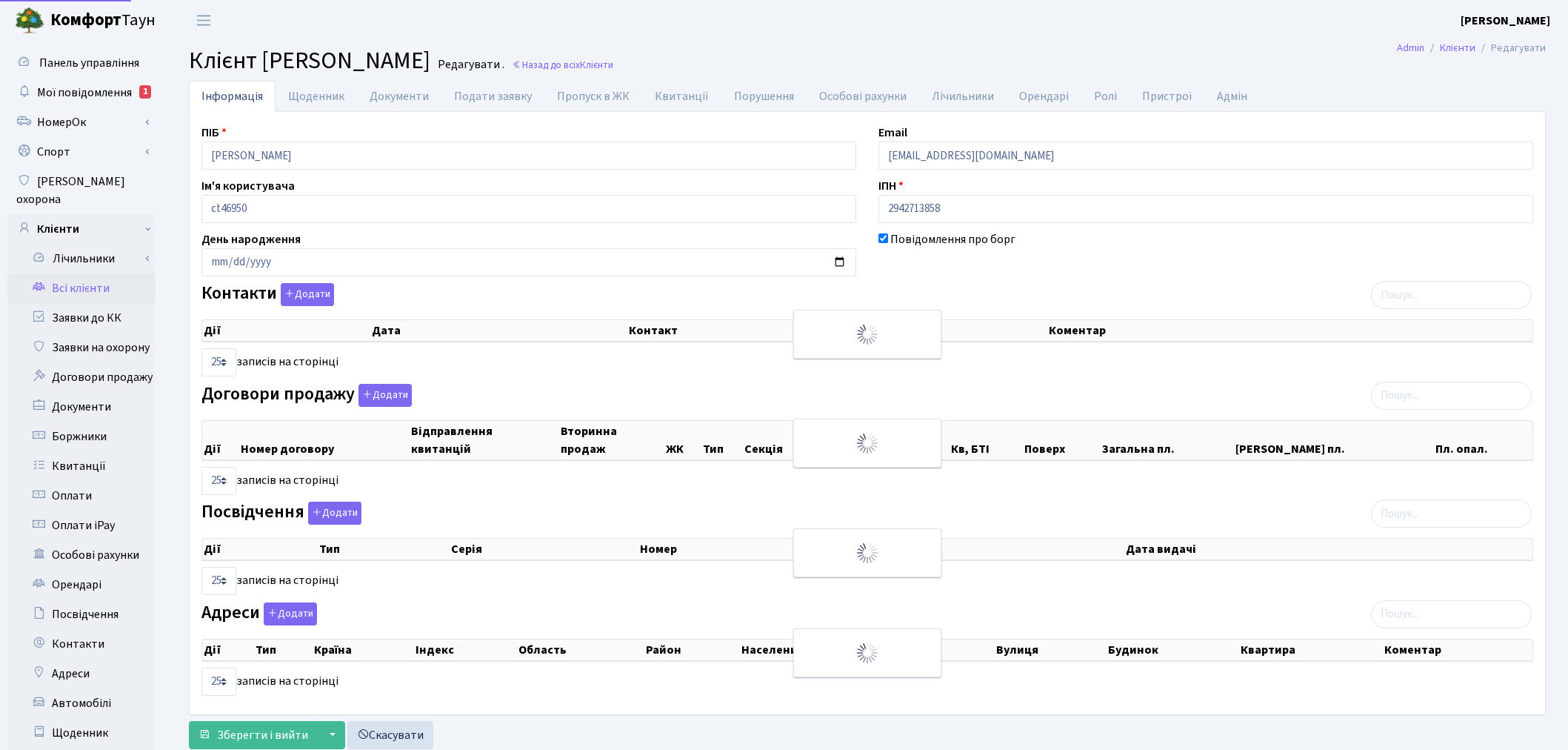
select select "25"
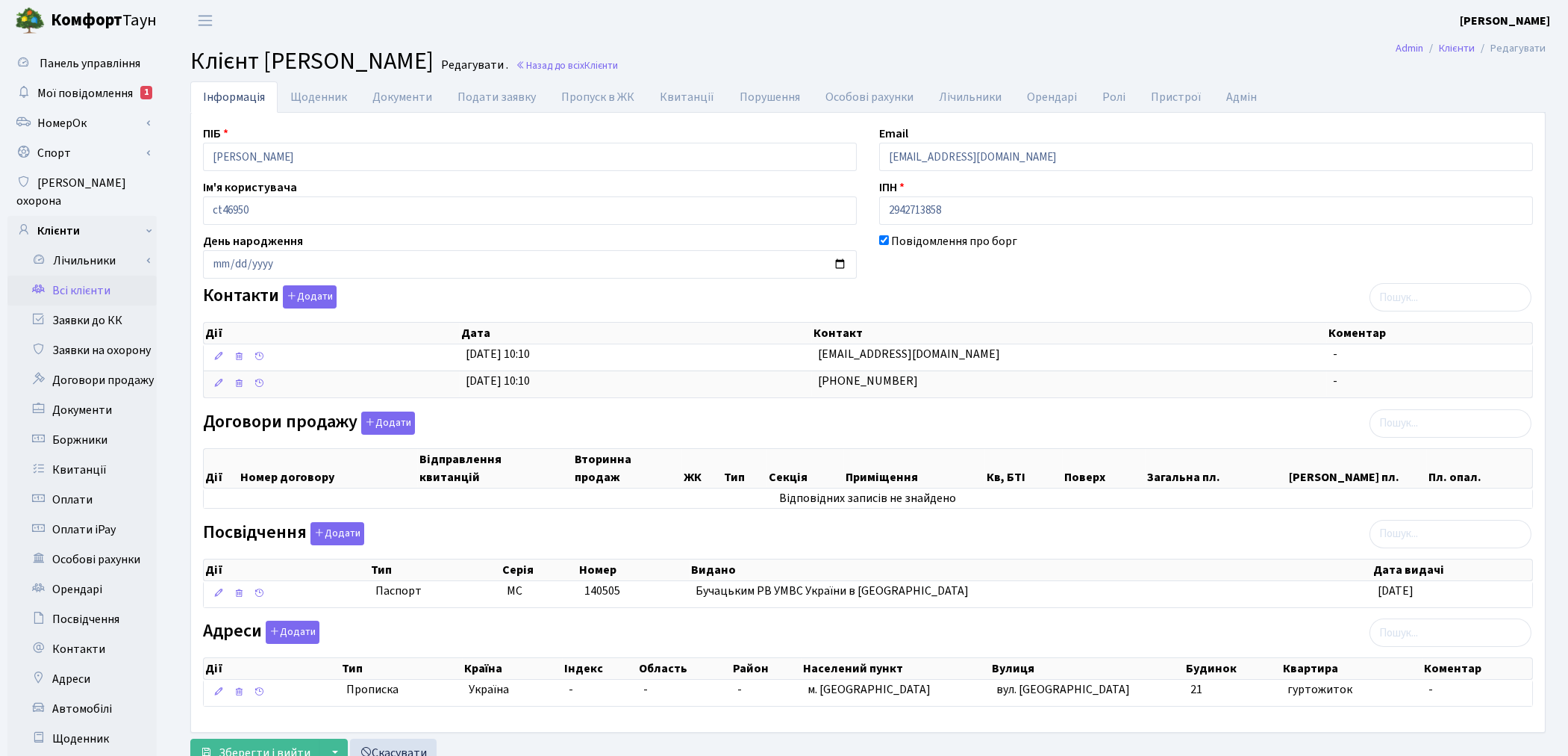
click at [931, 724] on div "ПІБ [PERSON_NAME] Email [EMAIL_ADDRESS][DOMAIN_NAME] Ім'я користувача ct46950 І…" at bounding box center [867, 422] width 1354 height 619
click at [388, 427] on button "Додати" at bounding box center [388, 423] width 54 height 23
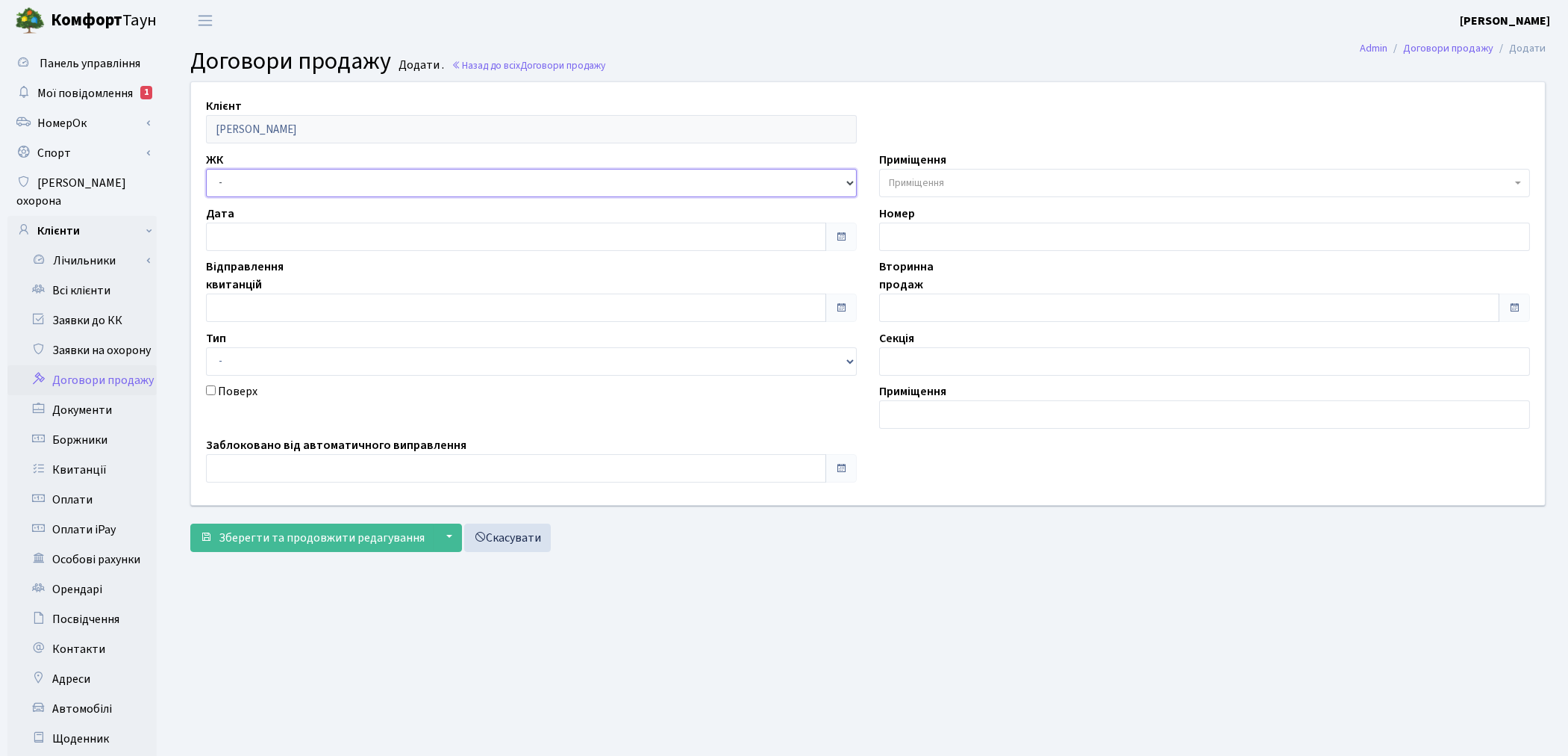
click at [272, 183] on select "- ТХ, вул. [STREET_ADDRESS] Регенераторна, 4 КТ2, просп. [STREET_ADDRESS] [STRE…" at bounding box center [531, 183] width 650 height 28
select select "328"
click at [206, 169] on select "- ТХ, вул. Ділова, 1/2 КТ, вул. Регенераторна, 4 КТ2, просп. Соборності, 17 КТ3…" at bounding box center [531, 183] width 650 height 28
select select
click at [911, 184] on span "Приміщення" at bounding box center [916, 183] width 55 height 15
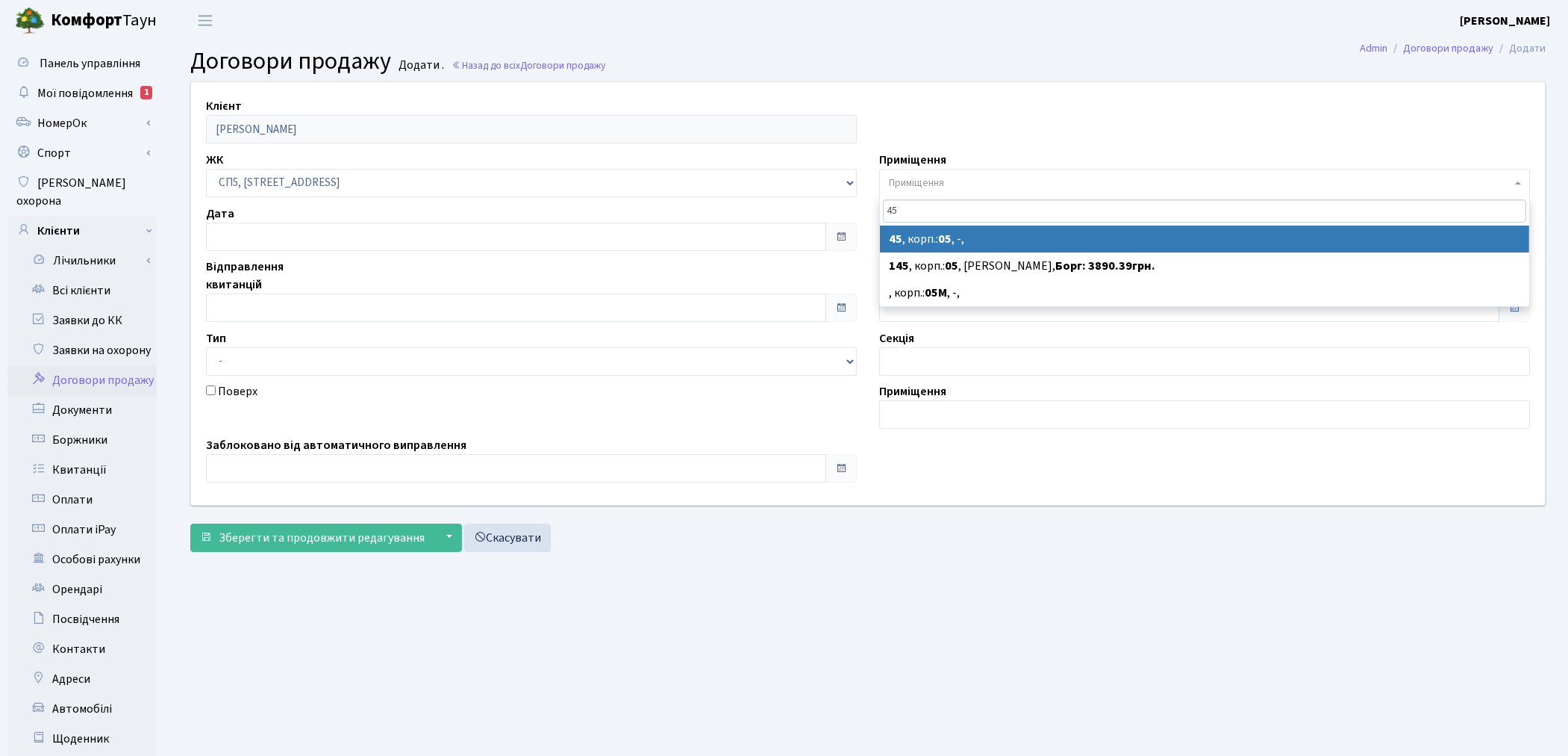
type input "45"
select select "21454"
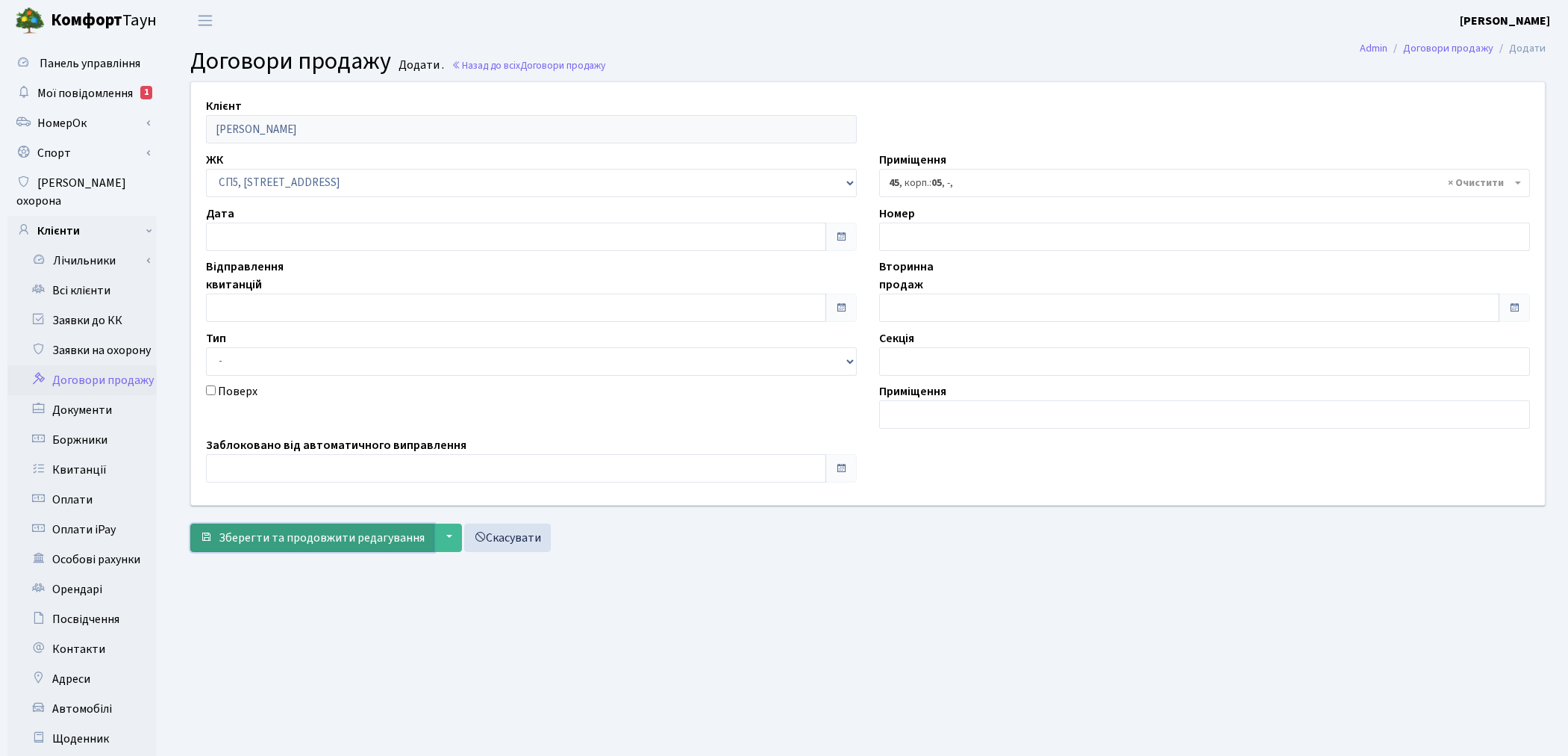
click at [377, 534] on span "Зберегти та продовжити редагування" at bounding box center [321, 538] width 206 height 17
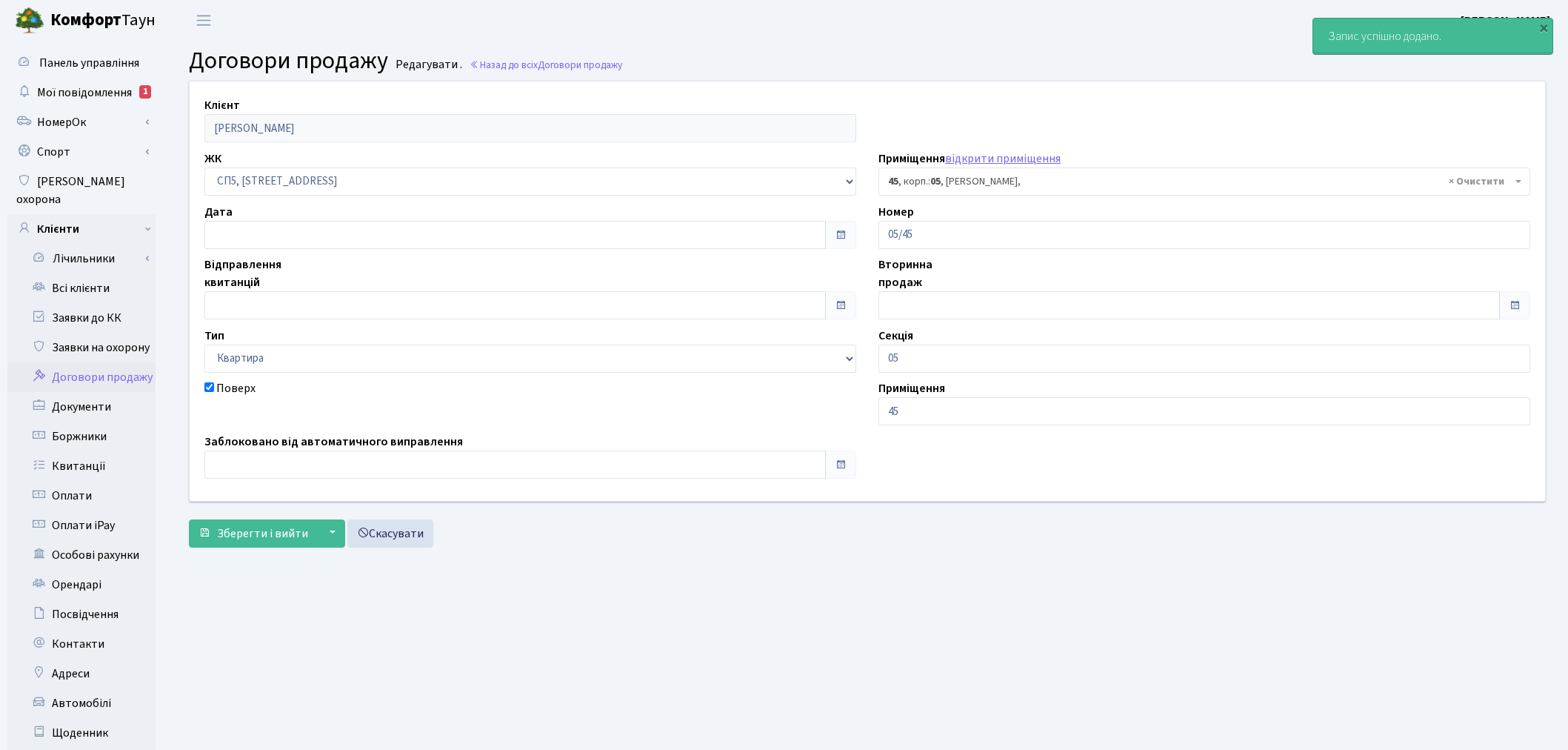
select select "21454"
click at [264, 543] on button "Зберегти і вийти" at bounding box center [254, 533] width 129 height 28
select select "21454"
click at [100, 273] on link "Всі клієнти" at bounding box center [81, 288] width 148 height 30
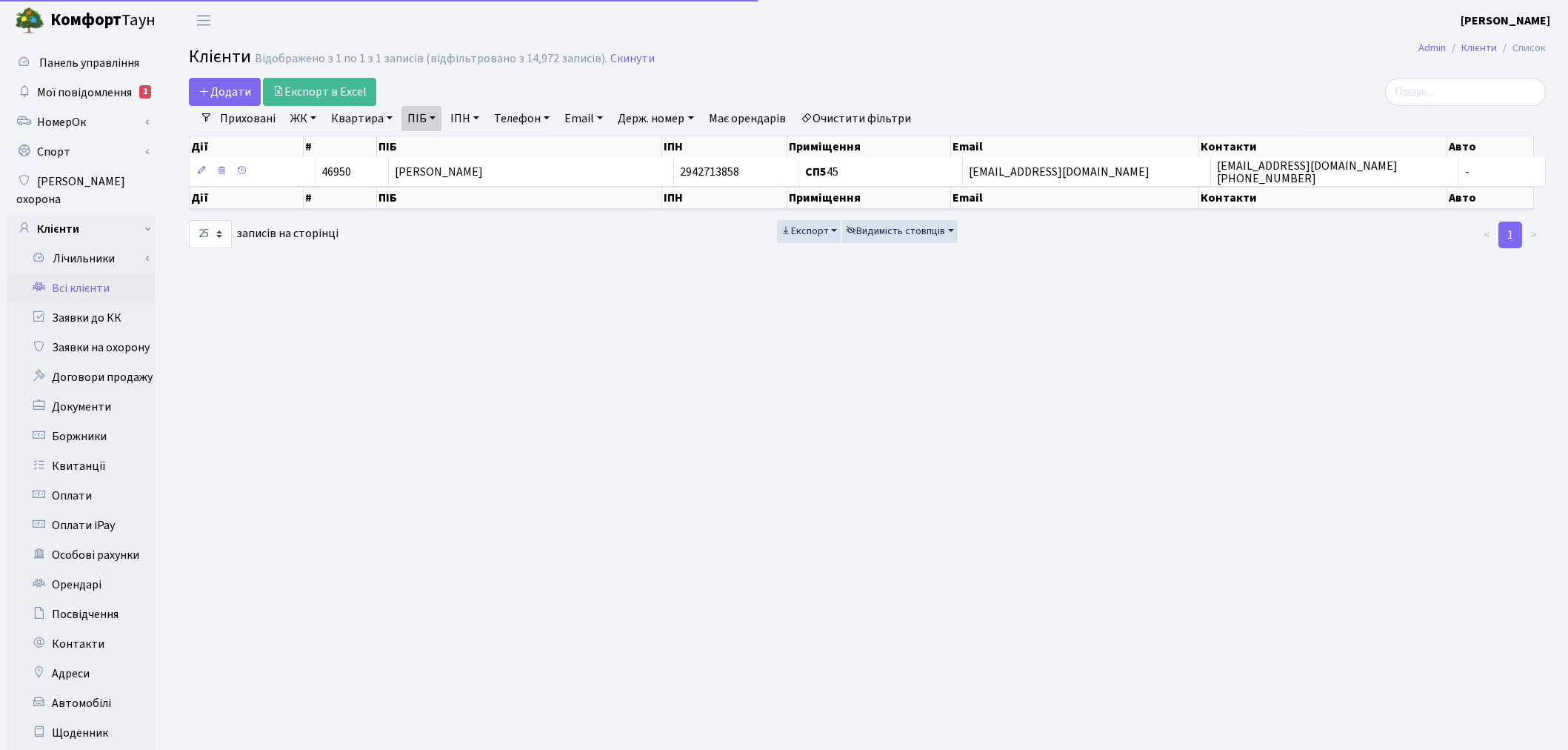
select select "25"
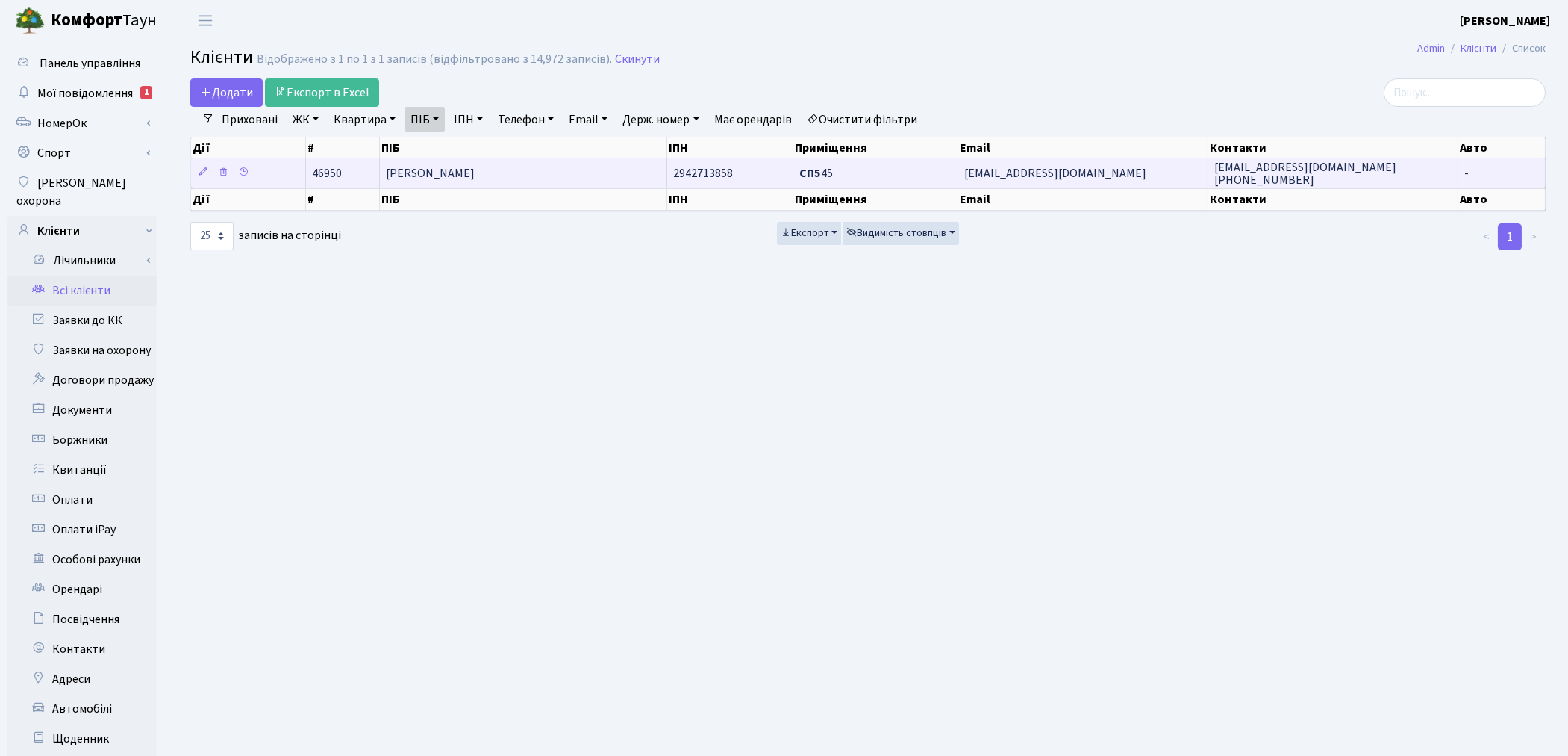
click at [571, 177] on td "[PERSON_NAME]" at bounding box center [523, 173] width 287 height 29
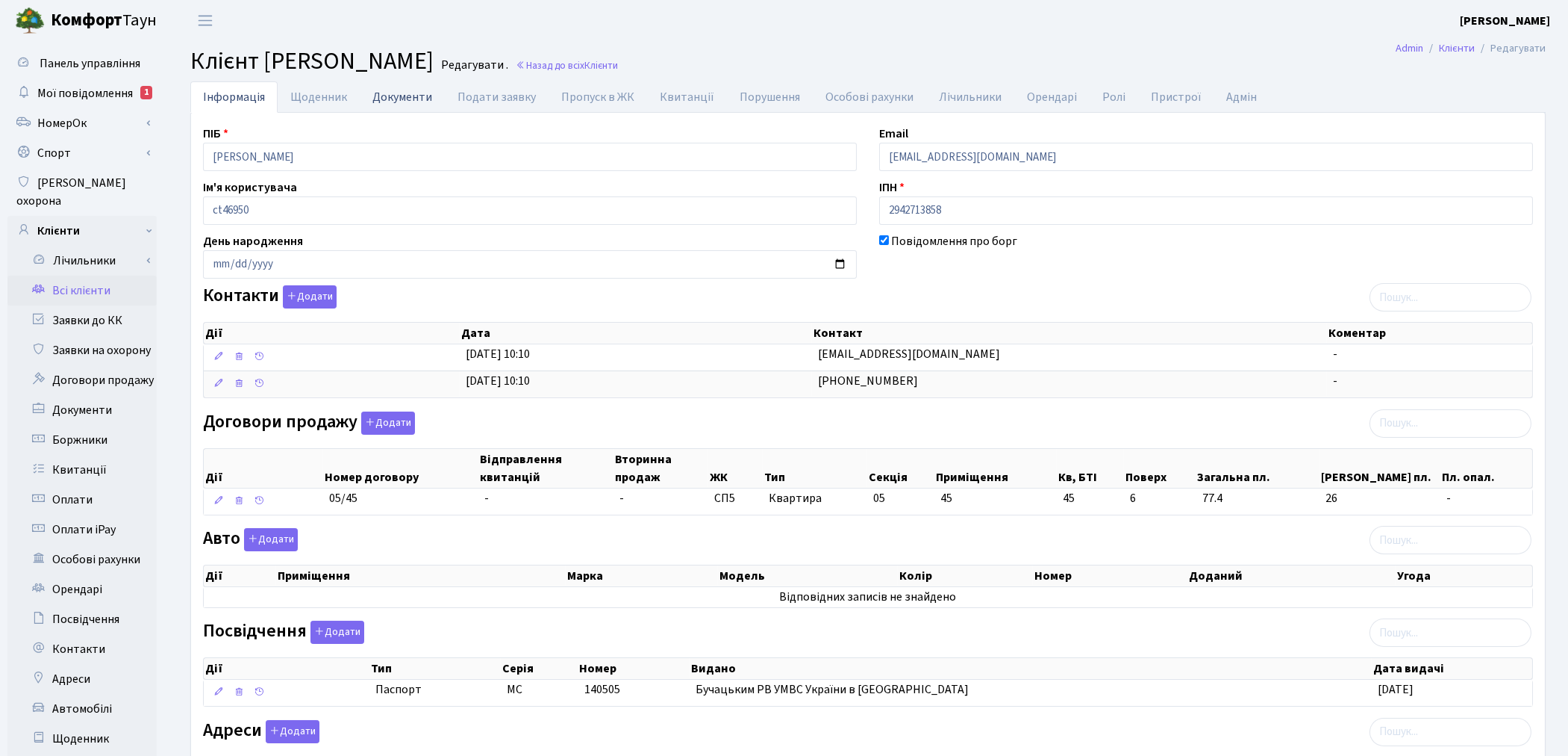
click at [400, 99] on link "Документи" at bounding box center [403, 97] width 85 height 31
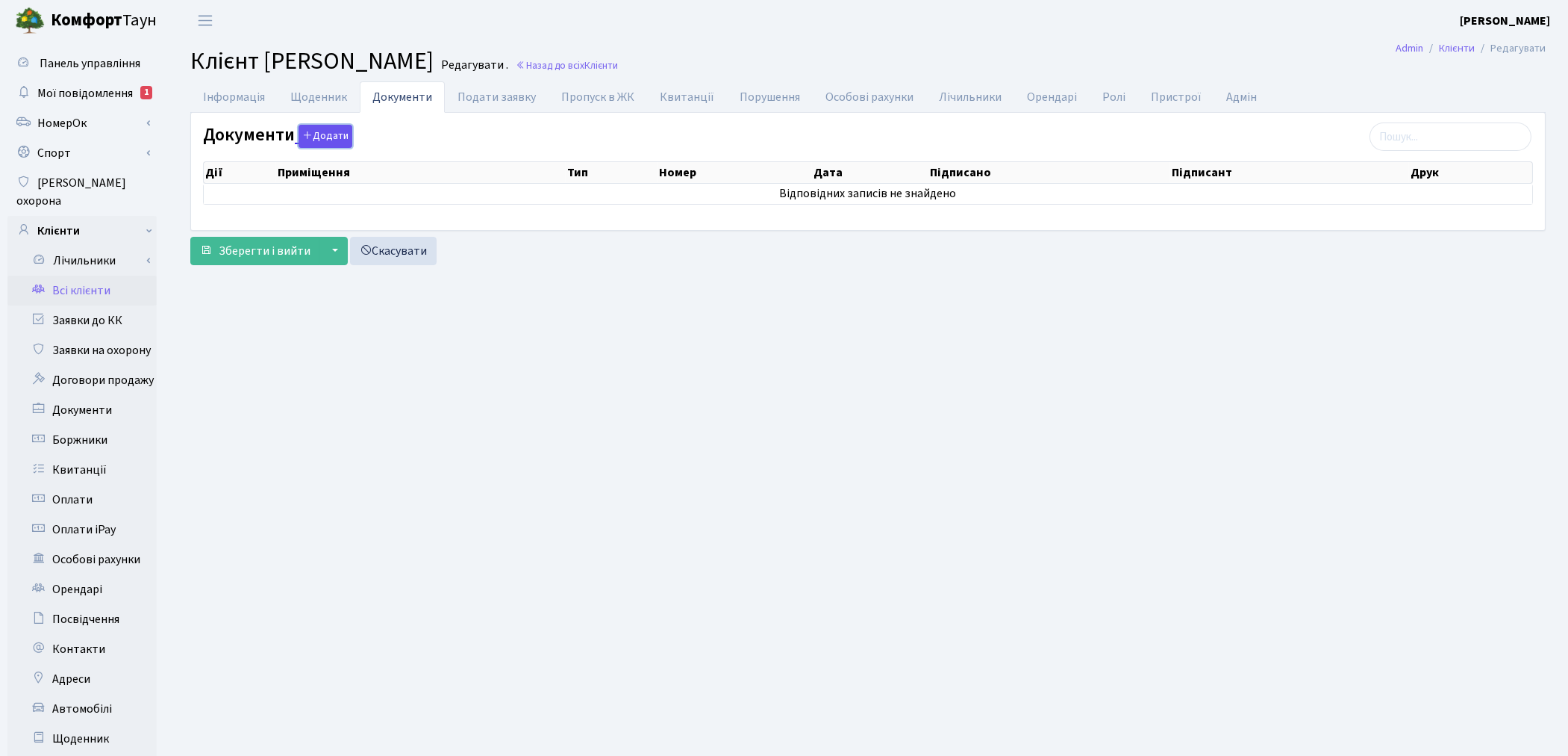
click at [321, 135] on button "Додати" at bounding box center [325, 136] width 54 height 23
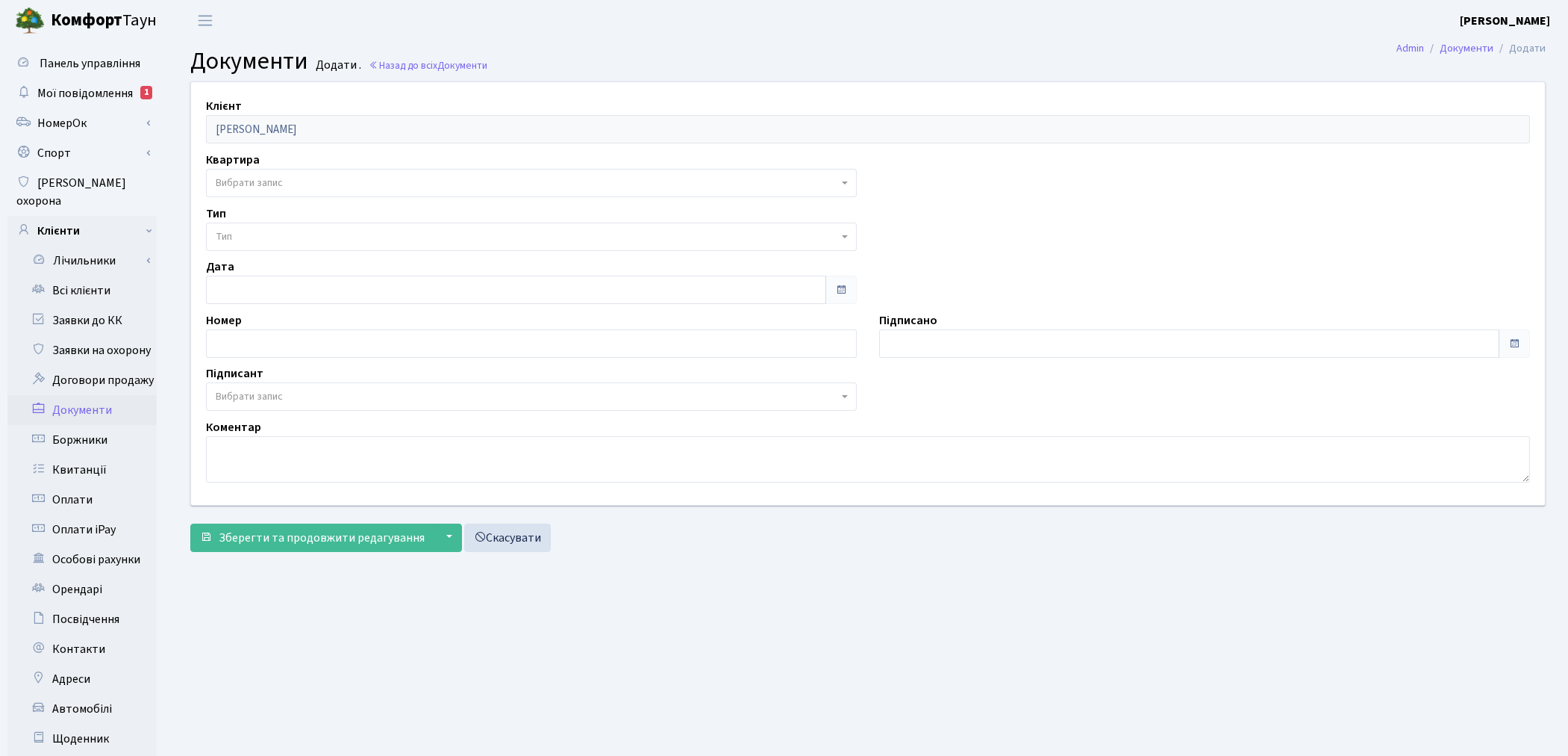
click at [271, 185] on span "Вибрати запис" at bounding box center [249, 183] width 67 height 15
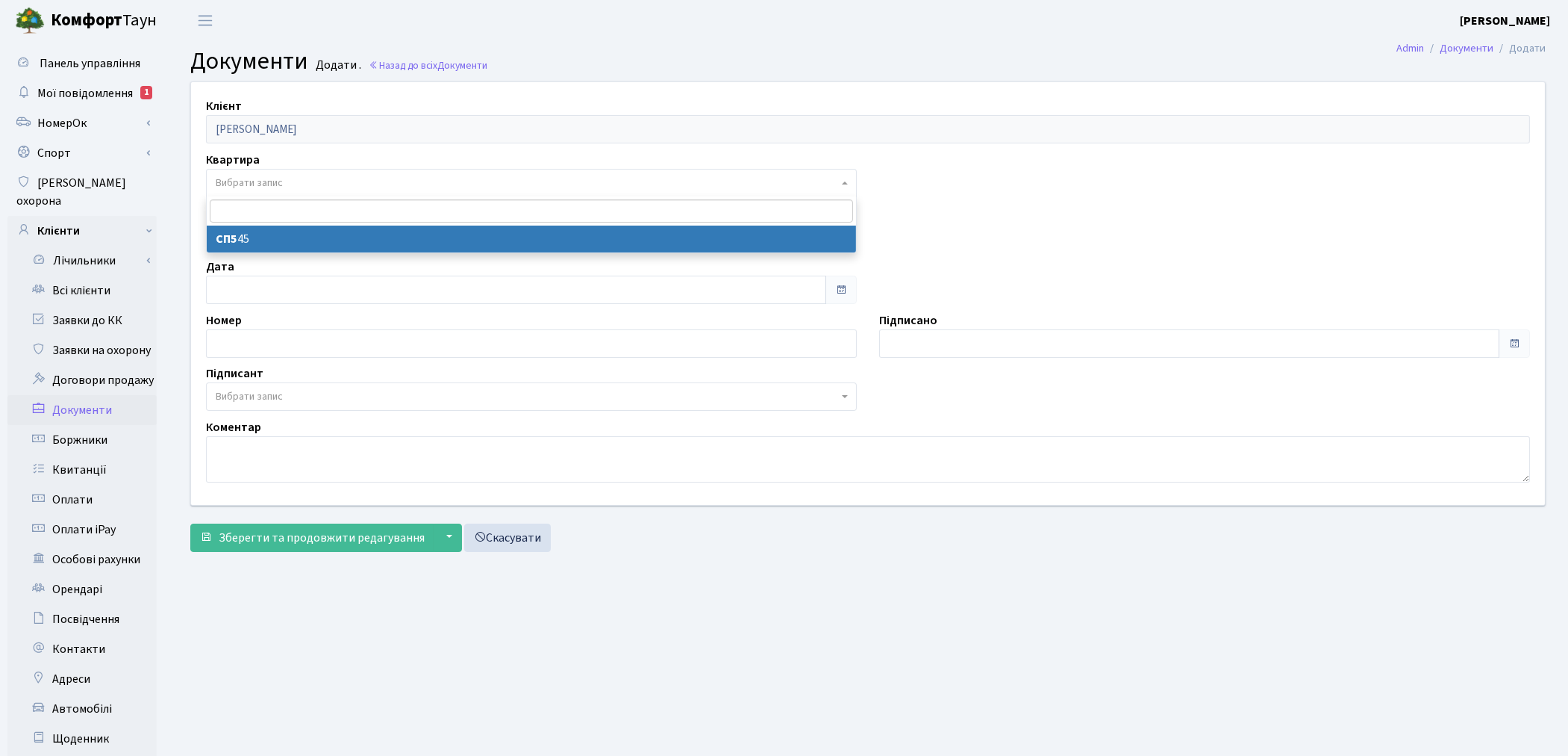
select select "178638"
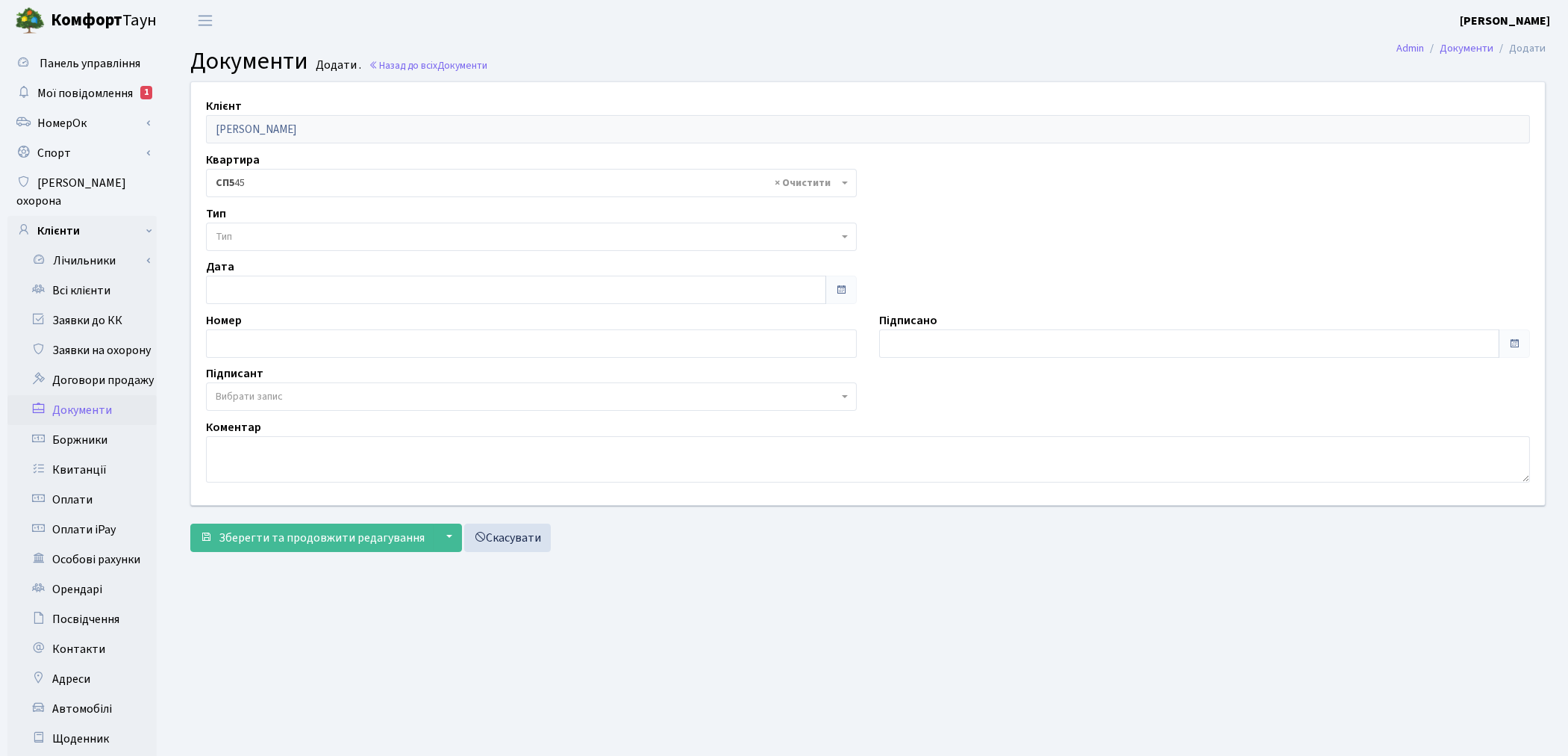
click at [280, 233] on span "Тип" at bounding box center [527, 237] width 623 height 15
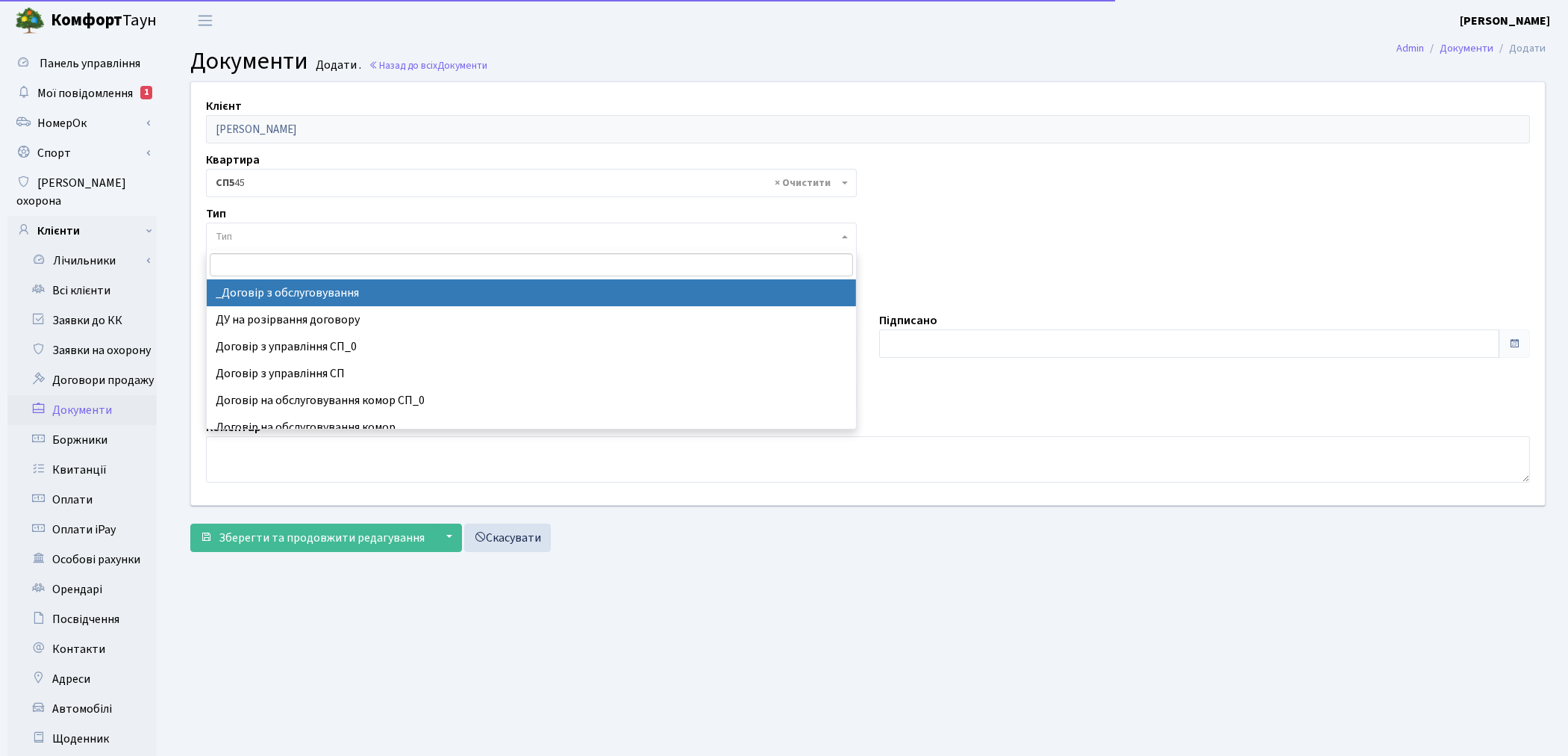
select select "289"
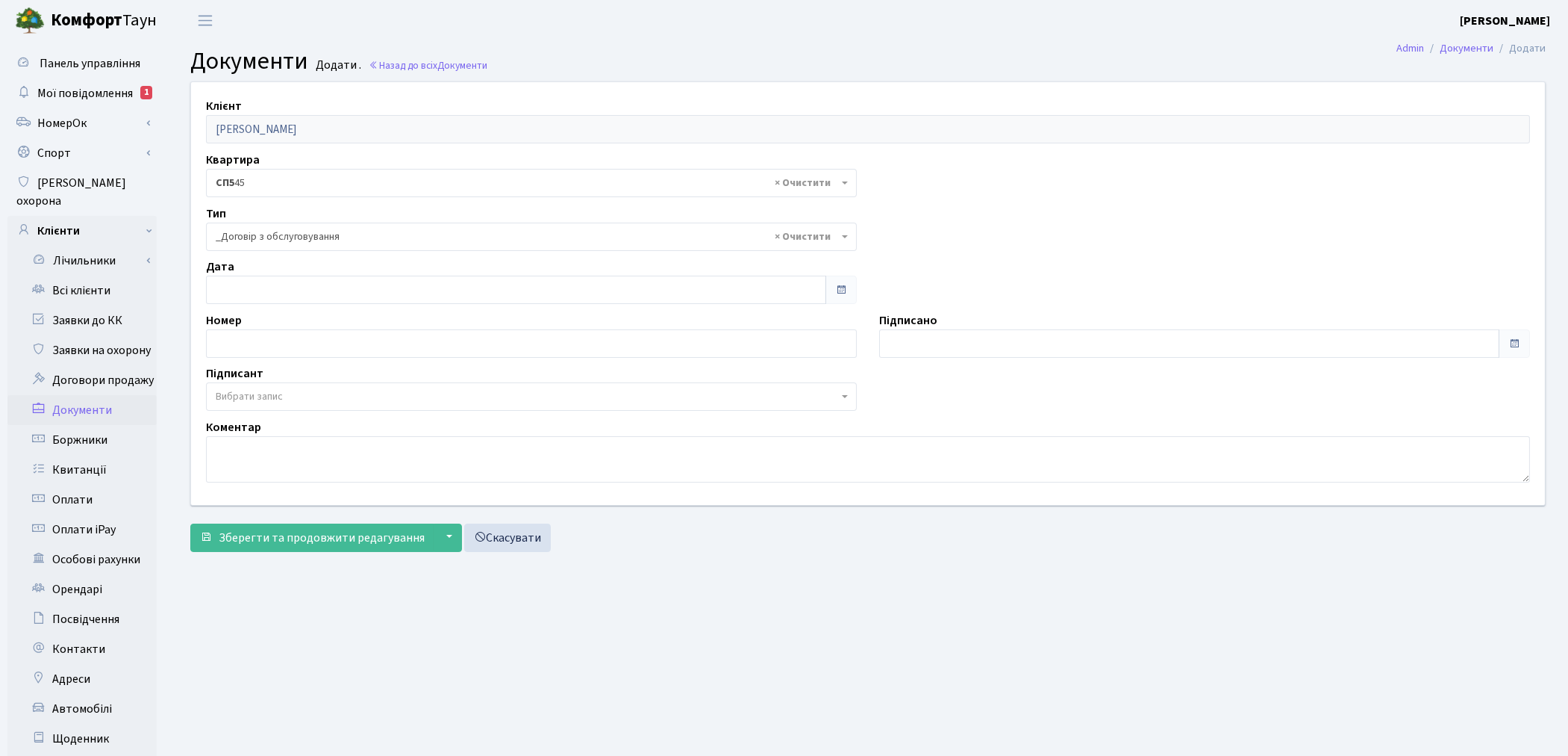
click at [282, 401] on span "Вибрати запис" at bounding box center [249, 396] width 67 height 15
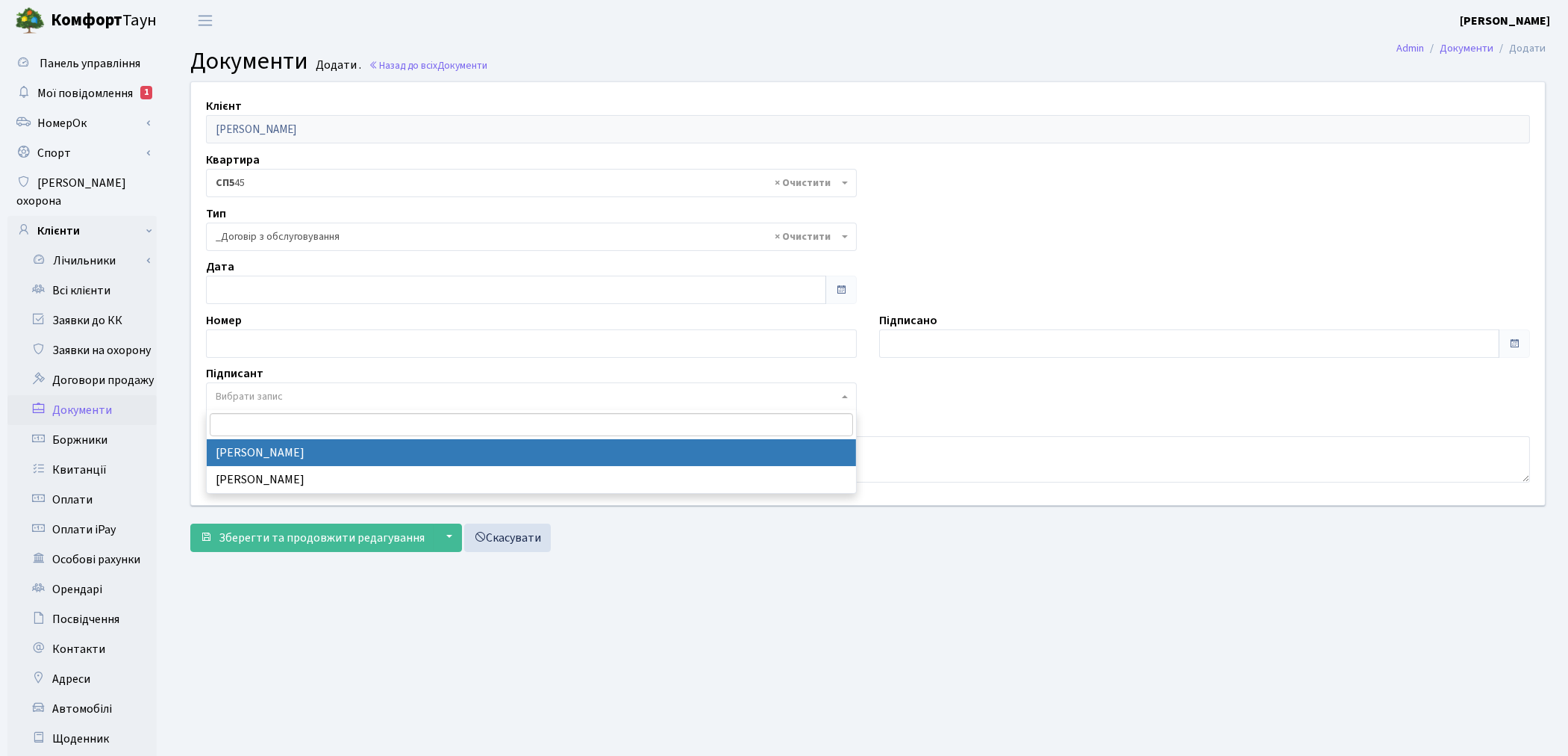
select select "74"
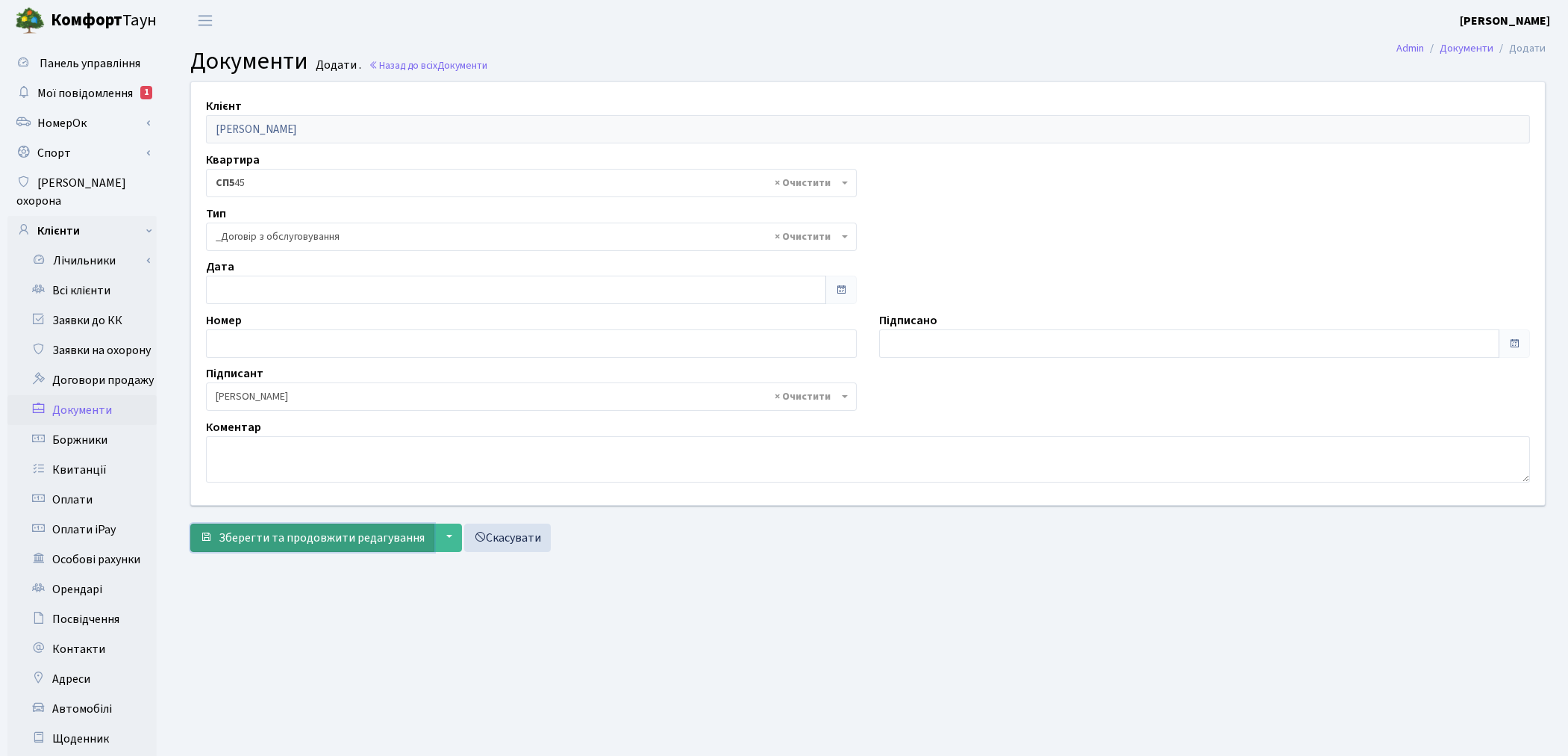
click at [282, 534] on span "Зберегти та продовжити редагування" at bounding box center [321, 538] width 206 height 17
